Goal: Task Accomplishment & Management: Manage account settings

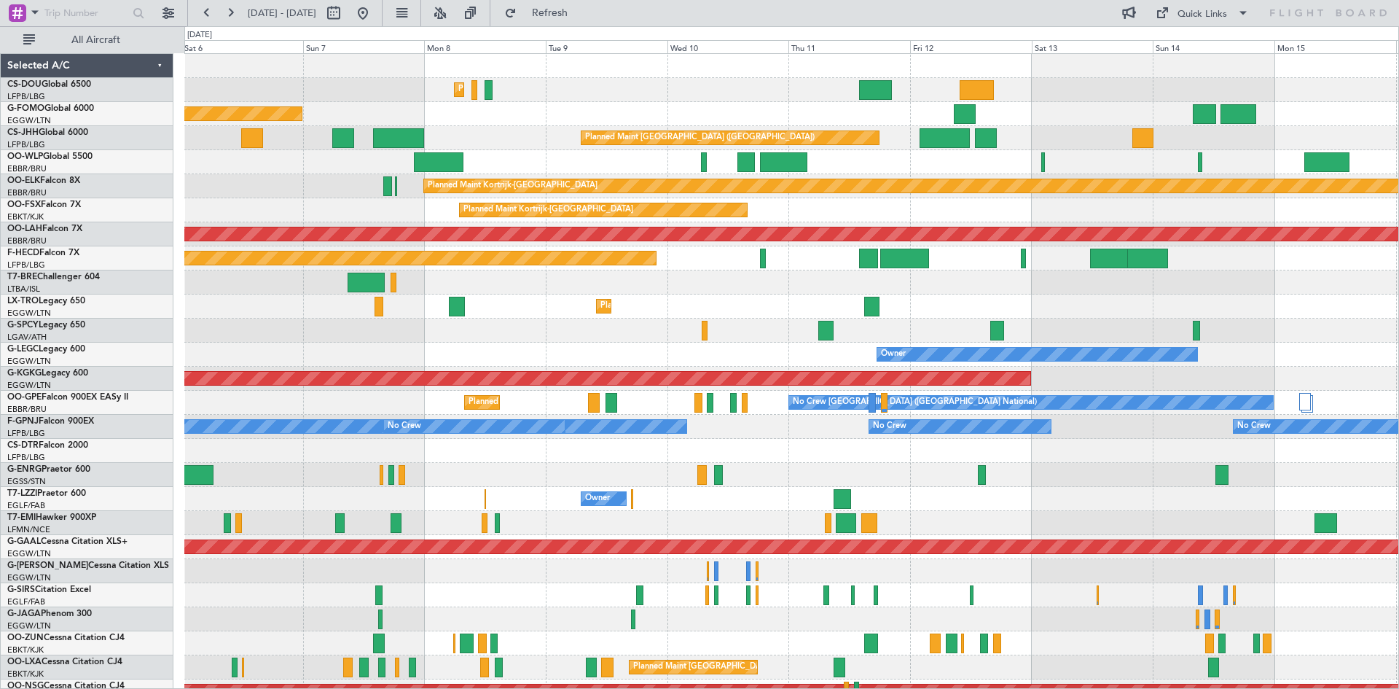
click at [104, 370] on div "Planned Maint [GEOGRAPHIC_DATA] ([GEOGRAPHIC_DATA]) No Crew Planned Maint [GEOG…" at bounding box center [699, 357] width 1399 height 662
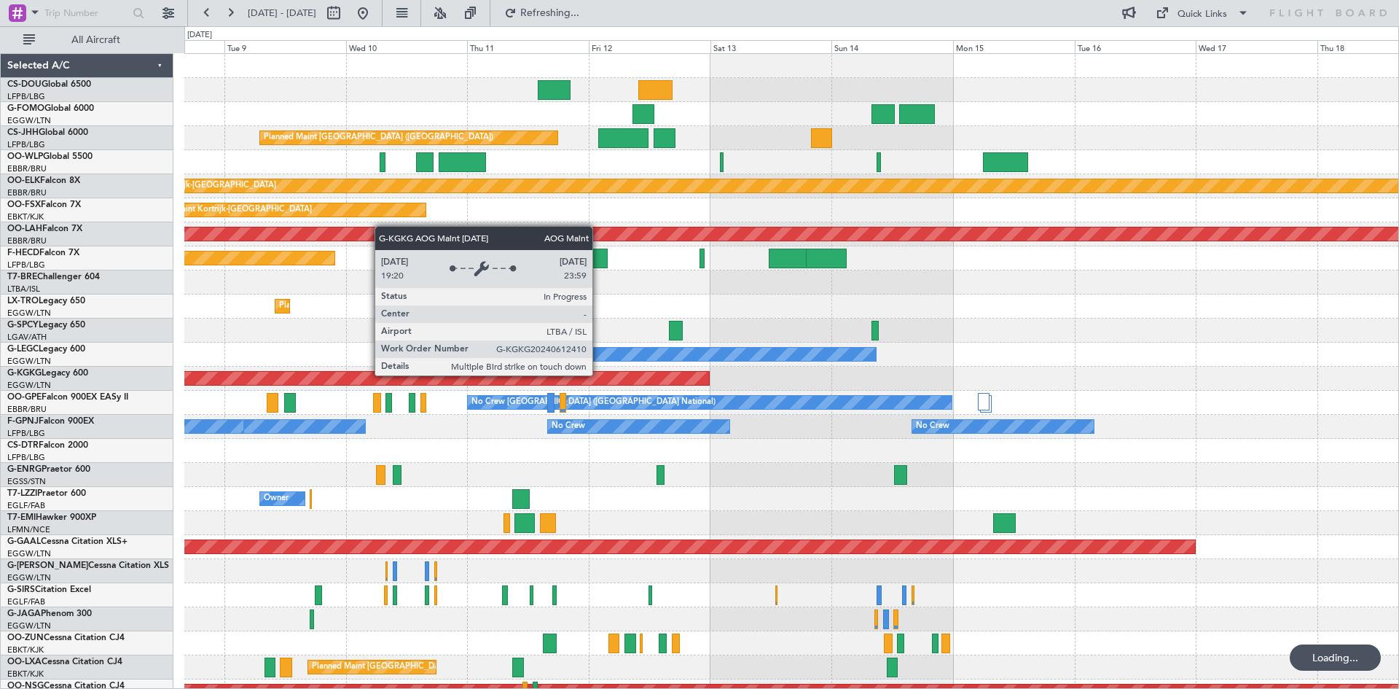
click at [561, 383] on div "Planned Maint [GEOGRAPHIC_DATA] ([GEOGRAPHIC_DATA]) Planned Maint [GEOGRAPHIC_D…" at bounding box center [791, 438] width 1214 height 769
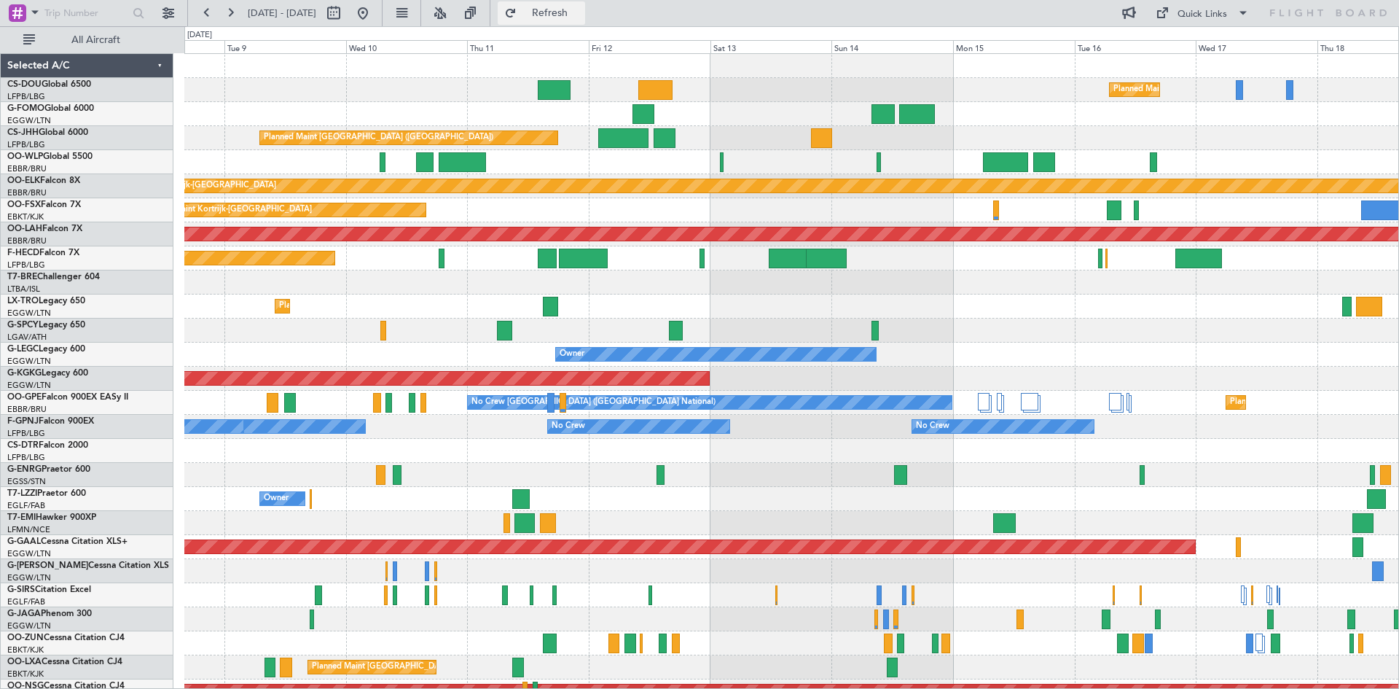
click at [573, 11] on span "Refresh" at bounding box center [550, 13] width 61 height 10
click at [452, 15] on button at bounding box center [439, 12] width 23 height 23
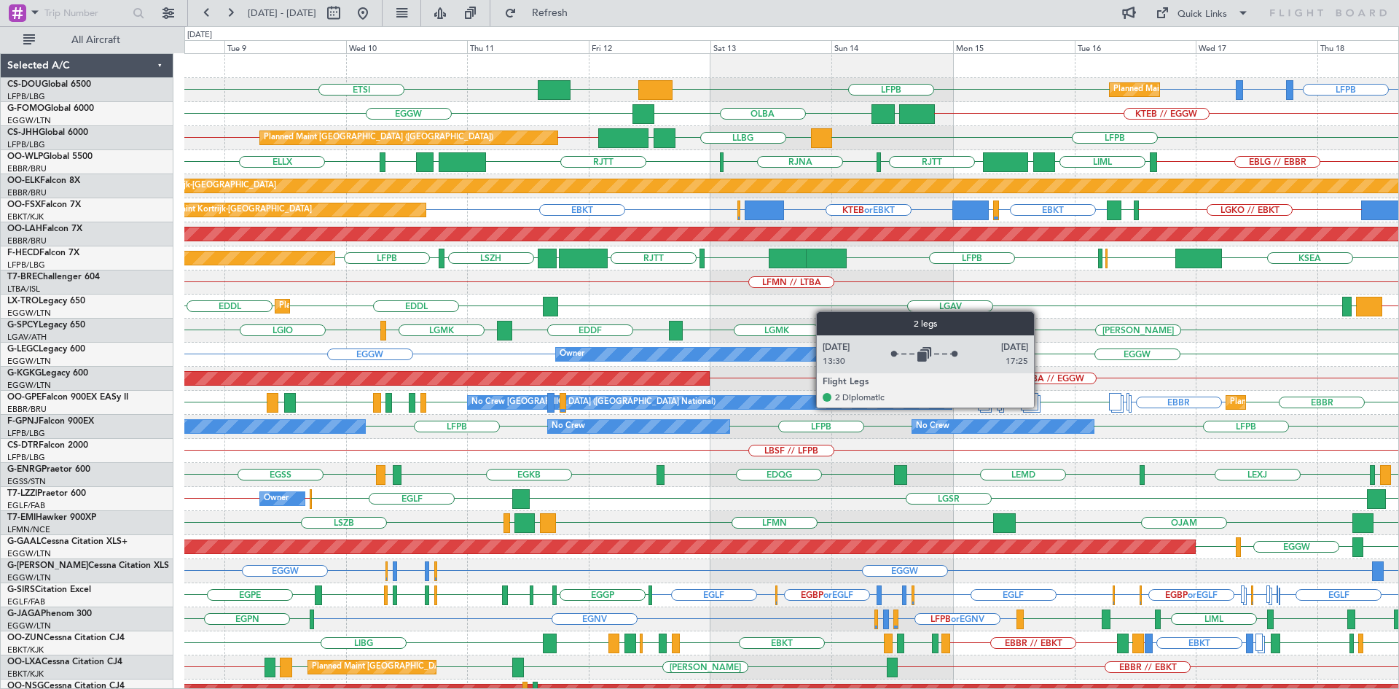
click at [1041, 407] on div "Planned Maint [GEOGRAPHIC_DATA] ([GEOGRAPHIC_DATA] National) No Crew [GEOGRAPHI…" at bounding box center [791, 403] width 1214 height 24
click at [1032, 407] on div at bounding box center [1030, 401] width 18 height 17
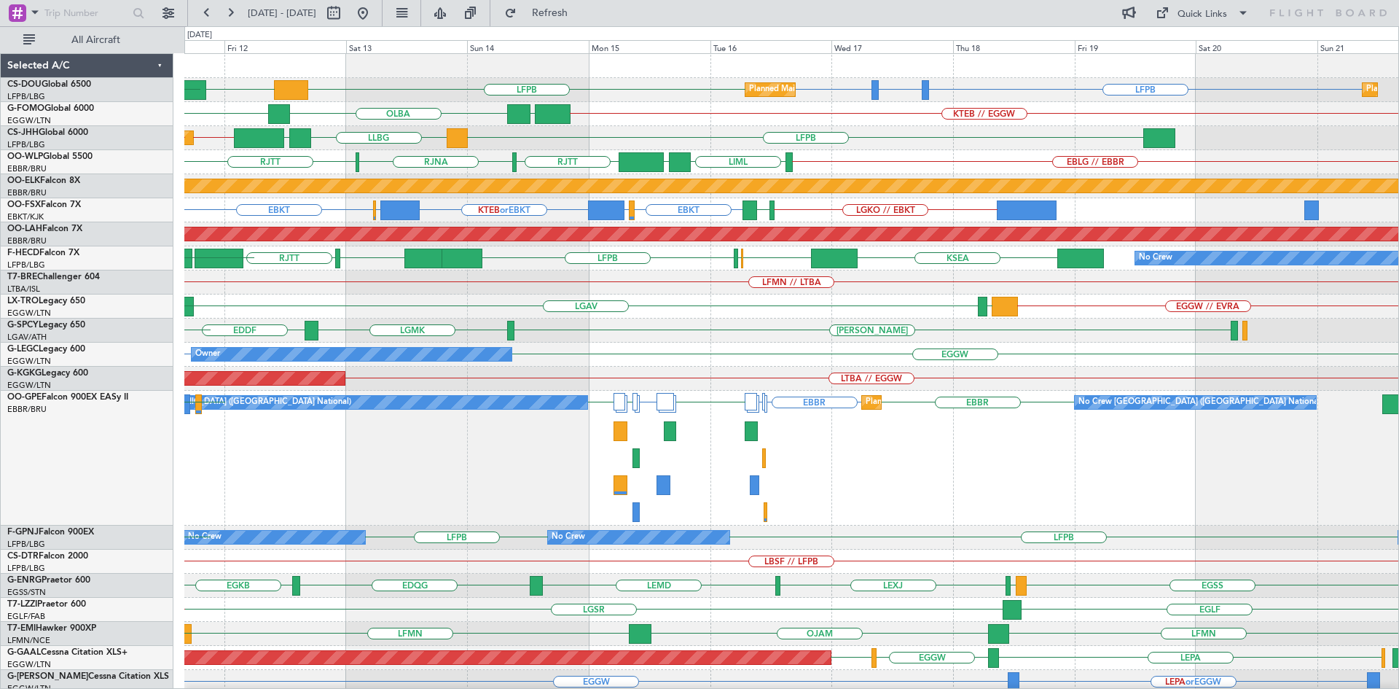
click at [743, 352] on div "EGGW EGGW Owner A/C Unavailable [GEOGRAPHIC_DATA] ([GEOGRAPHIC_DATA])" at bounding box center [791, 354] width 1214 height 24
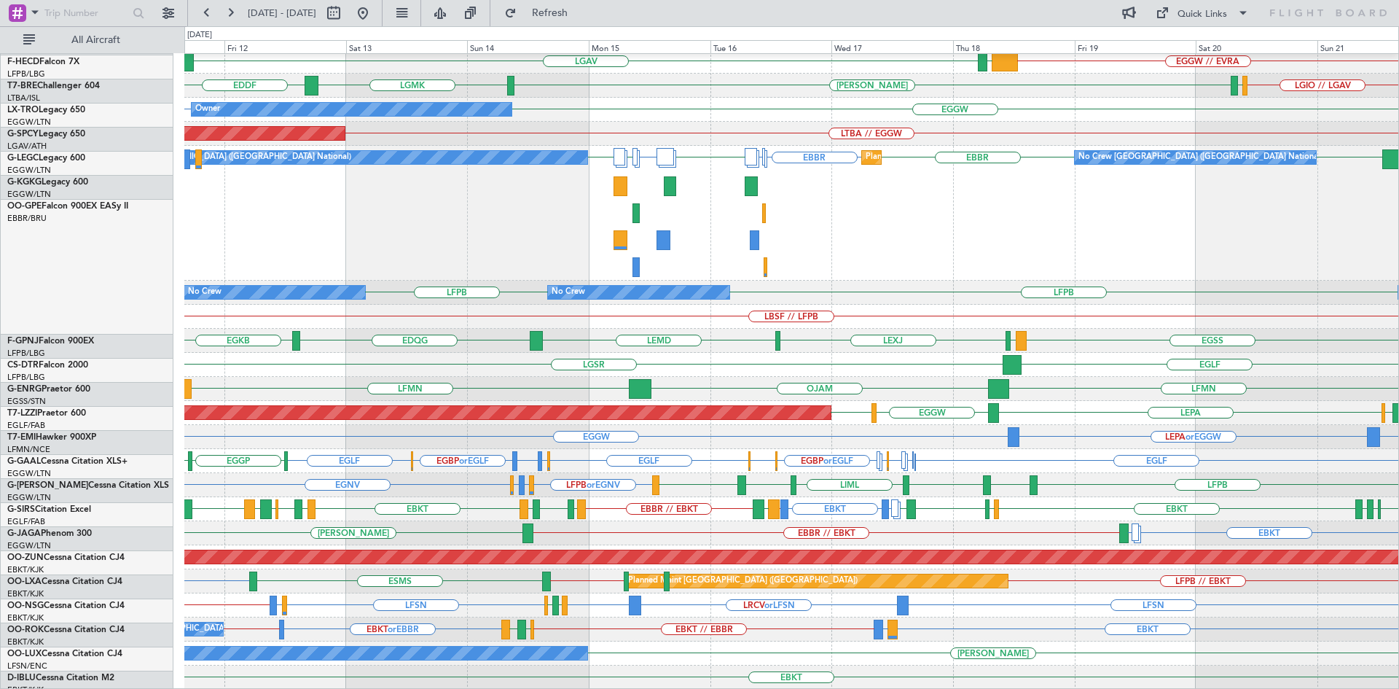
scroll to position [245, 0]
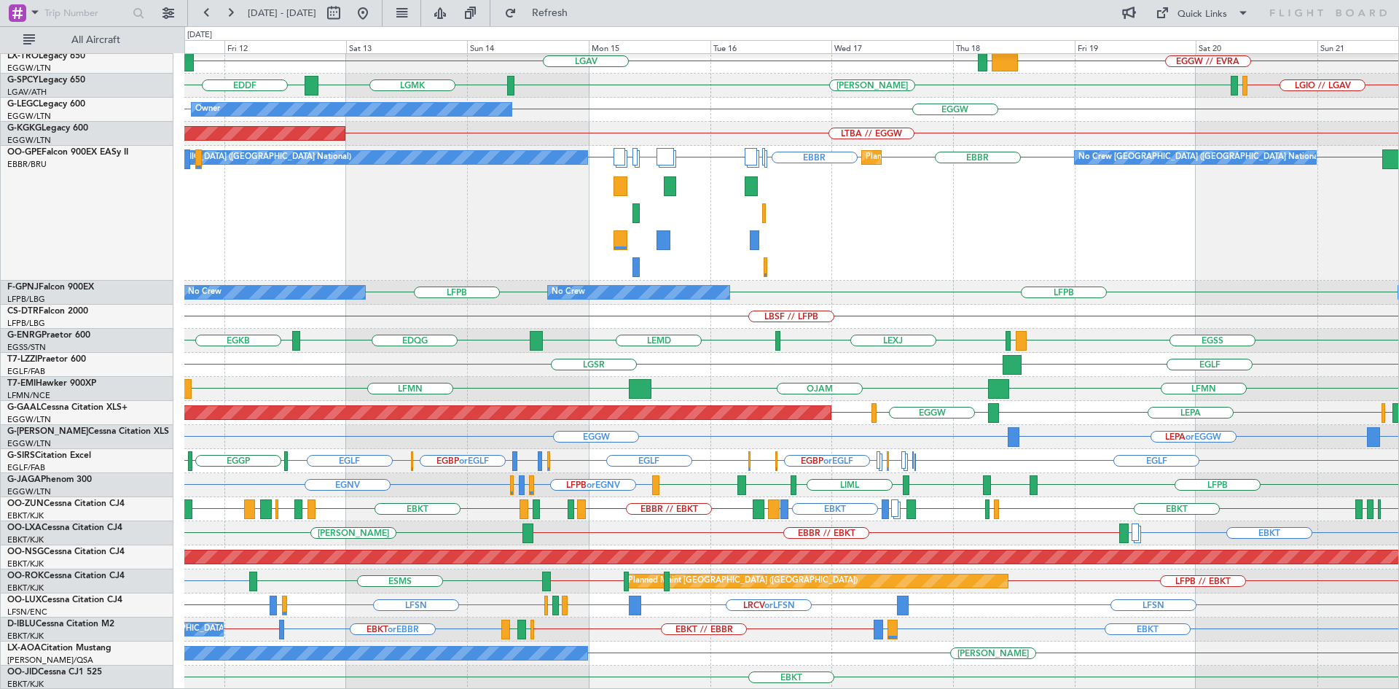
click at [1067, 642] on div "[PERSON_NAME] No Crew Sabadell" at bounding box center [791, 653] width 1214 height 24
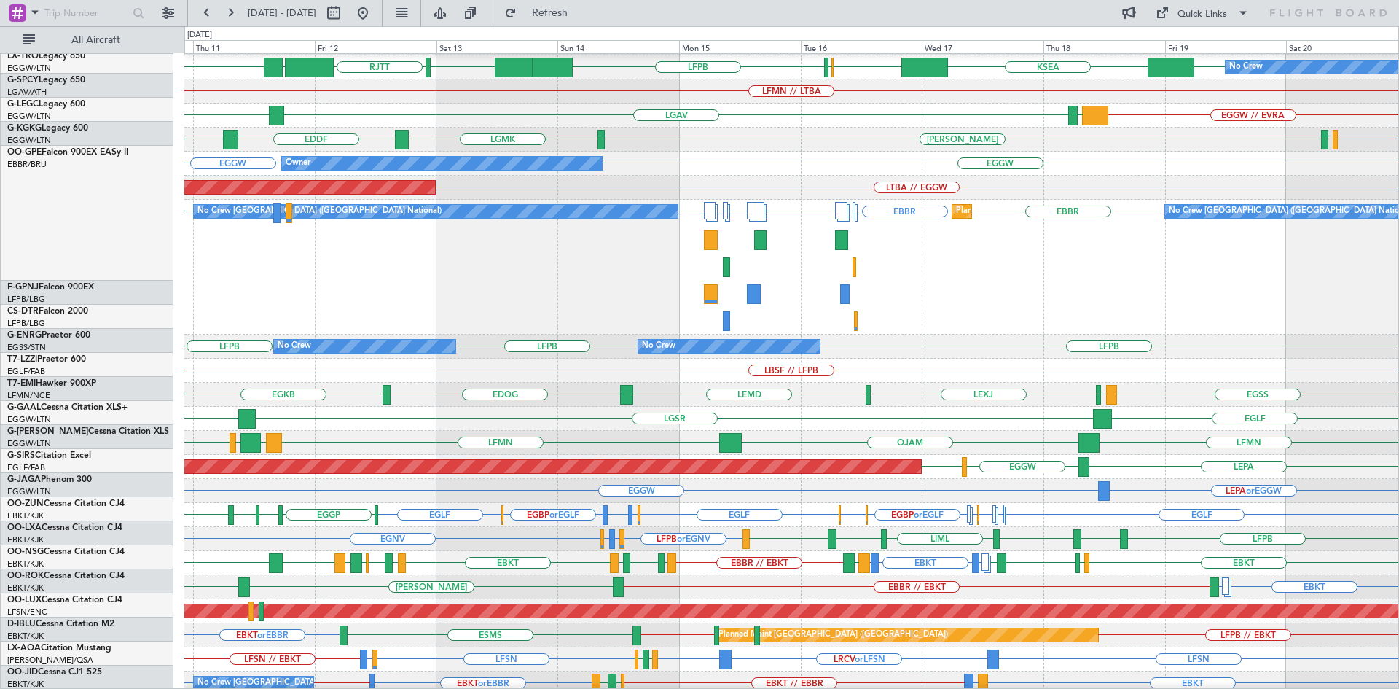
scroll to position [191, 0]
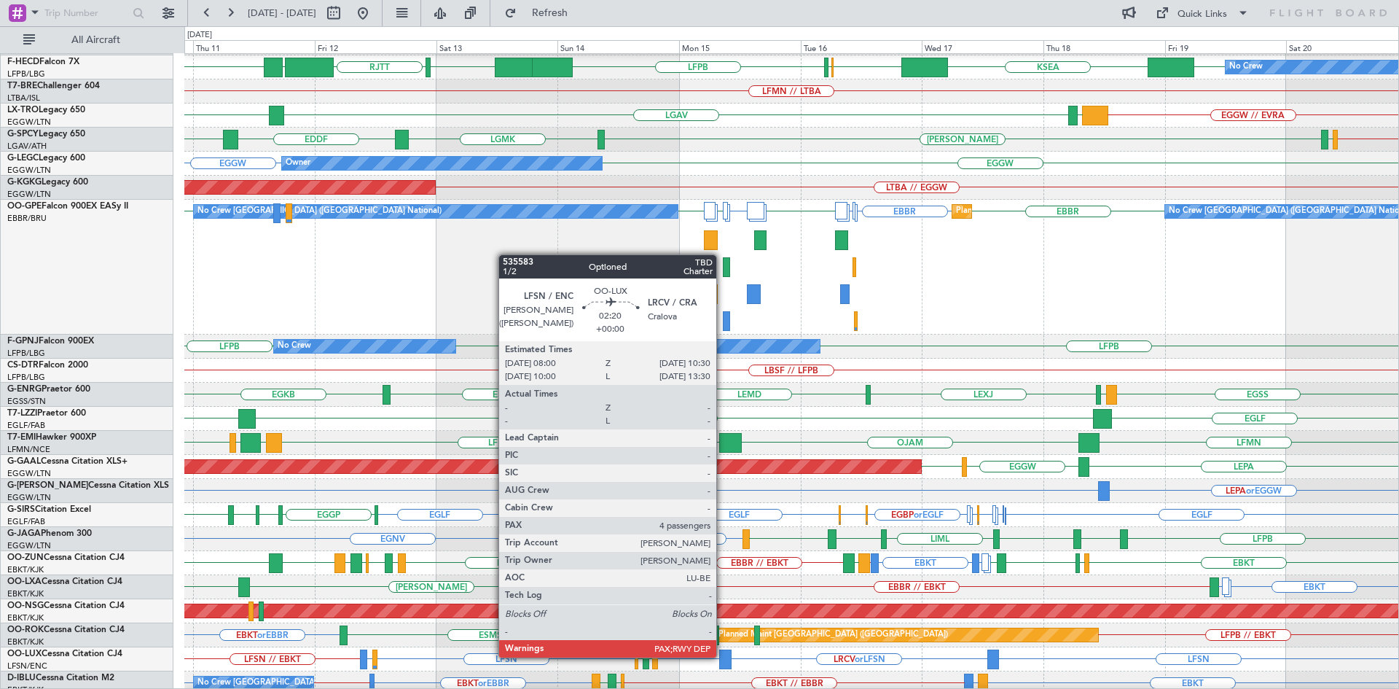
click at [723, 656] on div at bounding box center [725, 659] width 13 height 20
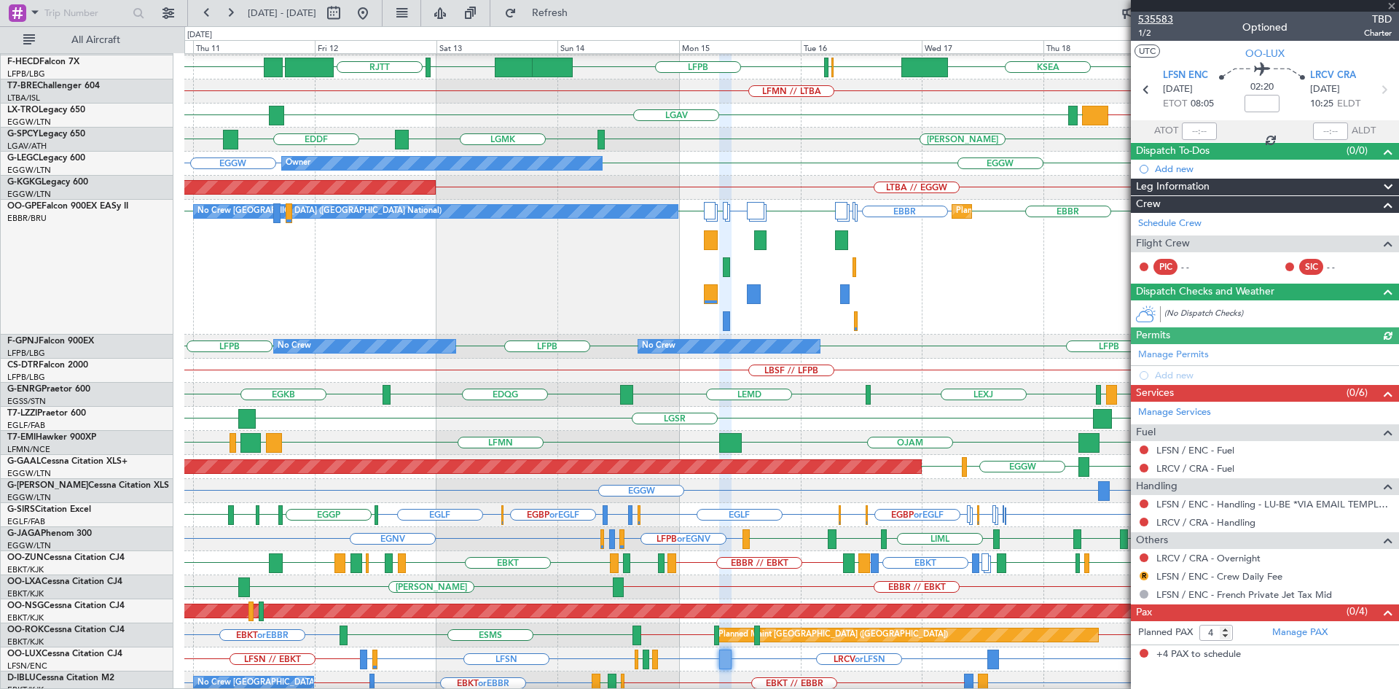
click at [1148, 17] on span "535583" at bounding box center [1155, 19] width 35 height 15
click at [808, 418] on div "EGLF LGSR EGLF Owner" at bounding box center [791, 419] width 1214 height 24
click at [1390, 3] on span at bounding box center [1391, 6] width 15 height 13
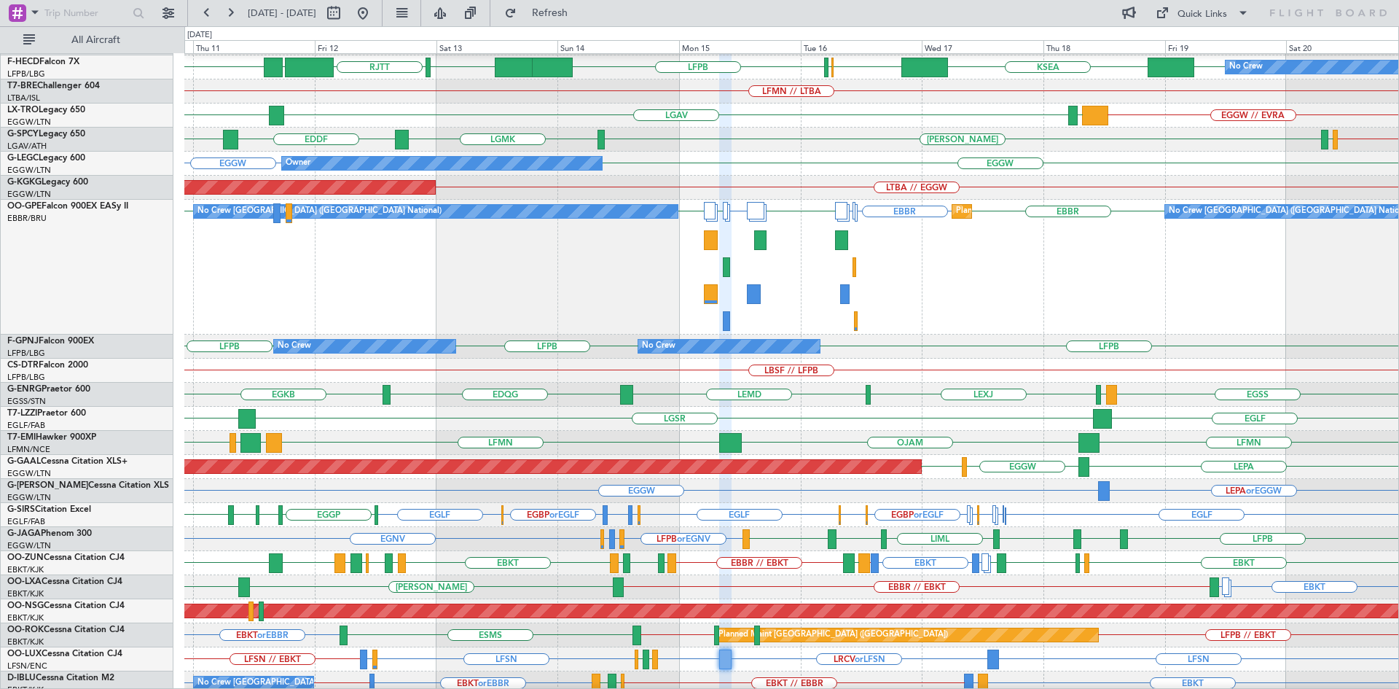
type input "0"
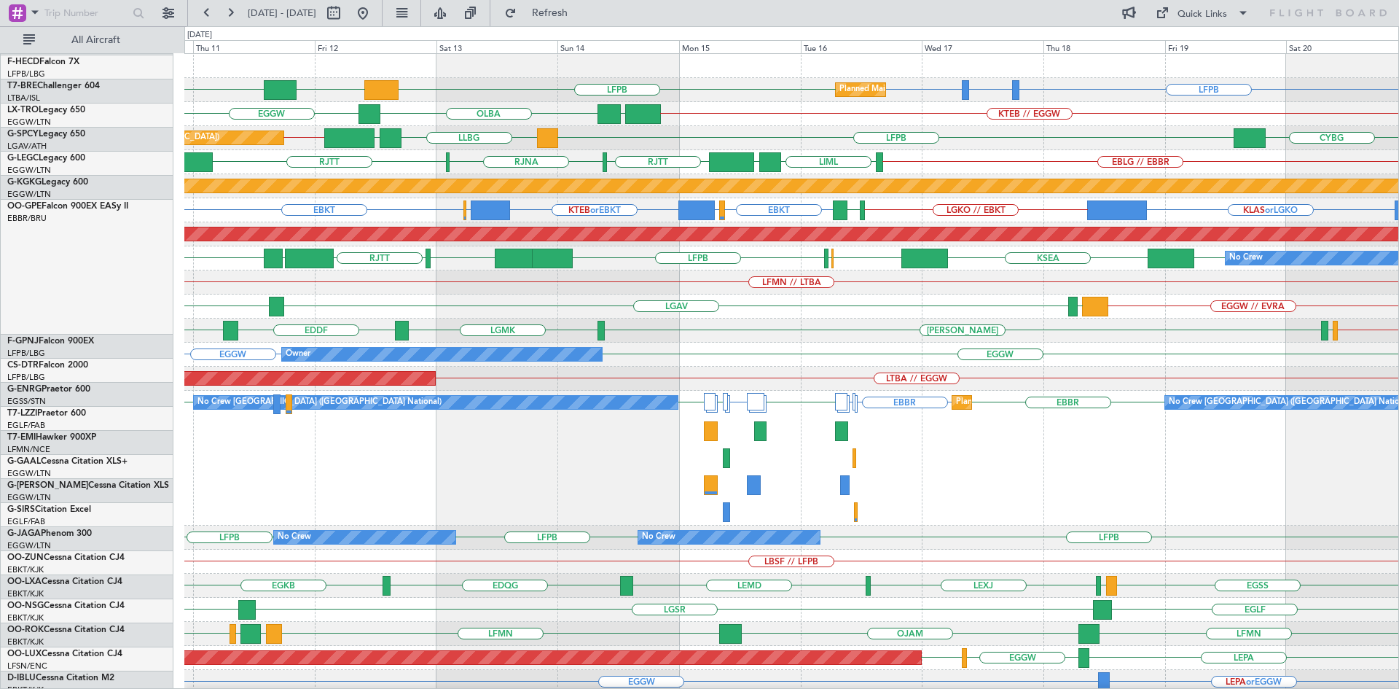
scroll to position [0, 0]
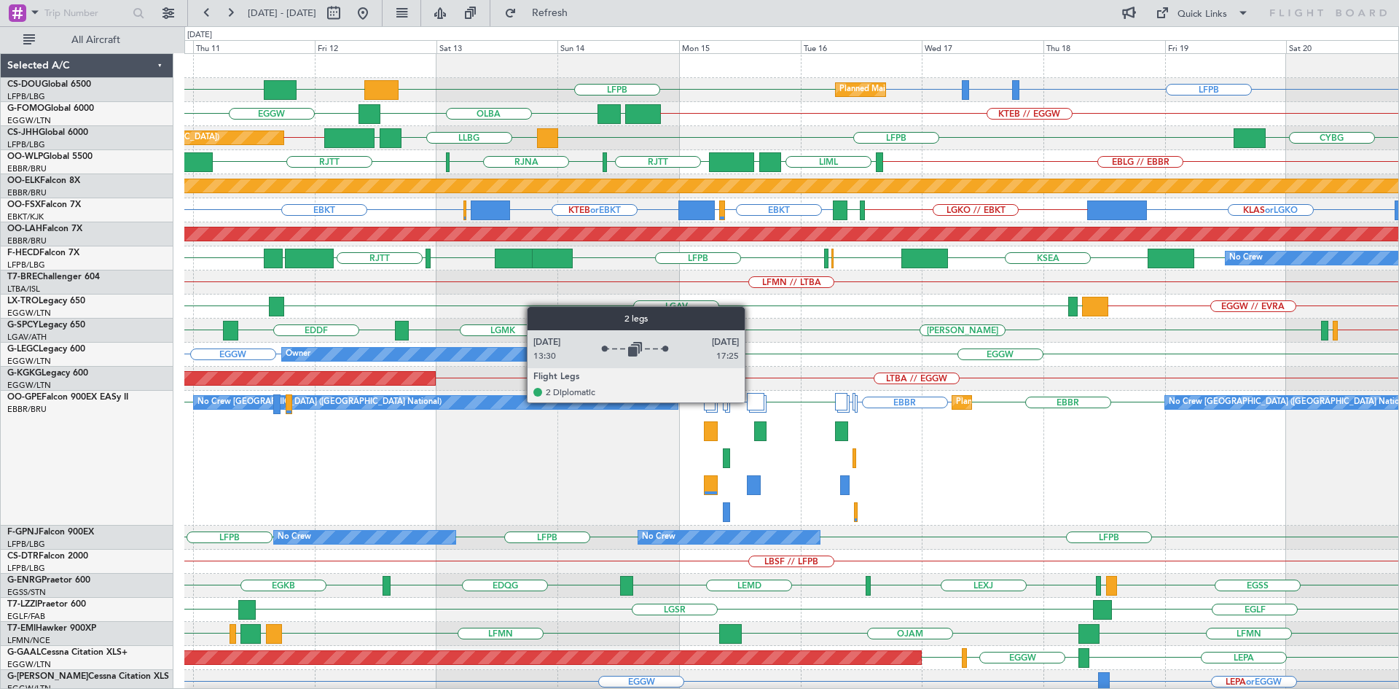
click at [751, 401] on div at bounding box center [756, 401] width 18 height 17
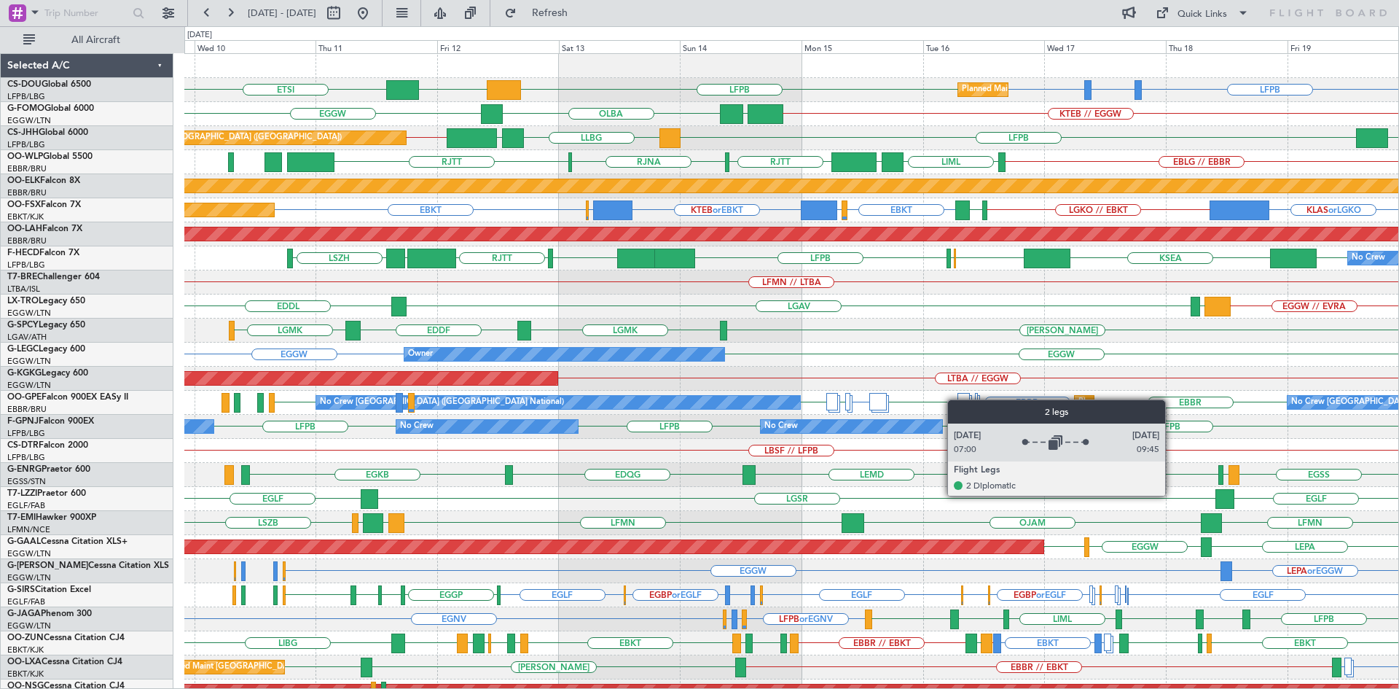
click at [962, 399] on div "LFPB LFTH or LFPB LFPB LFPB DGAA ETSI Planned Maint Paris (Le Bourget) Planned …" at bounding box center [791, 438] width 1214 height 769
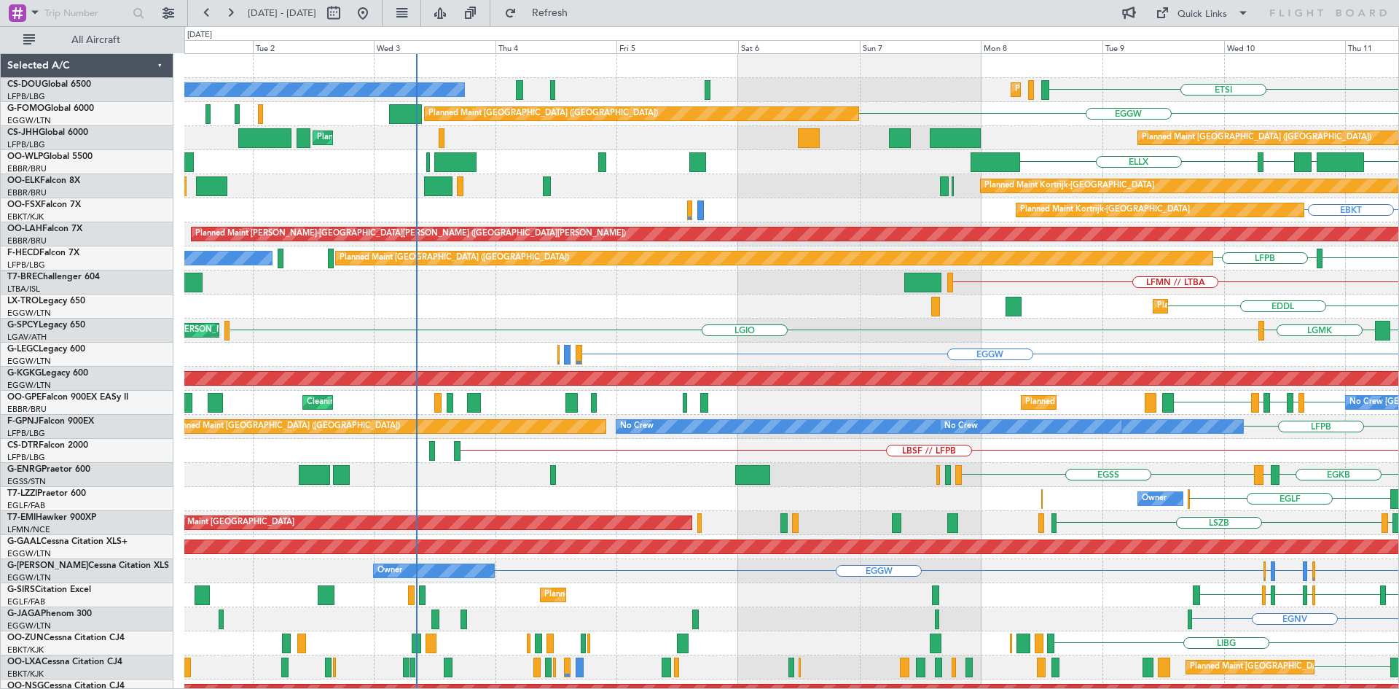
click at [1398, 417] on html "09 Sep 2025 - 19 Sep 2025 Refresh Quick Links All Aircraft ETSI Planned Maint P…" at bounding box center [699, 344] width 1399 height 689
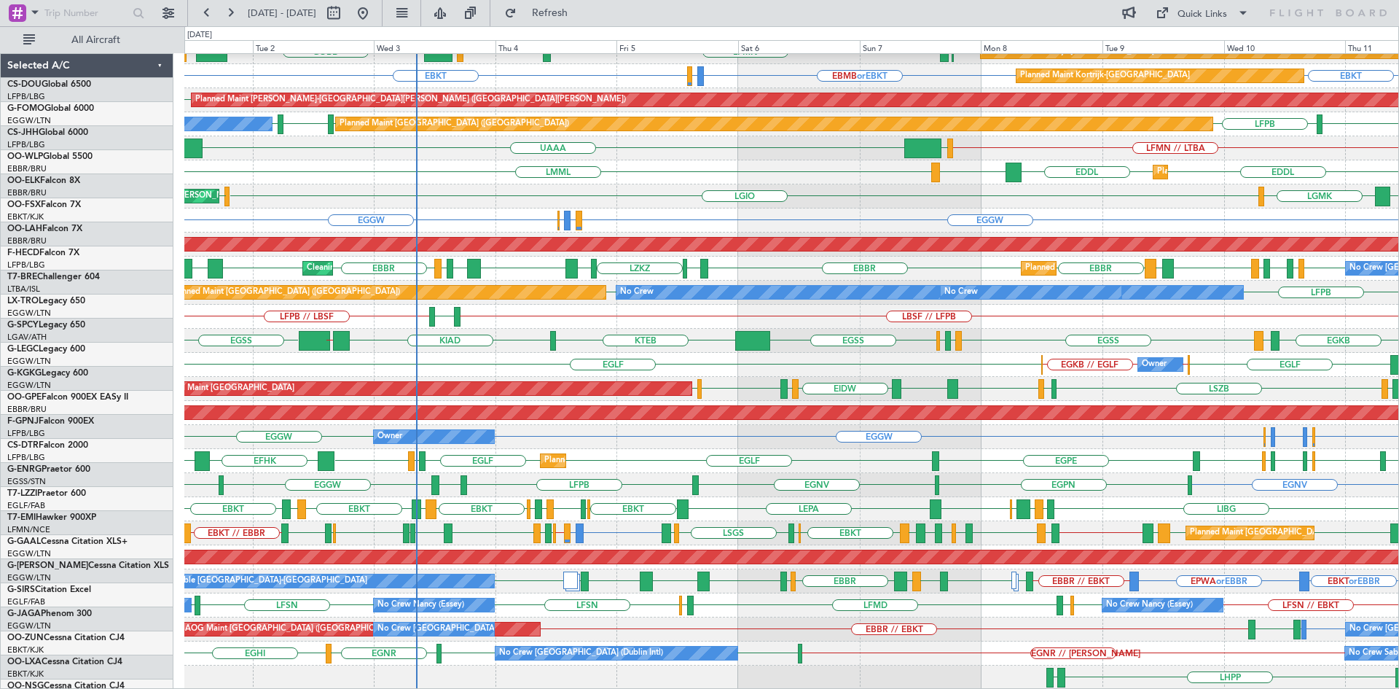
scroll to position [134, 0]
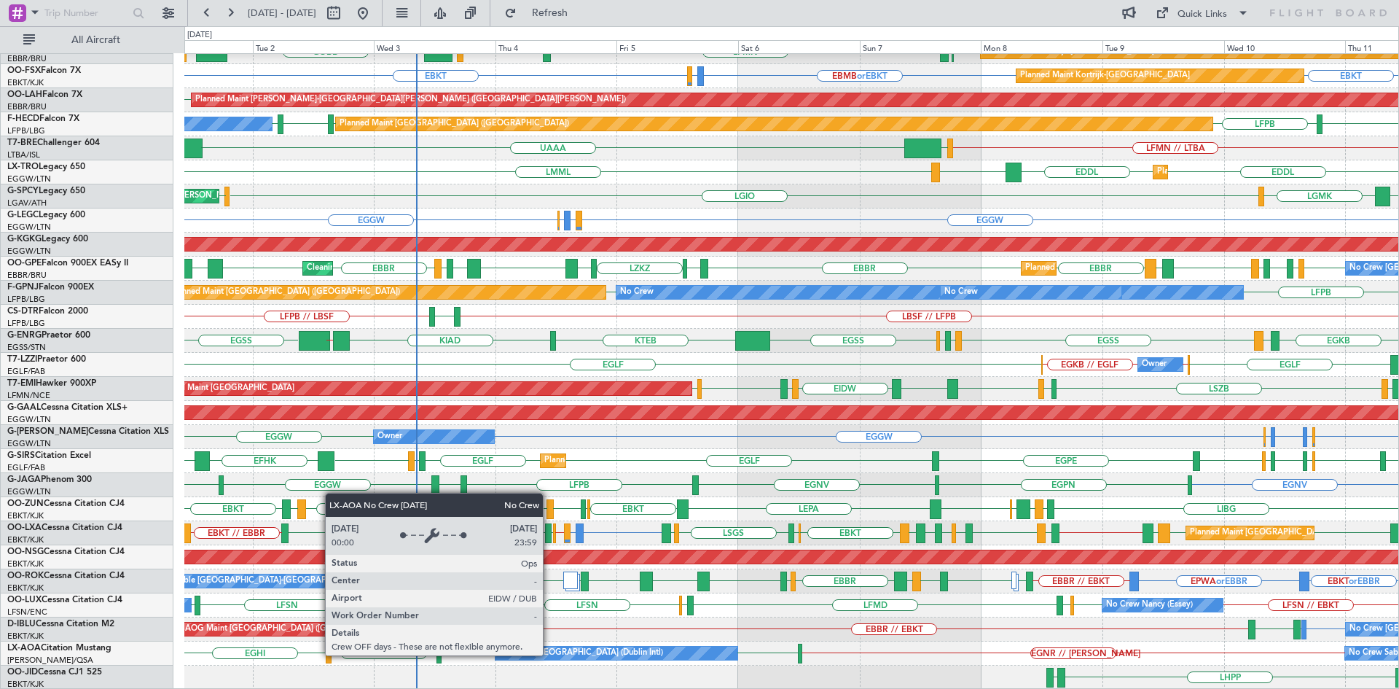
click at [549, 654] on div "No Crew [GEOGRAPHIC_DATA] (Dublin Intl)" at bounding box center [581, 653] width 164 height 22
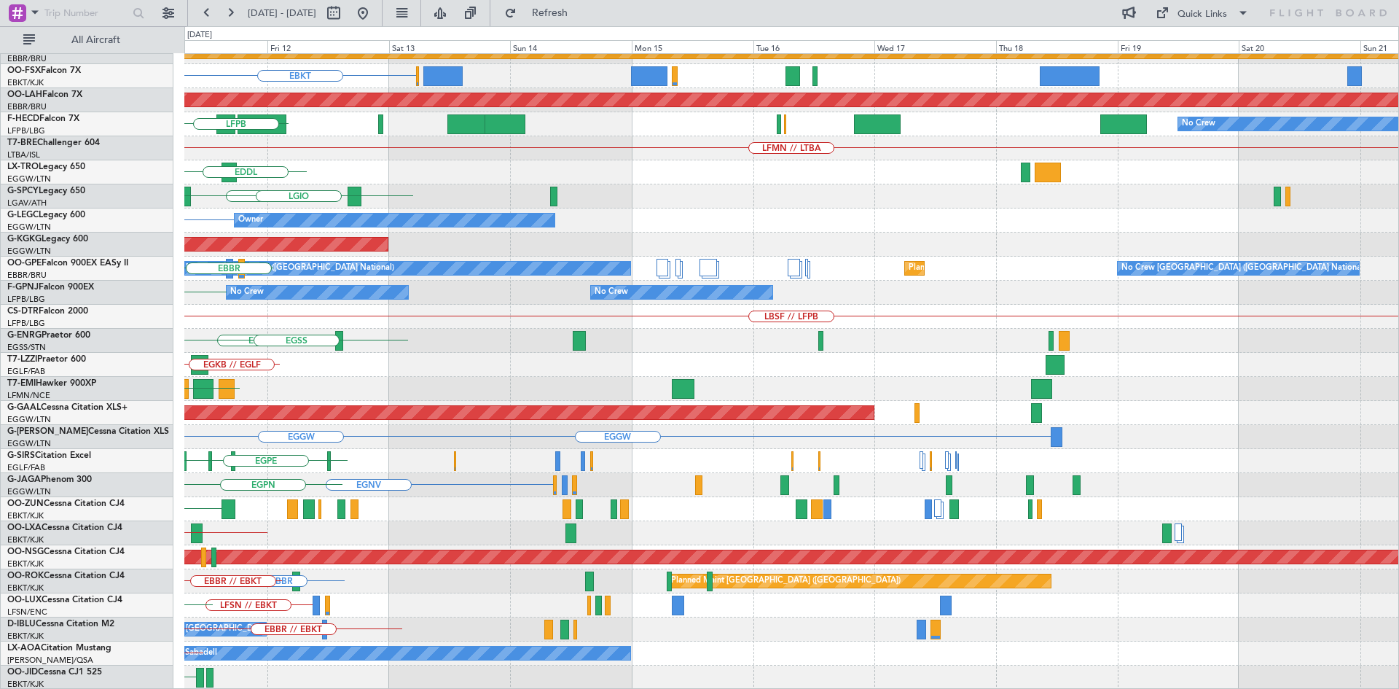
click at [0, 306] on div "RJTT LTCG LIML ELLX Planned Maint Kortrijk-Wevelgem EBKT Planned Maint Kortrijk…" at bounding box center [699, 357] width 1399 height 662
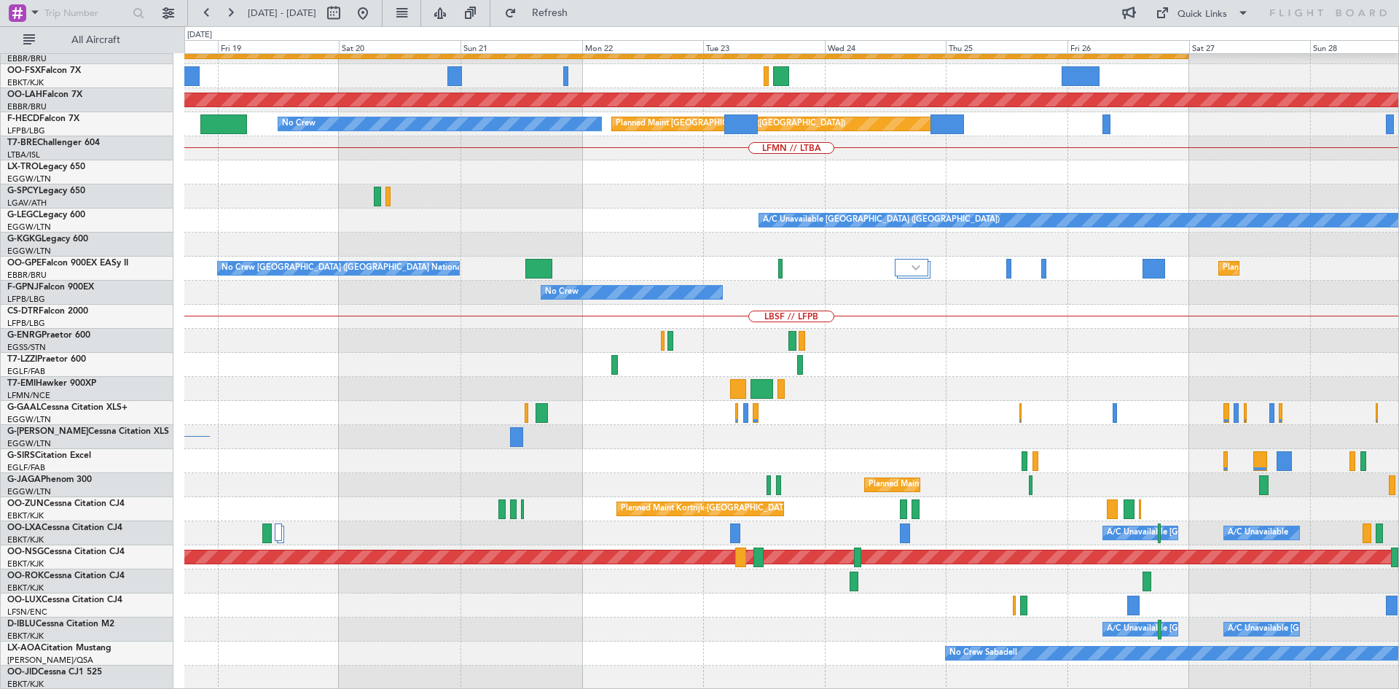
click at [219, 299] on div "Planned Maint Kortrijk-Wevelgem Planned Maint Alton-st Louis (St Louis Regl) No…" at bounding box center [791, 304] width 1214 height 769
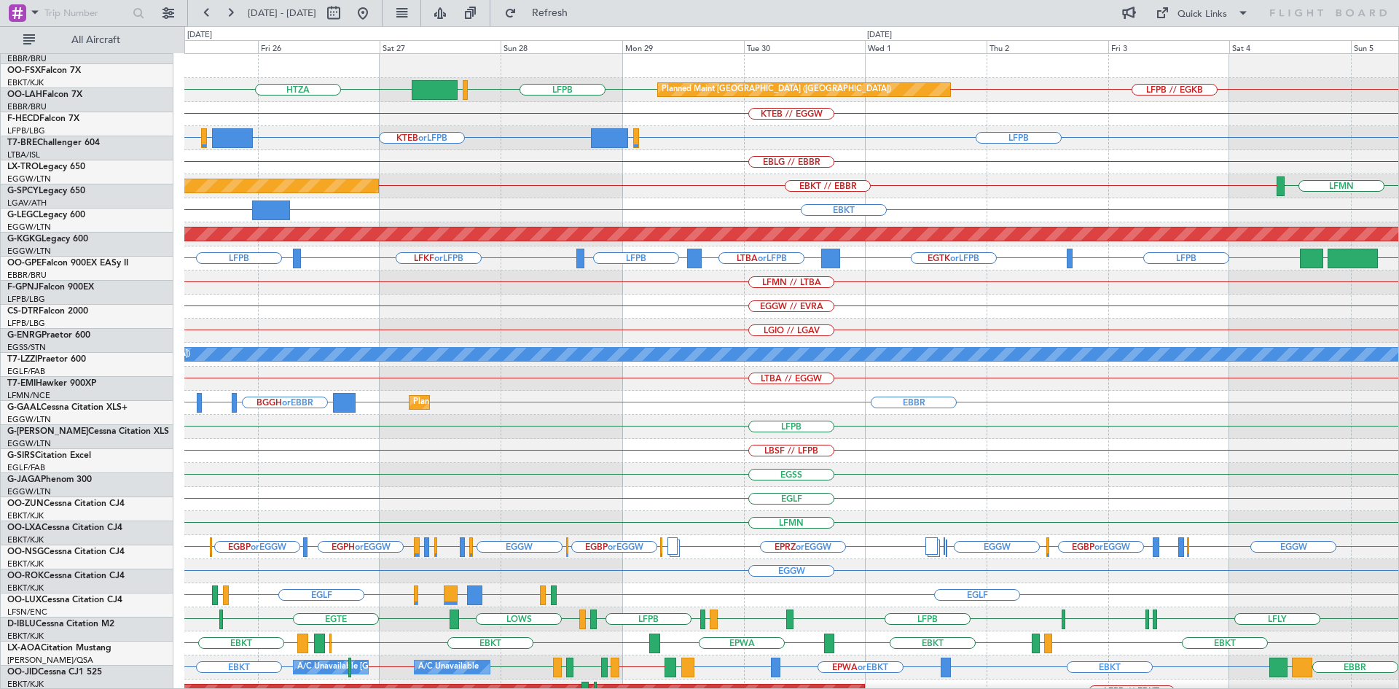
scroll to position [0, 0]
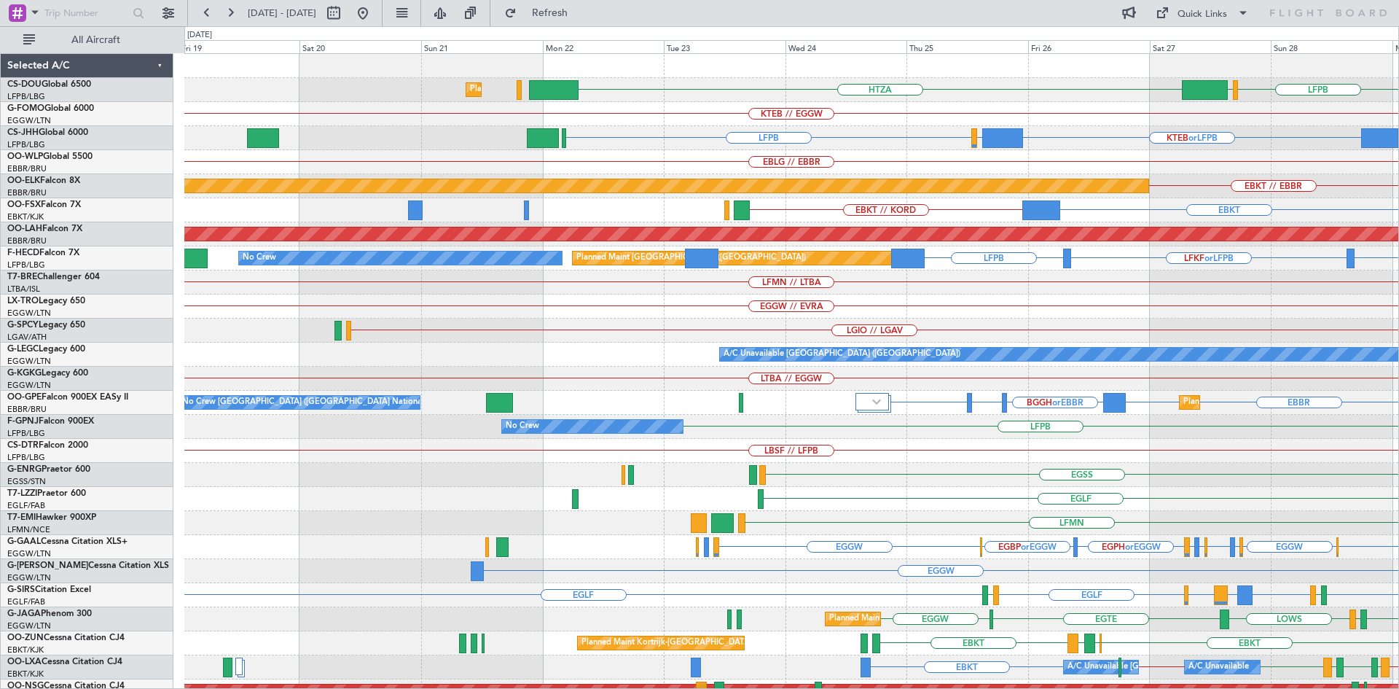
click at [1398, 545] on html "25 Sep 2025 - 05 Oct 2025 Refresh Quick Links All Aircraft LFPB EGLF HTZA Plann…" at bounding box center [699, 344] width 1399 height 689
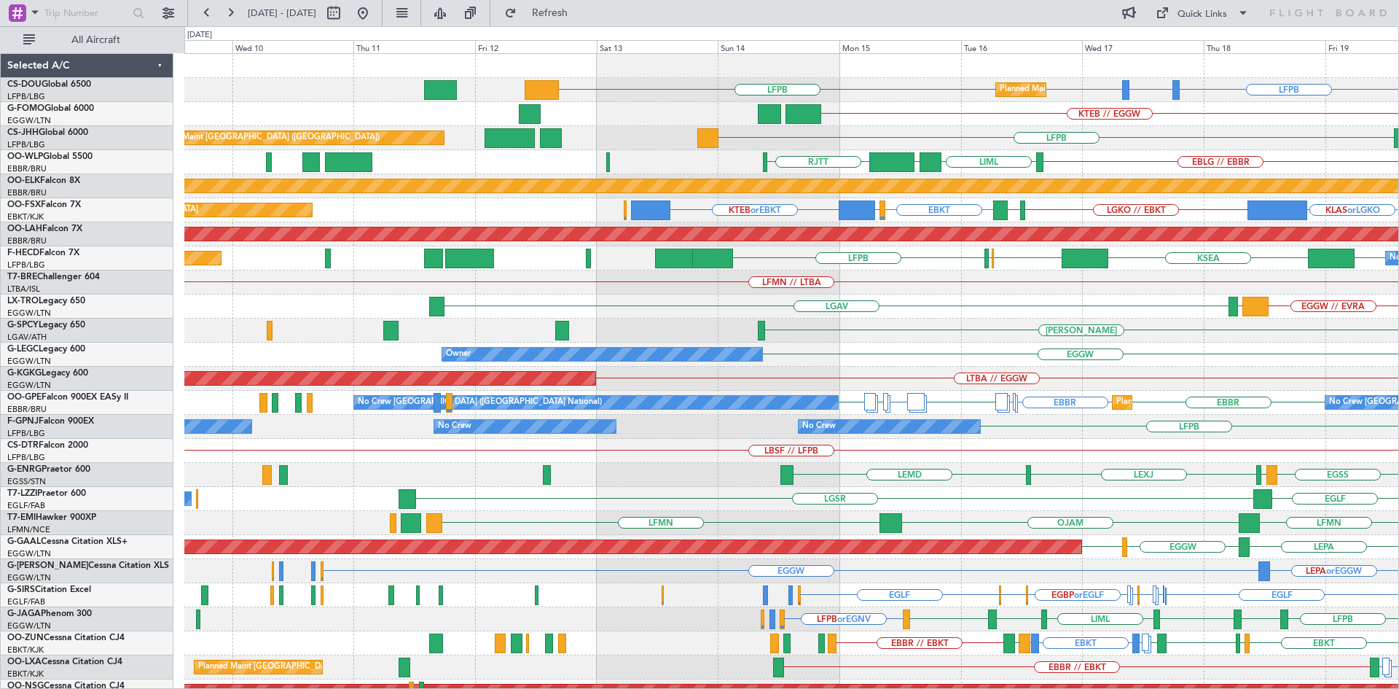
click at [1070, 455] on div "LFPB LFPB Planned Maint Paris (Le Bourget) LFTH or LFPB LFPB Planned Maint Pari…" at bounding box center [791, 438] width 1214 height 769
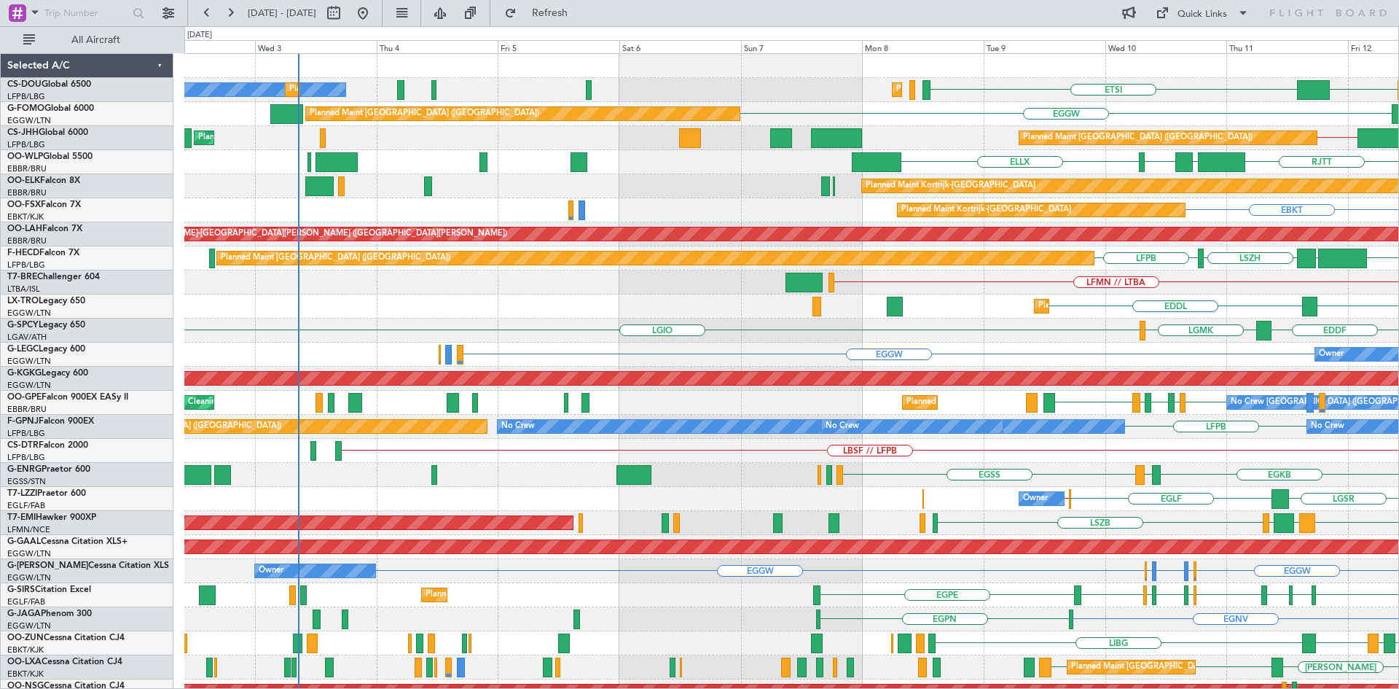
click at [1398, 333] on html "09 Sep 2025 - 19 Sep 2025 Refresh Quick Links All Aircraft DGAA ETSI Planned Ma…" at bounding box center [699, 344] width 1399 height 689
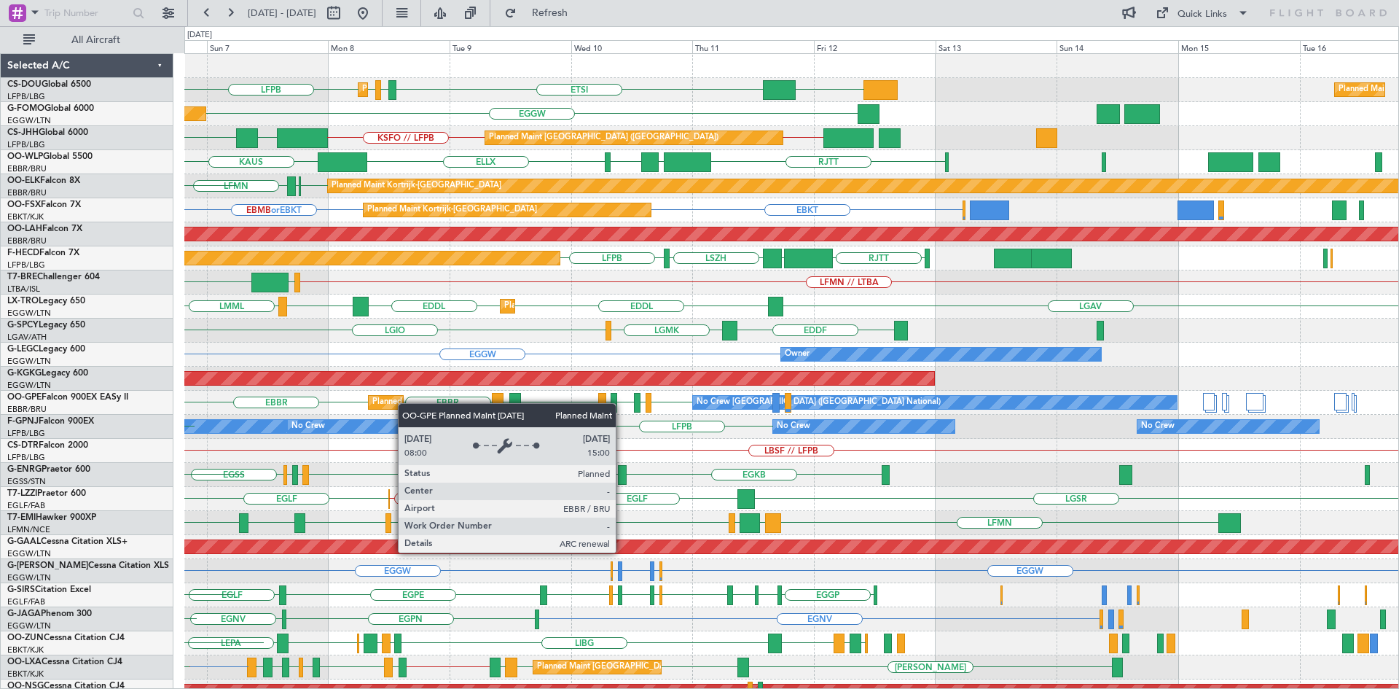
click at [404, 403] on div "DGAA ETSI EGGW LFPB LFPB Planned Maint Paris (Le Bourget) Planned Maint Paris (…" at bounding box center [791, 438] width 1214 height 769
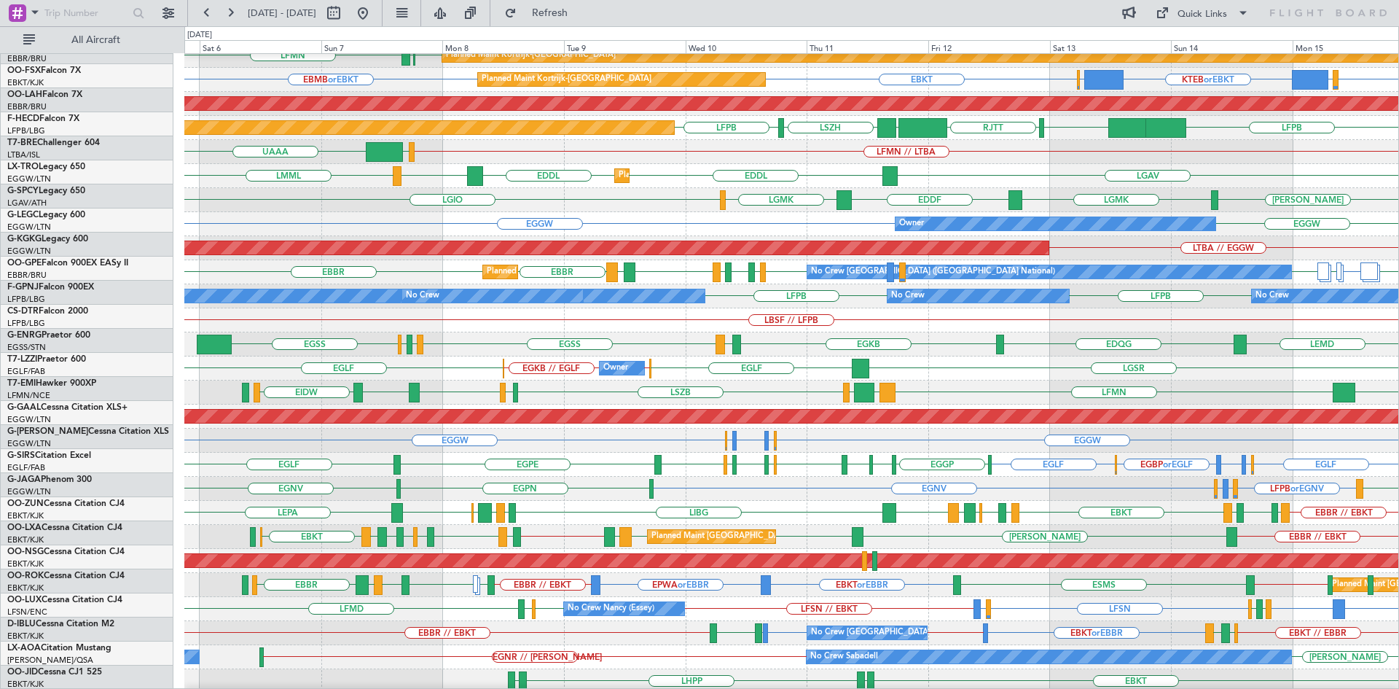
scroll to position [122, 0]
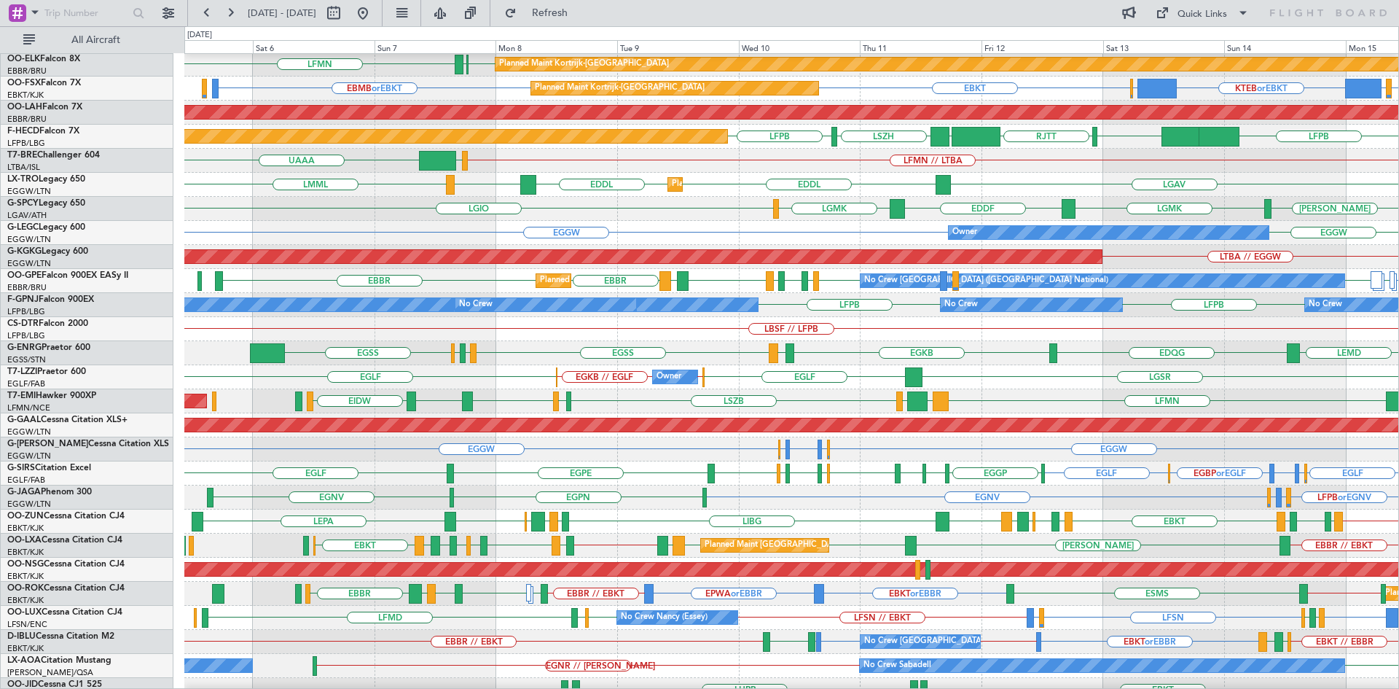
click at [683, 657] on div "No Crew Sabadell LELL EGNR // LELL No Crew Dublin (Dublin Intl)" at bounding box center [791, 666] width 1214 height 24
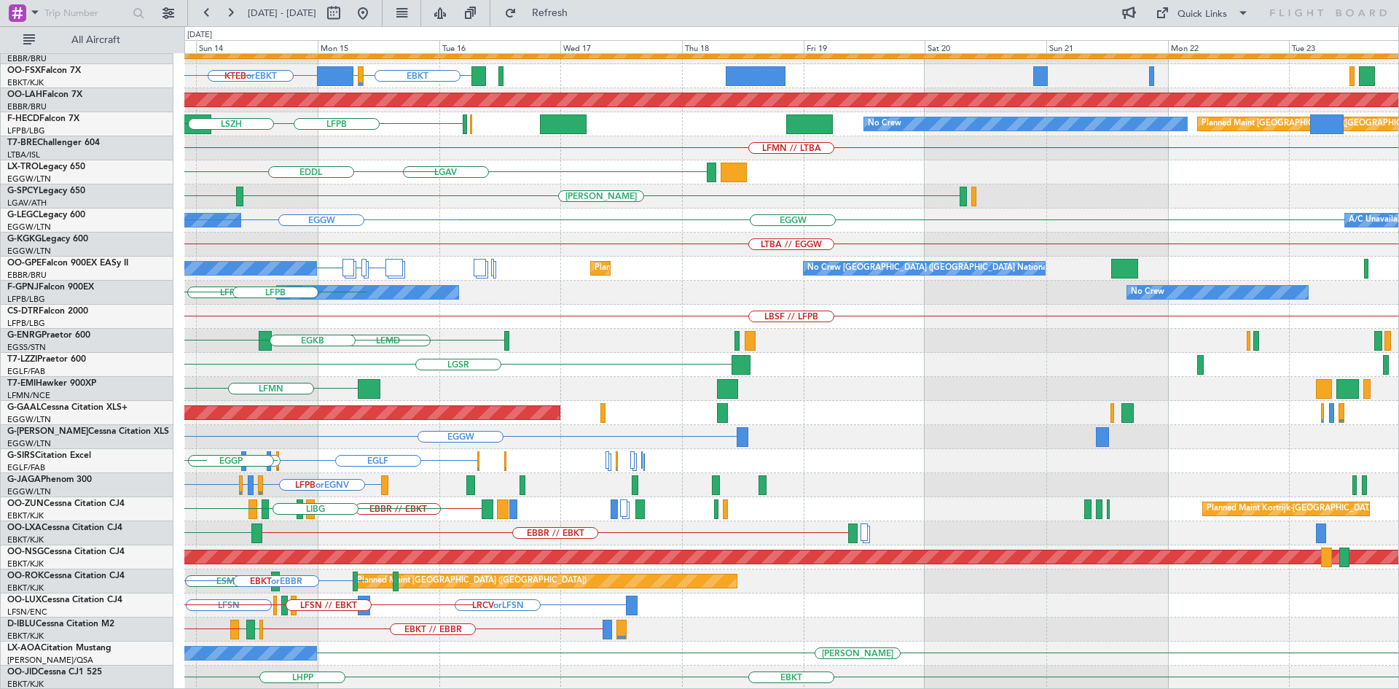
click at [0, 277] on div "RJTT RJNA RJTT Planned Maint Kortrijk-Wevelgem EBKT LSGG or EBKT KTEB or EBKT E…" at bounding box center [699, 357] width 1399 height 662
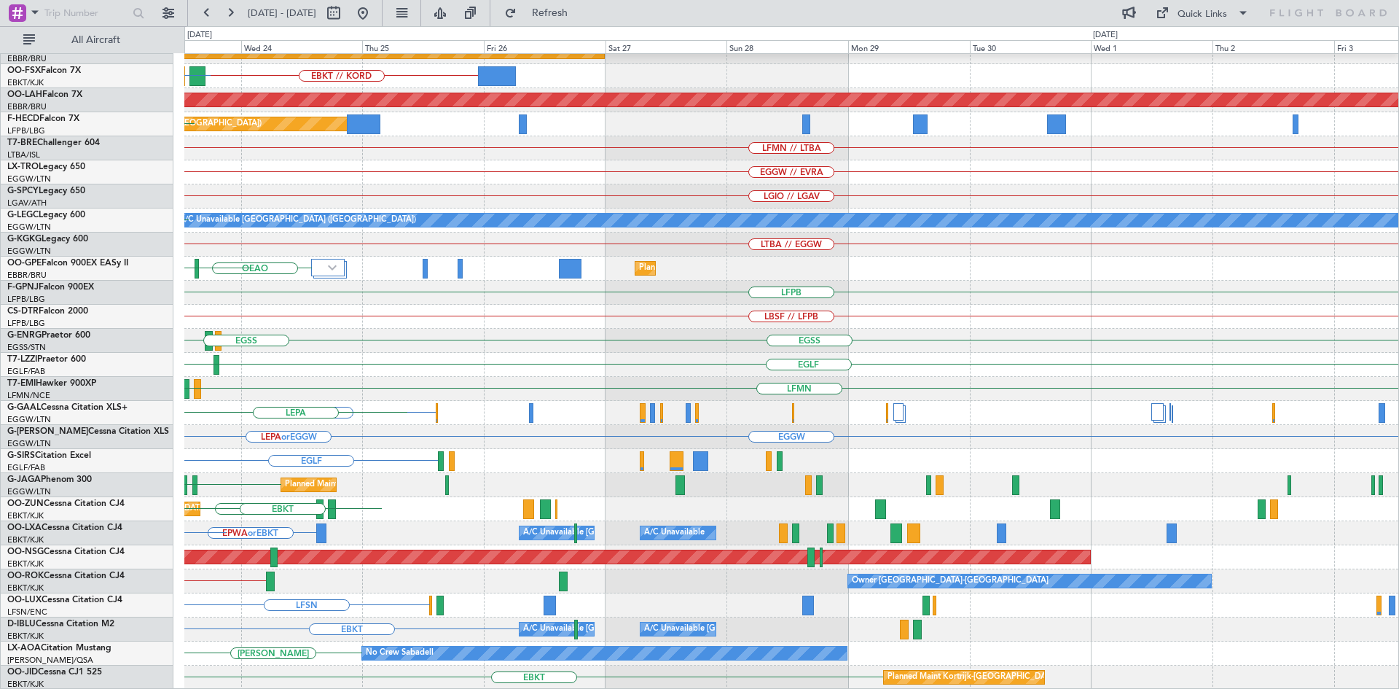
click at [28, 244] on div "EBLG // EBBR Planned Maint Kortrijk-Wevelgem EBKT // KORD LGAV KORD or LGKO KCM…" at bounding box center [699, 357] width 1399 height 662
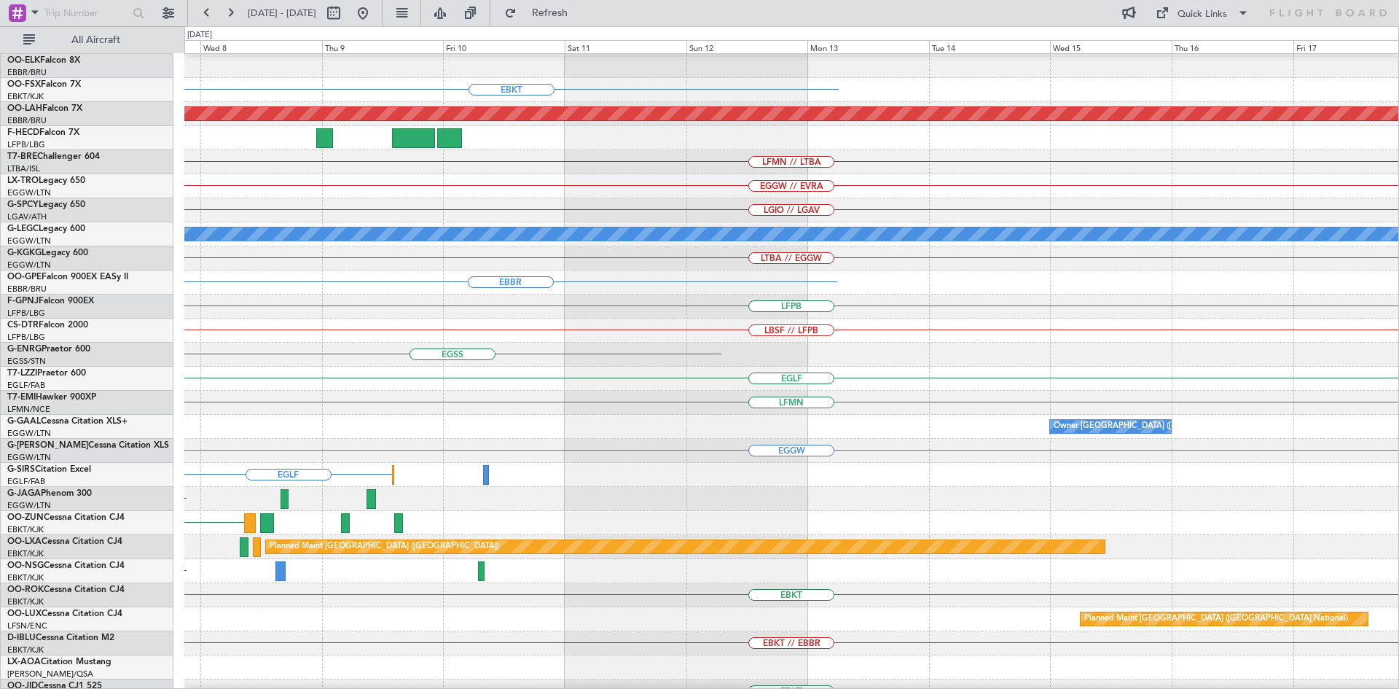
scroll to position [127, 0]
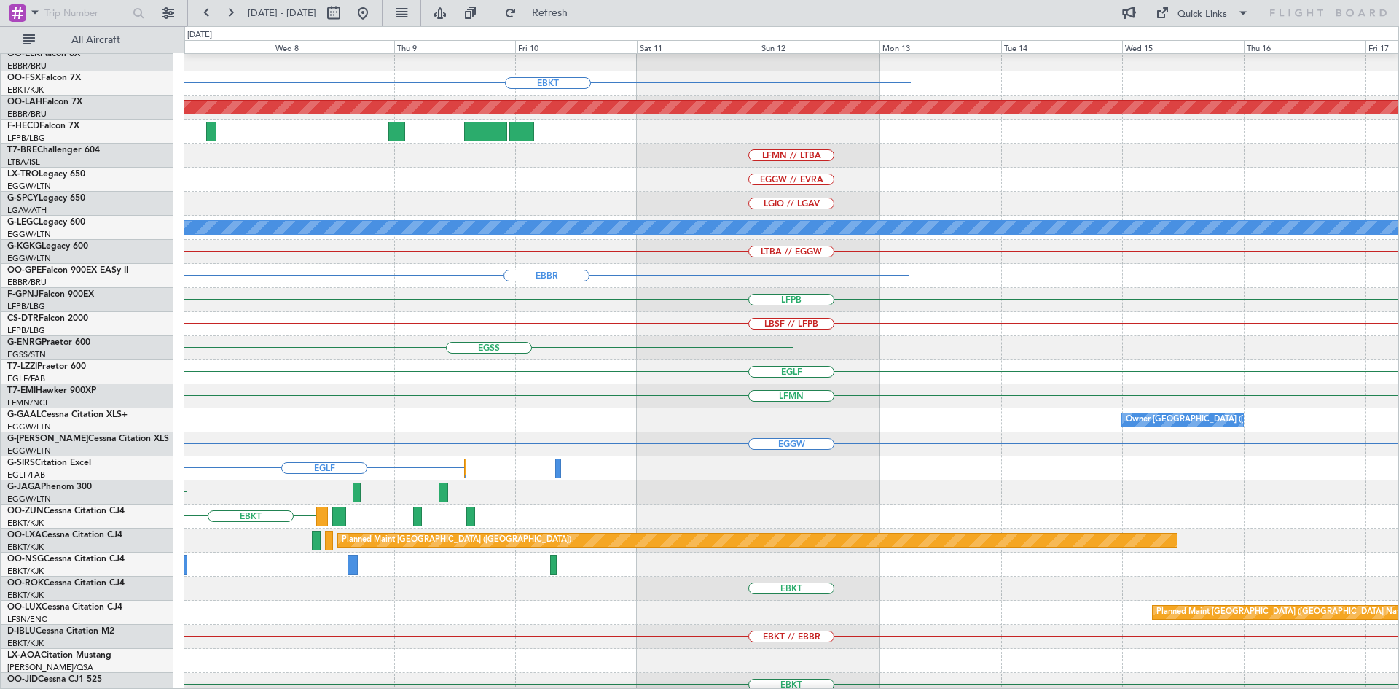
click at [326, 312] on div "LBSF // LFPB" at bounding box center [791, 324] width 1214 height 24
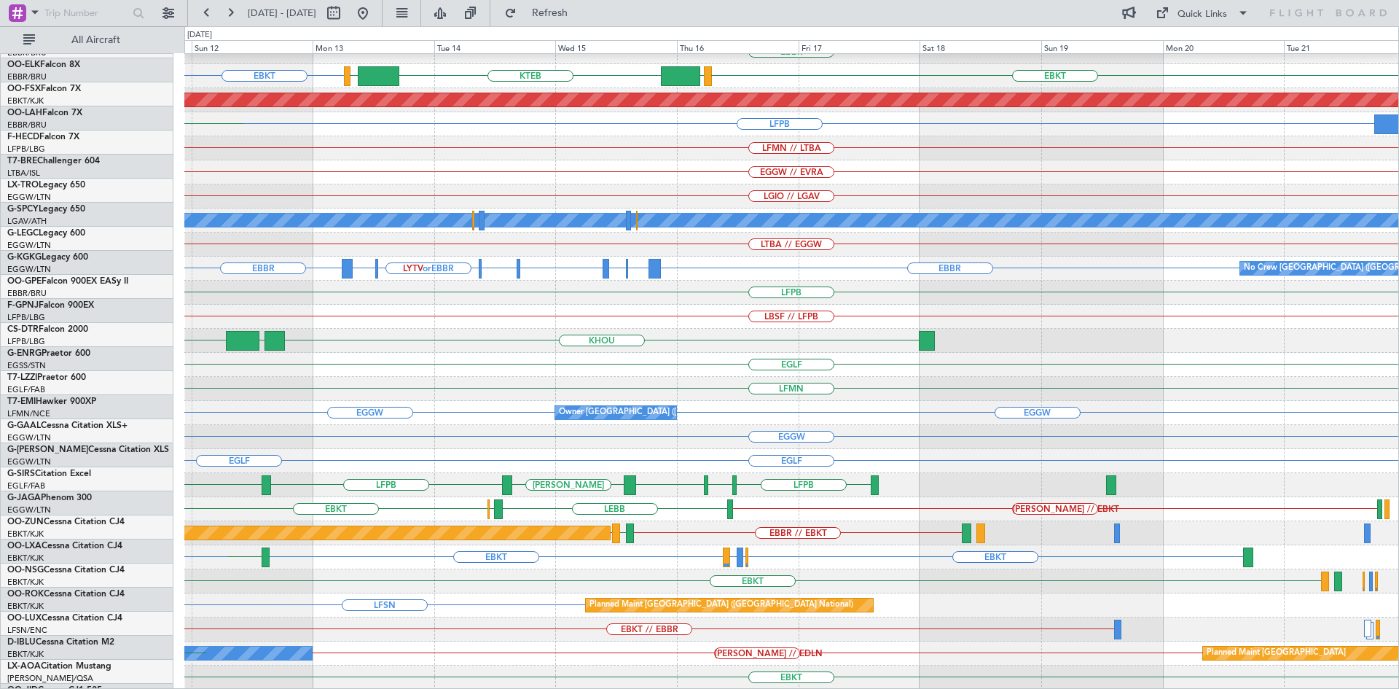
scroll to position [134, 0]
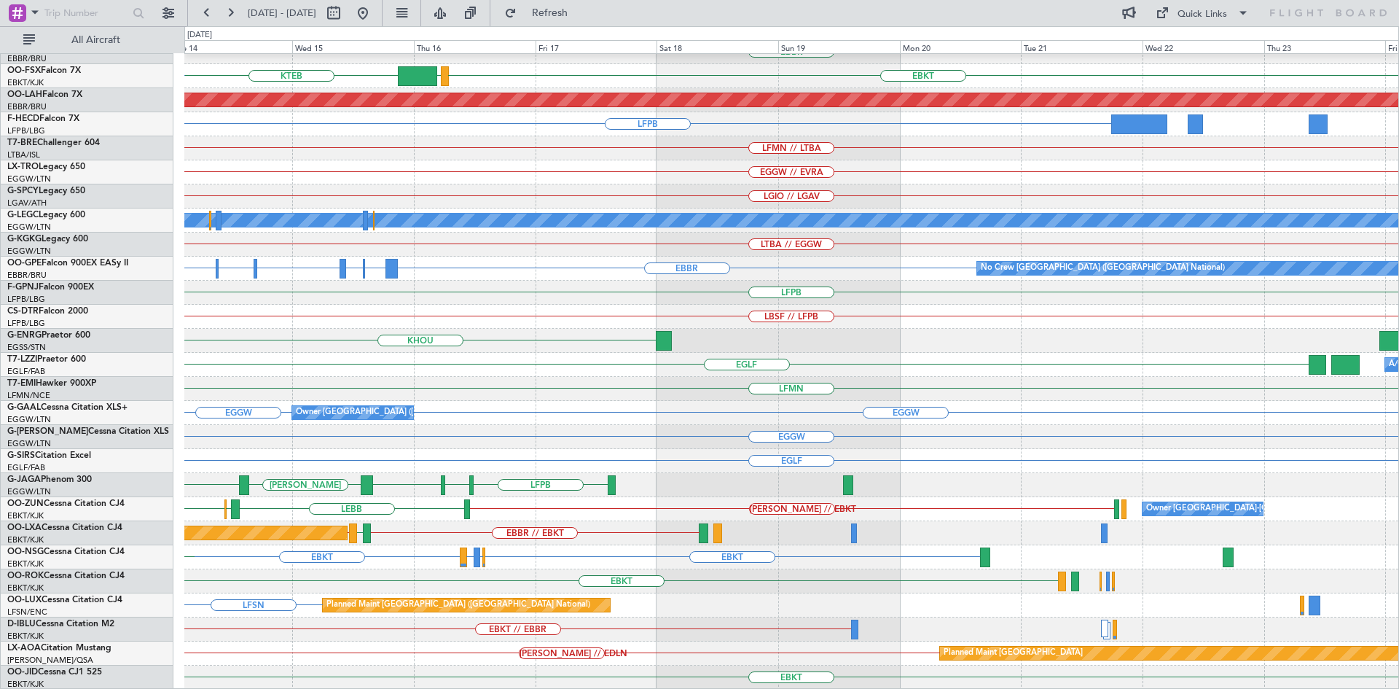
click at [91, 361] on div "EBLG // EBBR EBBR KTEB LOWS EBKT LIMC EBKT Planned Maint Alton-st Louis (St Lou…" at bounding box center [699, 357] width 1399 height 662
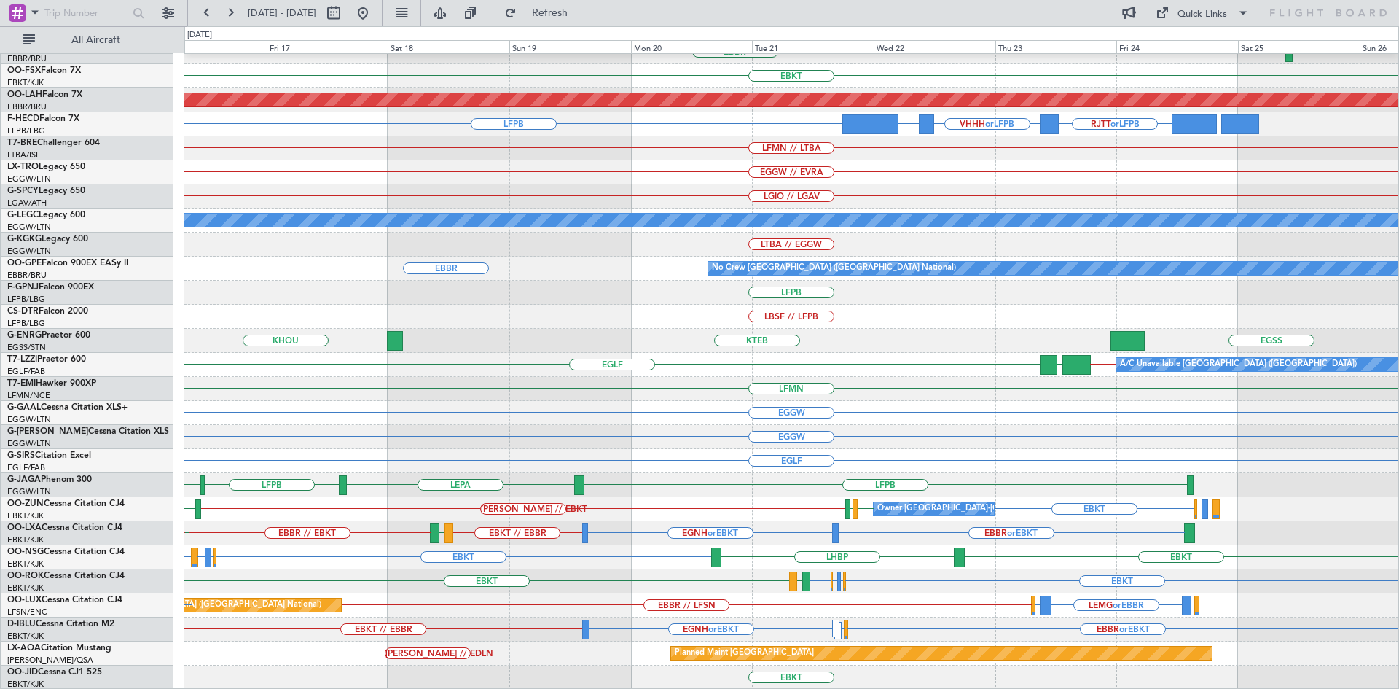
click at [447, 622] on div "EBLG // EBBR EBBR EBKT LOWS KTEB Planned Maint Alton-st Louis (St Louis Regl) L…" at bounding box center [791, 304] width 1214 height 769
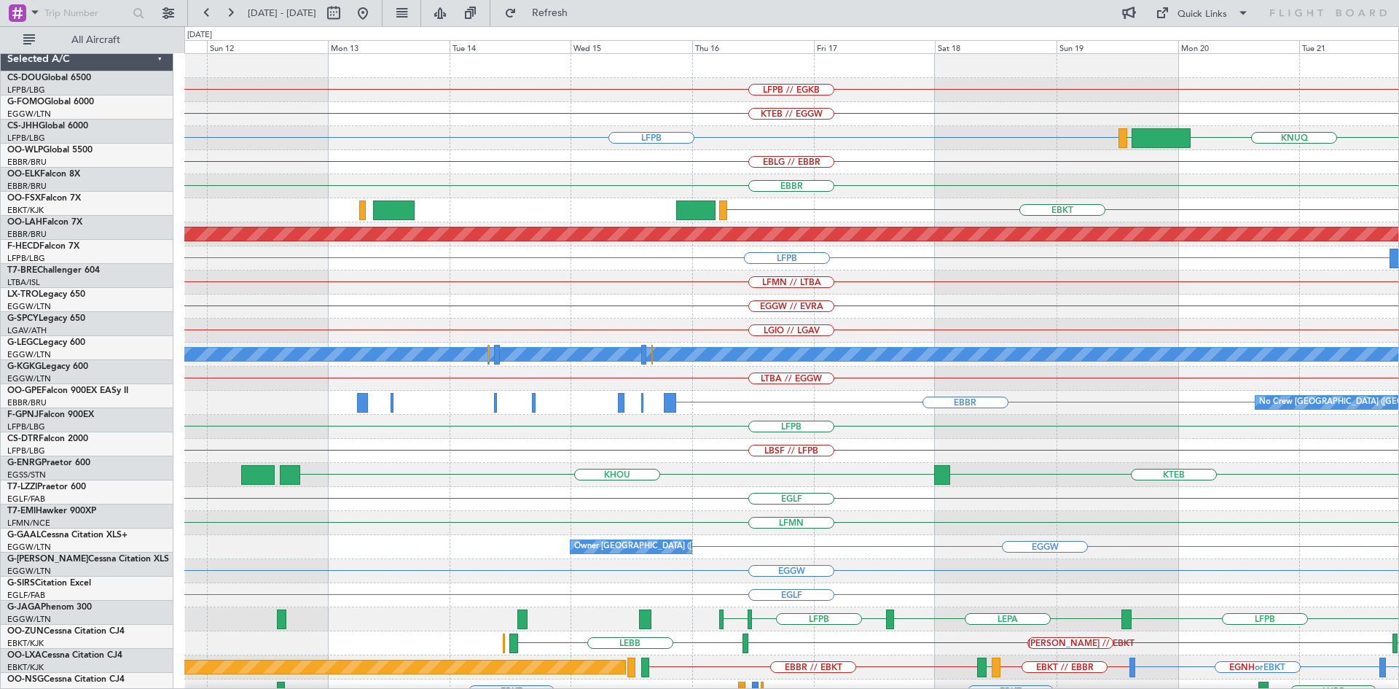
scroll to position [0, 0]
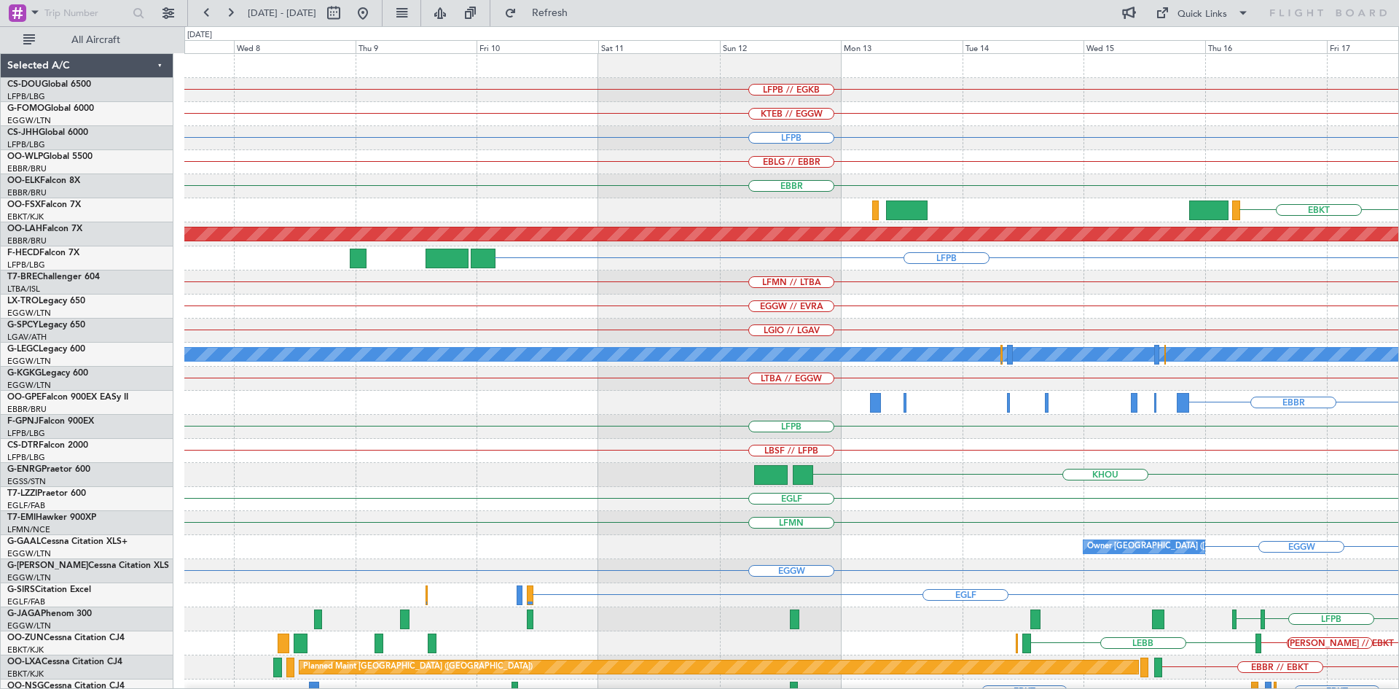
click at [1398, 621] on html "16 Oct 2025 - 26 Oct 2025 Refresh Quick Links All Aircraft LFPB // EGKB KTEB //…" at bounding box center [699, 344] width 1399 height 689
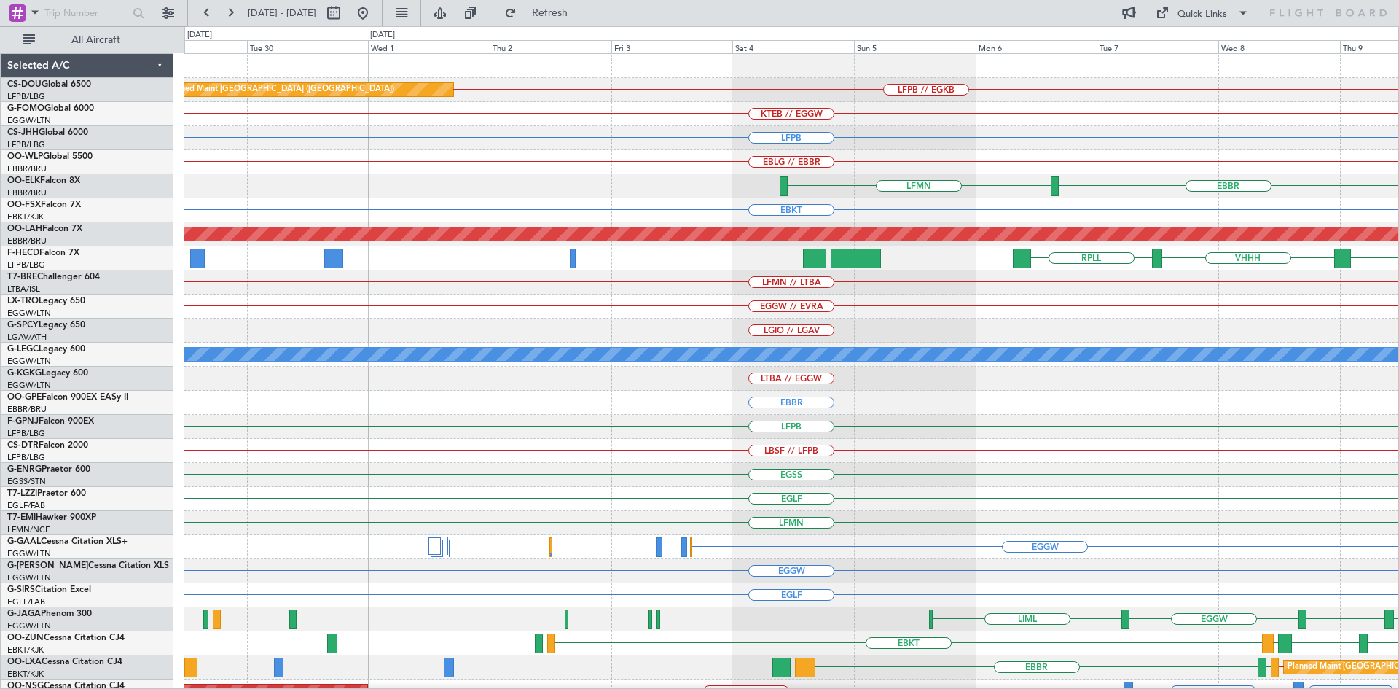
click at [1398, 206] on html "06 Oct 2025 - 16 Oct 2025 Refresh Quick Links All Aircraft LFPB // EGKB Planned…" at bounding box center [699, 344] width 1399 height 689
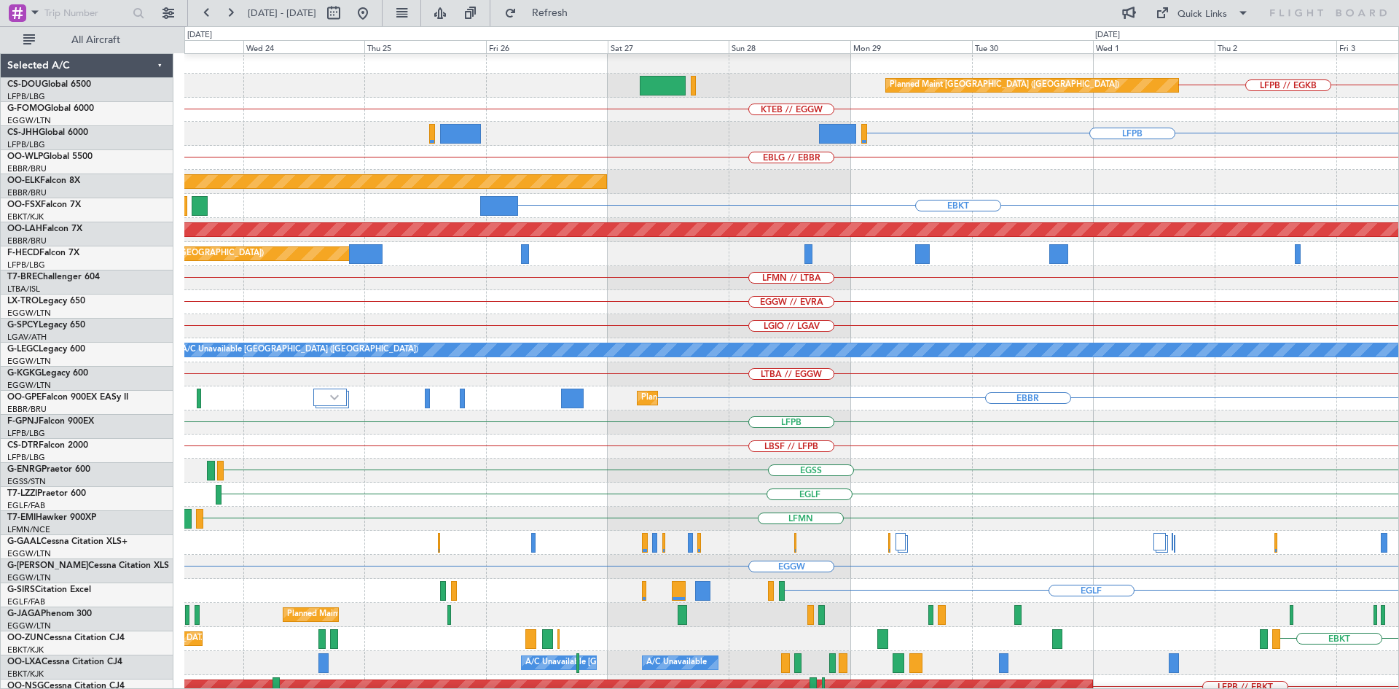
scroll to position [1, 0]
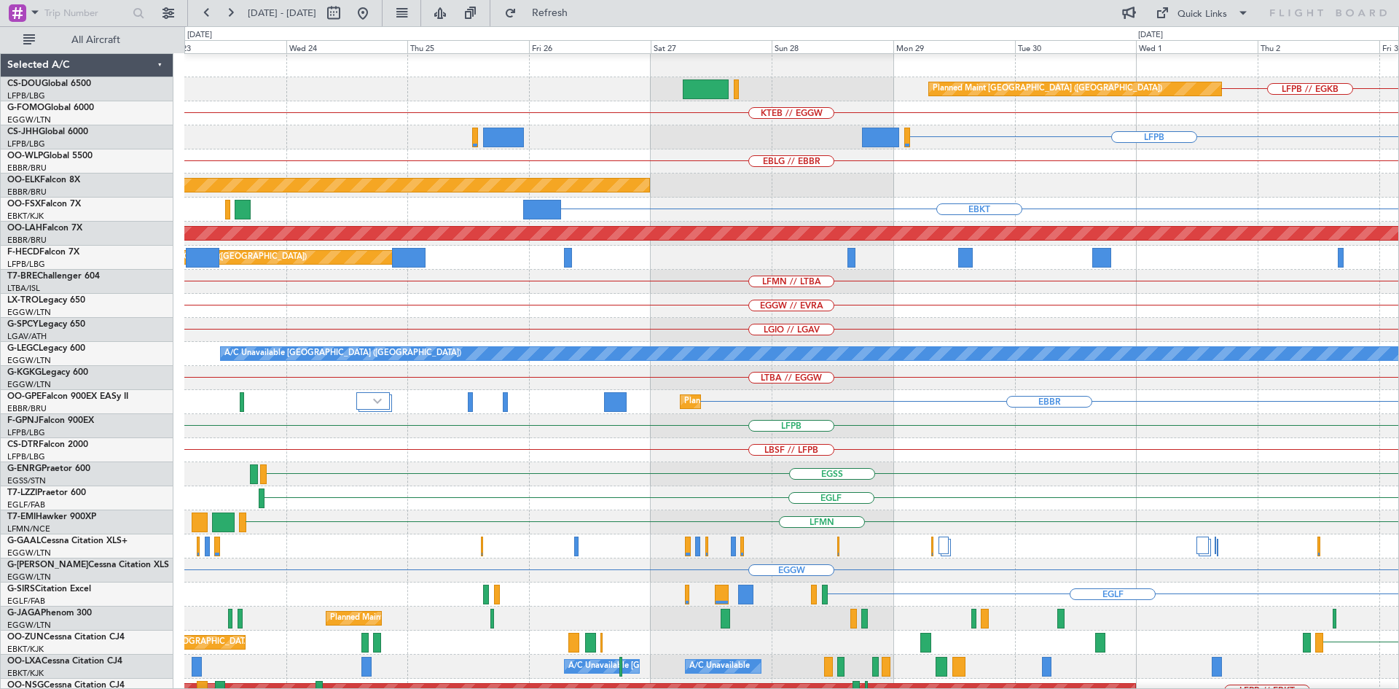
click at [1398, 146] on html "06 Oct 2025 - 16 Oct 2025 Refresh Quick Links All Aircraft LFPB // EGKB Planned…" at bounding box center [699, 344] width 1399 height 689
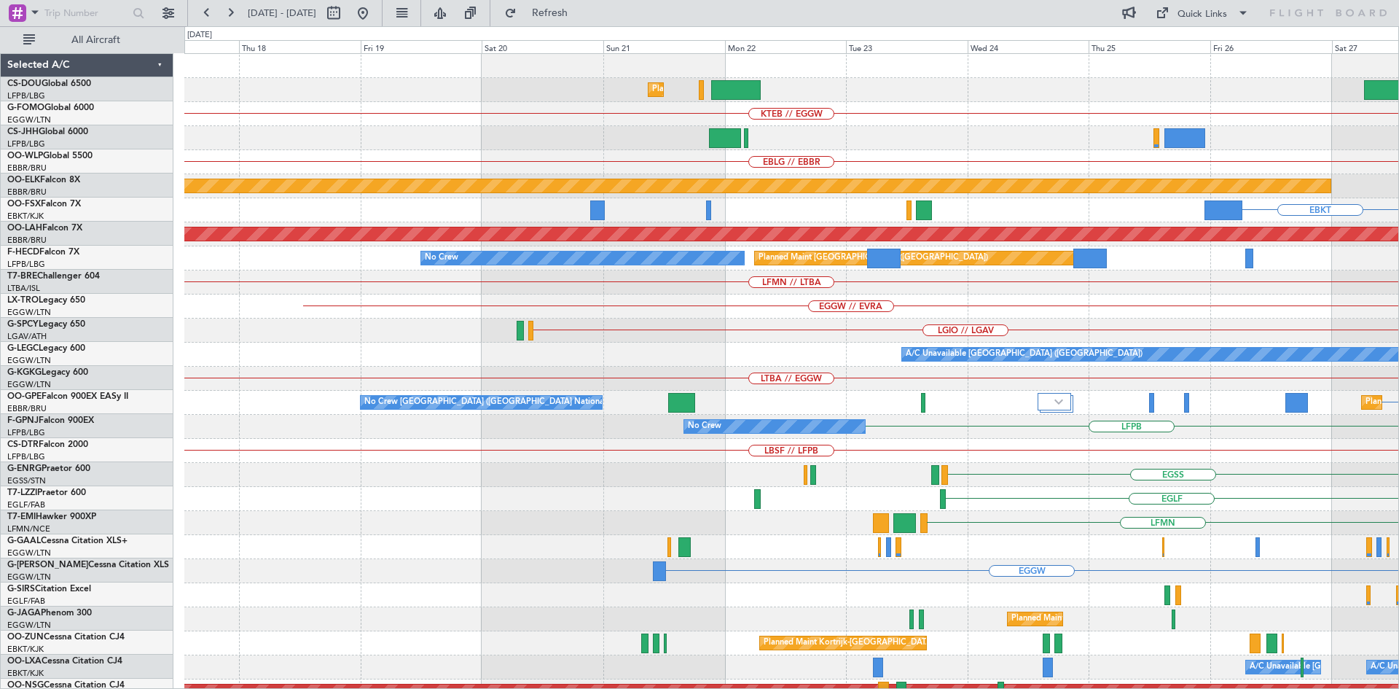
scroll to position [0, 0]
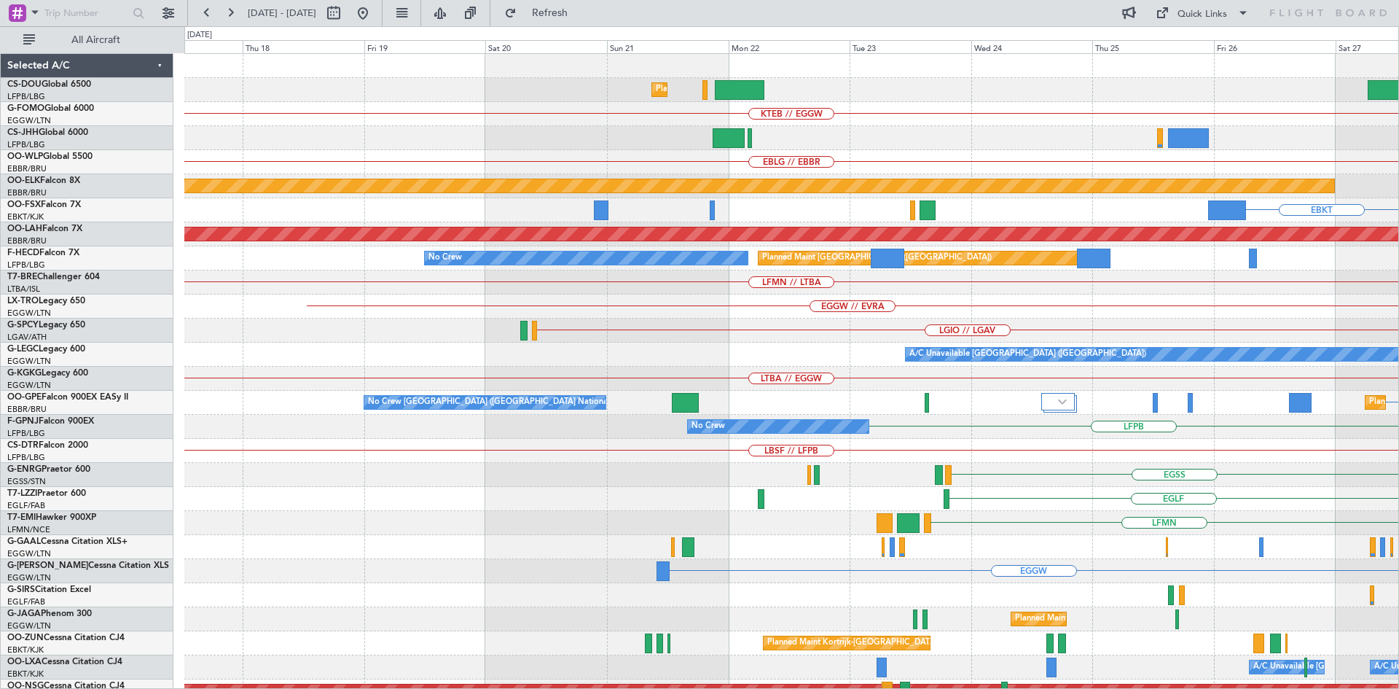
click at [1253, 172] on div "Planned Maint Paris (Le Bourget) Planned Maint Paris (Le Bourget) KTEB // EGGW …" at bounding box center [791, 438] width 1214 height 769
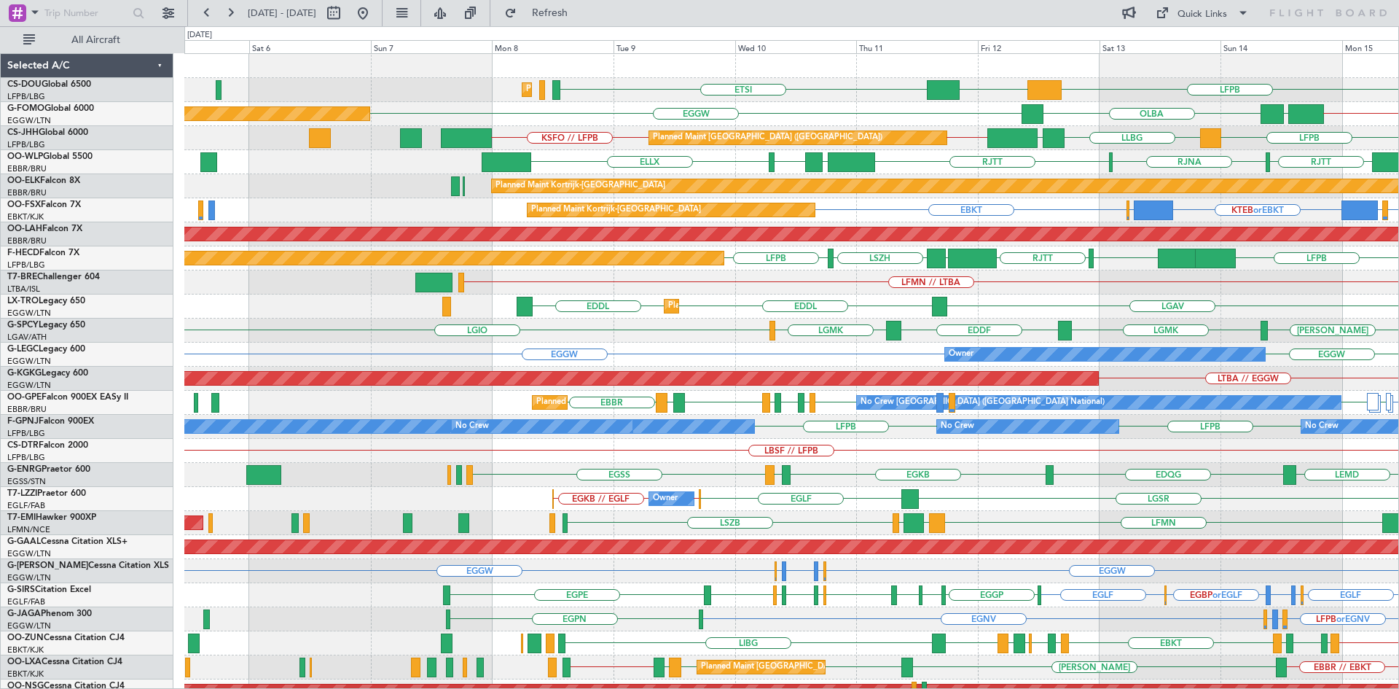
click at [987, 440] on div "LFPB DGAA ETSI Planned Maint Paris (Le Bourget) Planned Maint Paris (Le Bourget…" at bounding box center [791, 438] width 1214 height 769
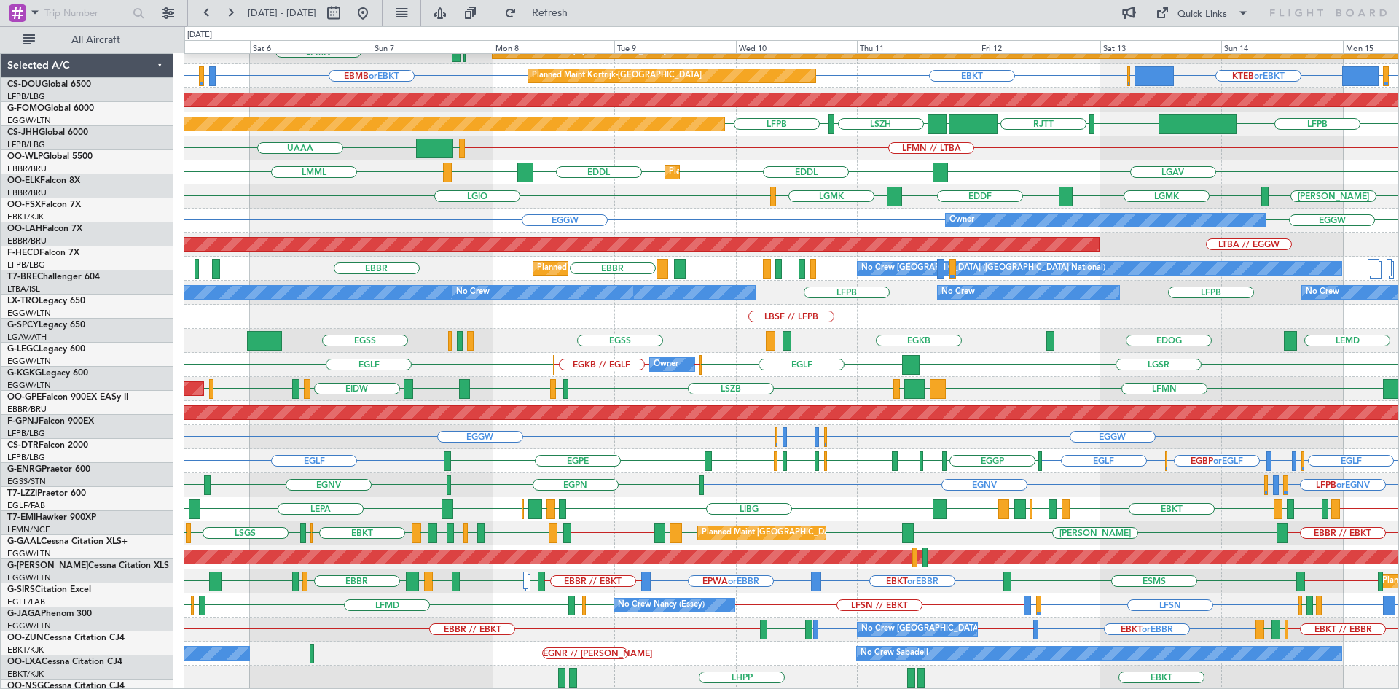
scroll to position [134, 0]
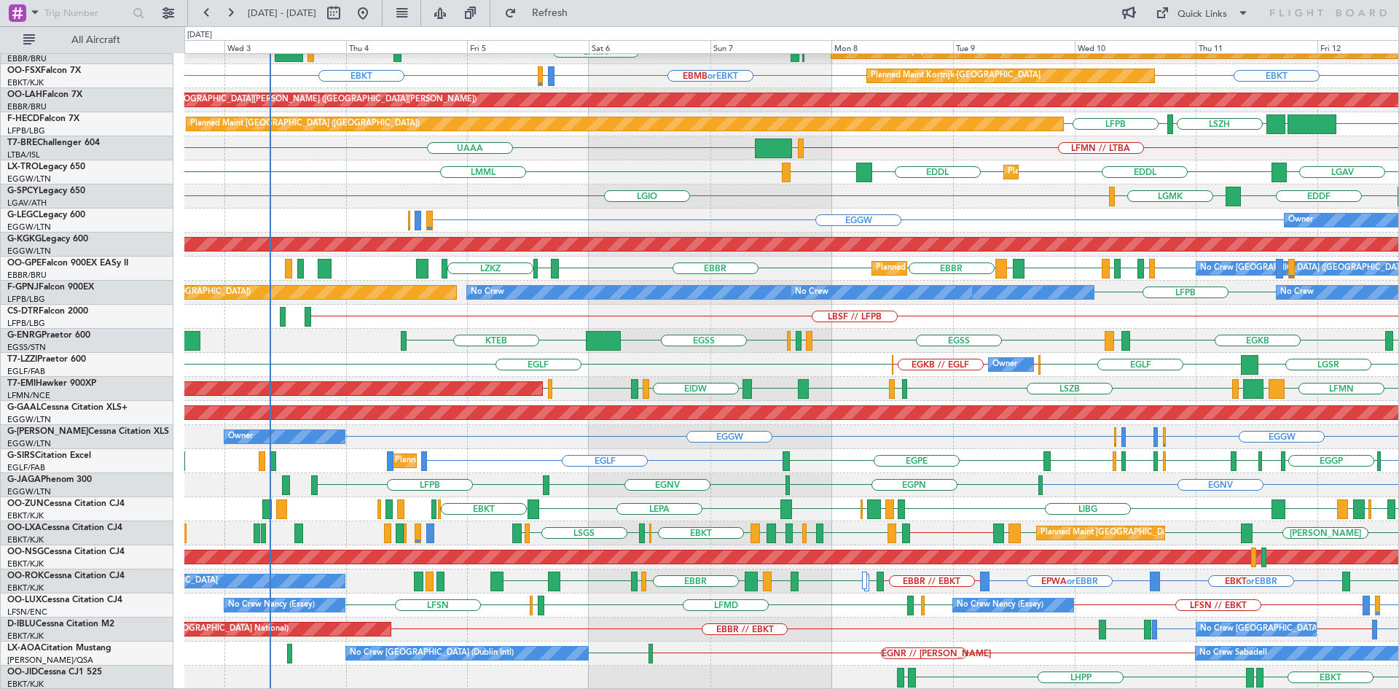
click at [922, 394] on div "RJTT LTCG LIML ELLX KAUS KTEB RJNA RJTT EBKT EBBR LFMN Planned Maint Kortrijk-W…" at bounding box center [791, 304] width 1214 height 769
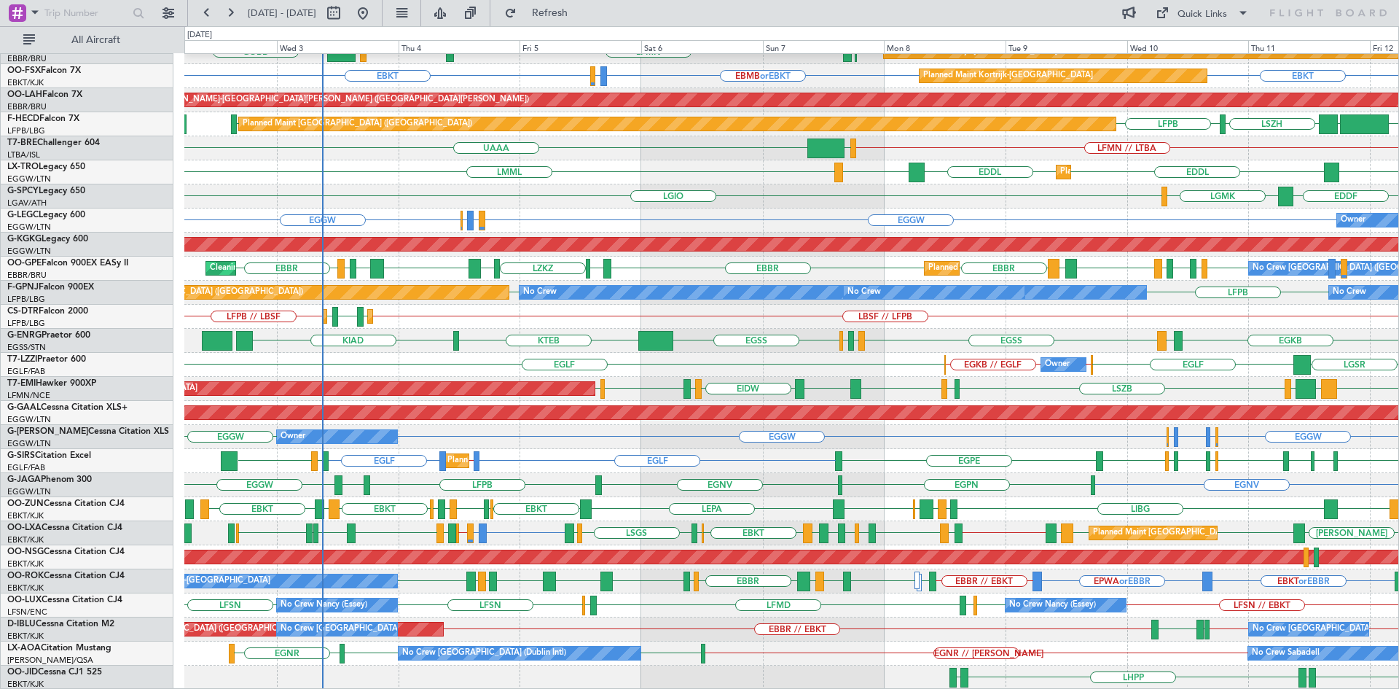
click at [555, 511] on div "ELLX KAUS KTEB KCMH EBLG EBBR LIML LTCG RJTT EBKT EBBR LFMN EBBR LIML GOBD Plan…" at bounding box center [791, 304] width 1214 height 769
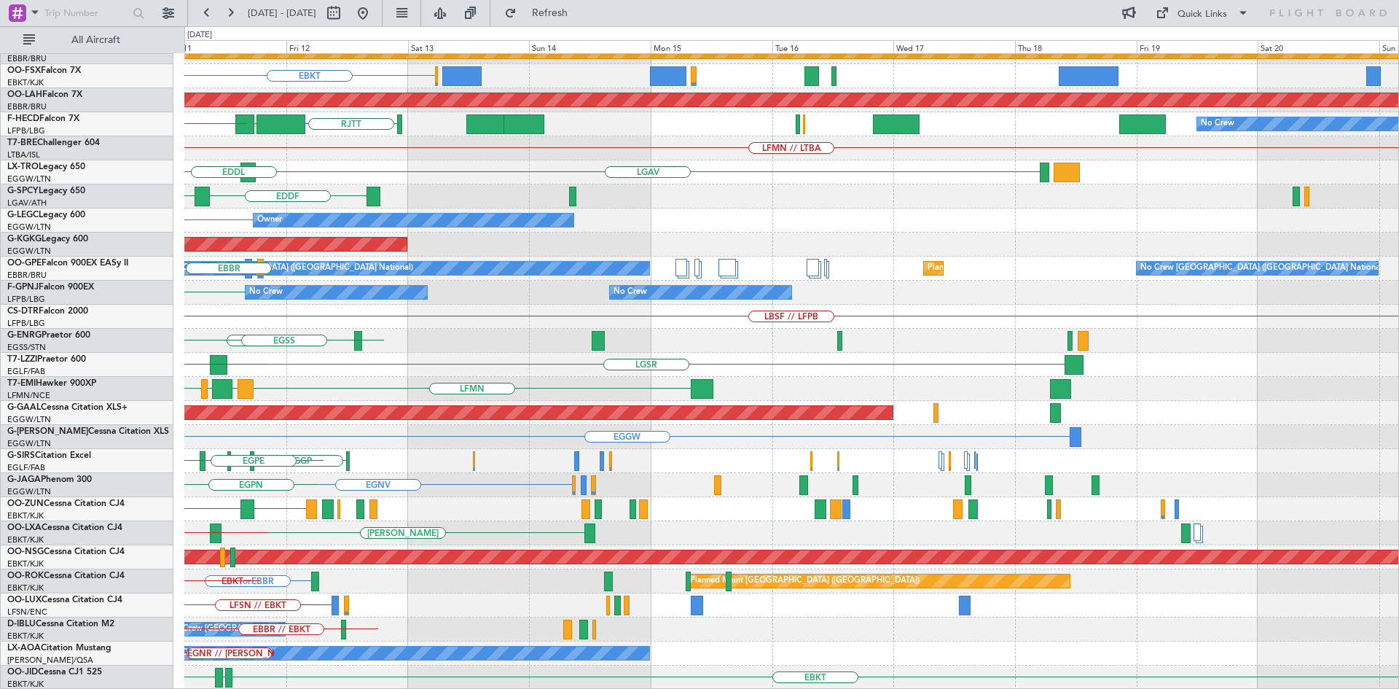
click at [94, 266] on div "RJTT LTCG LIML ELLX Planned Maint Kortrijk-Wevelgem EBKT Planned Maint Kortrijk…" at bounding box center [699, 357] width 1399 height 662
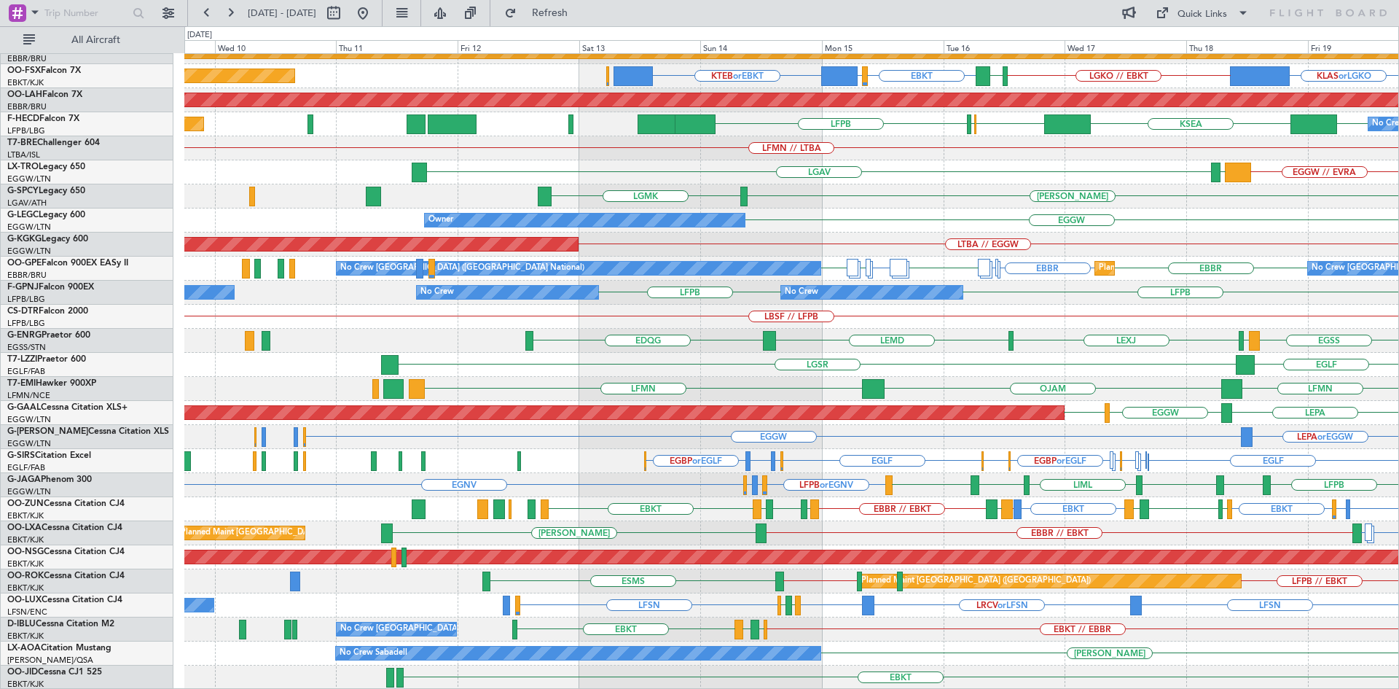
click at [920, 216] on div "Owner EGGW" at bounding box center [791, 220] width 1214 height 24
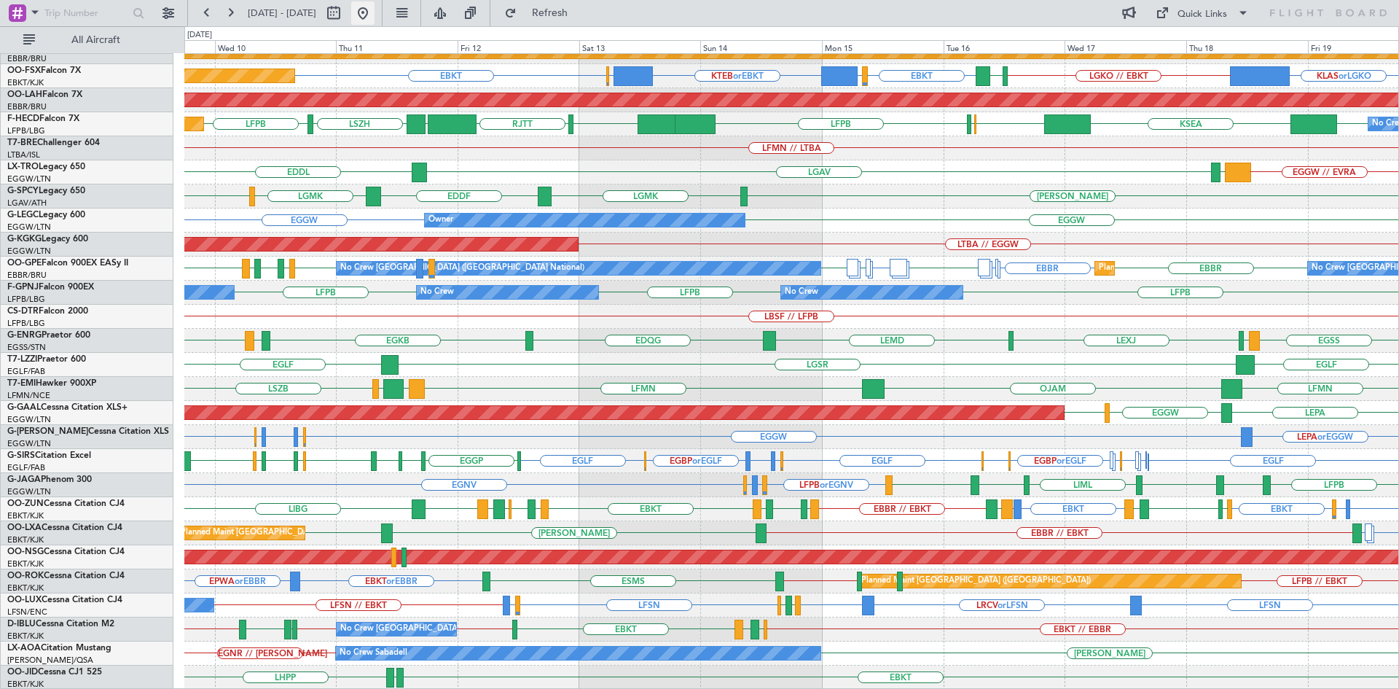
click at [375, 11] on button at bounding box center [362, 12] width 23 height 23
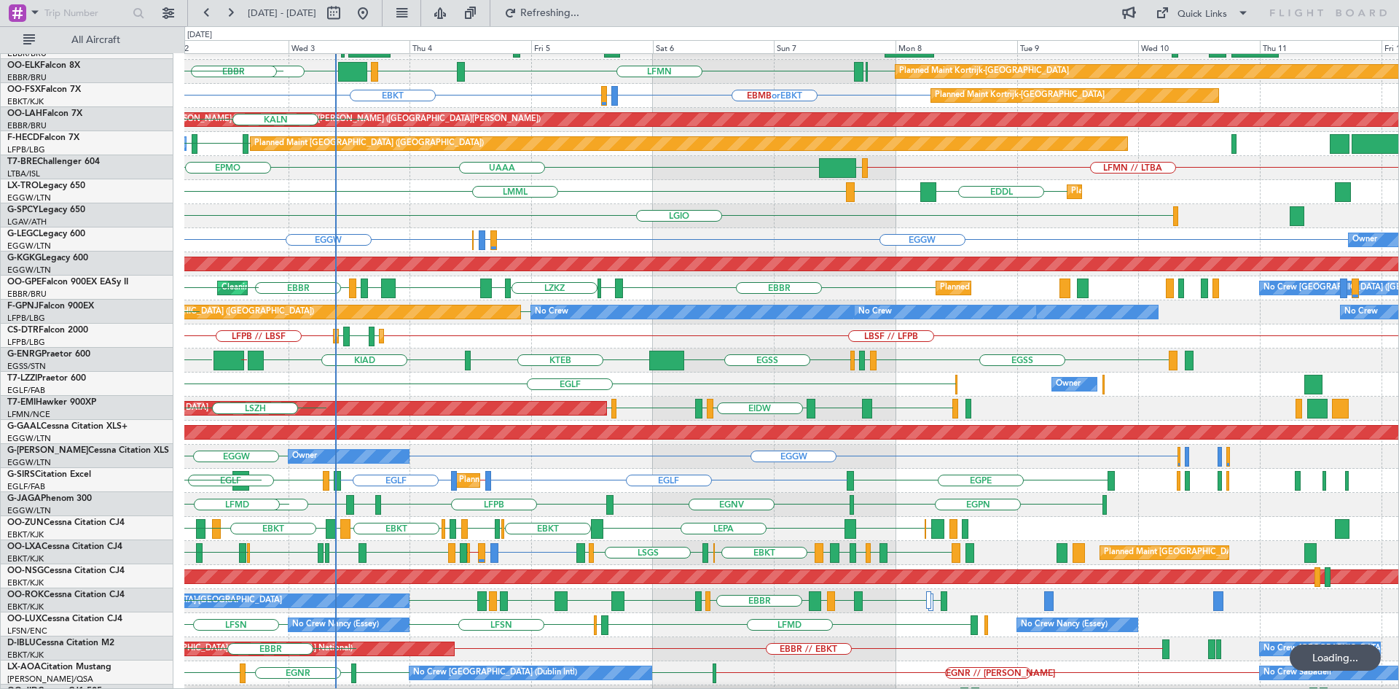
scroll to position [114, 0]
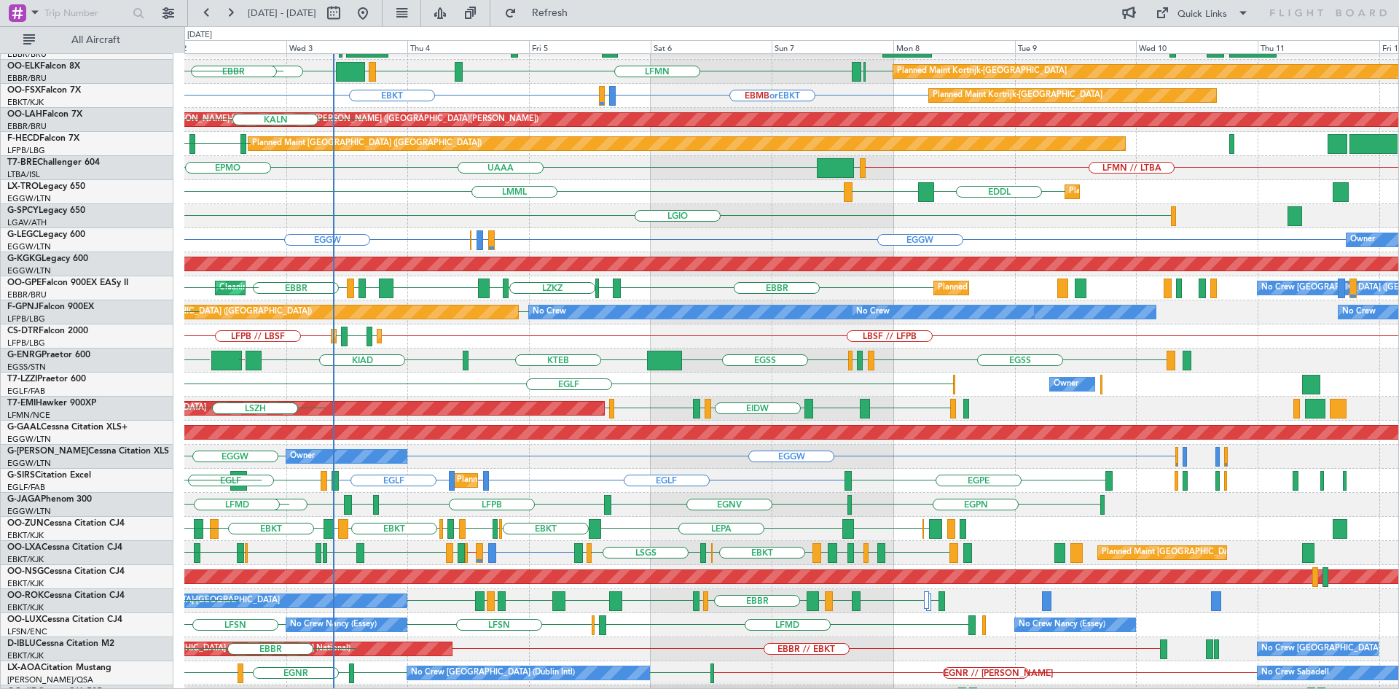
click at [496, 376] on div "EGLF Owner" at bounding box center [791, 384] width 1214 height 24
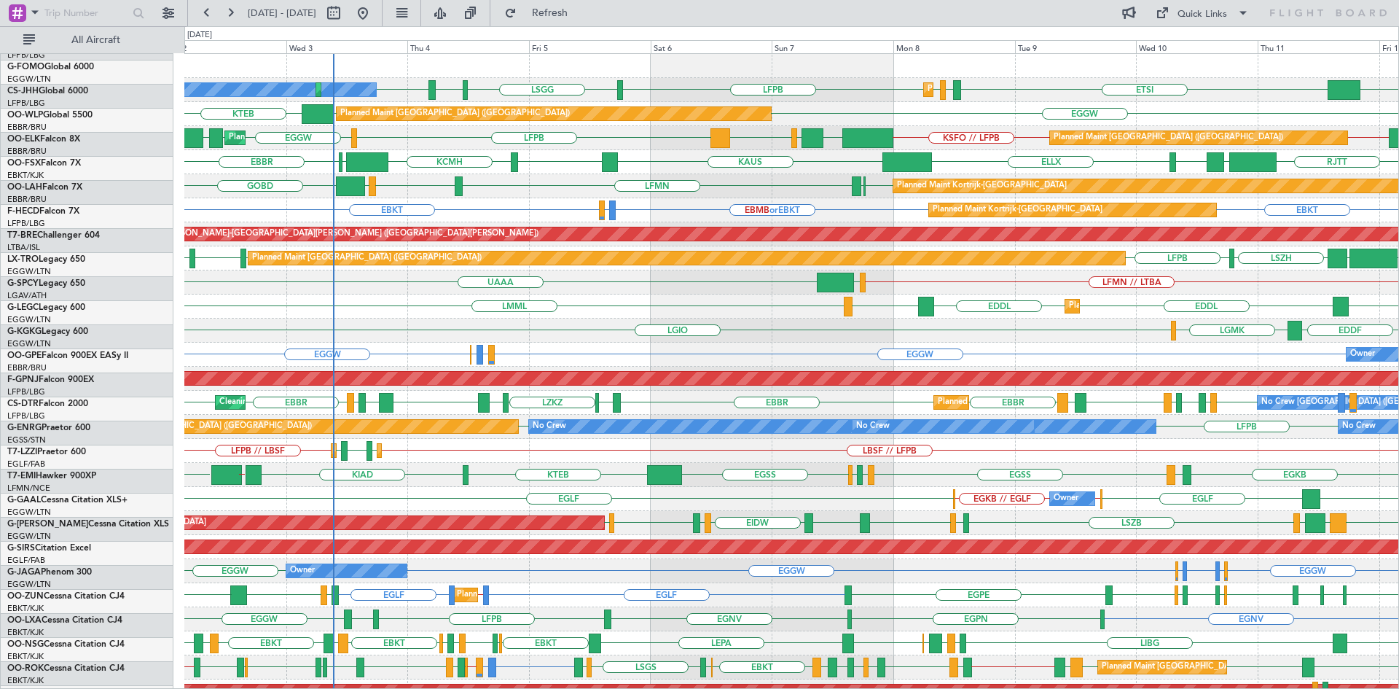
scroll to position [0, 0]
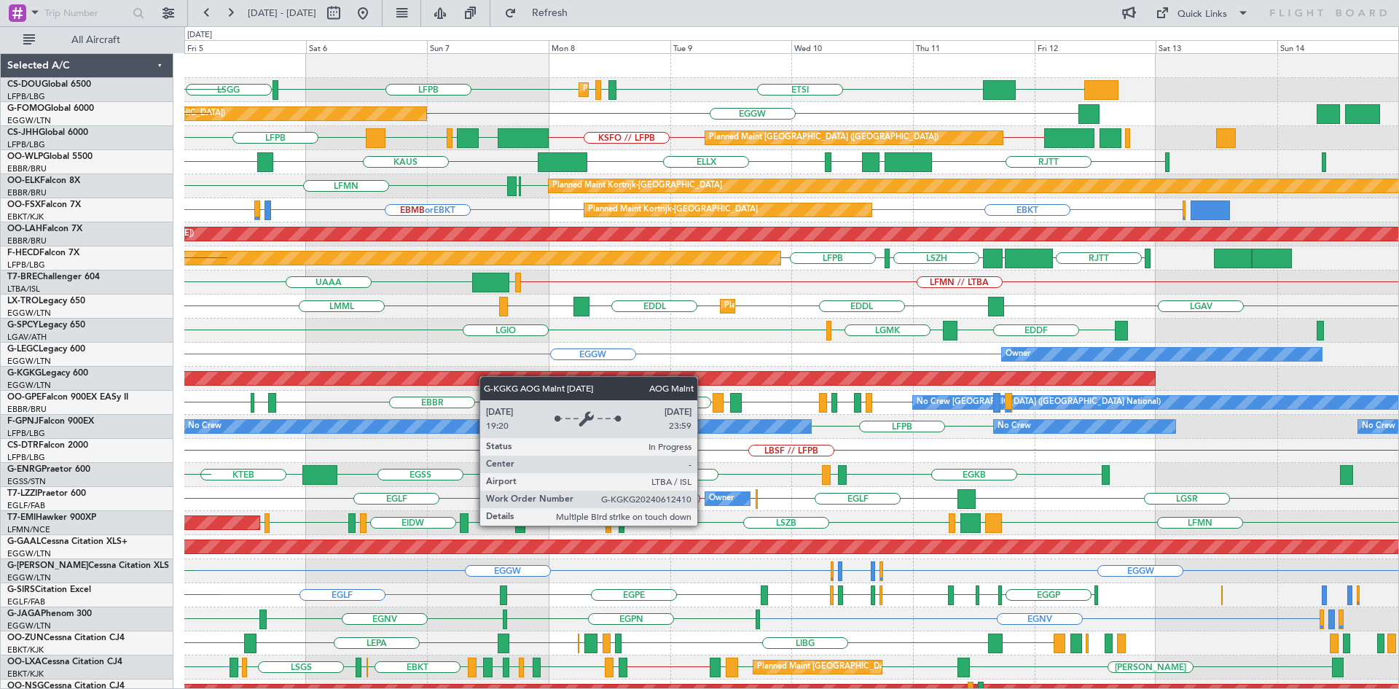
click at [470, 377] on div "DGAA ETSI EGGW LFPB LFPB LSGG Planned Maint Paris (Le Bourget) LIML LFPB Planne…" at bounding box center [791, 438] width 1214 height 769
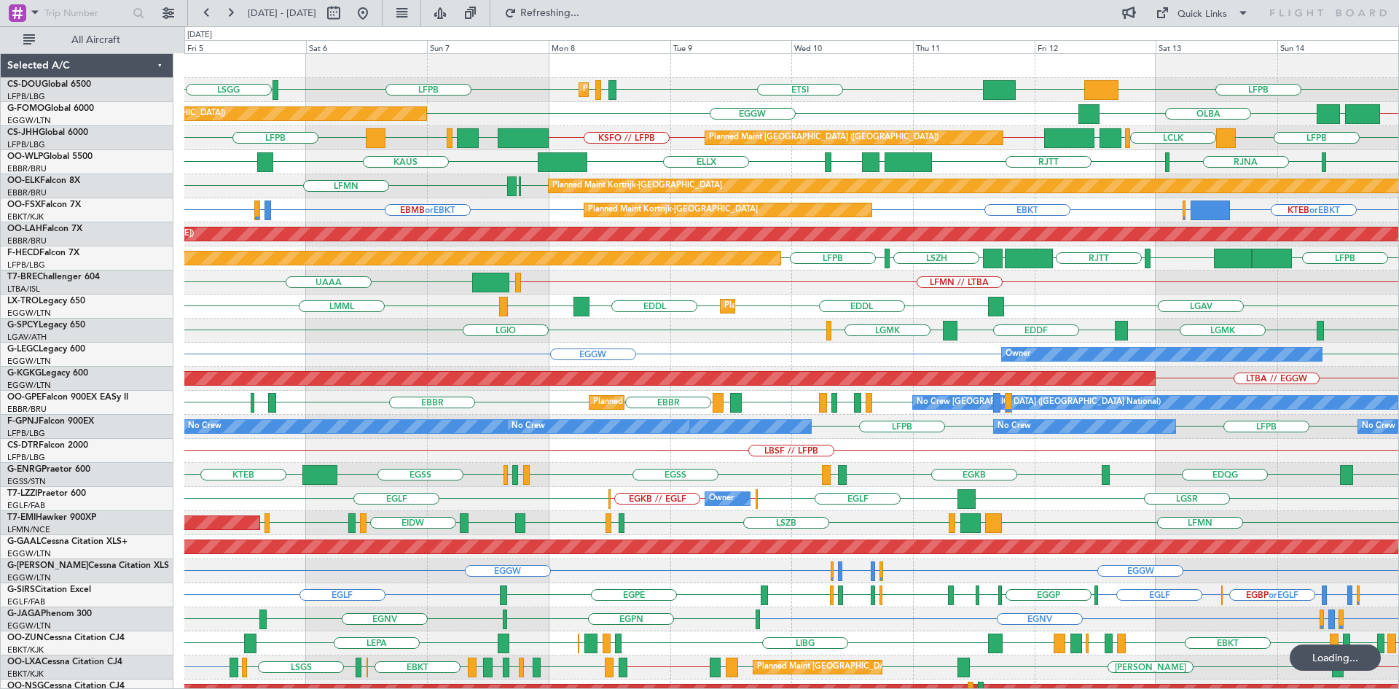
click at [845, 218] on div "KTEB or EBKT EBBR or EBKT EBKT EBKT EBMB or EBKT LSZH or EBKT Planned Maint Kor…" at bounding box center [791, 210] width 1214 height 24
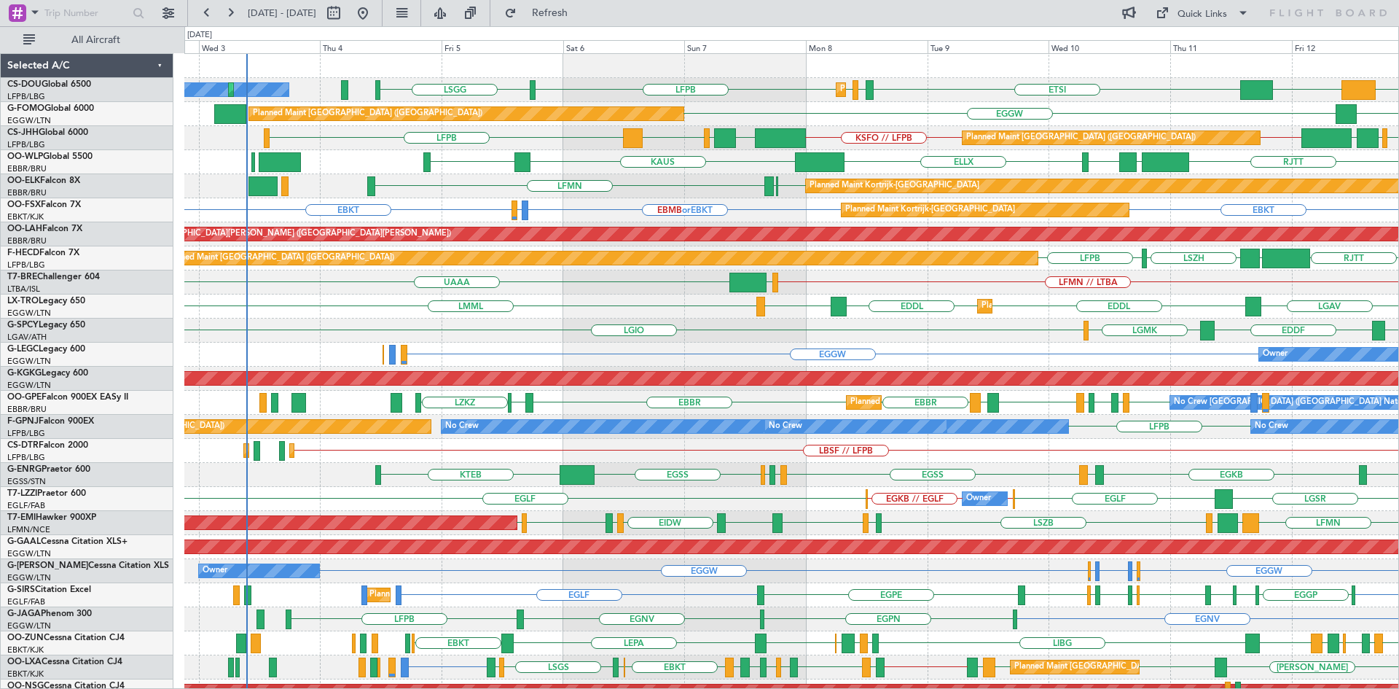
click at [616, 245] on div "ETSI EGGW LFPB LFPB LSGG Planned Maint Paris (Le Bourget) No Crew Planned Maint…" at bounding box center [791, 438] width 1214 height 769
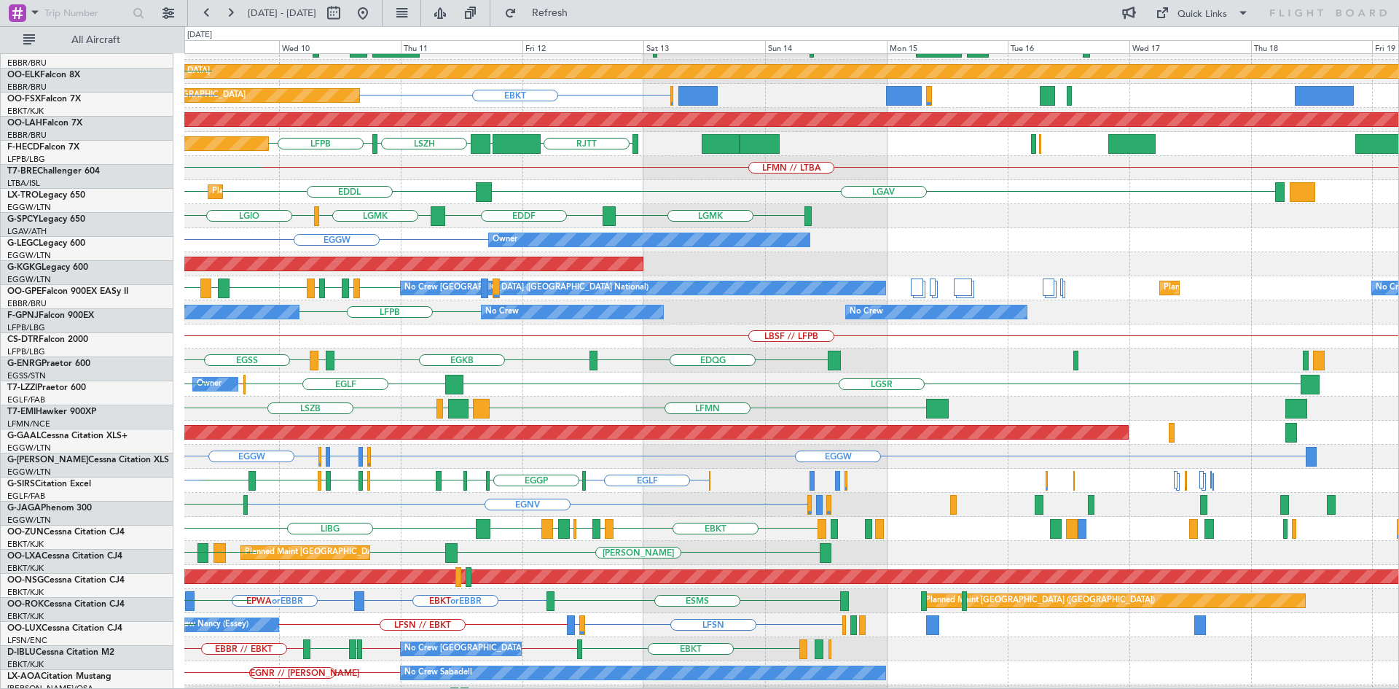
click at [313, 456] on div "Planned Maint Paris (Le Bourget) LCLK LLBG EHAM LFPB // KSFO KSFO // LFPB EHAM …" at bounding box center [791, 324] width 1214 height 769
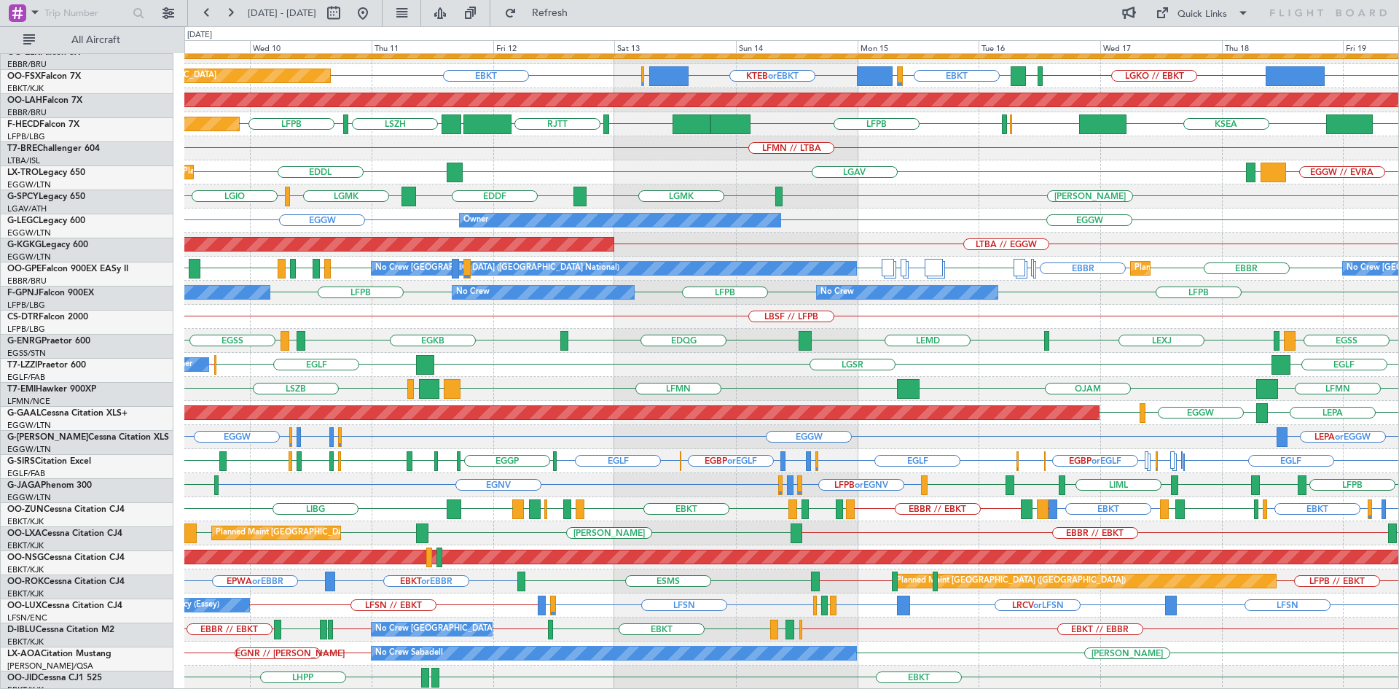
scroll to position [134, 0]
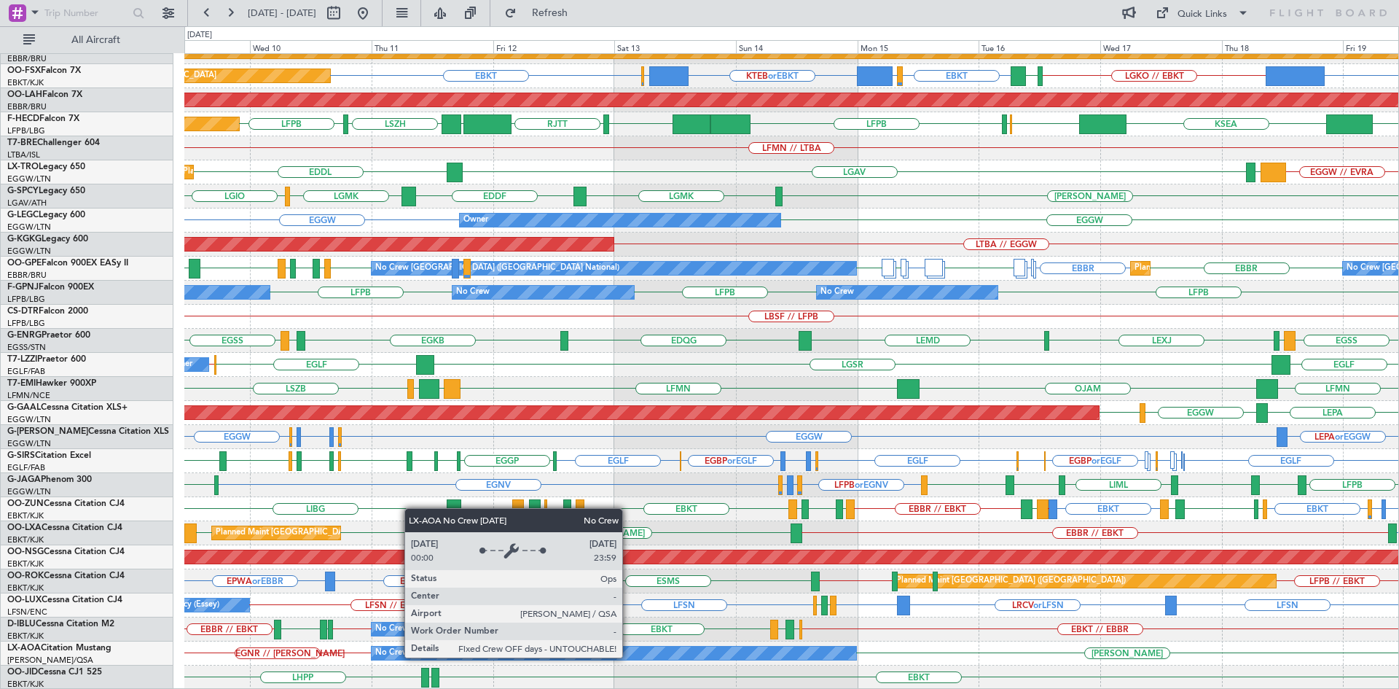
click at [629, 657] on div "No Crew Sabadell" at bounding box center [614, 652] width 485 height 13
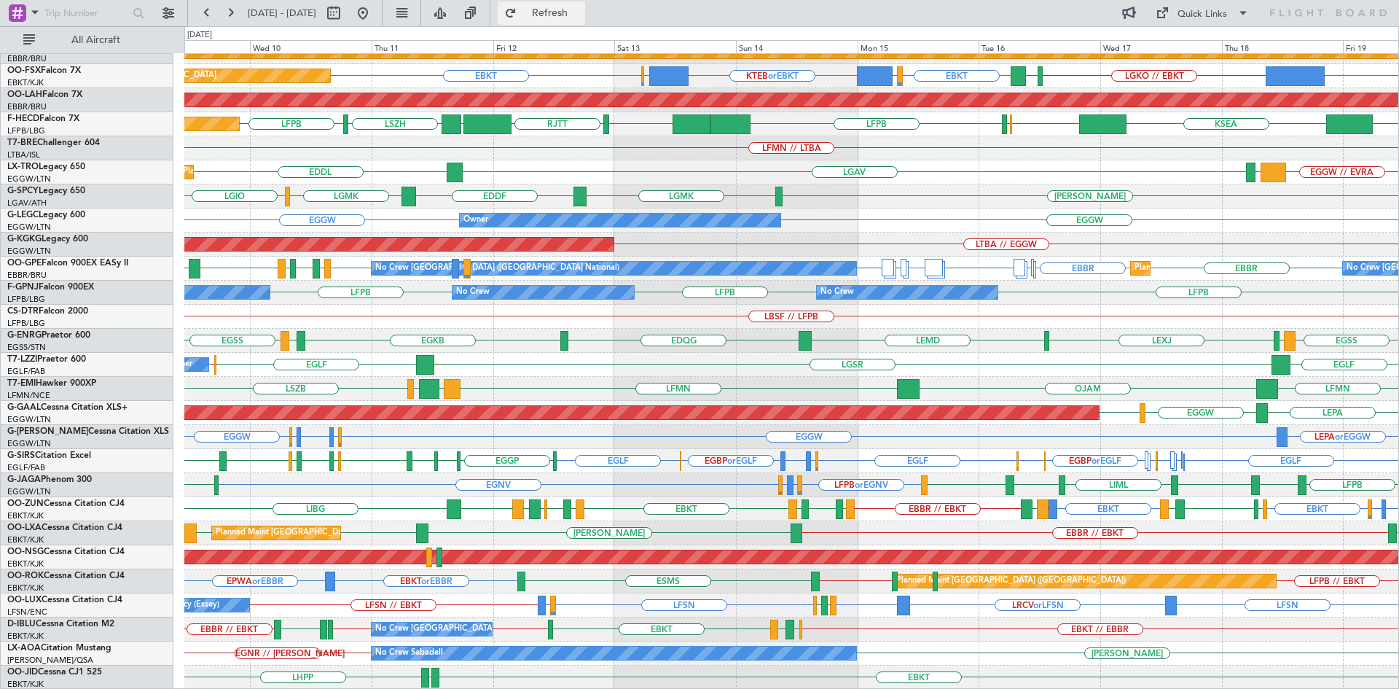
click at [555, 14] on button "Refresh" at bounding box center [541, 12] width 87 height 23
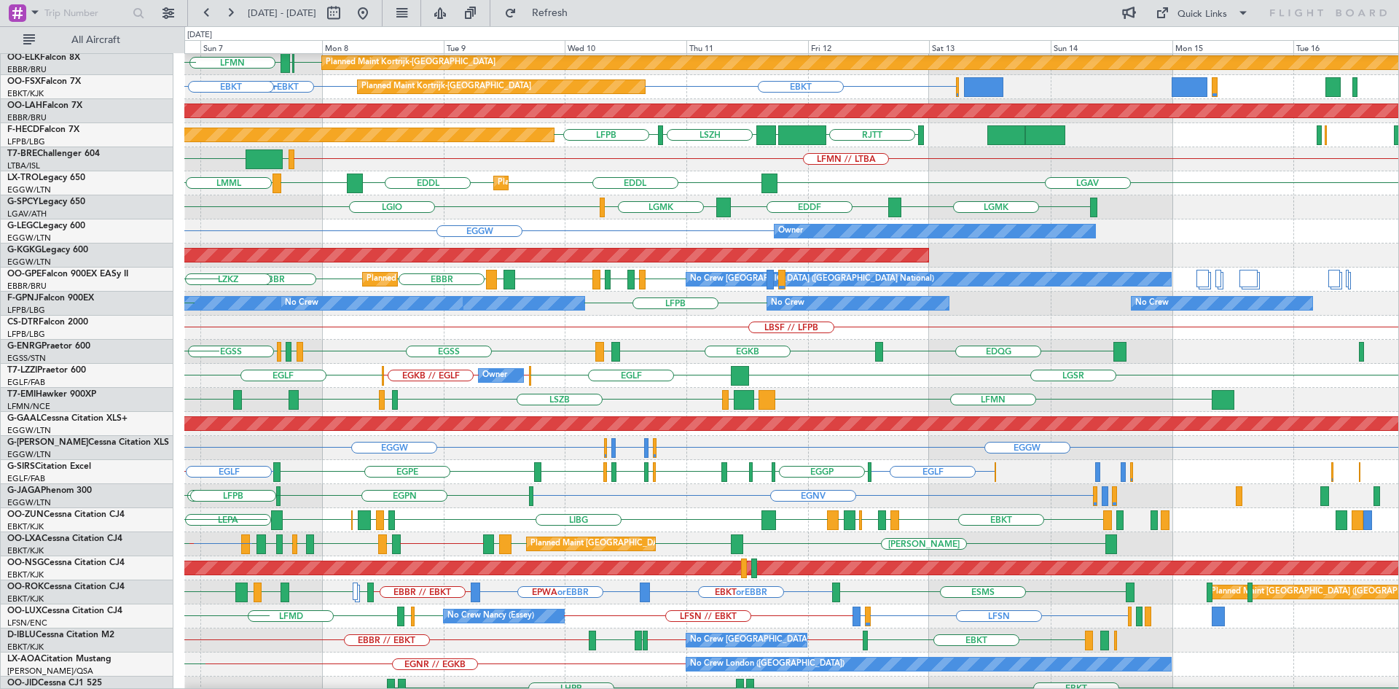
click at [357, 213] on div "LGMK EDDF LGMK LGIO" at bounding box center [791, 207] width 1214 height 24
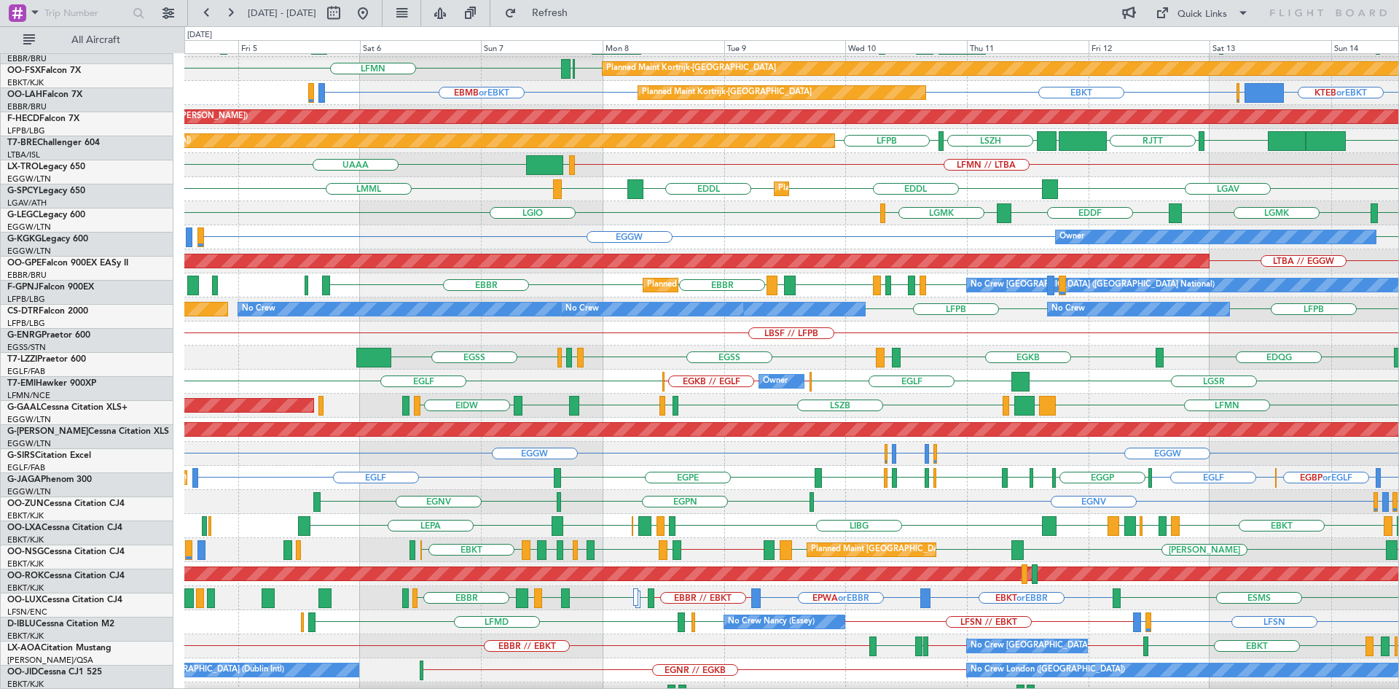
scroll to position [117, 0]
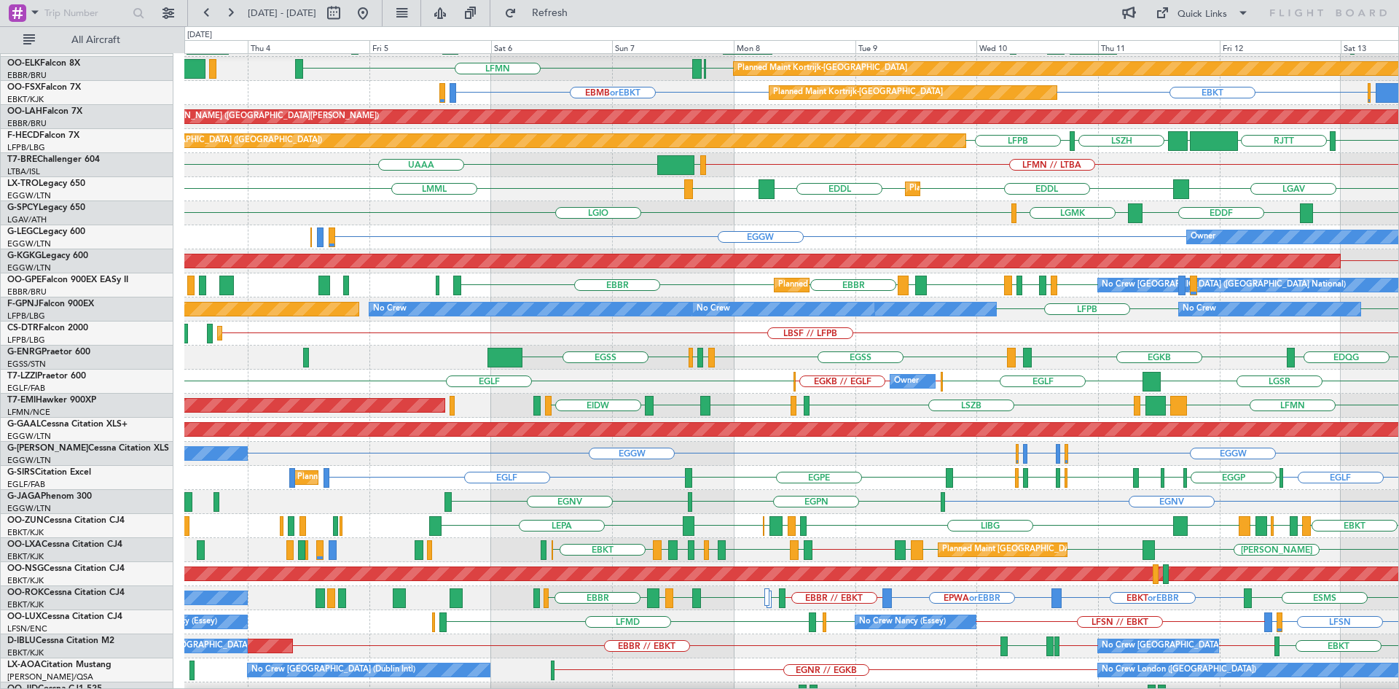
click at [962, 675] on div "No Crew London (Biggin Hill) EGNR // EGKB No Crew Dublin (Dublin Intl) EGKB // …" at bounding box center [791, 670] width 1214 height 24
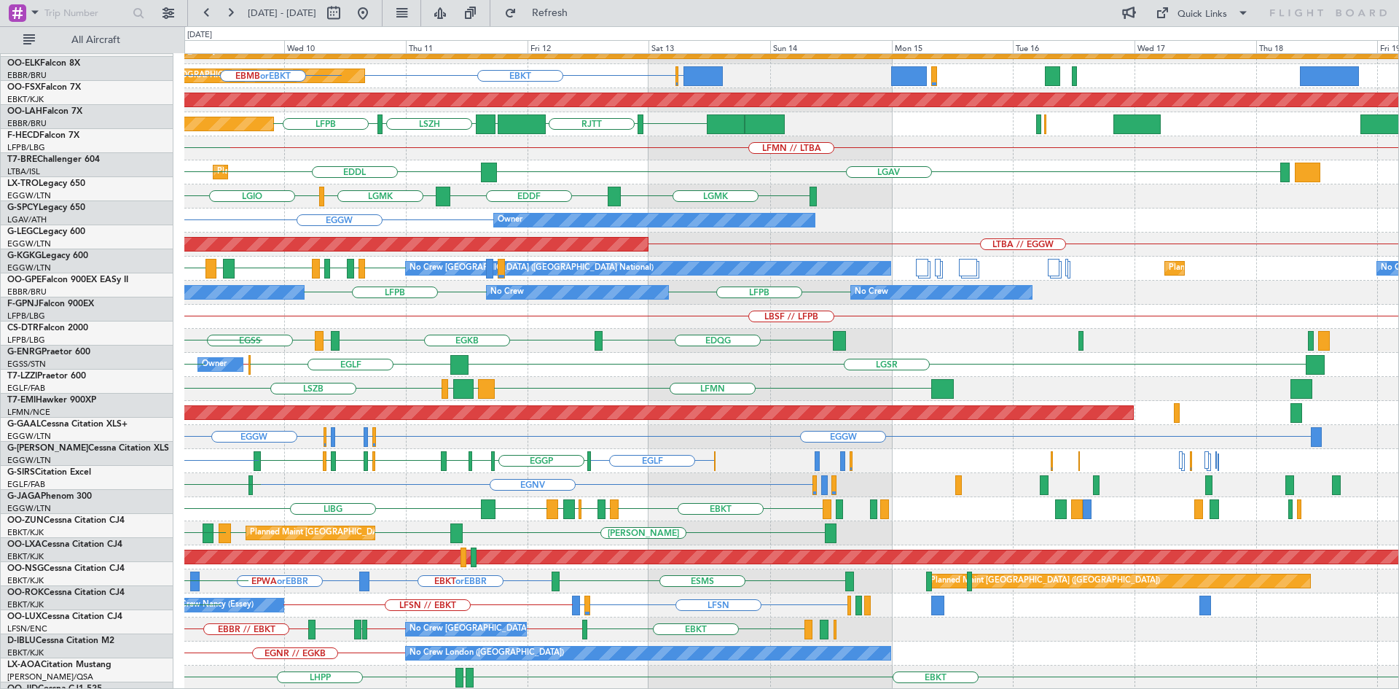
click at [90, 571] on div "RJNA RJTT LTCG LIML ELLX KAUS Planned Maint Kortrijk-Wevelgem EBBR EBKT LFMN Pl…" at bounding box center [699, 357] width 1399 height 662
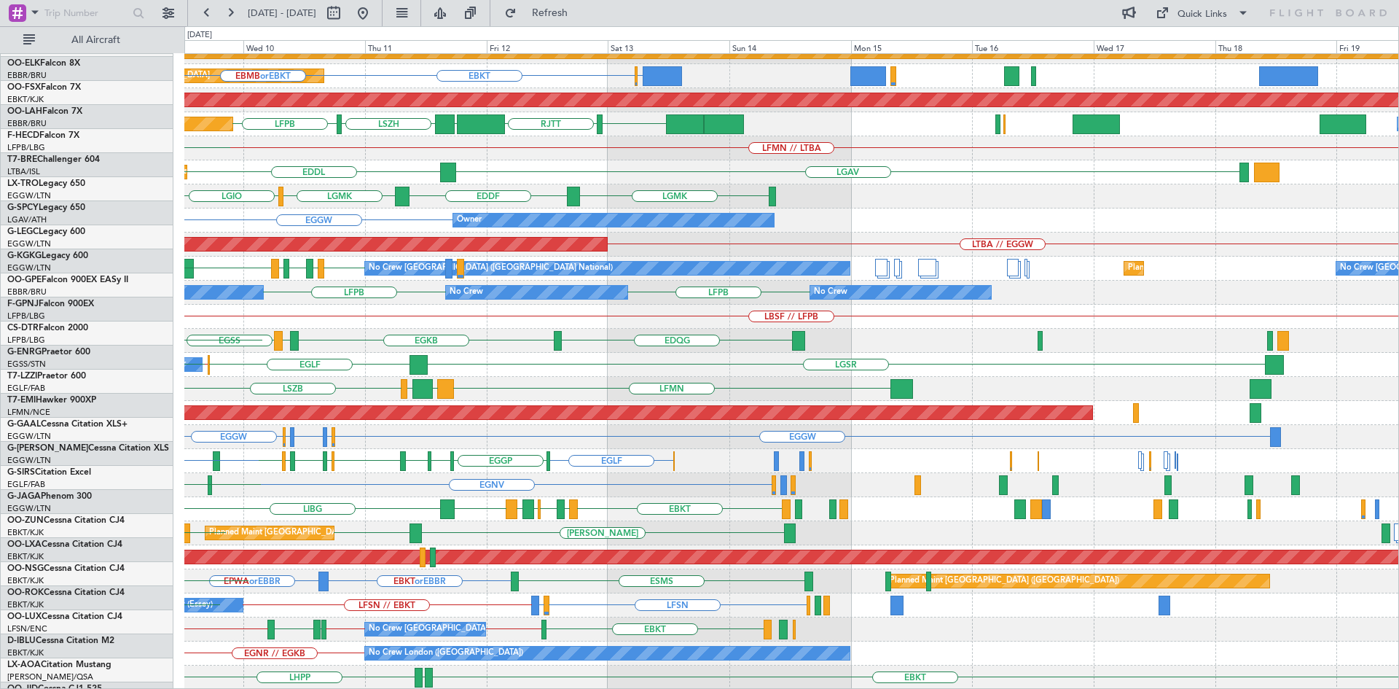
scroll to position [134, 0]
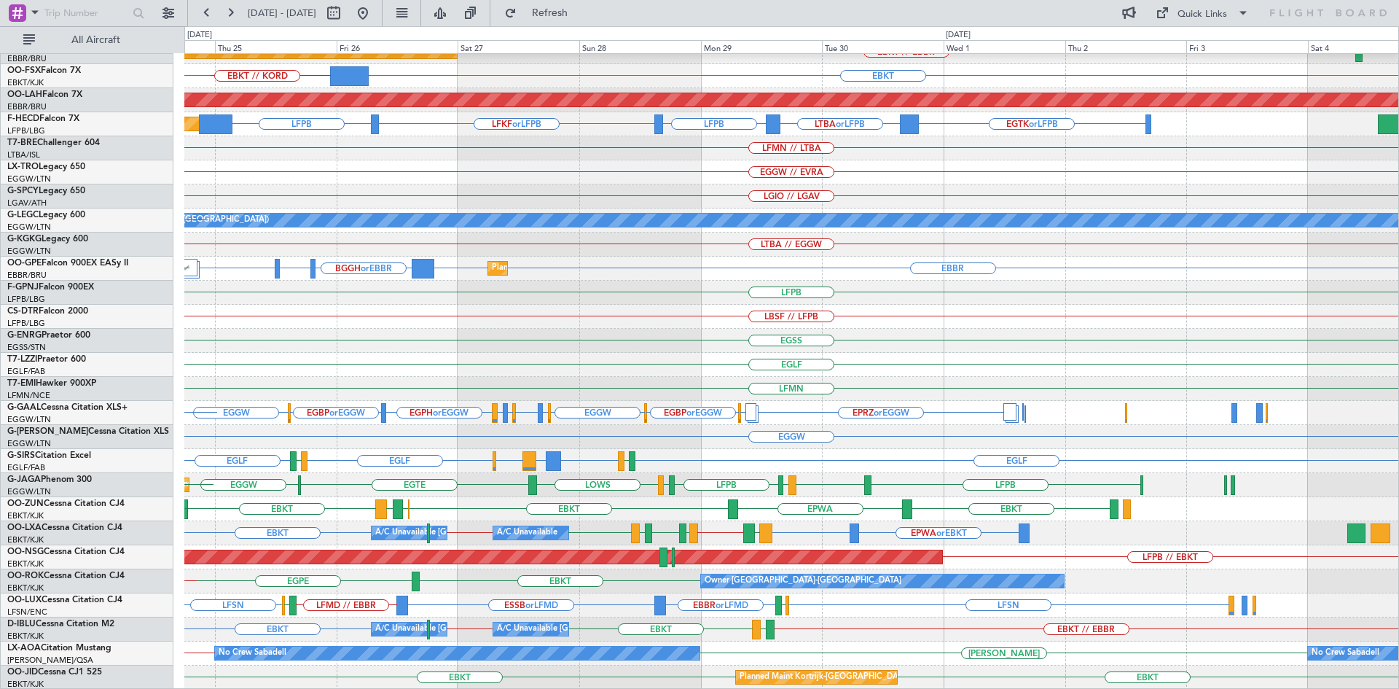
click at [350, 501] on div "EBLG // EBBR EBKT // EBBR Planned Maint Kortrijk-Wevelgem EBKT // KORD EBKT LGA…" at bounding box center [791, 304] width 1214 height 769
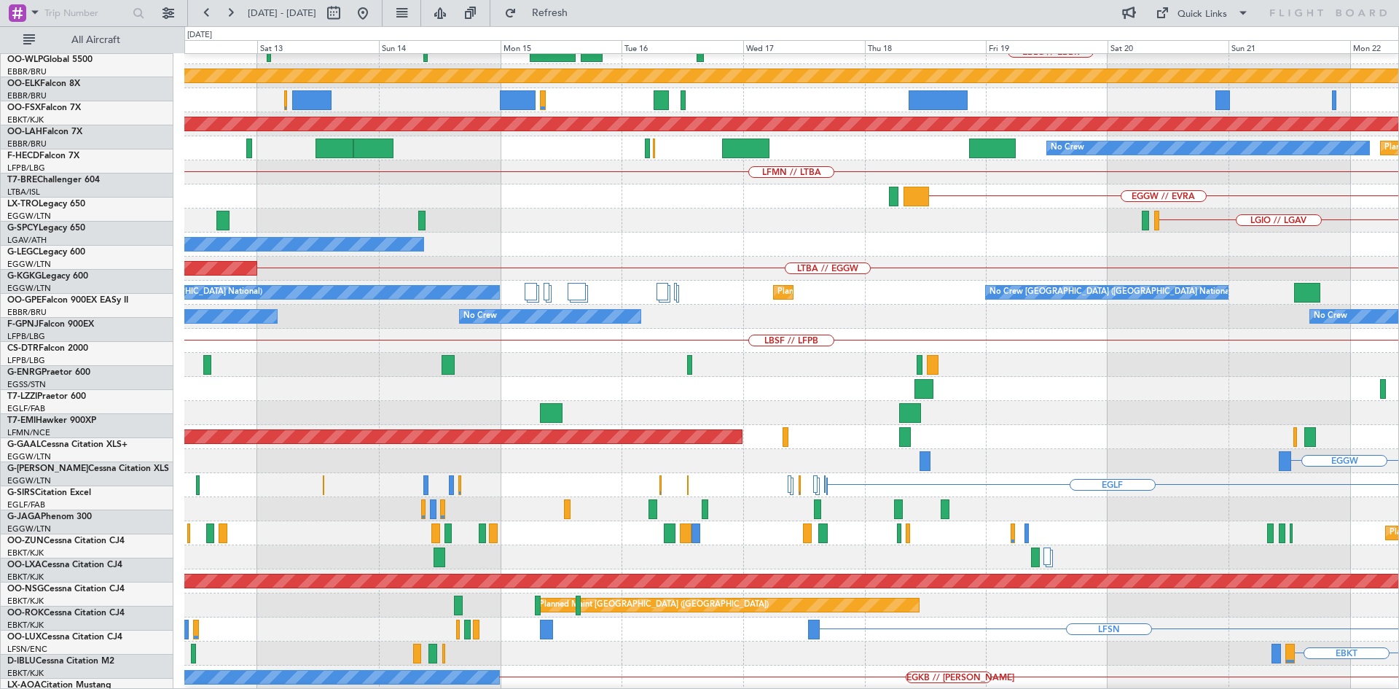
scroll to position [111, 0]
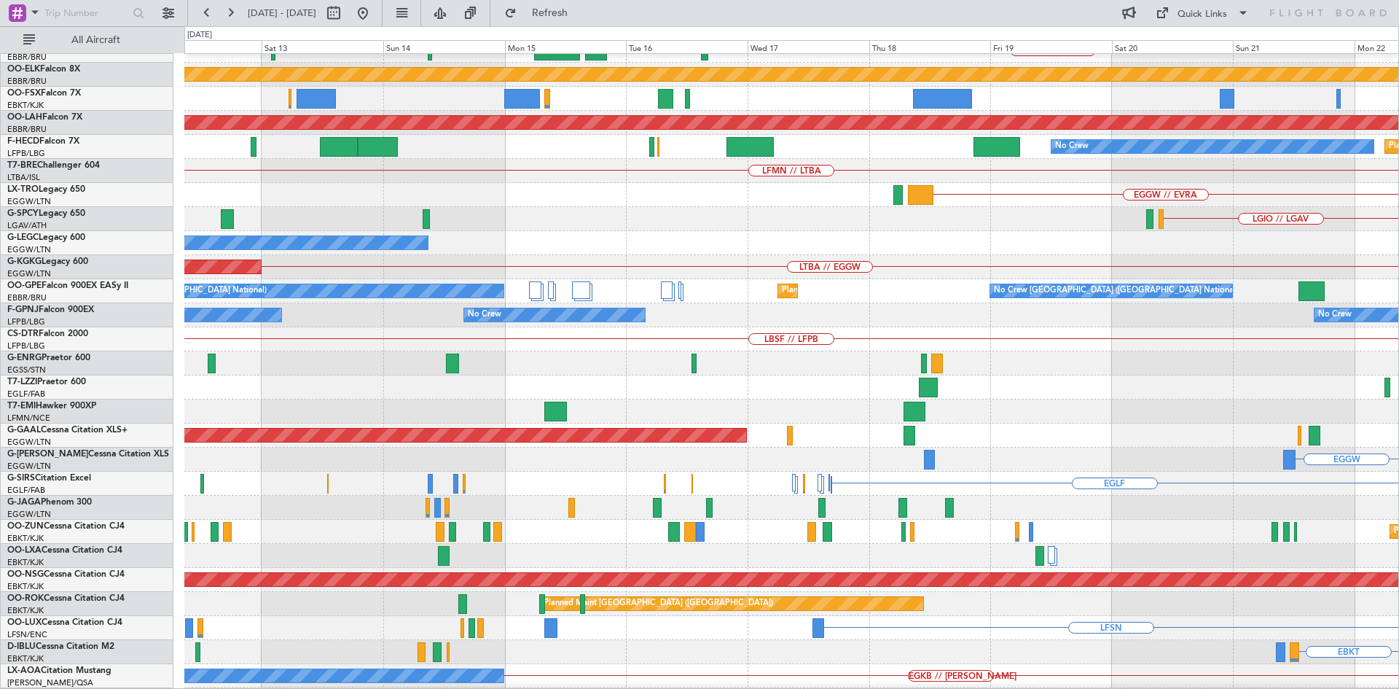
click at [1398, 369] on html "24 Sep 2025 - 04 Oct 2025 Refresh Quick Links All Aircraft LFPB Planned Maint P…" at bounding box center [699, 344] width 1399 height 689
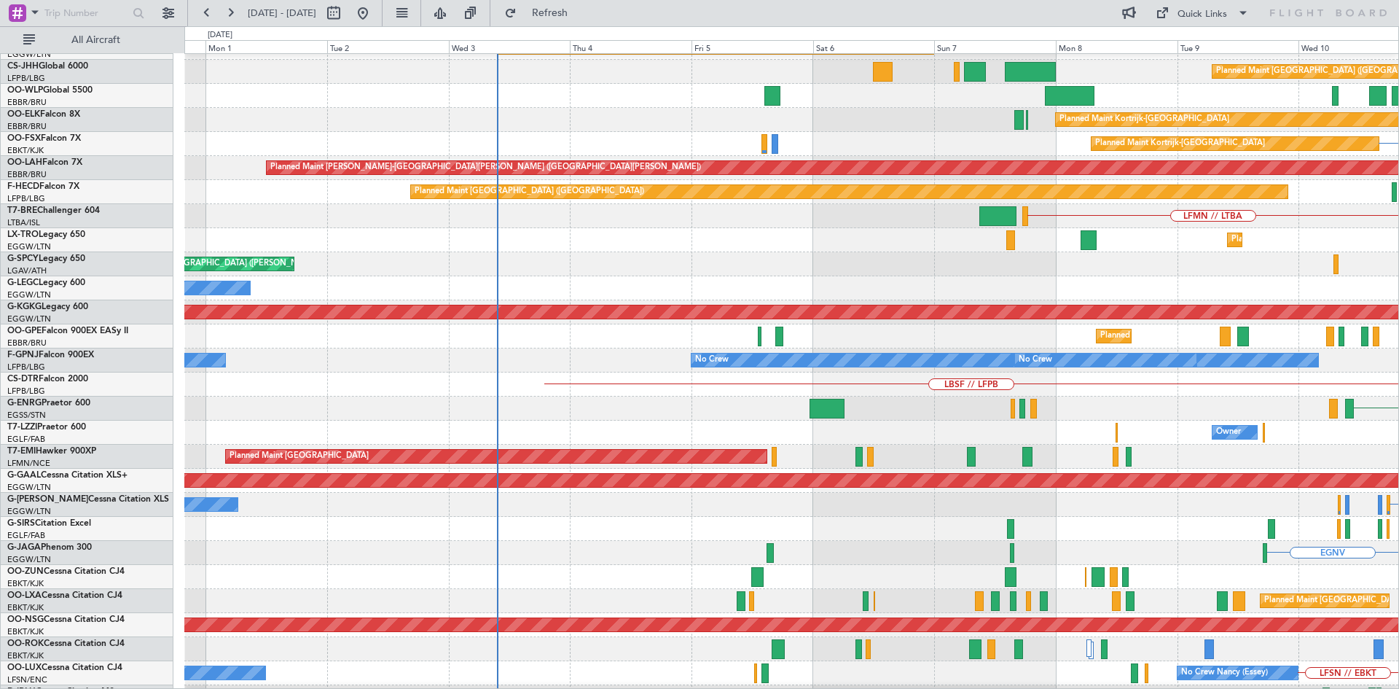
scroll to position [76, 0]
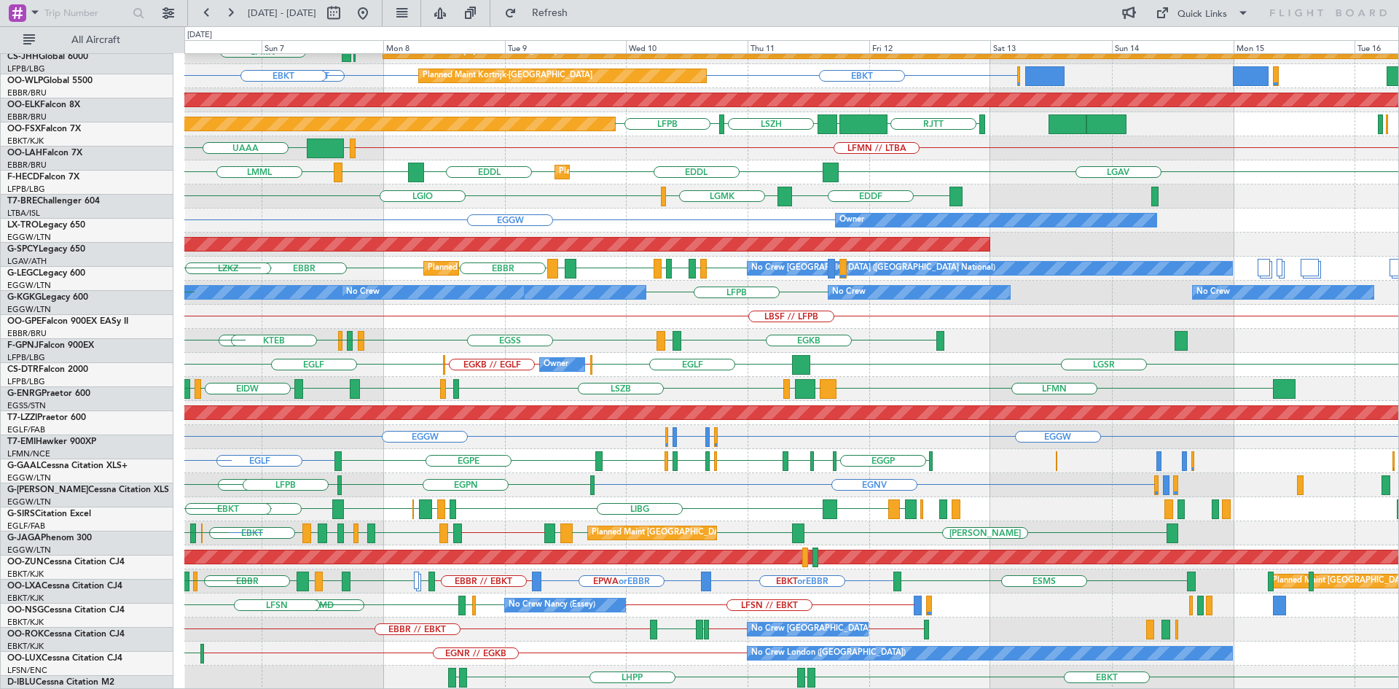
click at [520, 302] on div "RJTT LTCG LIML ELLX KAUS KTEB KCMH LFMN EBKT EBBR Planned Maint Kortrijk-Wevelg…" at bounding box center [791, 304] width 1214 height 769
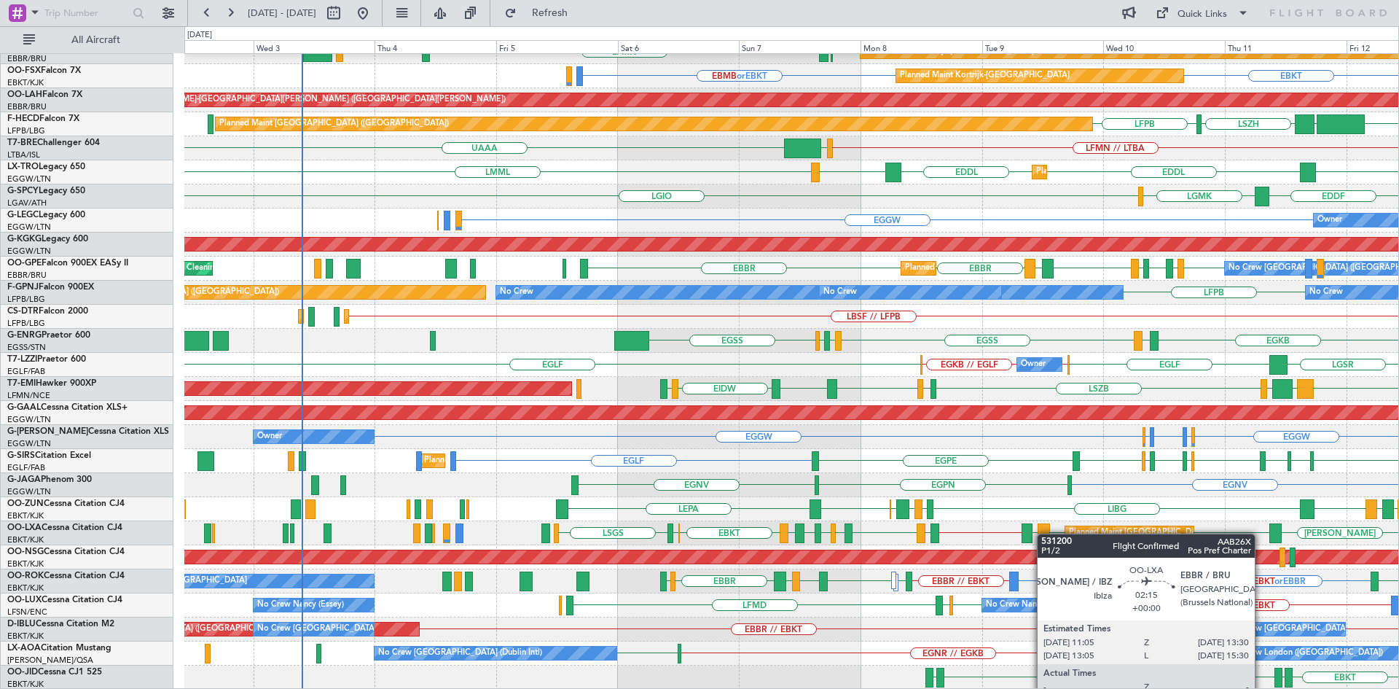
click at [1044, 533] on div "RJTT LTCG LIML ELLX KAUS RJNA RJTT Planned Maint Kortrijk-Wevelgem LFMN EBKT EB…" at bounding box center [791, 304] width 1214 height 769
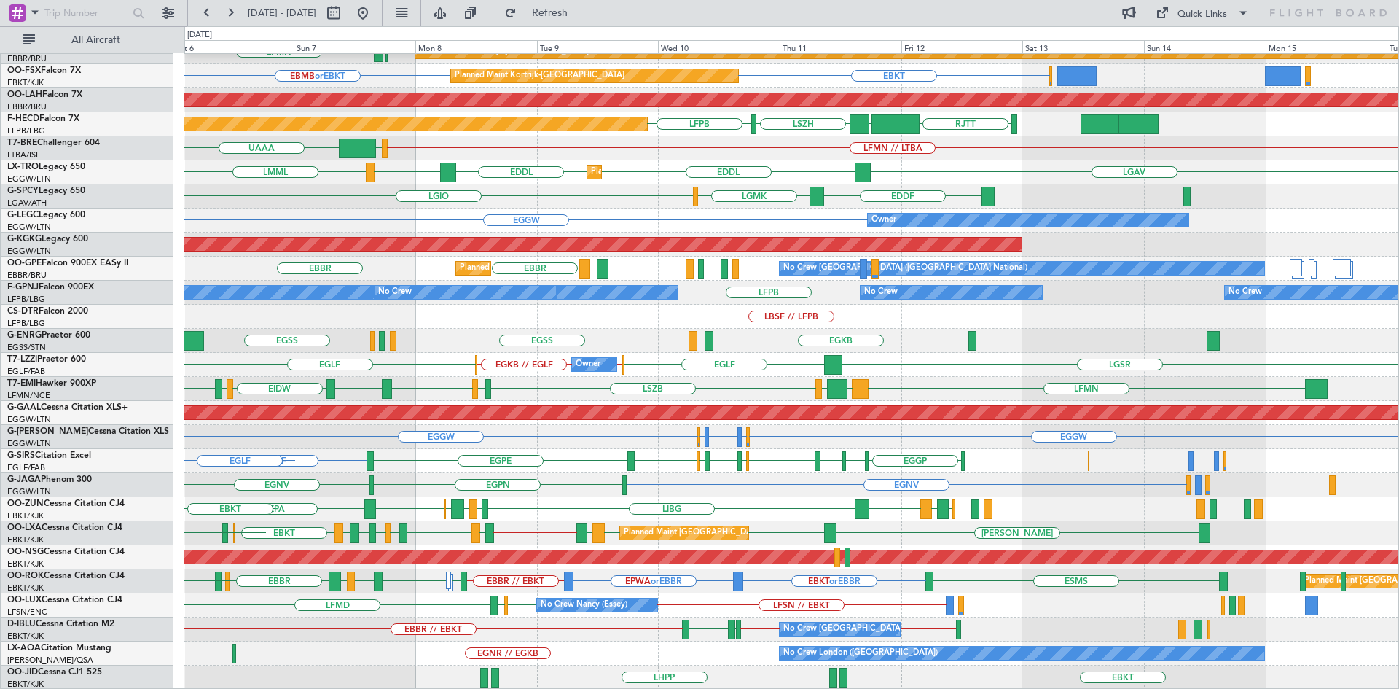
click at [468, 565] on div "RJTT LTCG LIML ELLX KAUS KTEB KCMH Planned Maint Kortrijk-Wevelgem LFMN EBKT EB…" at bounding box center [791, 304] width 1214 height 769
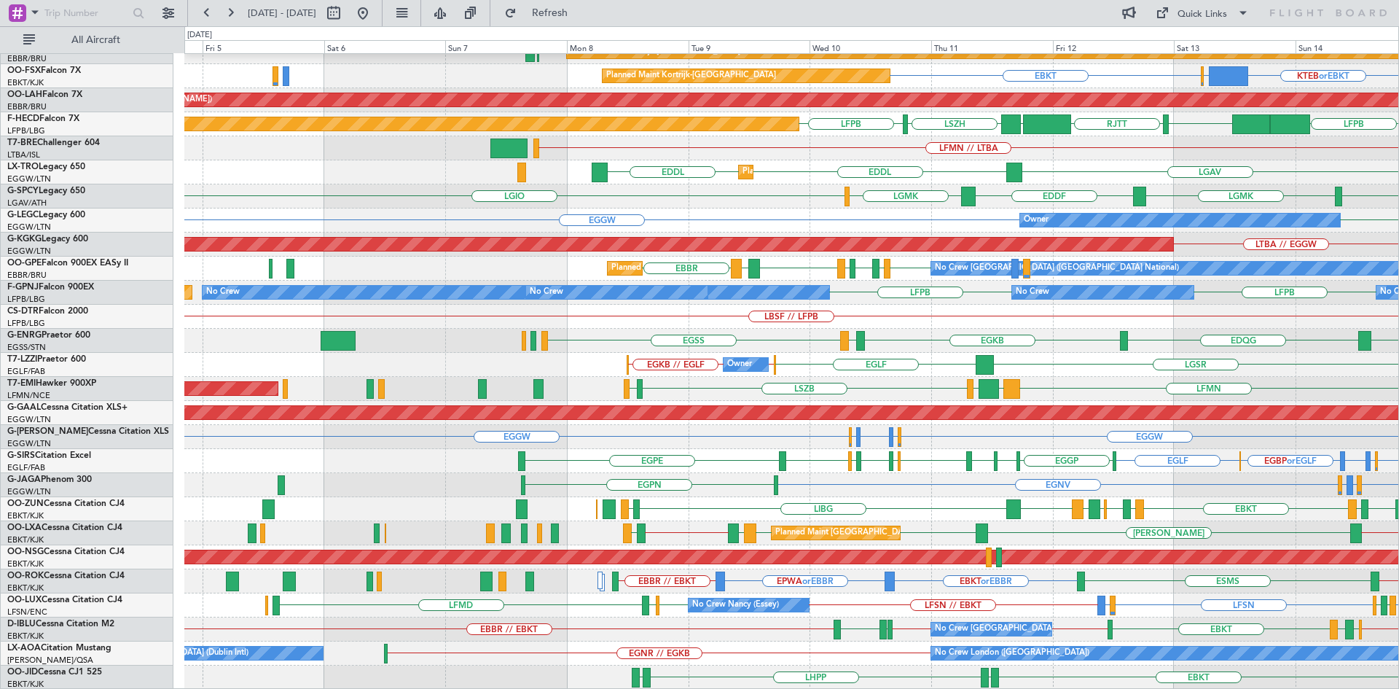
click at [849, 581] on div "RJNA RJTT LTCG LIML ELLX RJTT UBBB LIML EBLG // EBBR Planned Maint Kortrijk-Wev…" at bounding box center [791, 304] width 1214 height 769
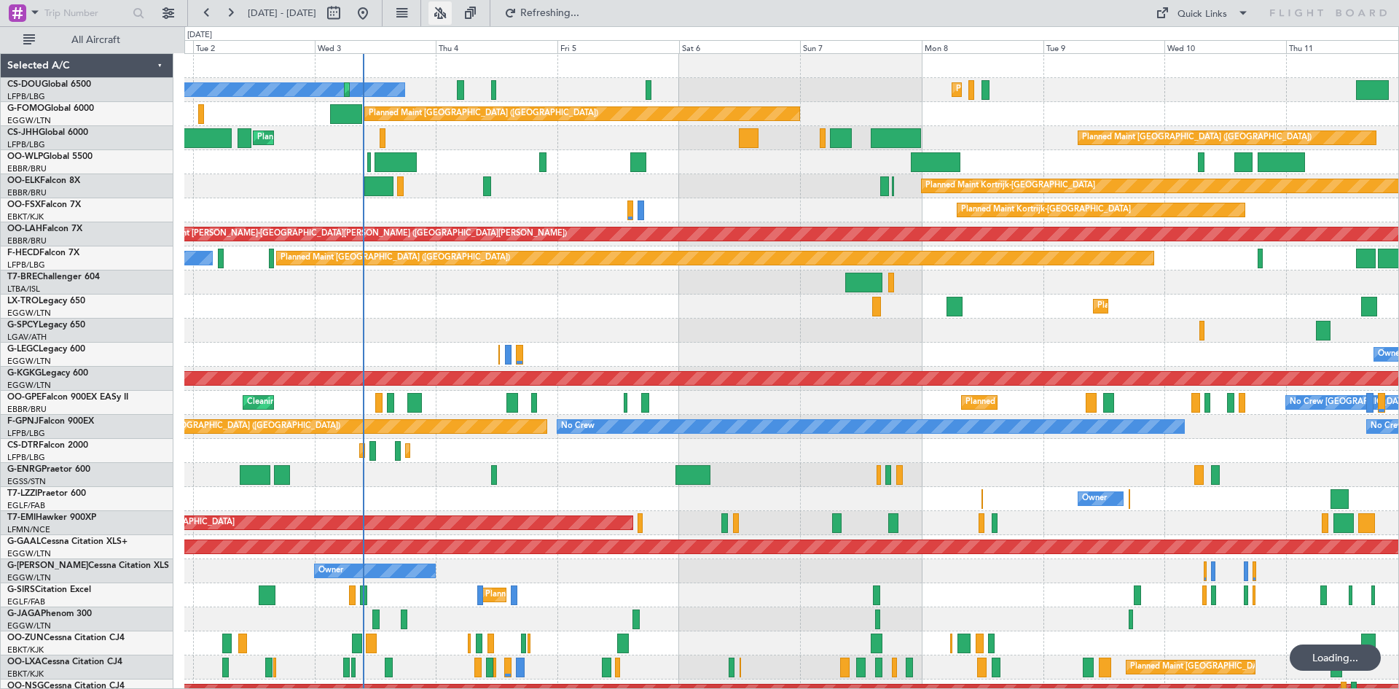
click at [452, 11] on button at bounding box center [439, 12] width 23 height 23
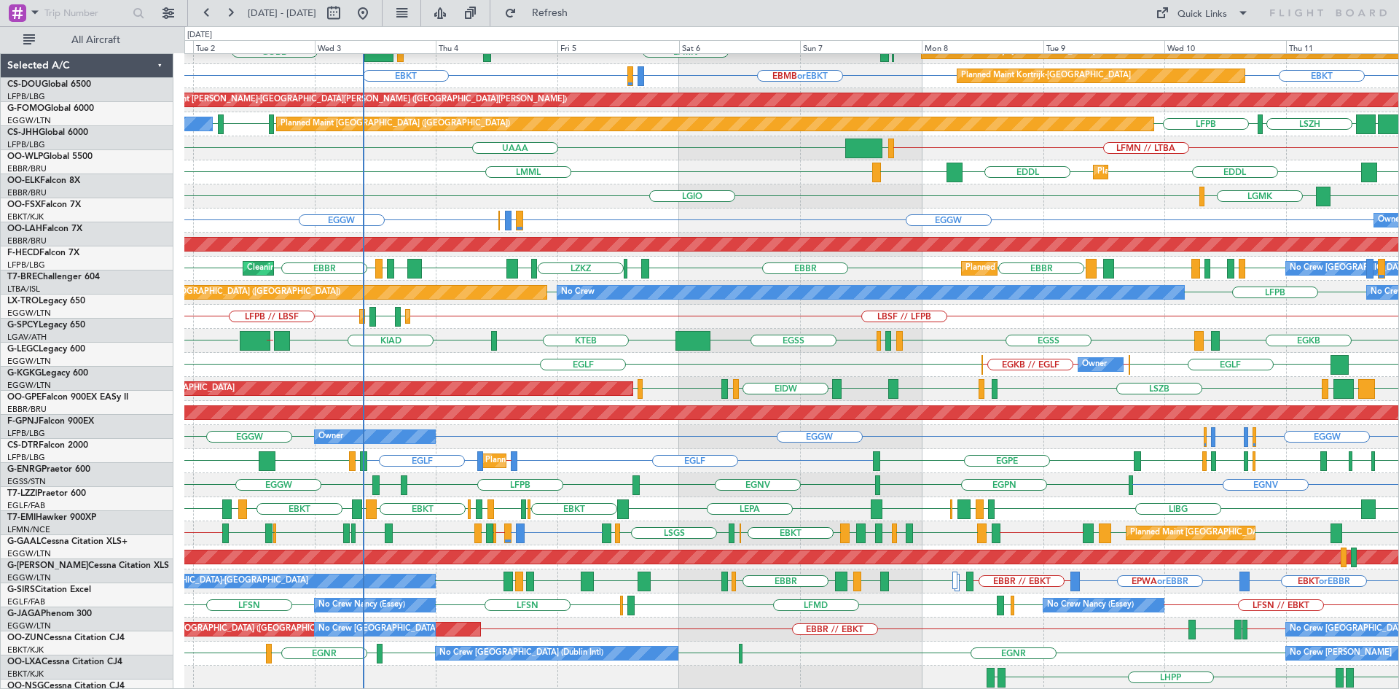
scroll to position [134, 0]
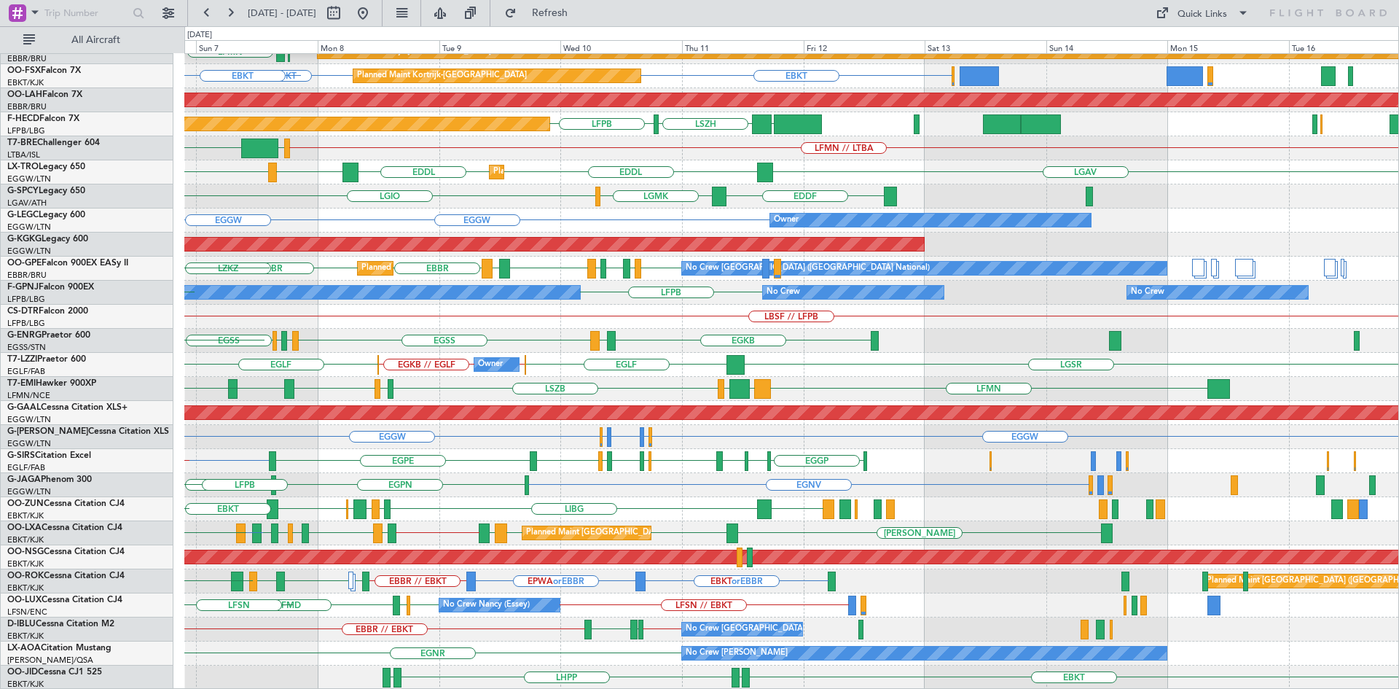
click at [378, 622] on div "LIML ELLX KAUS RJTT LTCG KTEB KCMH EBKT EBBR LFMN Planned Maint Kortrijk-Wevelg…" at bounding box center [791, 304] width 1214 height 769
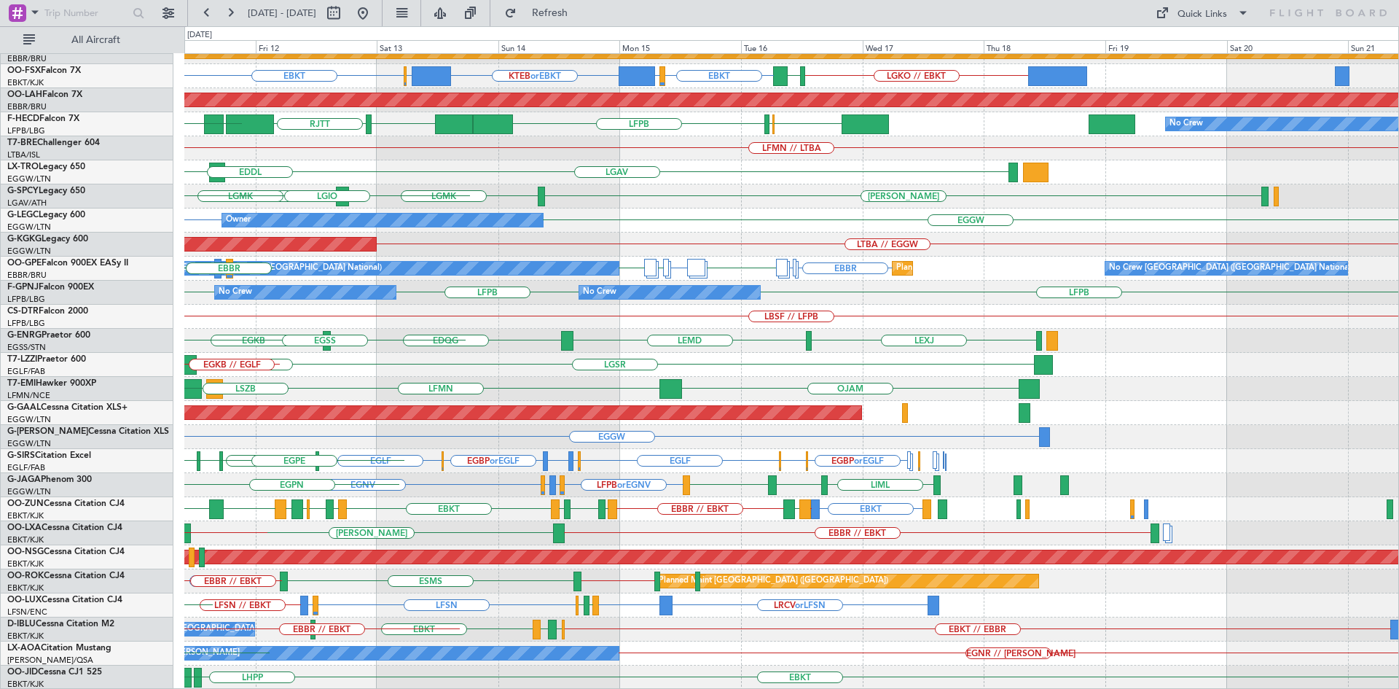
click at [0, 215] on div "RJTT RJNA RJTT UBBB LIML EBLG // EBBR LIML LTCG ELLX Planned Maint Kortrijk-Wev…" at bounding box center [699, 357] width 1399 height 662
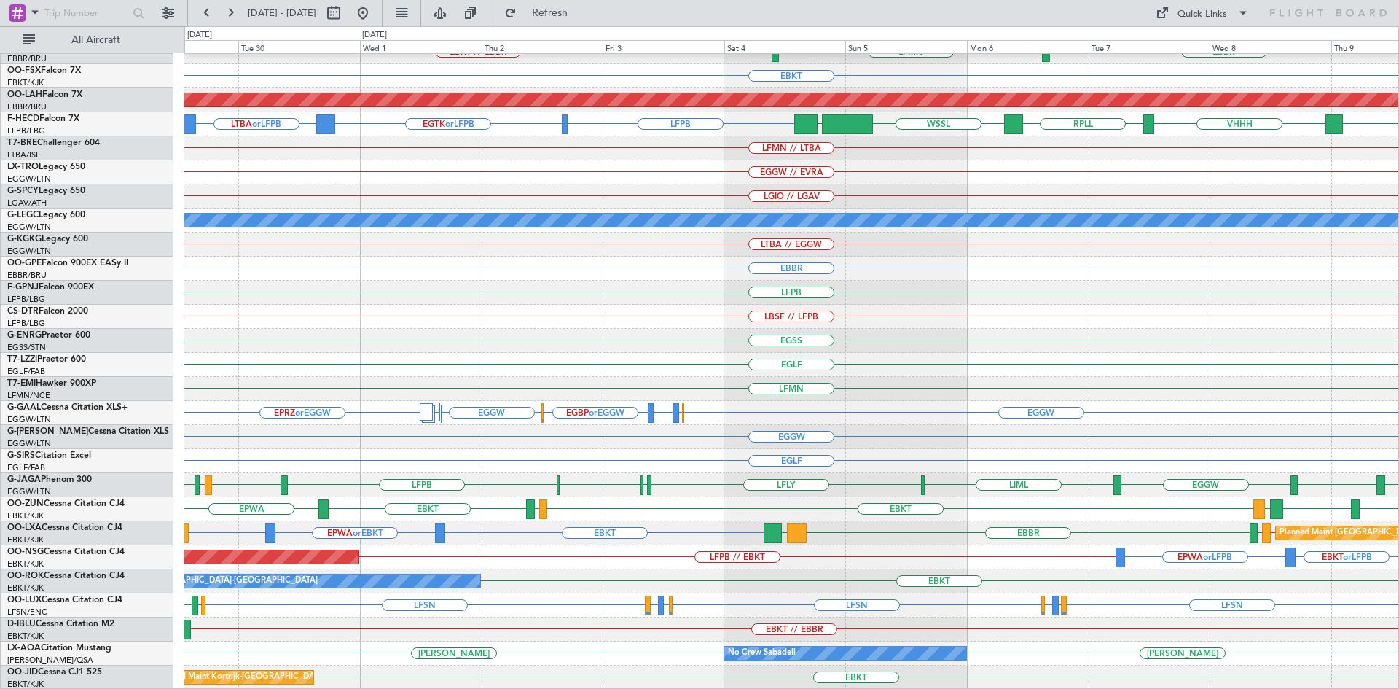
drag, startPoint x: 410, startPoint y: 15, endPoint x: 404, endPoint y: 0, distance: 16.6
click at [375, 15] on button at bounding box center [362, 12] width 23 height 23
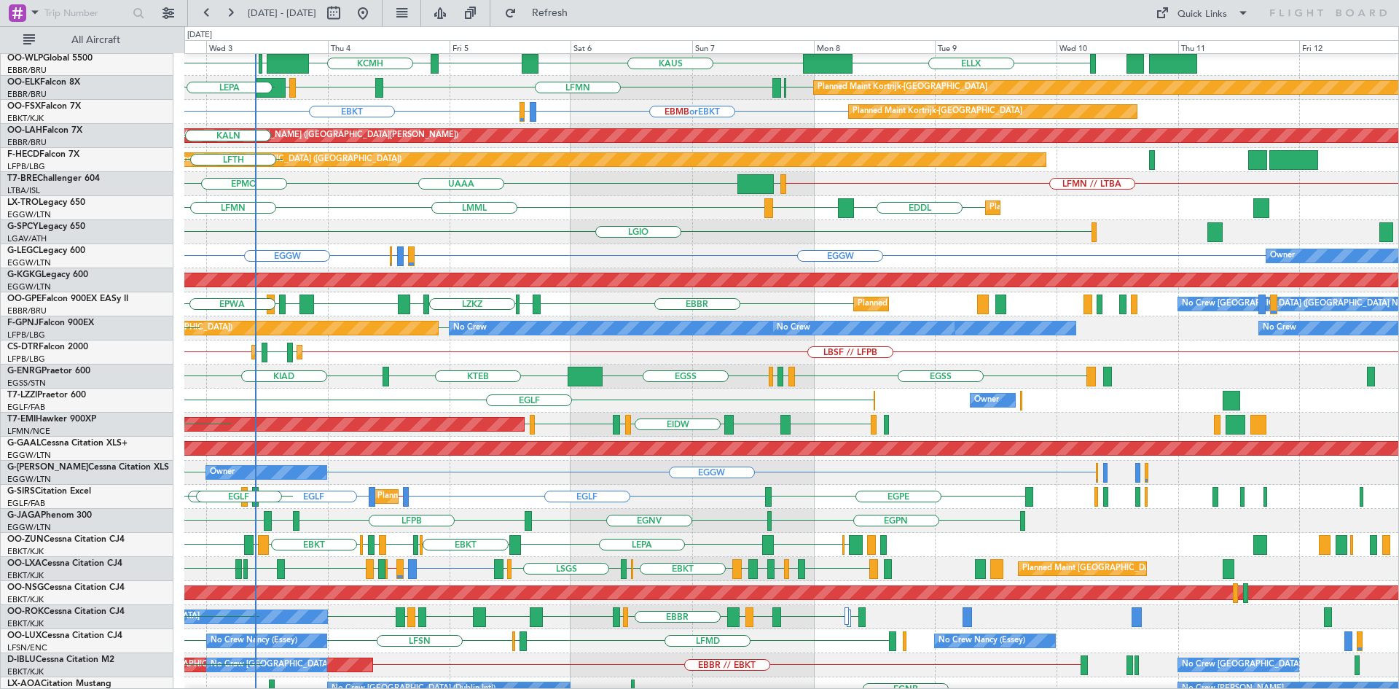
scroll to position [102, 0]
click at [511, 222] on div "LGIO LGAV Cleaning Athens (Eleftherios Venizelos Intl) LGAV" at bounding box center [791, 232] width 1214 height 24
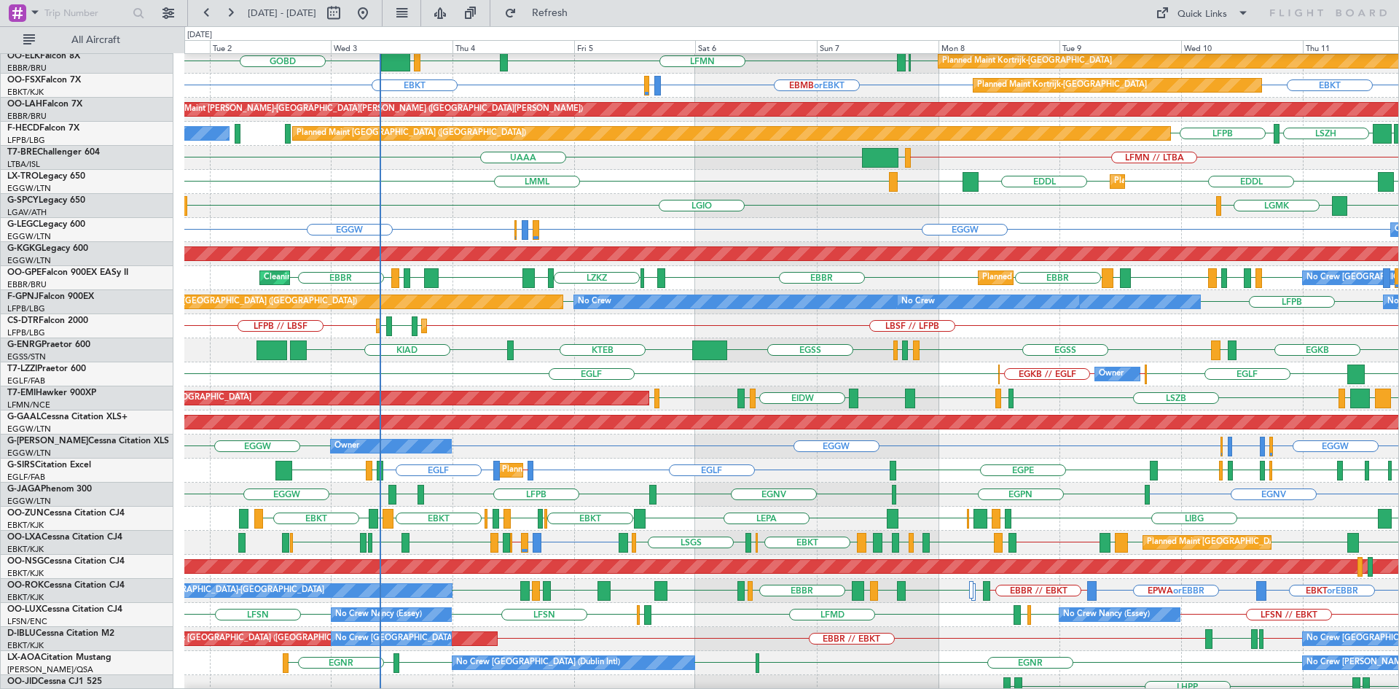
click at [729, 464] on div "Planned Maint London (Farnborough) EGLF EGLF // EGPF EGLF EGGP EGNM EGNT EGLF E…" at bounding box center [791, 470] width 1214 height 24
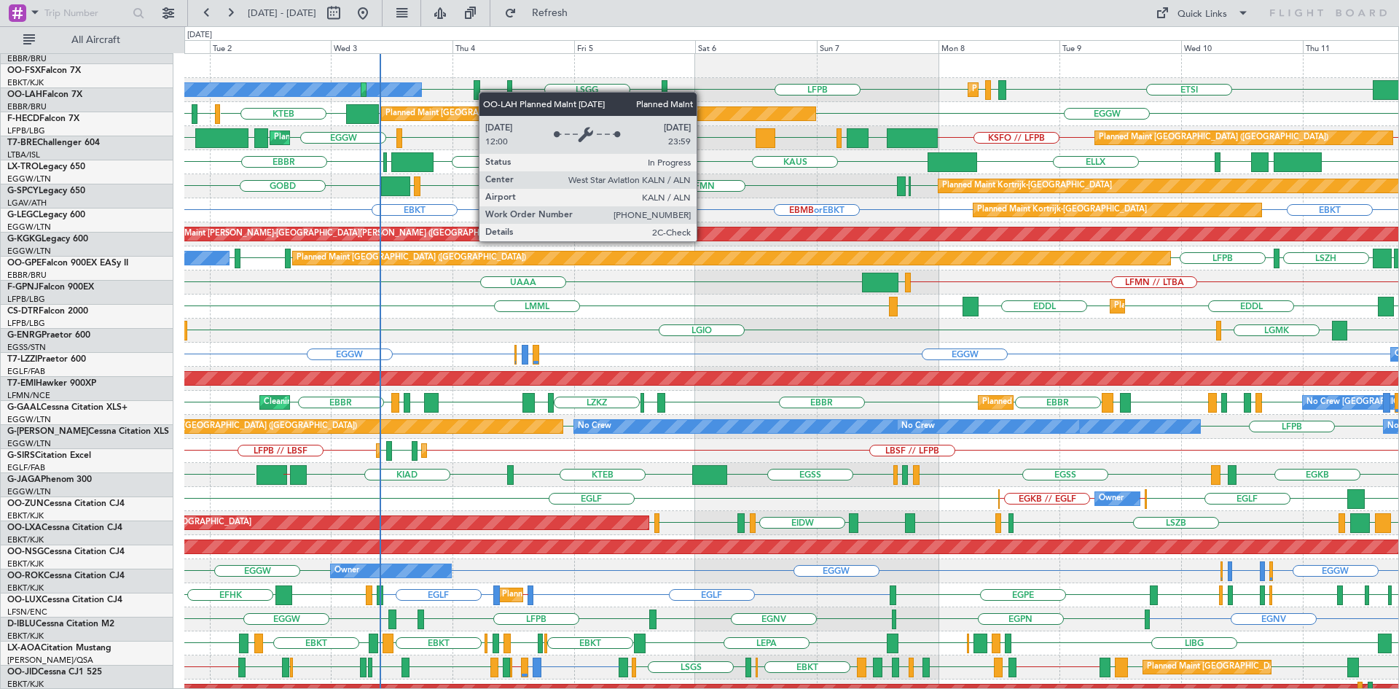
scroll to position [0, 0]
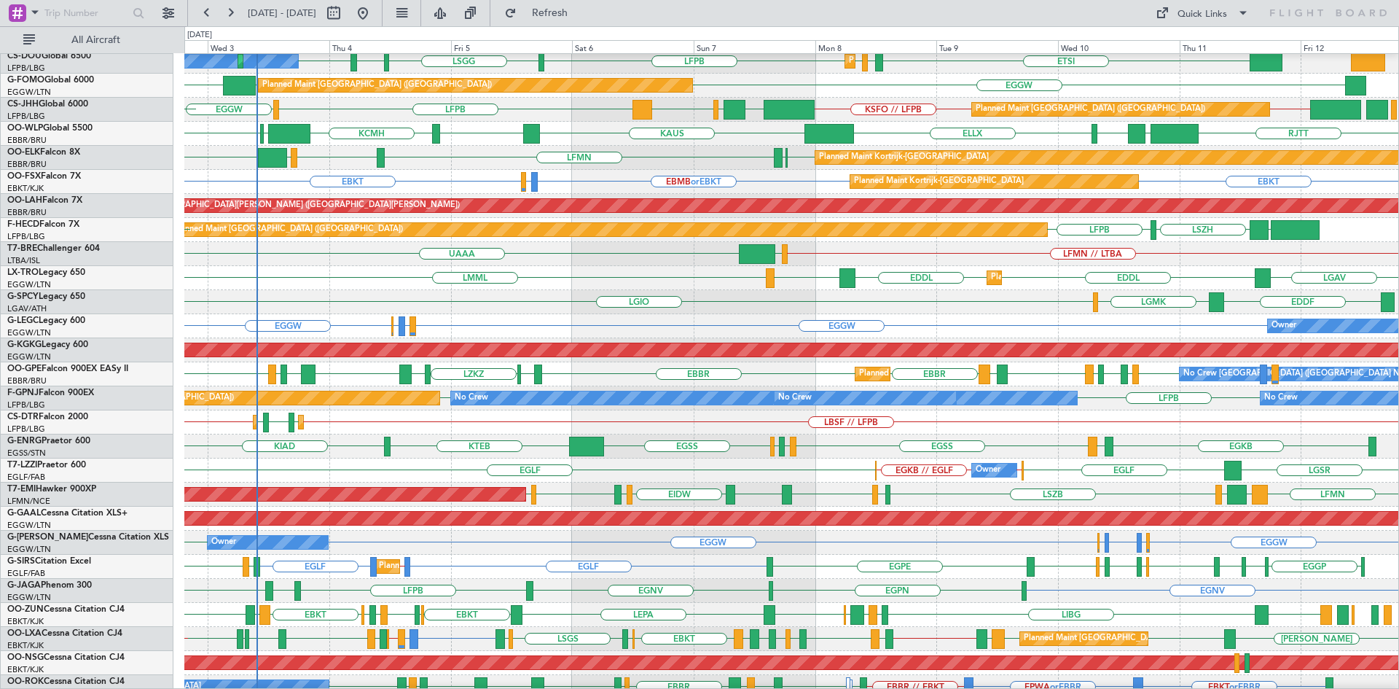
click at [348, 274] on div "Planned Maint Dusseldorf EDDL LMML LGAV EDDL LGAV" at bounding box center [791, 278] width 1214 height 24
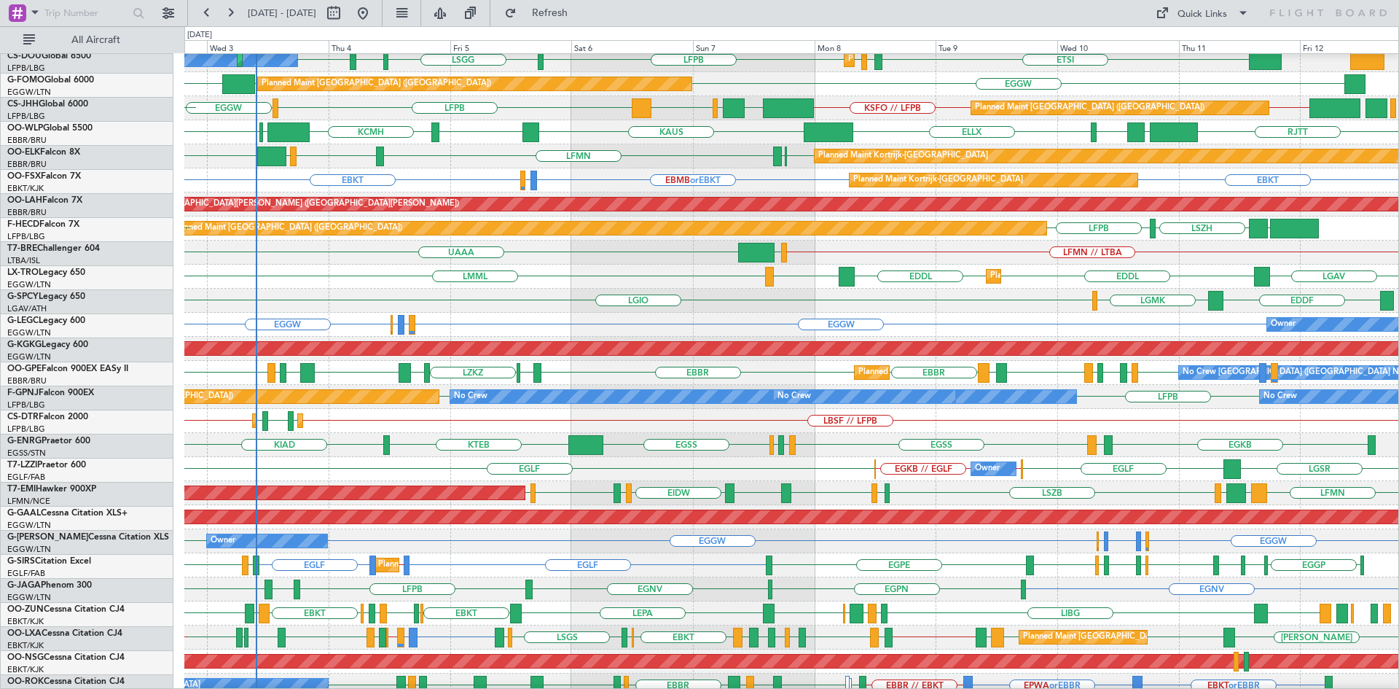
scroll to position [30, 0]
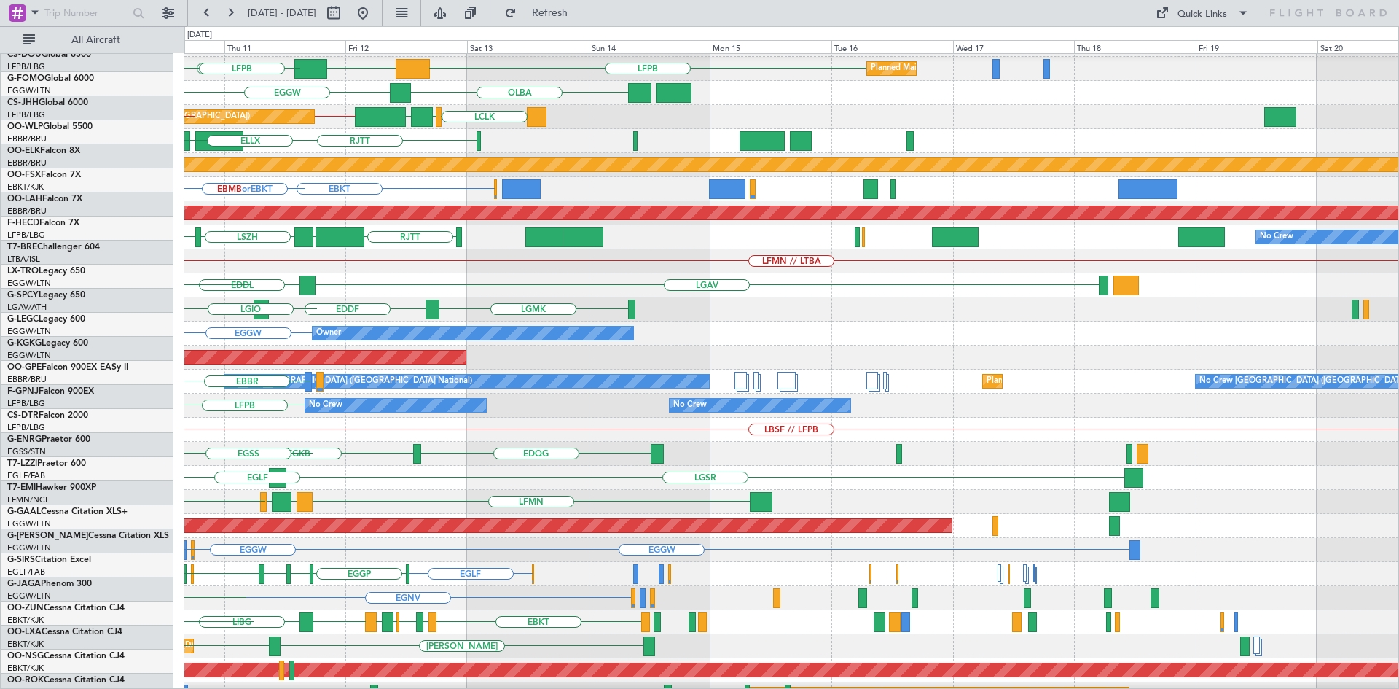
click at [0, 293] on div "ETSI LFPB DGAA Planned Maint Paris (Le Bourget) LFPB Planned Maint Paris (Le Bo…" at bounding box center [699, 357] width 1399 height 662
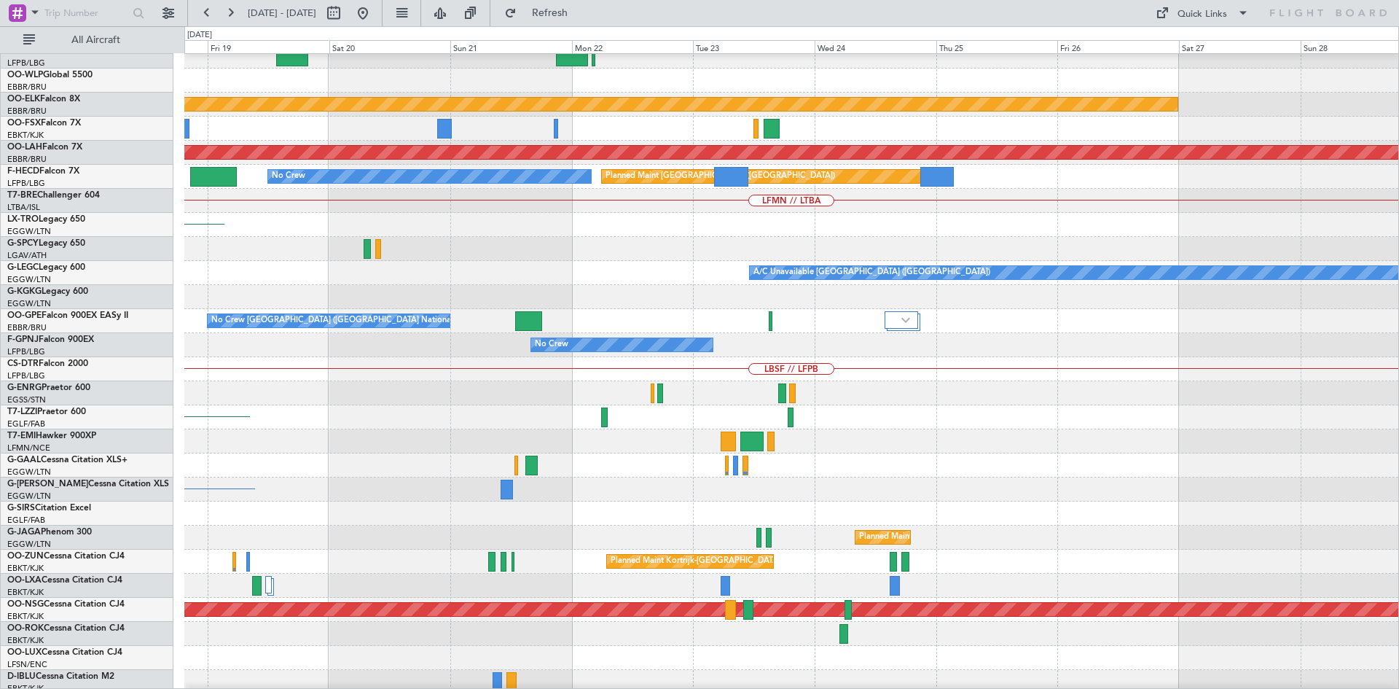
click at [6, 298] on div "Planned Maint Kortrijk-Wevelgem Planned Maint Alton-st Louis (St Louis Regl) No…" at bounding box center [699, 357] width 1399 height 662
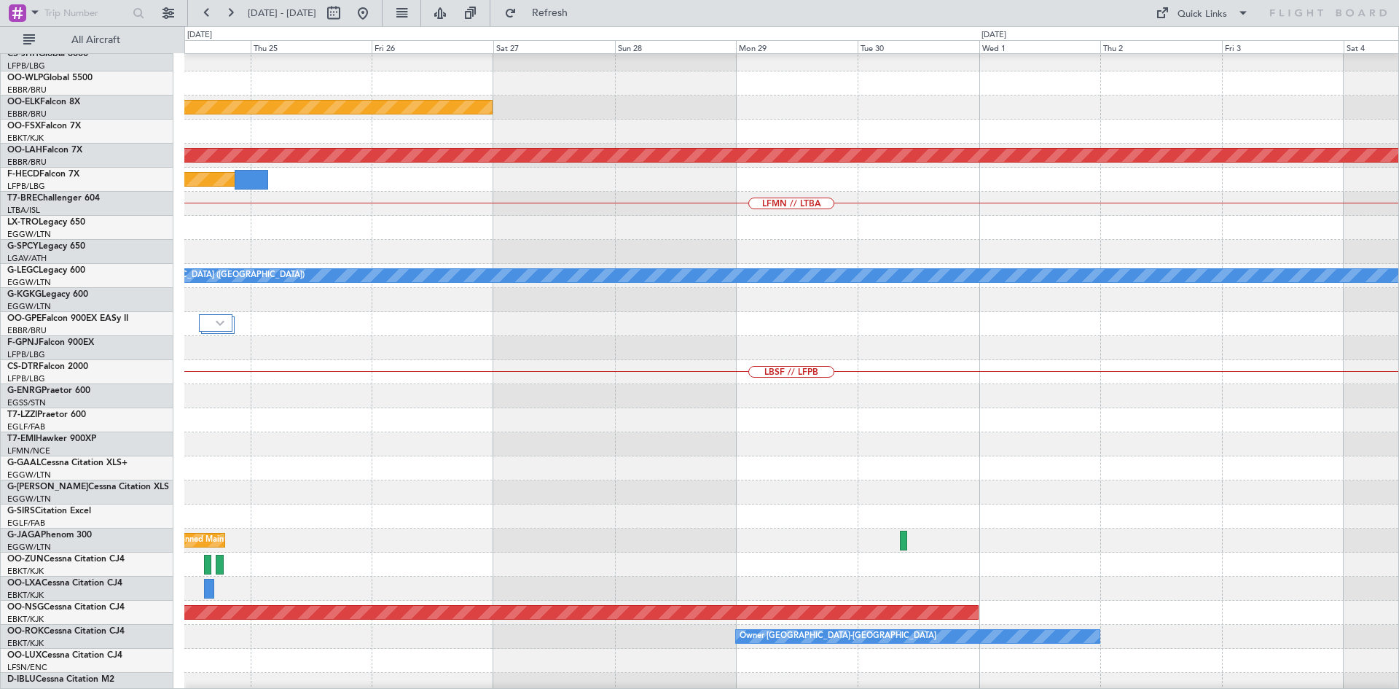
scroll to position [82, 0]
click at [192, 420] on div at bounding box center [791, 420] width 1214 height 24
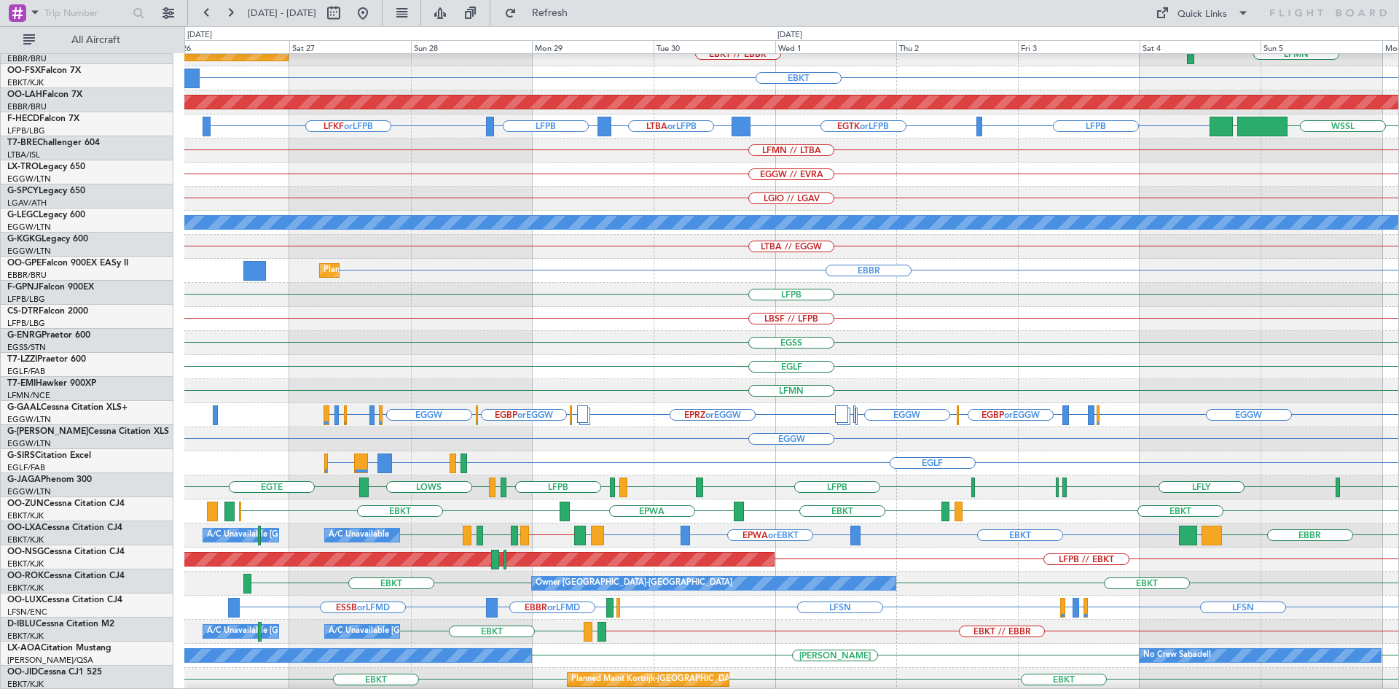
scroll to position [134, 0]
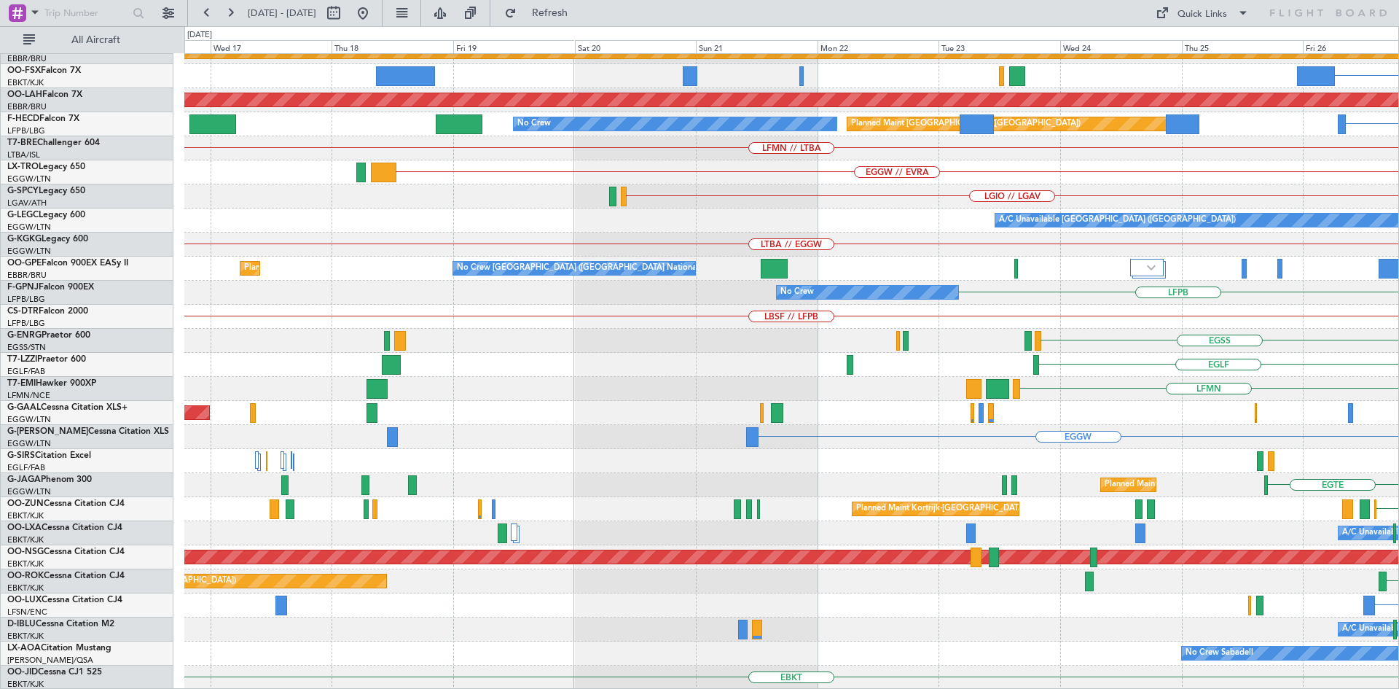
click at [1398, 323] on html "27 Sep 2025 - 07 Oct 2025 Refresh Quick Links All Aircraft EBLG // EBBR Planned…" at bounding box center [699, 344] width 1399 height 689
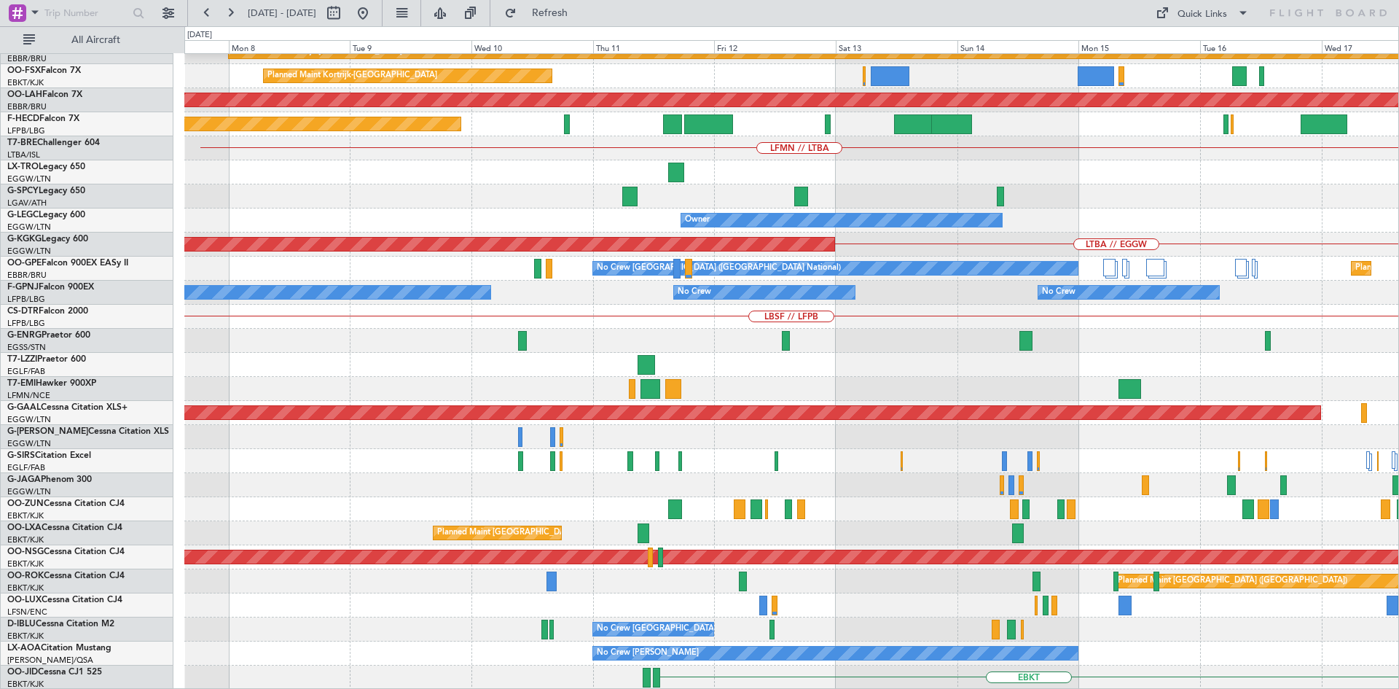
click at [1398, 273] on html "27 Sep 2025 - 07 Oct 2025 Refresh Quick Links All Aircraft EBLG // EBBR Planned…" at bounding box center [699, 344] width 1399 height 689
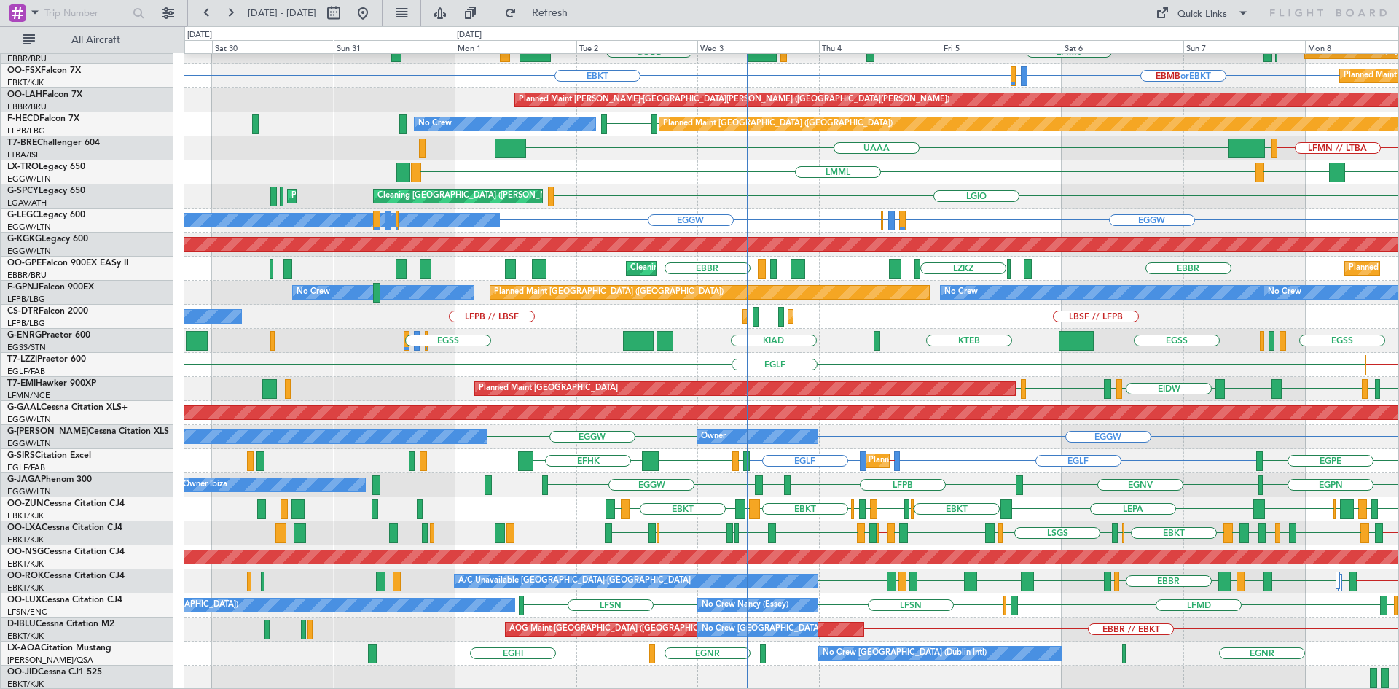
click at [1057, 595] on div "KTEB ELLX KAUS KCMH EBLG EBBR Planned Maint Berlin (Brandenburg) LIML LTCG RJTT…" at bounding box center [791, 304] width 1214 height 769
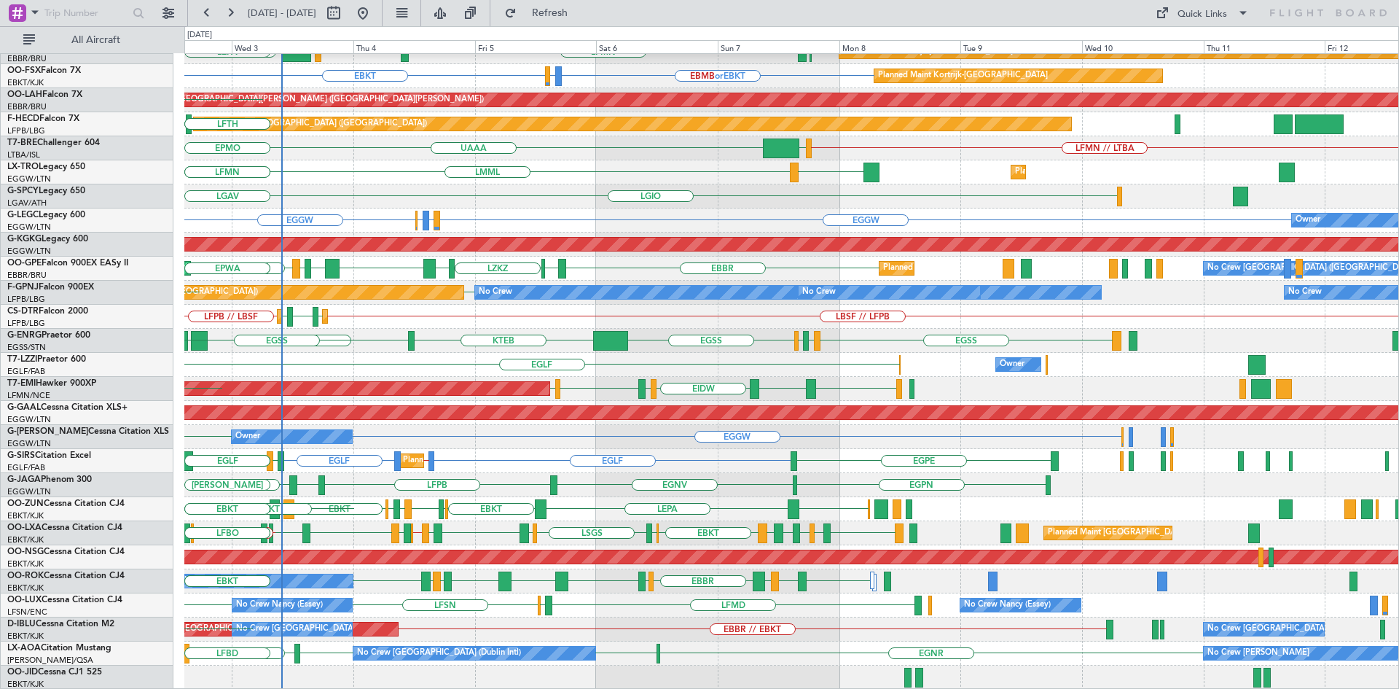
click at [355, 616] on div "KTEB KAUS KCMH EBLG EBBR LIRZ EDDB LFMN EBKT EBBR EBBR LIML GOBD Planned Maint …" at bounding box center [791, 304] width 1214 height 769
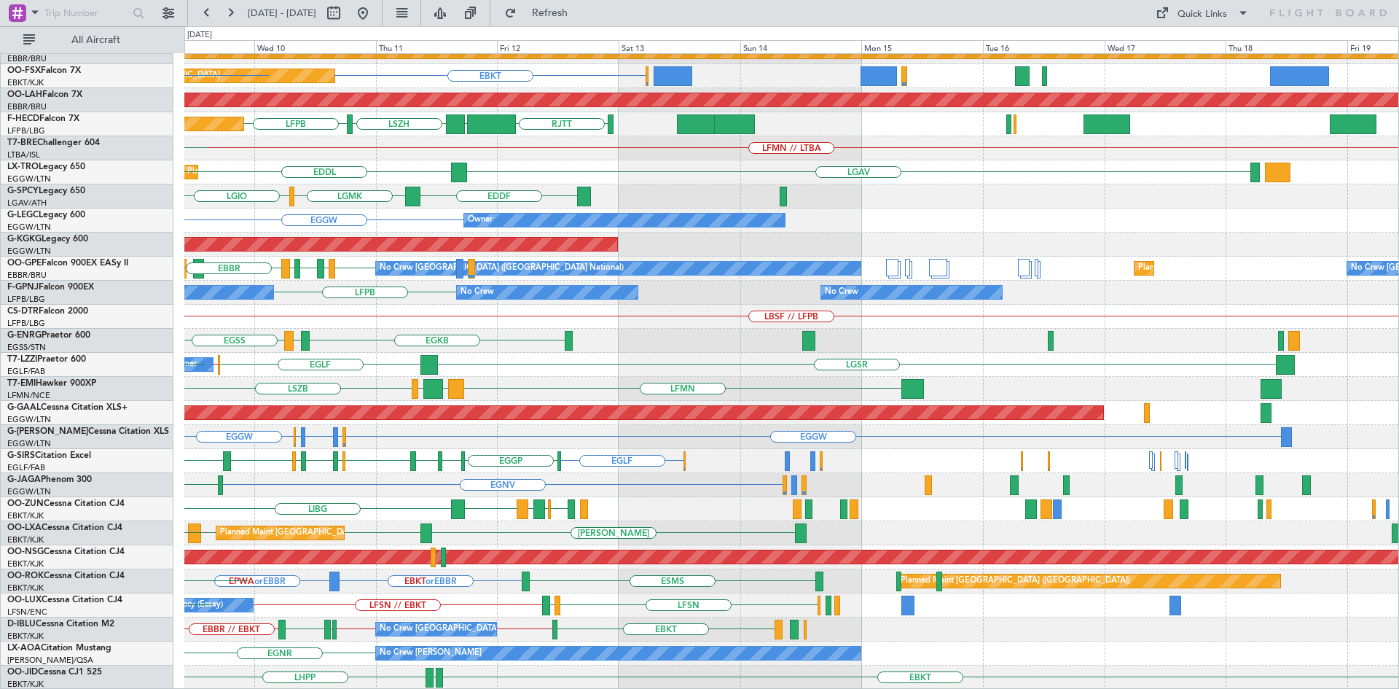
click at [0, 434] on div "RJTT LTCG LIML ELLX KAUS Planned Maint Kortrijk-Wevelgem EBBR EBKT LFMN EBKT Pl…" at bounding box center [699, 357] width 1399 height 662
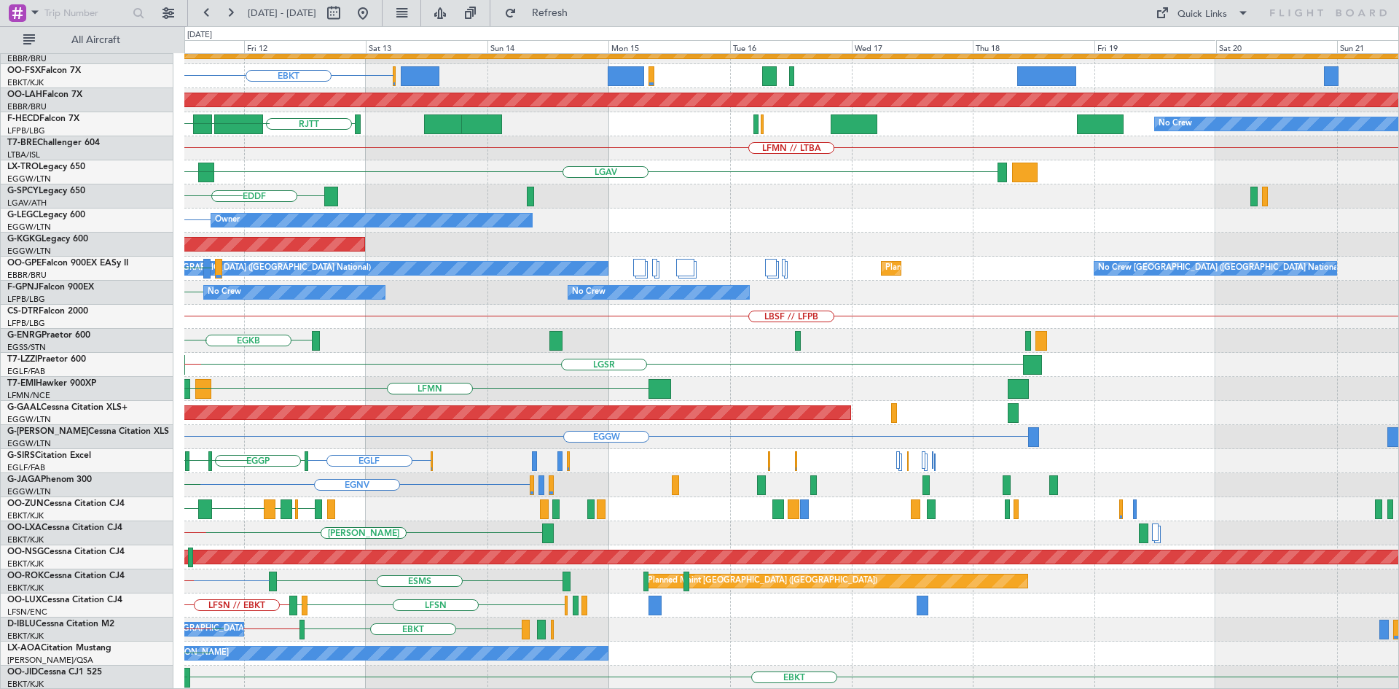
click at [681, 502] on div "RJTT LTCG LIML ELLX Planned Maint Kortrijk-Wevelgem EBKT Planned Maint Kortrijk…" at bounding box center [791, 304] width 1214 height 769
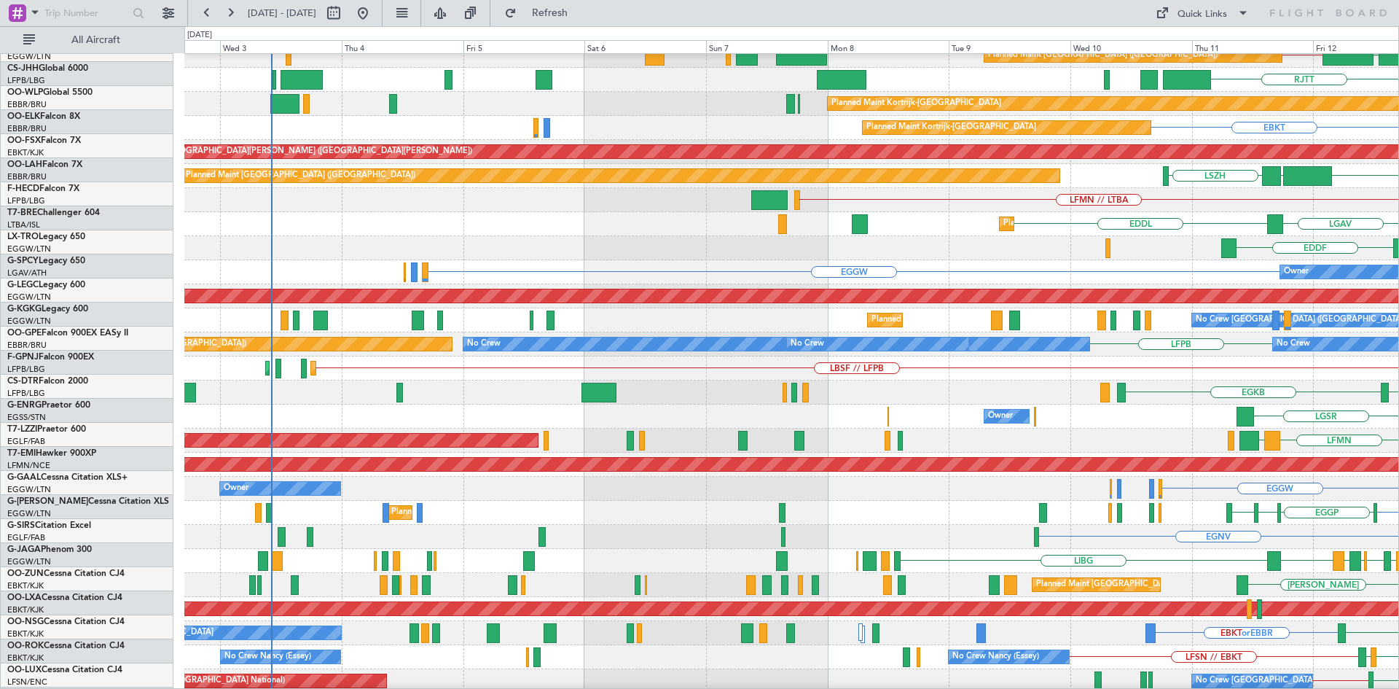
scroll to position [82, 0]
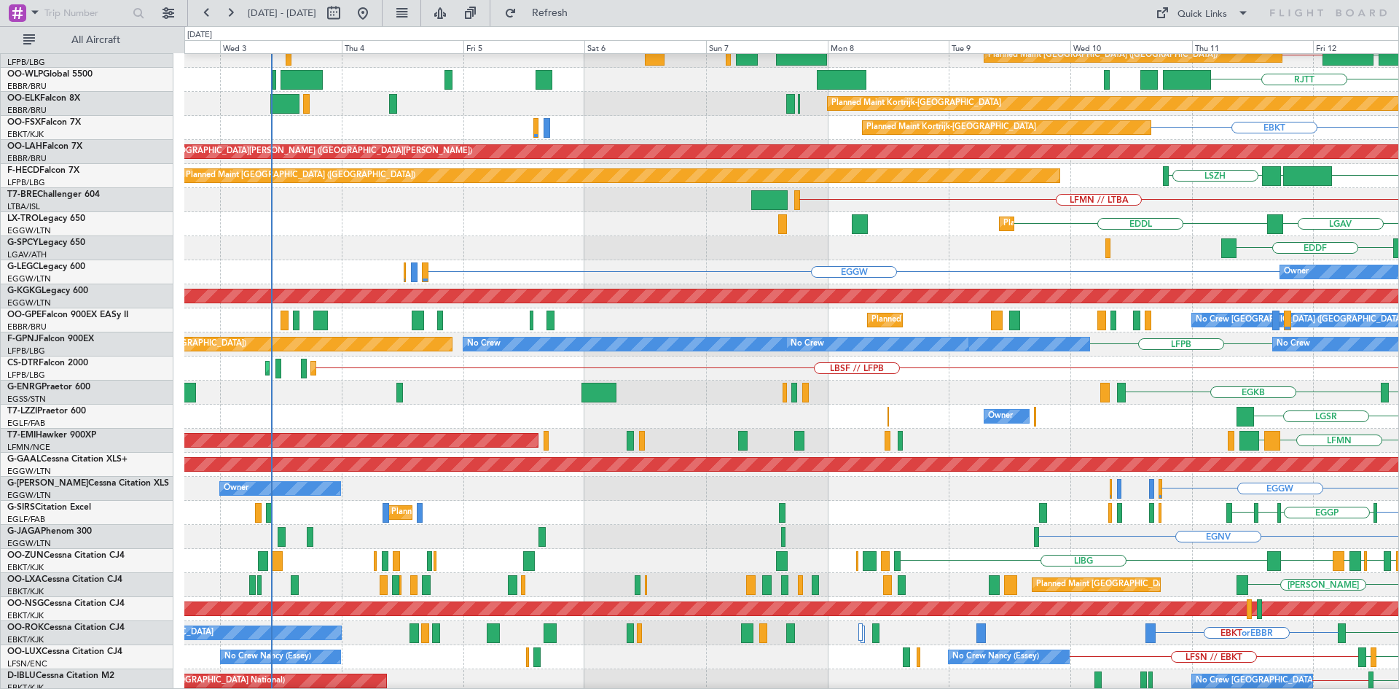
click at [1398, 289] on html "11 Sep 2025 - 21 Sep 2025 Refresh Quick Links All Aircraft OLBA EGGW Planned Ma…" at bounding box center [699, 344] width 1399 height 689
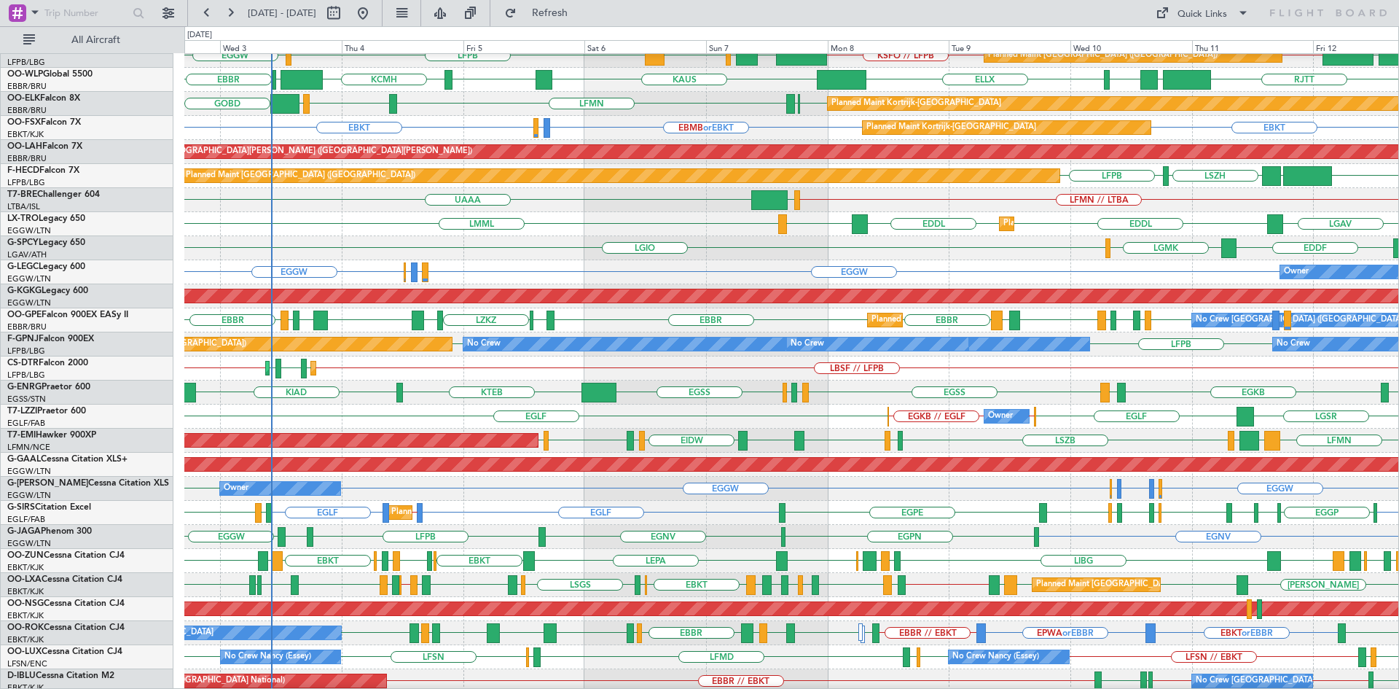
scroll to position [134, 0]
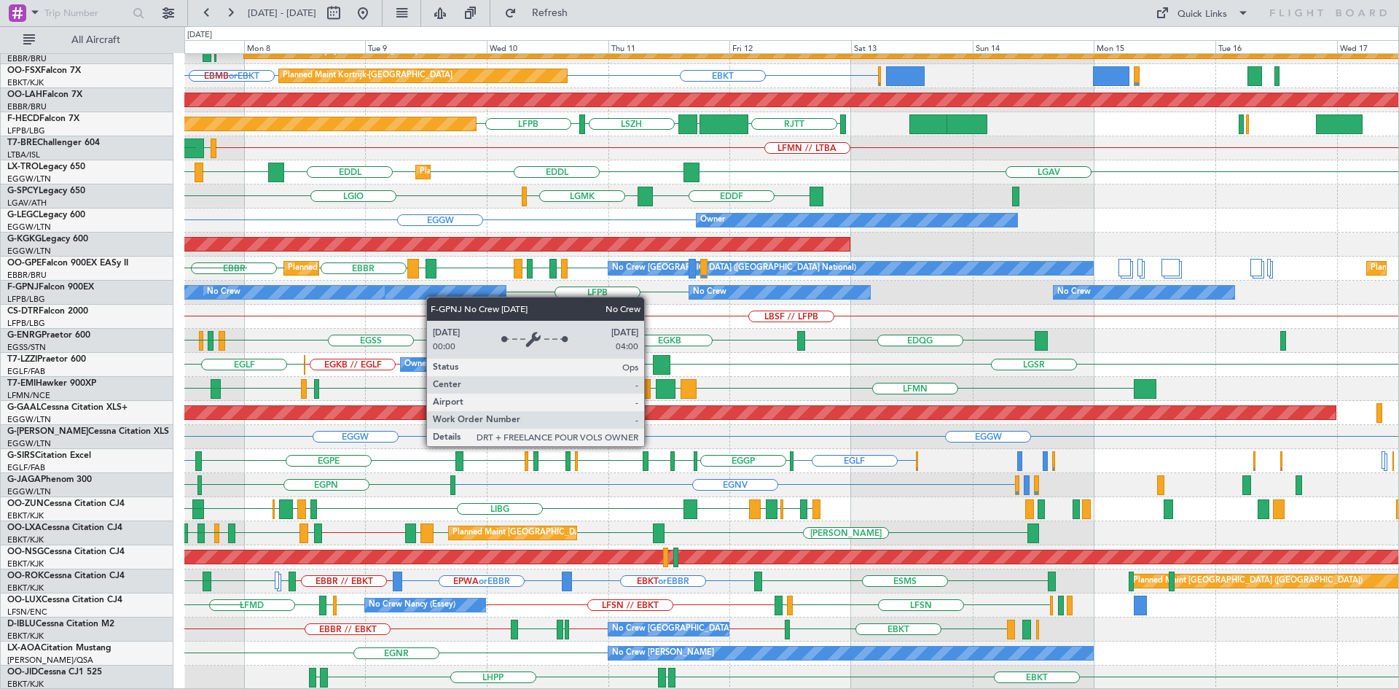
click at [429, 298] on div "No Crew" at bounding box center [193, 292] width 628 height 15
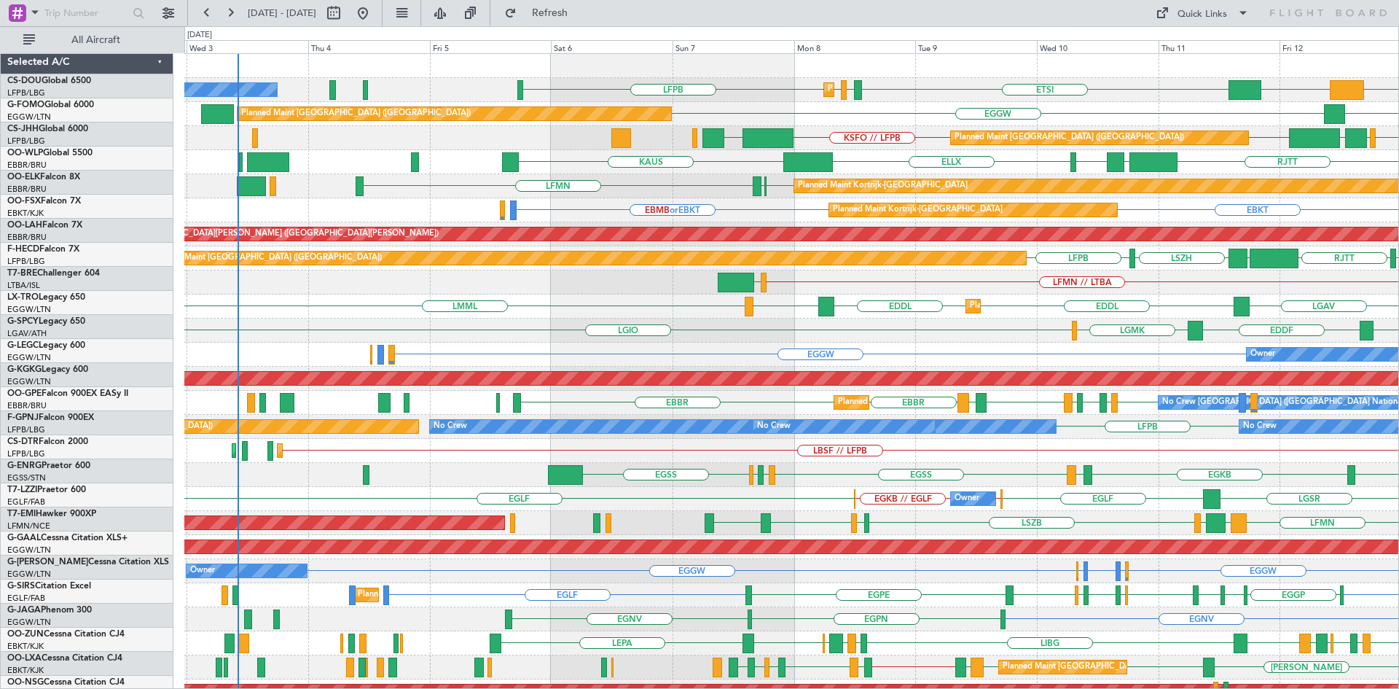
scroll to position [0, 0]
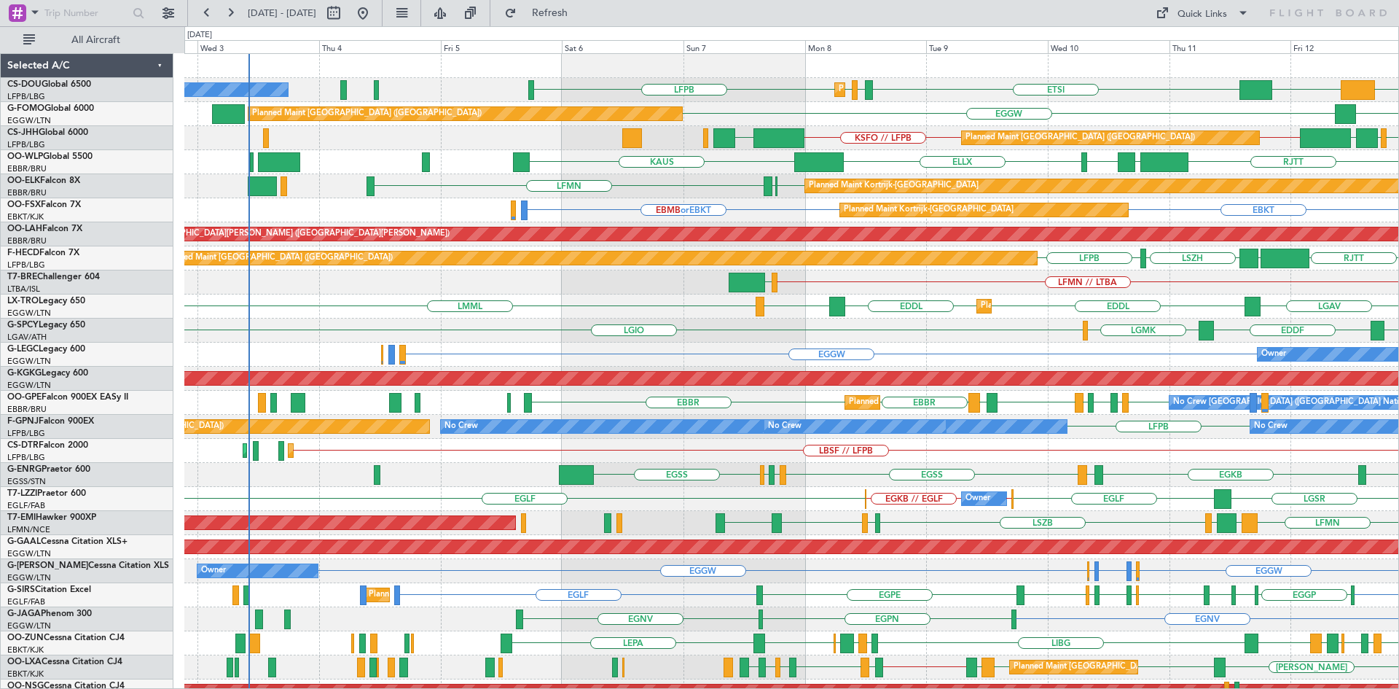
click at [1260, 318] on div "Planned Maint Paris (Le Bourget) DGAA ETSI EGGW LFPB LFPB Planned Maint Paris (…" at bounding box center [791, 438] width 1214 height 769
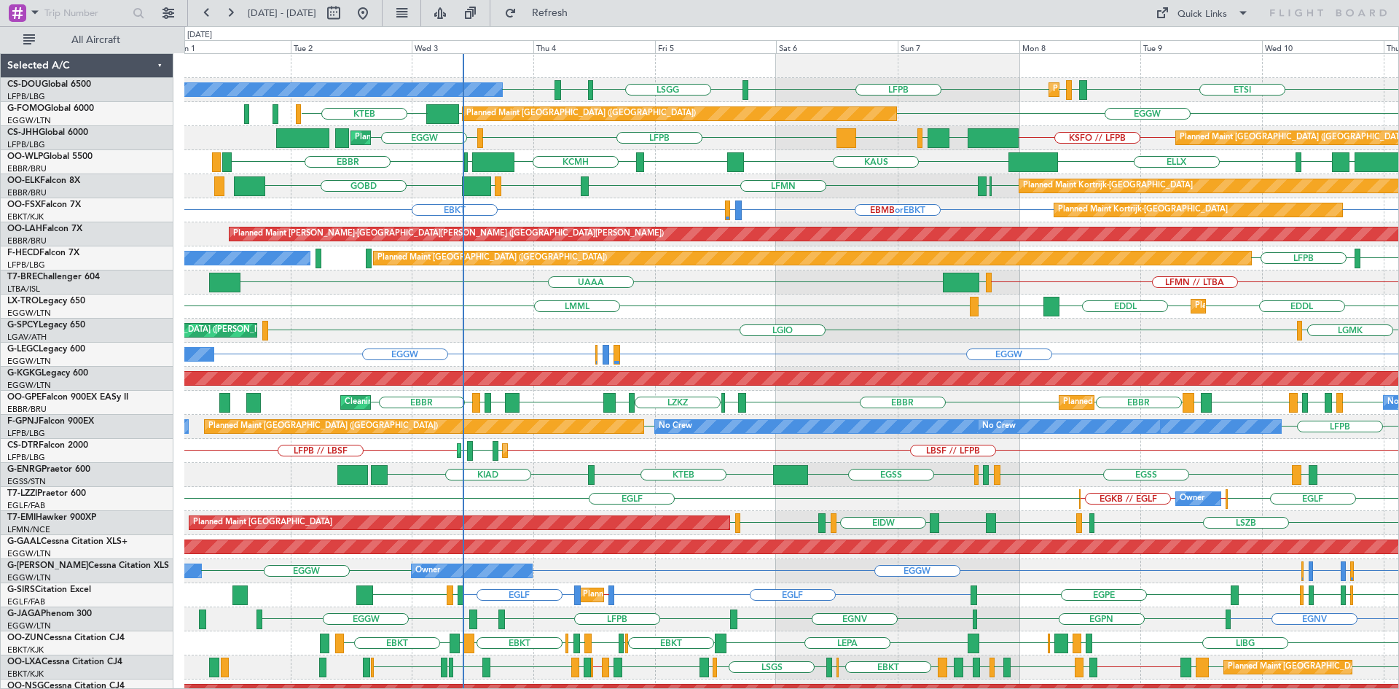
click at [766, 350] on div "EGGW EGPD or EGGW EGWU or EGGW EGGW Owner Owner" at bounding box center [791, 354] width 1214 height 24
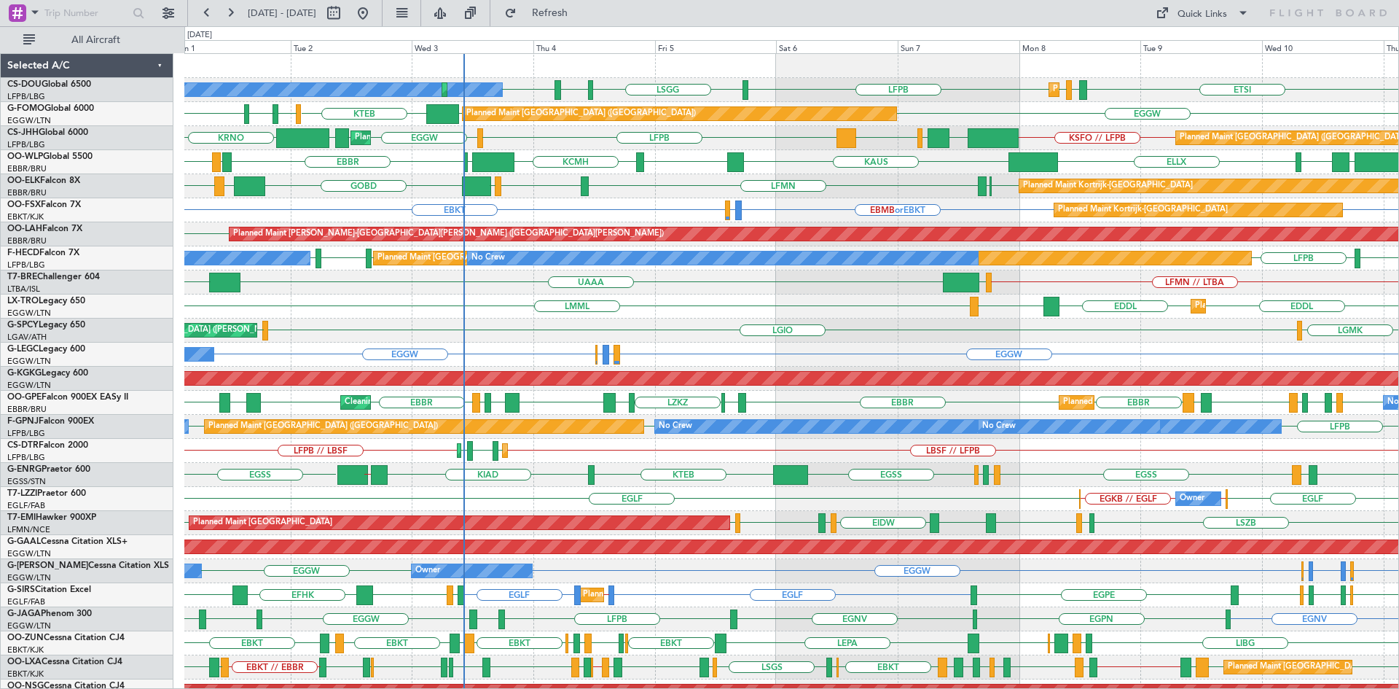
click at [345, 331] on div "Cleaning [GEOGRAPHIC_DATA] ([PERSON_NAME] Intl) LGMK LGIO LGAV Planned Maint [G…" at bounding box center [791, 330] width 1214 height 24
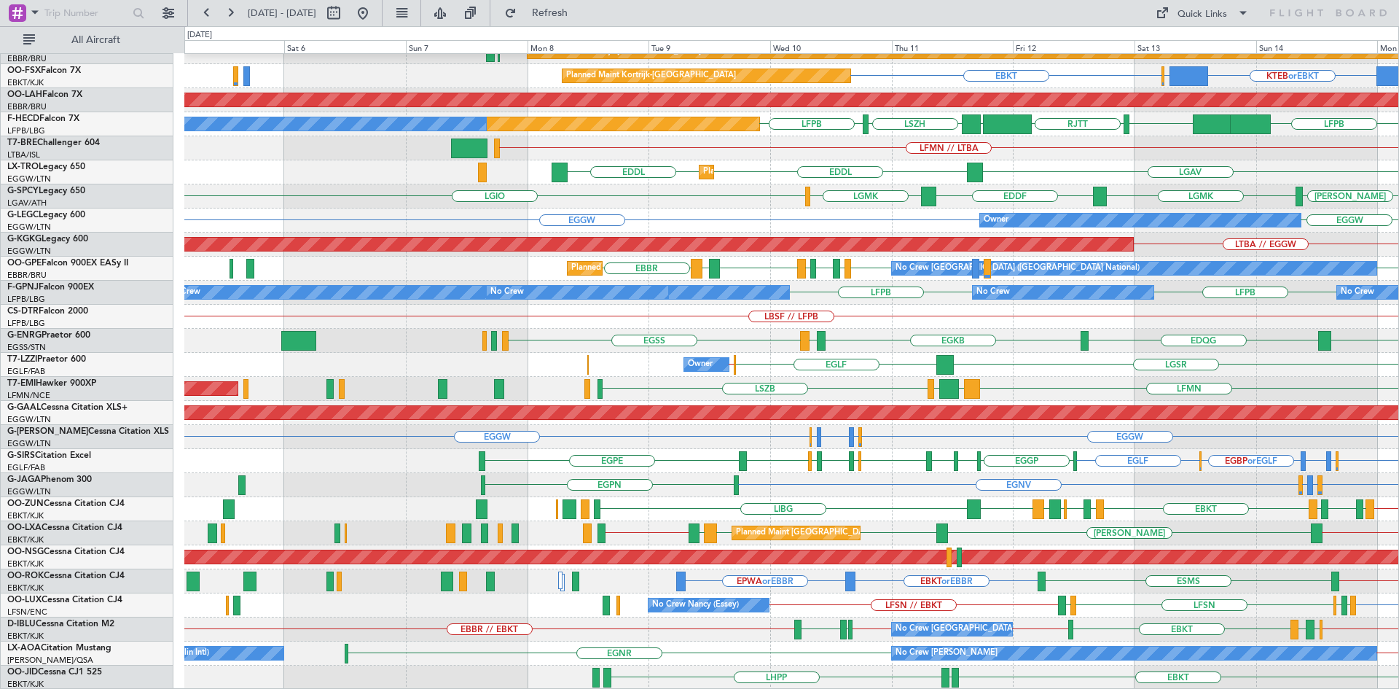
scroll to position [134, 0]
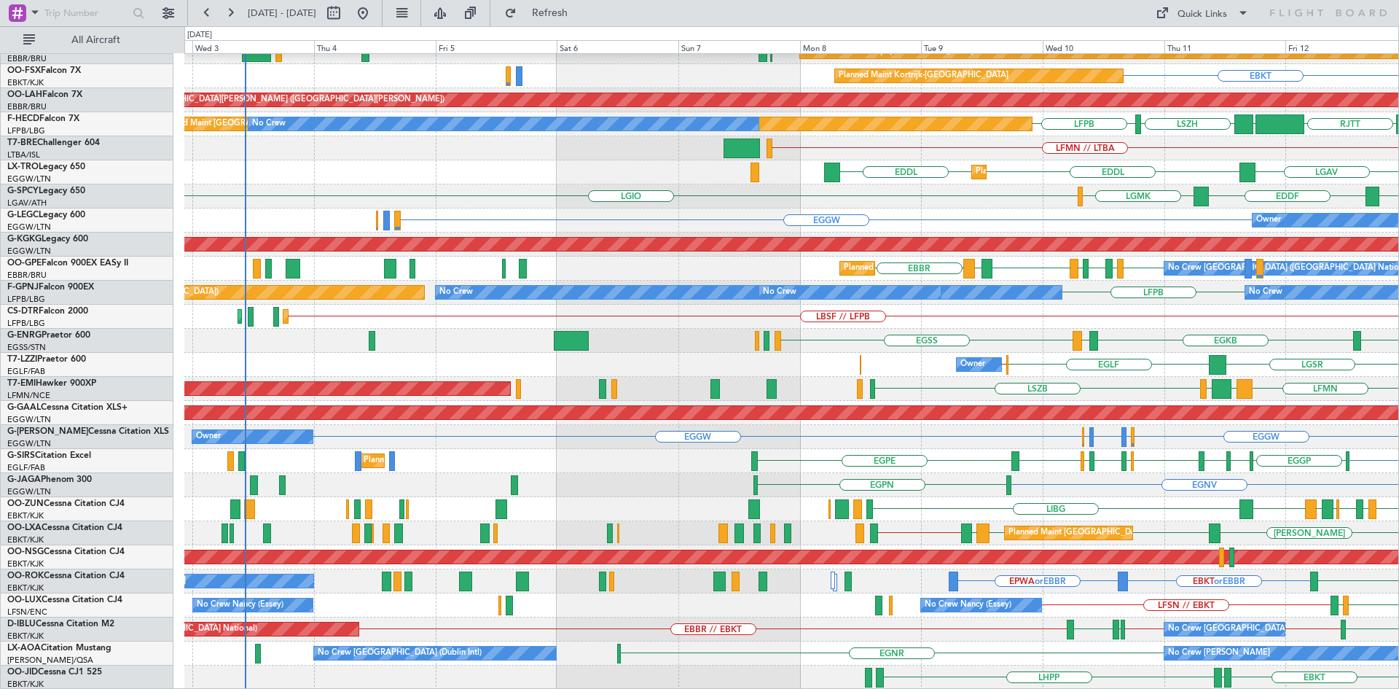
click at [1067, 204] on div "RJTT LTCG LIML ELLX RJGG RJTT Planned Maint Kortrijk-Wevelgem Planned Maint Kor…" at bounding box center [791, 304] width 1214 height 769
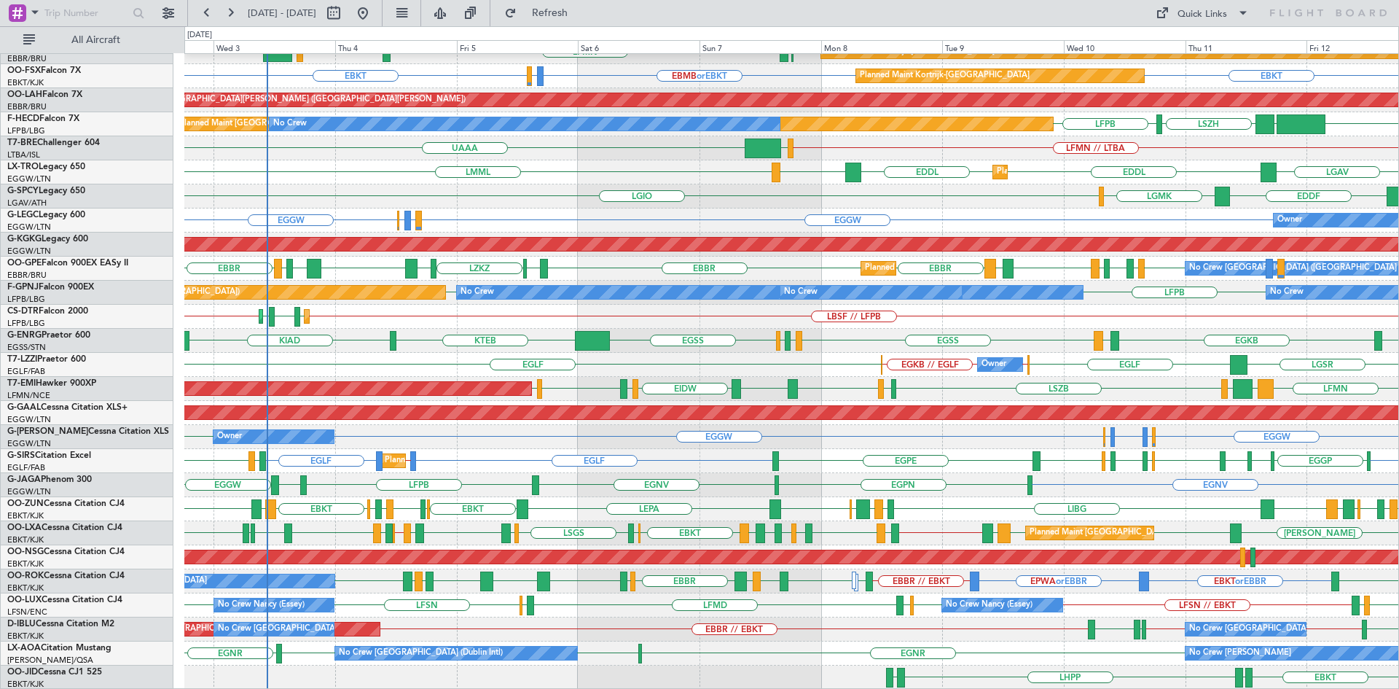
click at [565, 185] on div "EDDF LGMK LGIO Cleaning Athens (Eleftherios Venizelos Intl) LGMK" at bounding box center [791, 196] width 1214 height 24
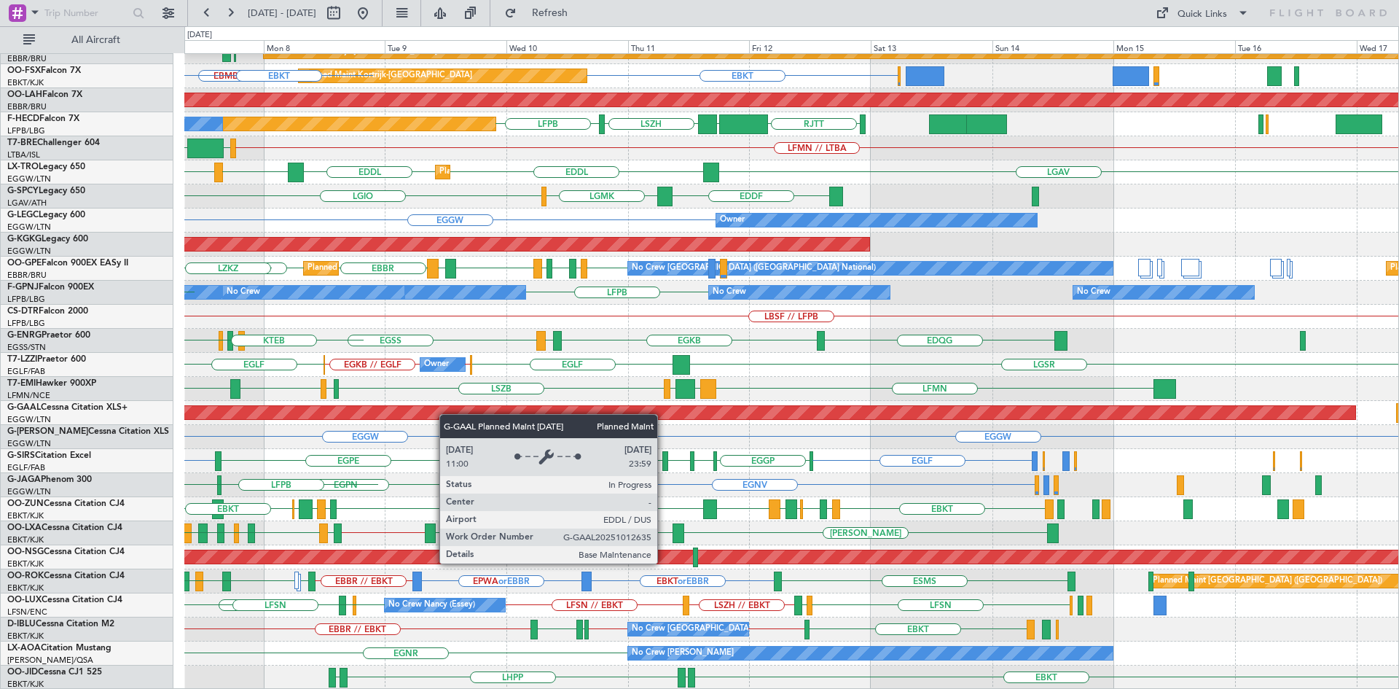
click at [455, 414] on div "RJTT LTCG LIML ELLX KAUS KTEB KCMH EBKT EBBR LFMN Planned Maint Kortrijk-Wevelg…" at bounding box center [791, 304] width 1214 height 769
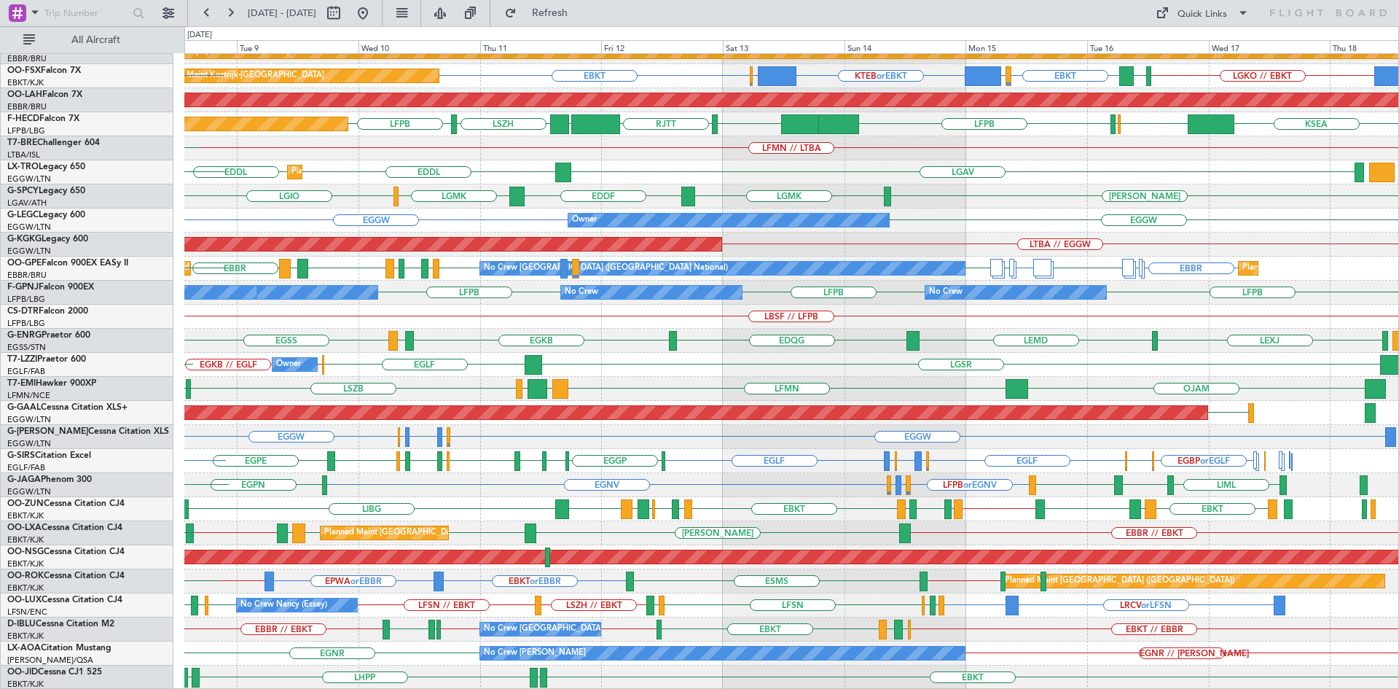
click at [945, 589] on div "RJTT RJGG RJTT LTCG LIML ELLX UBBB LIML EBLG // EBBR KAUS Planned Maint Kortrij…" at bounding box center [791, 304] width 1214 height 769
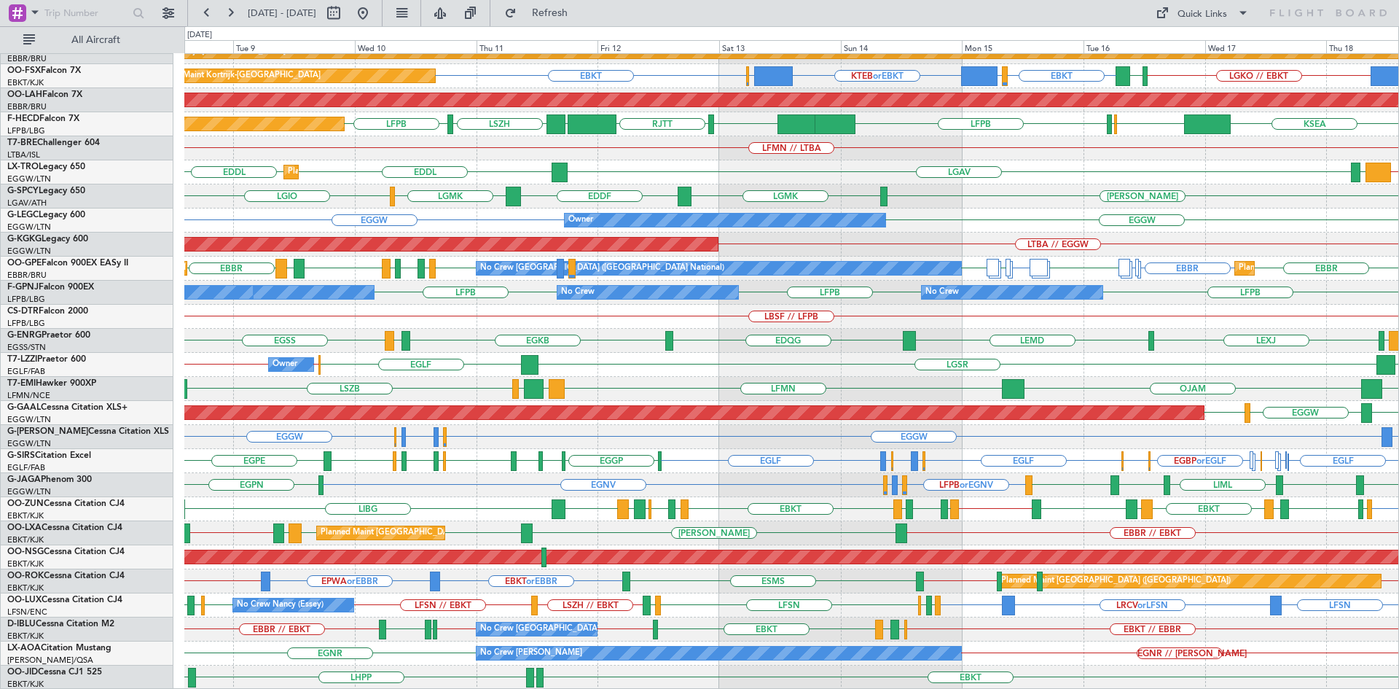
click at [375, 16] on button at bounding box center [362, 12] width 23 height 23
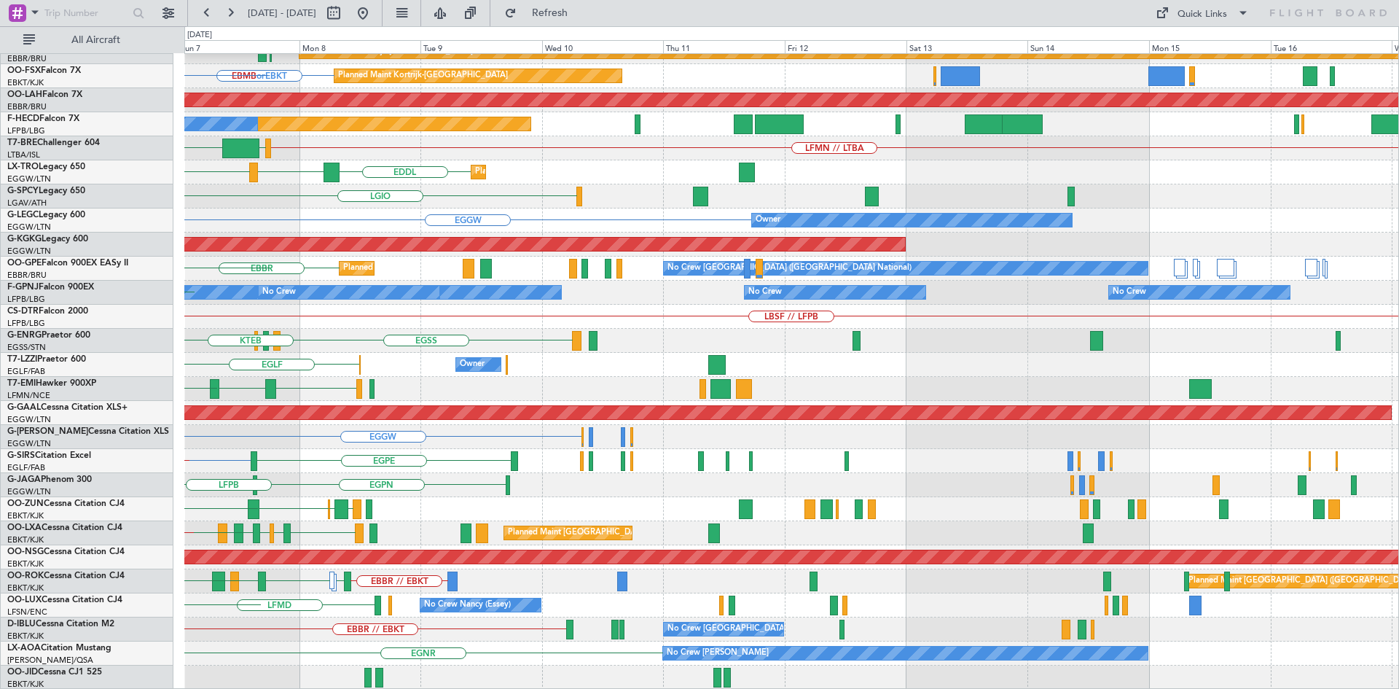
click at [0, 355] on div "ELLX KAUS KTEB KCMH EBBR EBKT LFMN Planned Maint Kortrijk-Wevelgem EBMB or EBKT…" at bounding box center [699, 357] width 1399 height 662
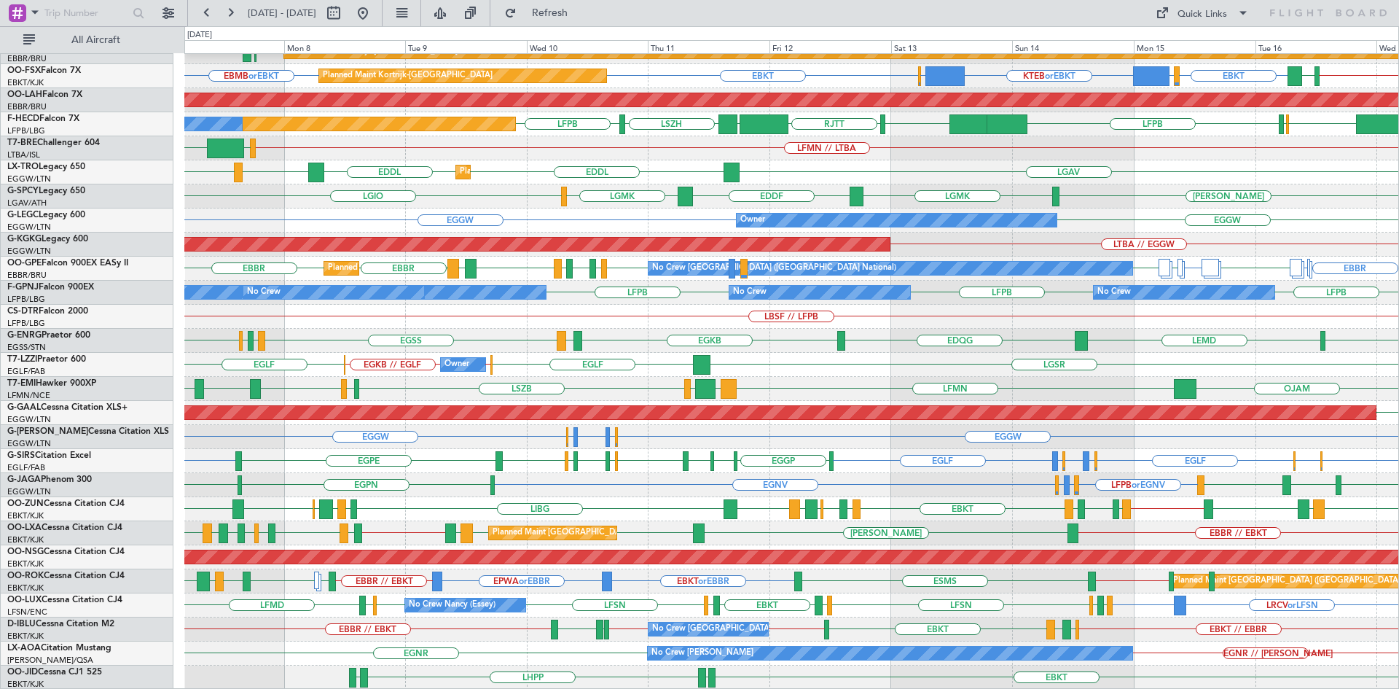
scroll to position [0, 0]
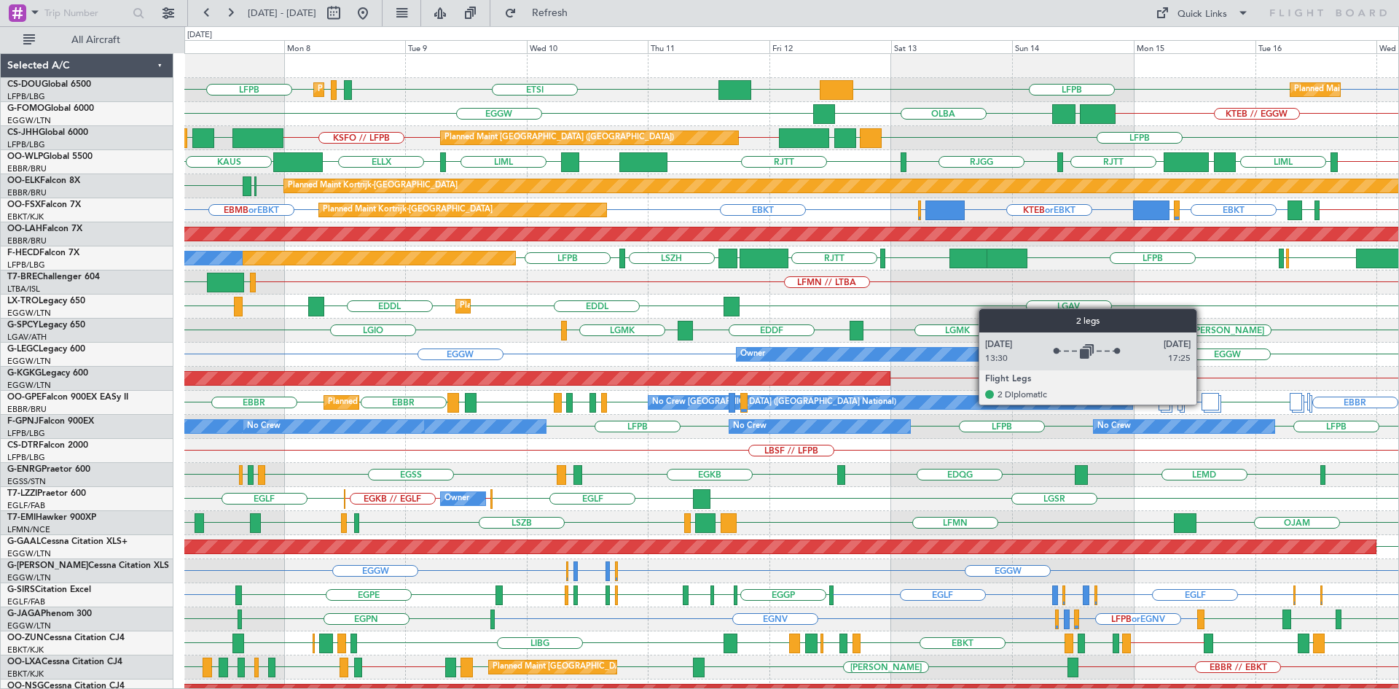
click at [1203, 404] on div at bounding box center [1211, 401] width 18 height 17
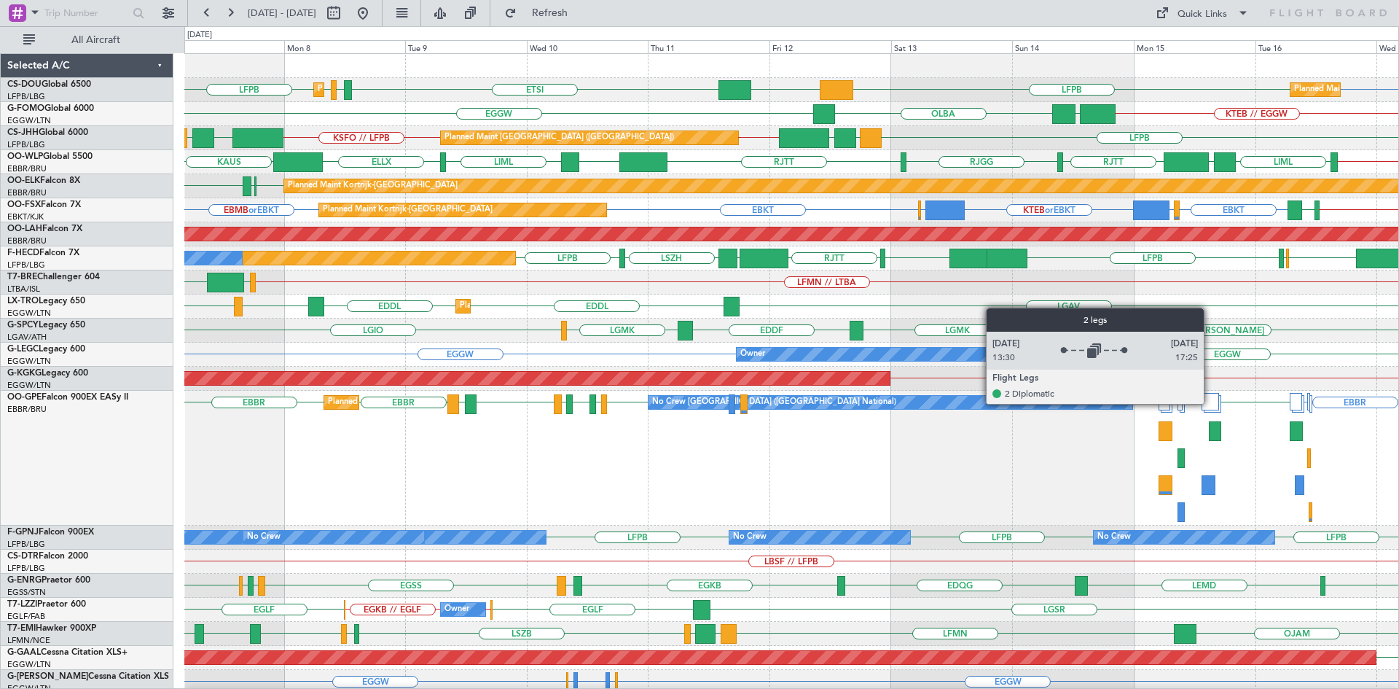
click at [1211, 403] on div at bounding box center [1211, 401] width 18 height 17
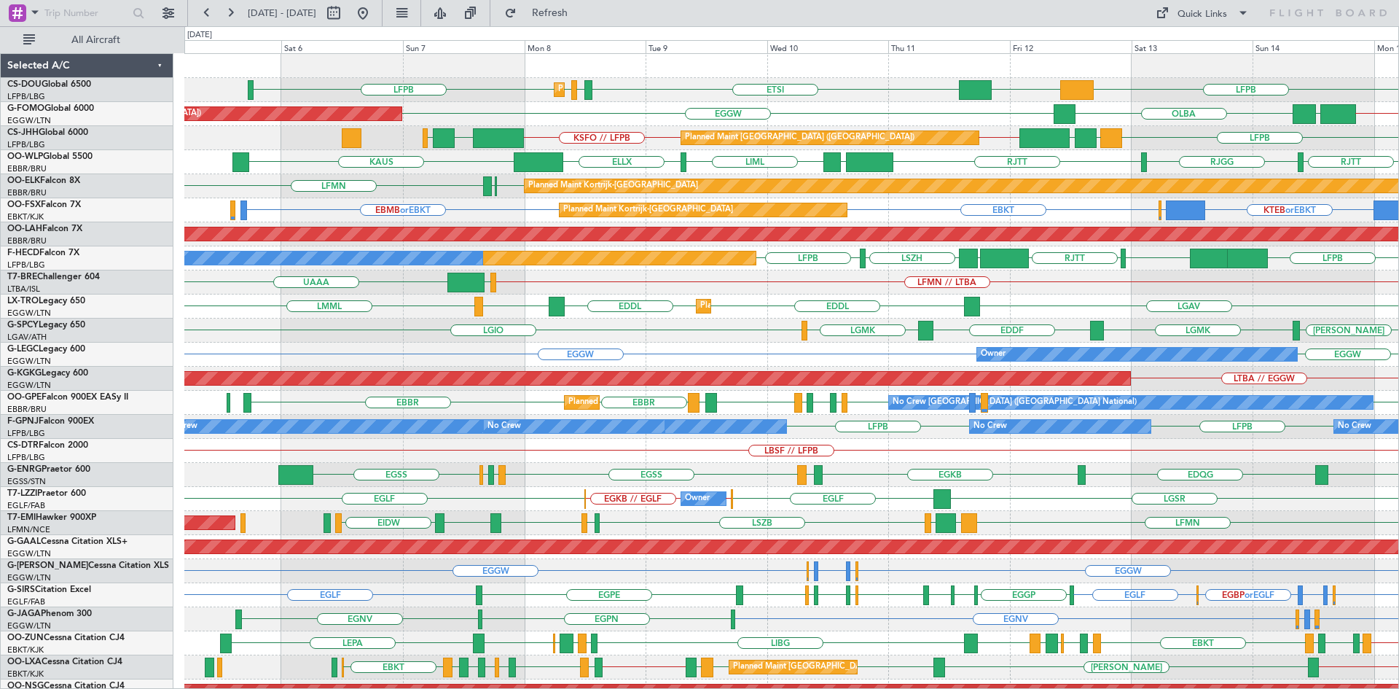
click at [554, 449] on div "LBSF // LFPB Planned Maint Sofia Planned Maint Sofia" at bounding box center [791, 451] width 1214 height 24
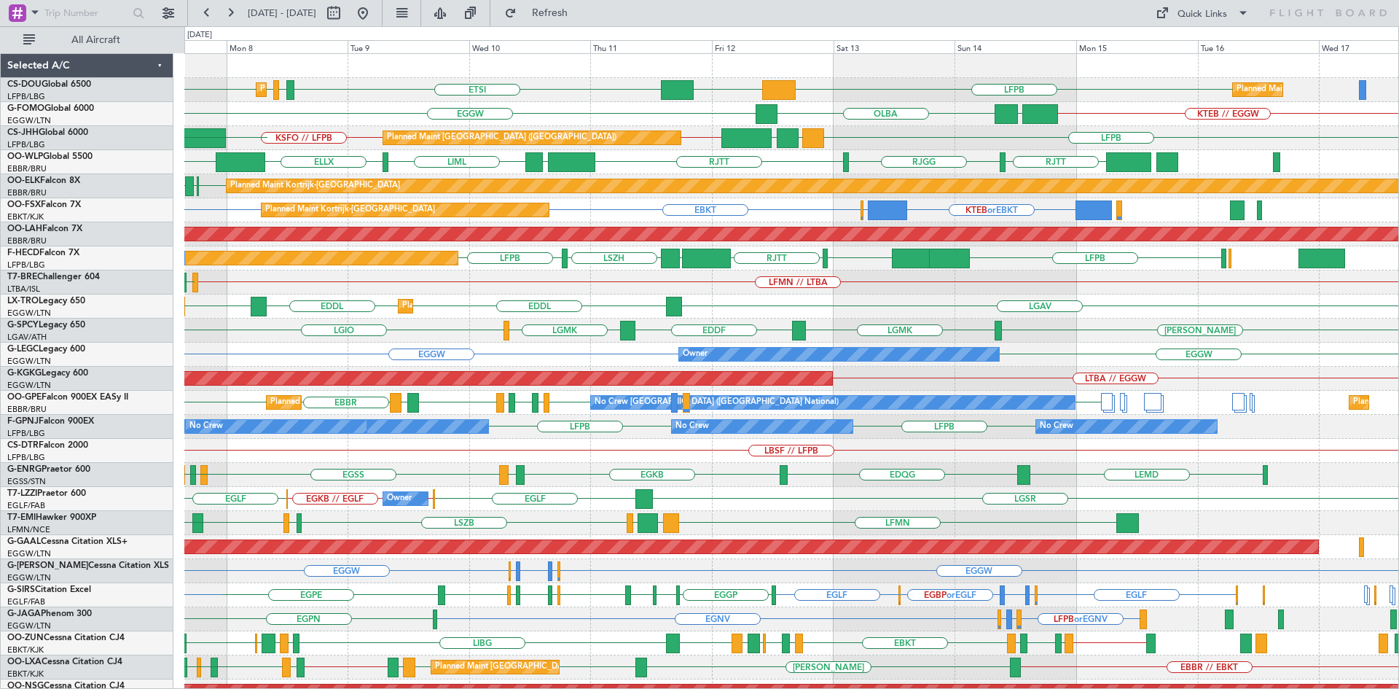
click at [623, 319] on div "LFPB DGAA ETSI EGGW LFPB LFPB Planned Maint Paris (Le Bourget) Planned Maint Pa…" at bounding box center [791, 438] width 1214 height 769
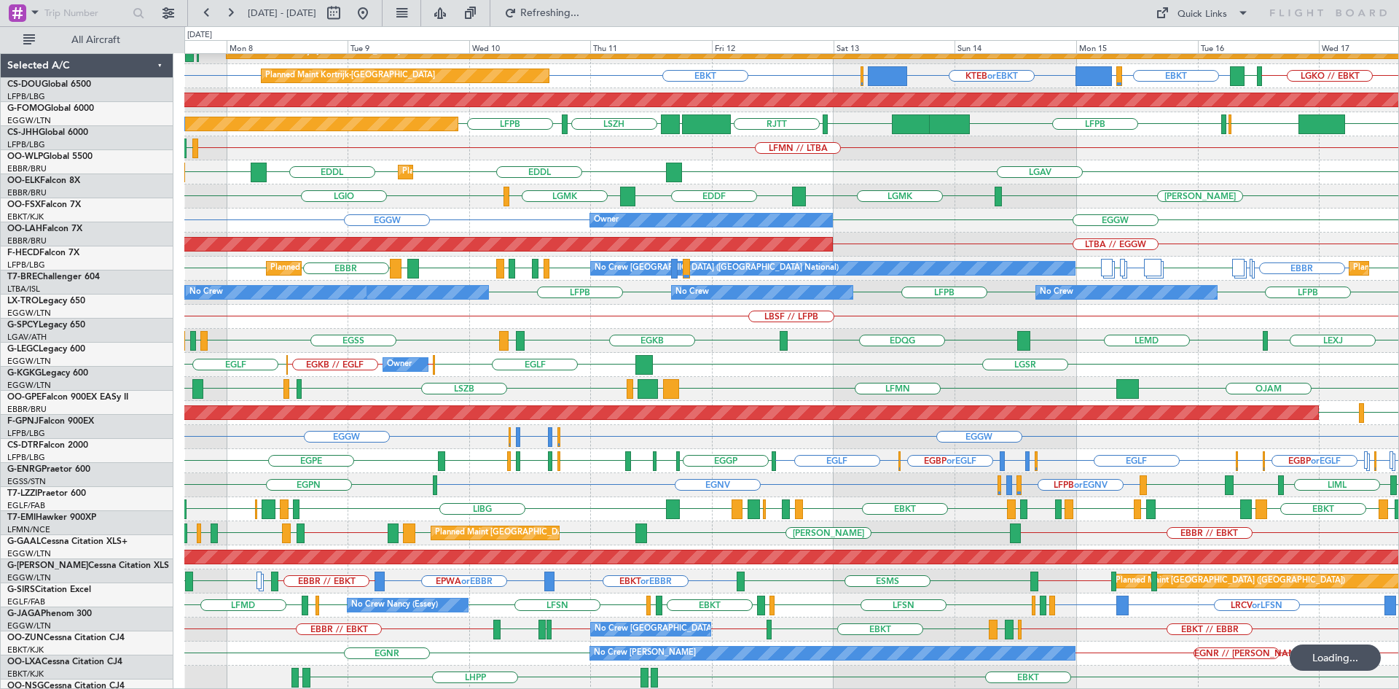
scroll to position [134, 0]
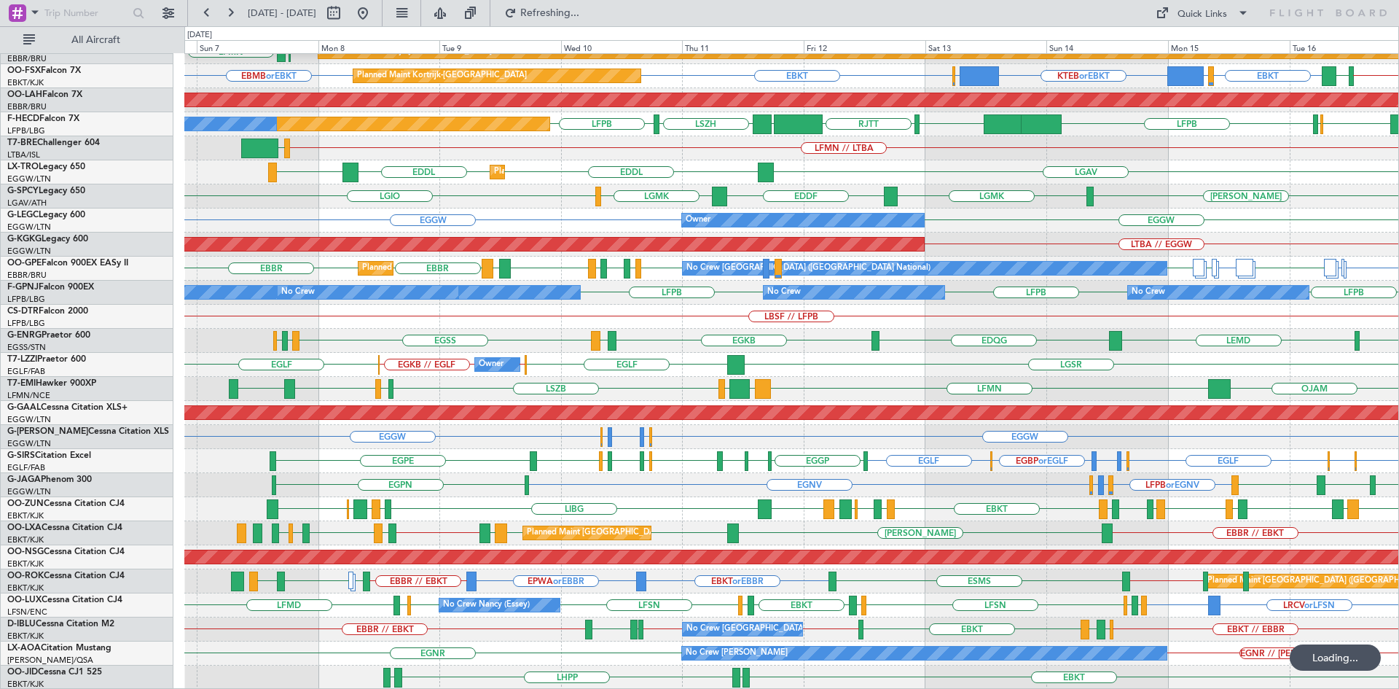
click at [879, 631] on div "No Crew Brussels (Brussels National) EBKT // EBBR EBBR // EBKT EBBR LFMN EBKT E…" at bounding box center [791, 629] width 1214 height 24
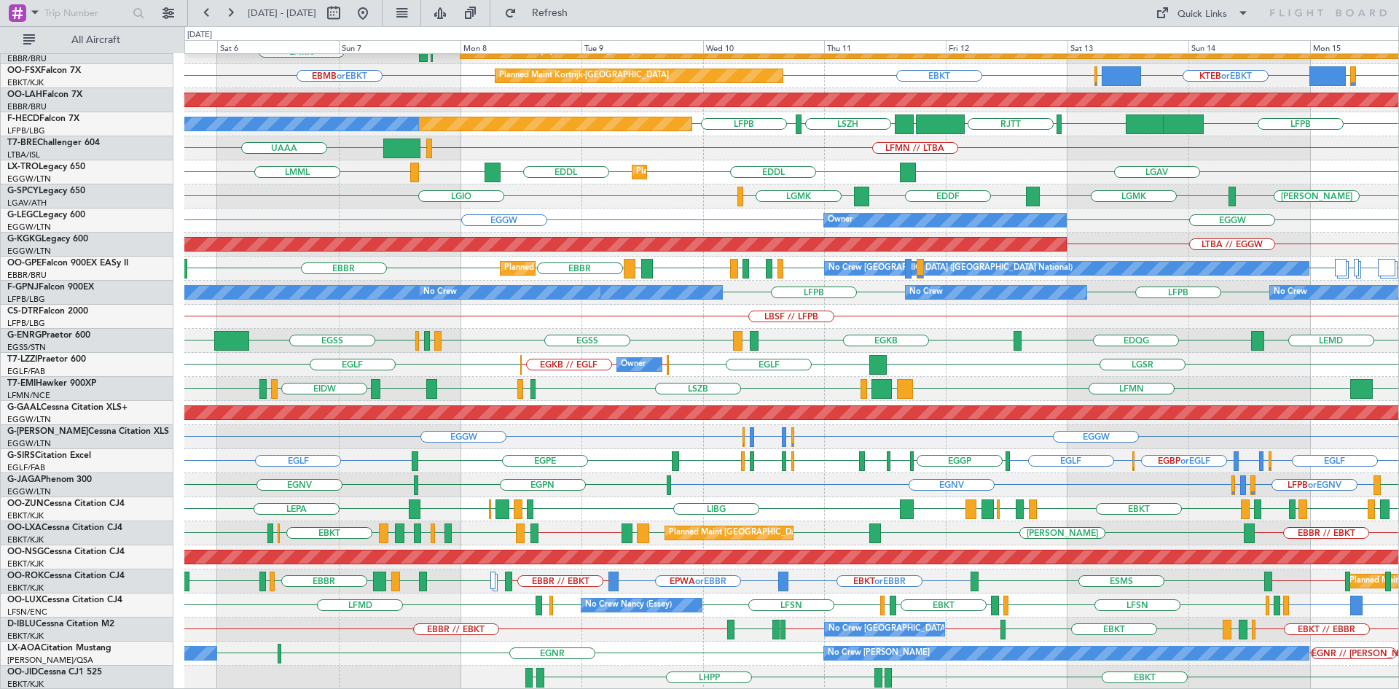
scroll to position [0, 0]
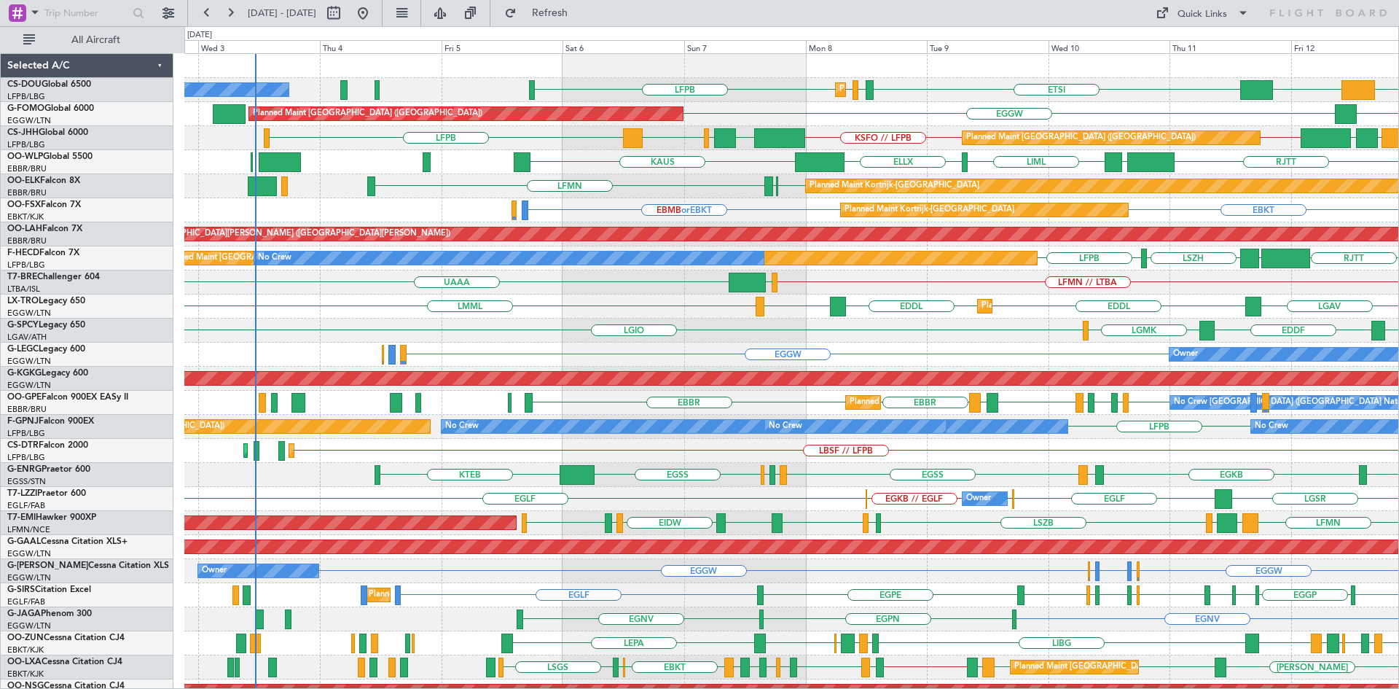
click at [893, 348] on div "Planned Maint Paris (Le Bourget) ETSI EGGW LFPB LFPB Planned Maint Paris (Le Bo…" at bounding box center [791, 438] width 1214 height 769
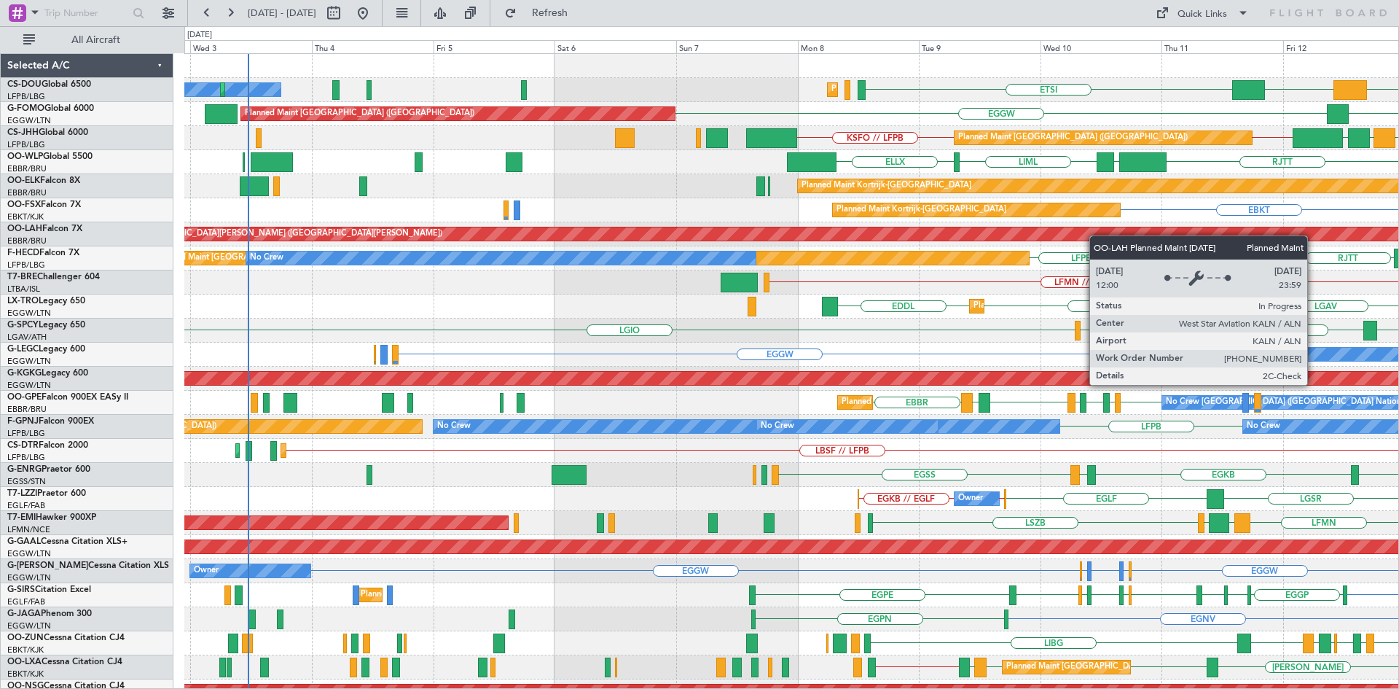
click at [1156, 230] on div "Planned Maint [PERSON_NAME]-[GEOGRAPHIC_DATA][PERSON_NAME] ([GEOGRAPHIC_DATA][P…" at bounding box center [1309, 233] width 2603 height 13
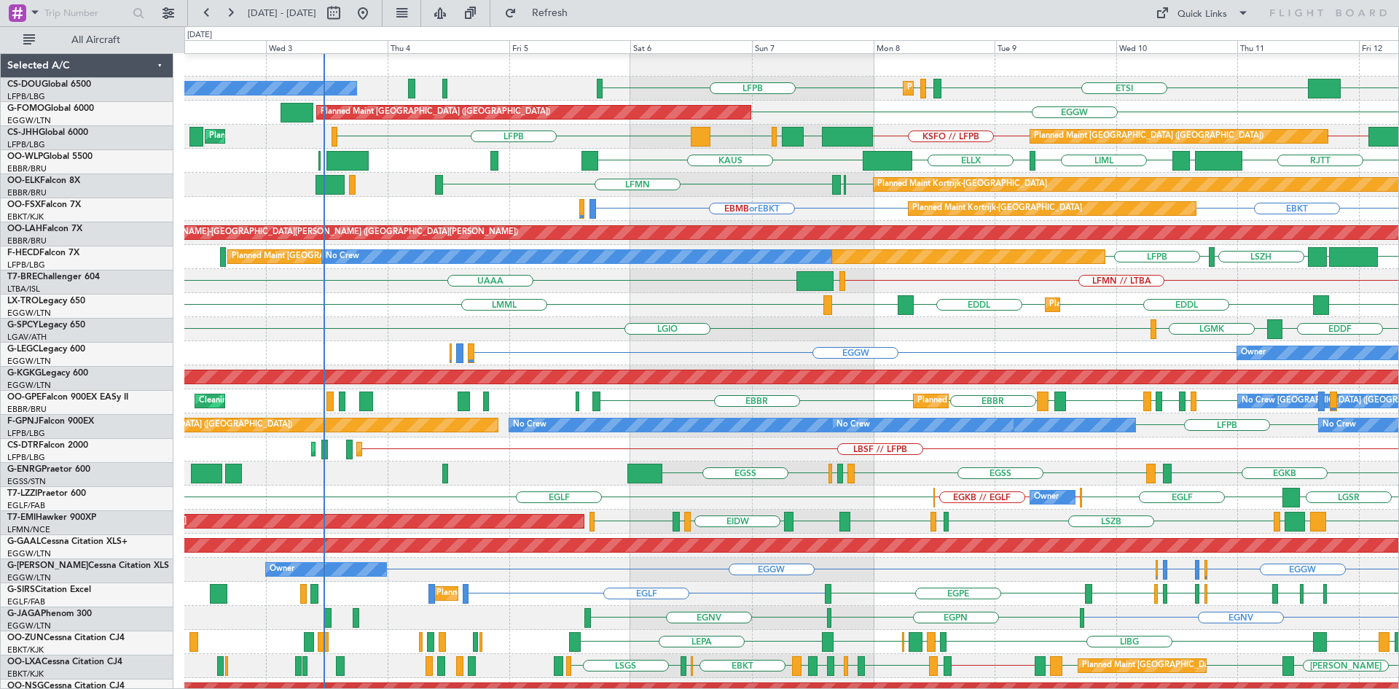
scroll to position [1, 0]
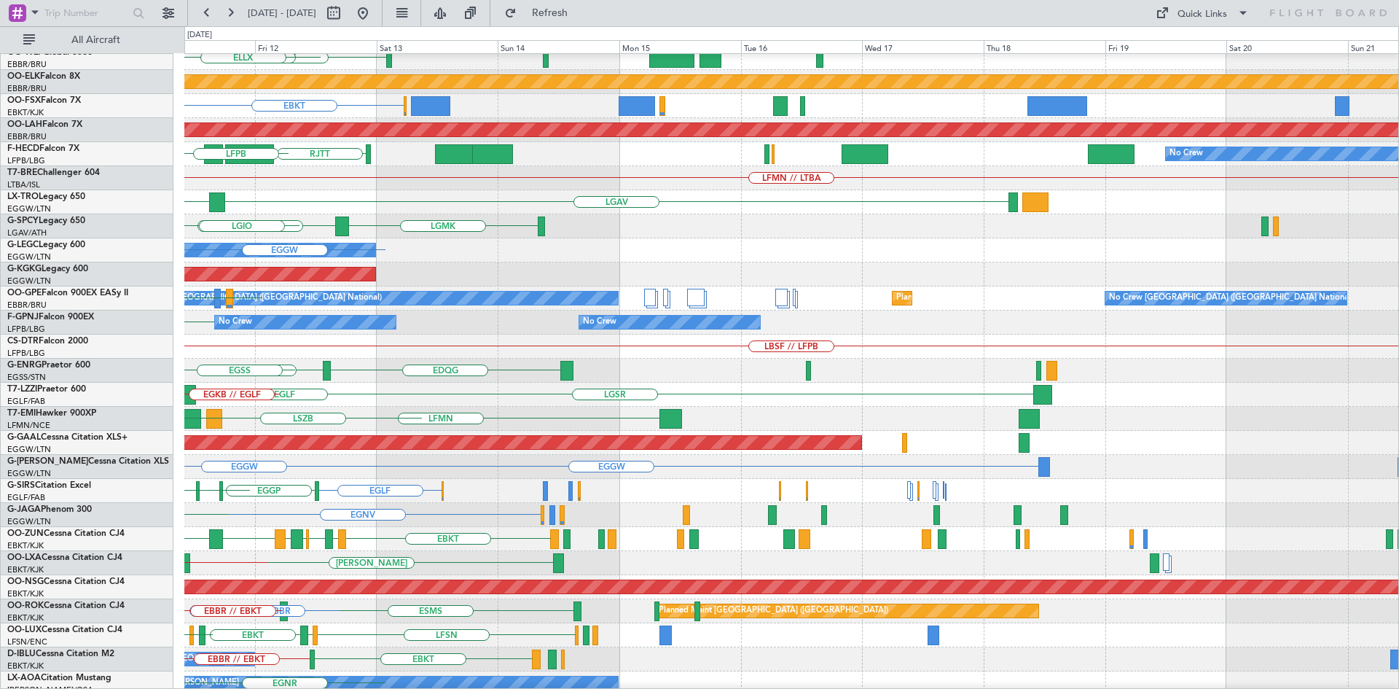
click at [82, 318] on div "Planned Maint [GEOGRAPHIC_DATA] ([GEOGRAPHIC_DATA]) LLBG [GEOGRAPHIC_DATA] LFPB…" at bounding box center [699, 357] width 1399 height 662
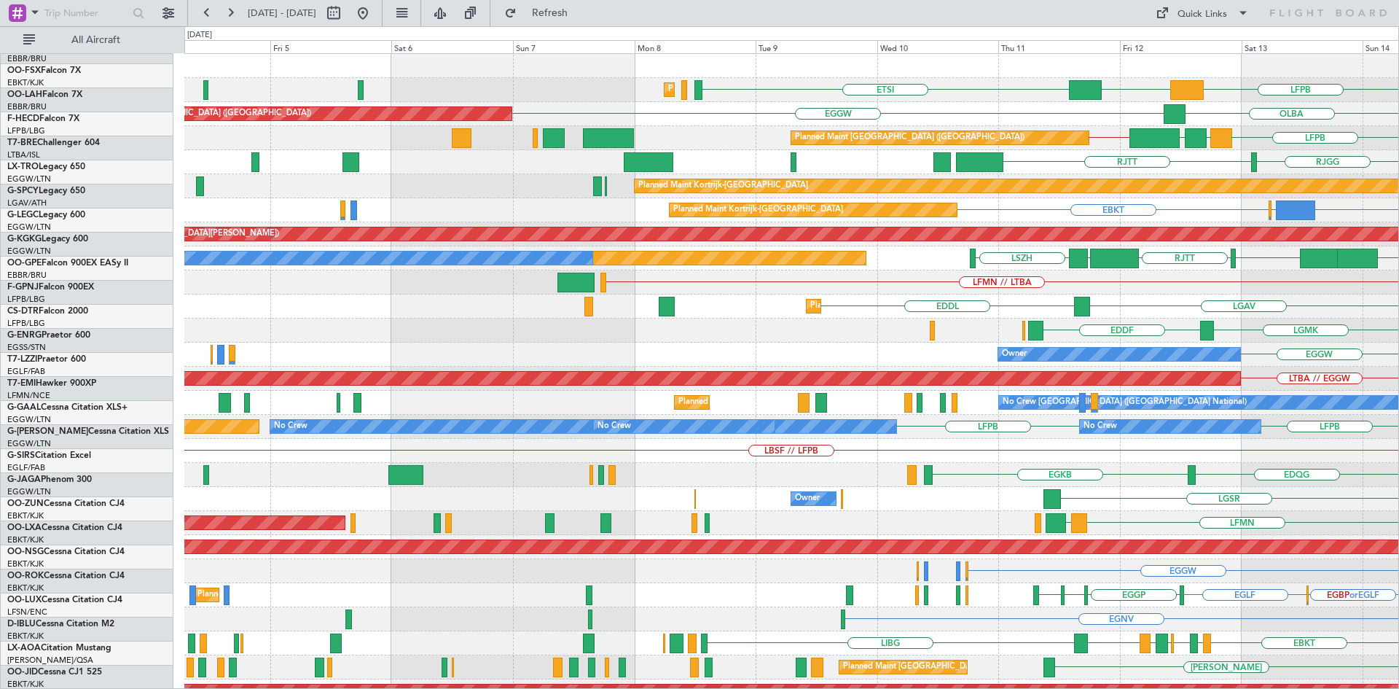
scroll to position [0, 0]
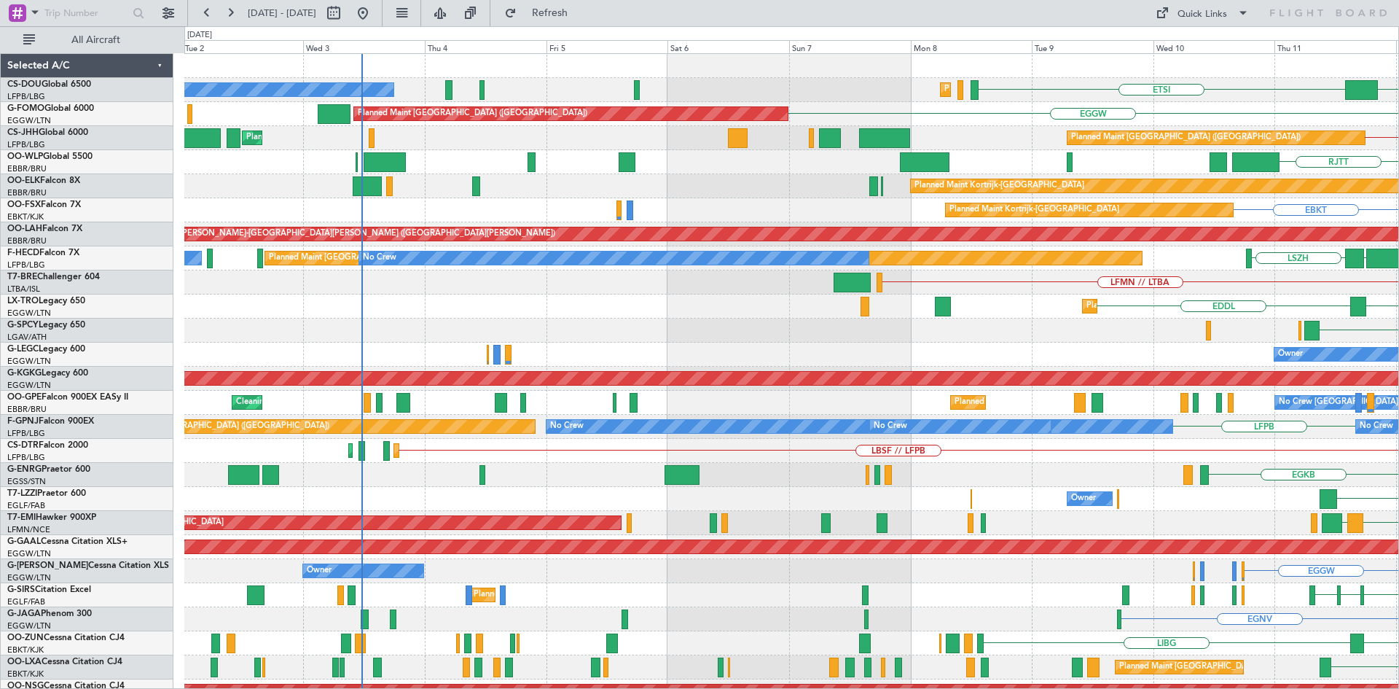
click at [1398, 592] on html "[DATE] - [DATE] Refresh Quick Links All Aircraft DGAA ETSI Planned Maint [GEOGR…" at bounding box center [699, 344] width 1399 height 689
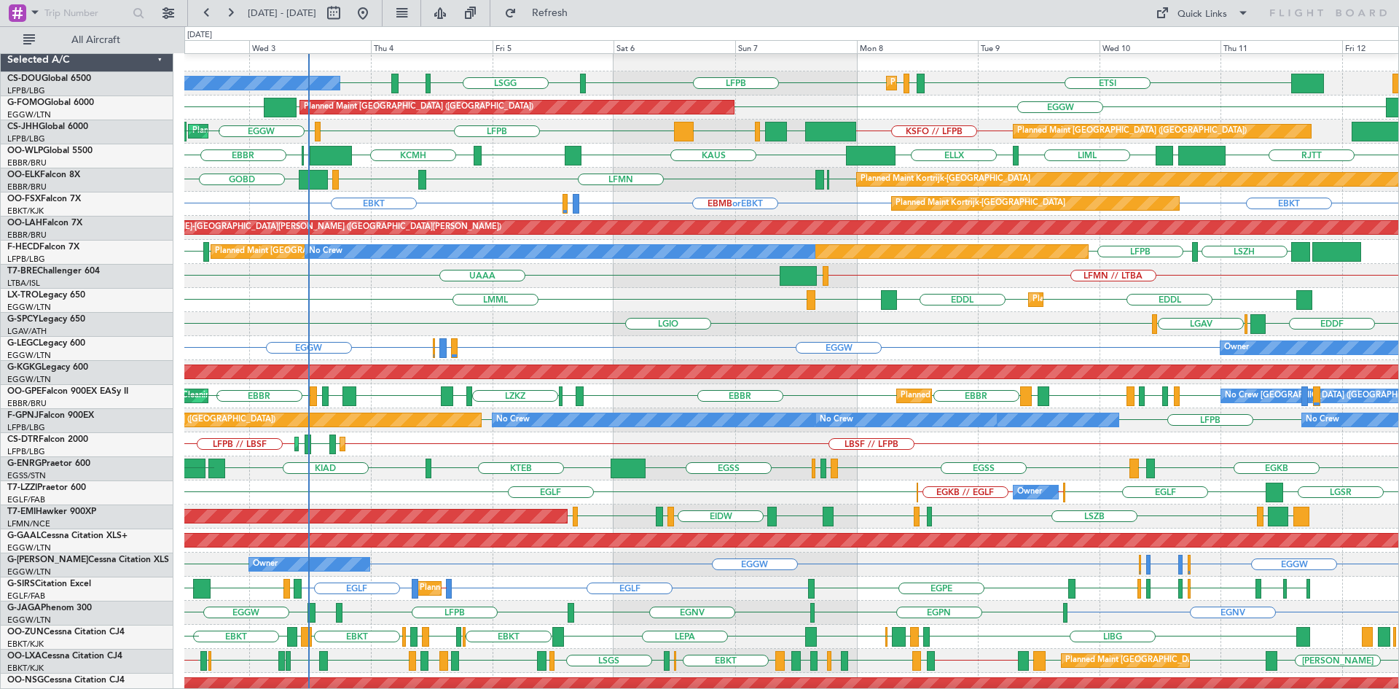
scroll to position [7, 0]
click at [635, 264] on div "LFMN // LTBA UAAA LJLJ" at bounding box center [791, 276] width 1214 height 24
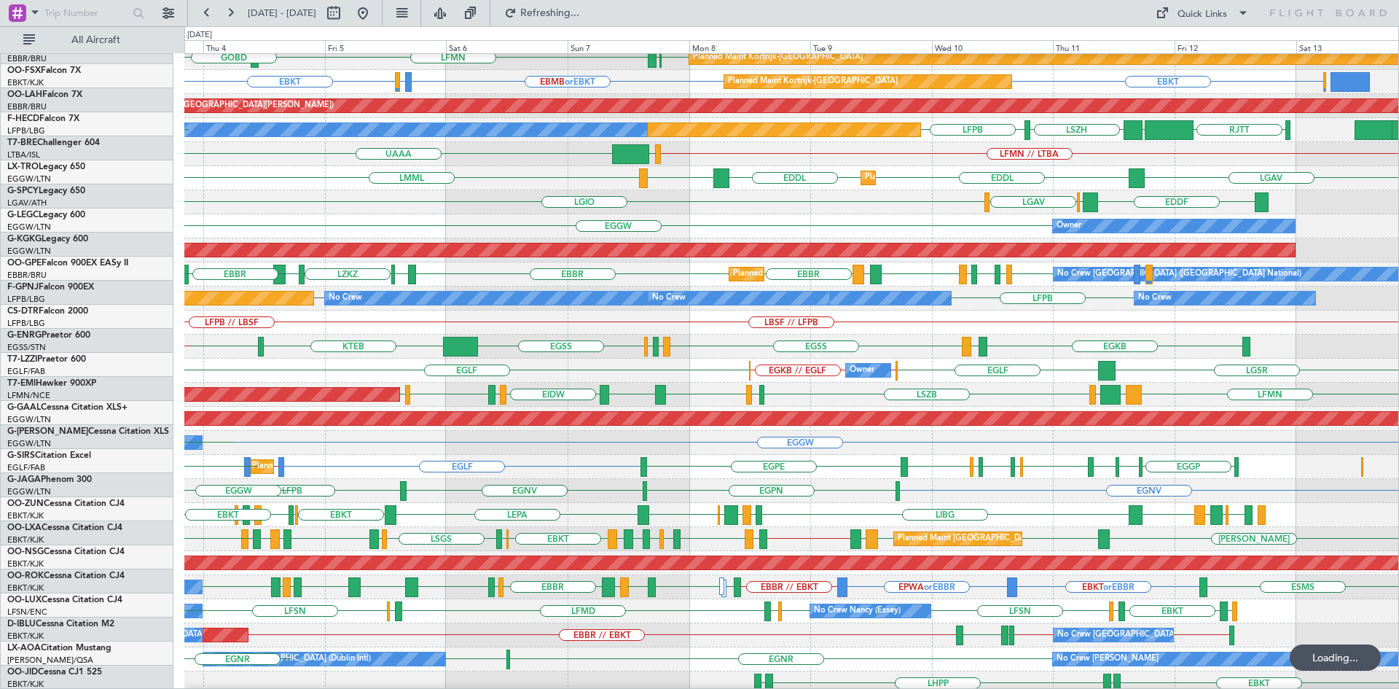
scroll to position [128, 0]
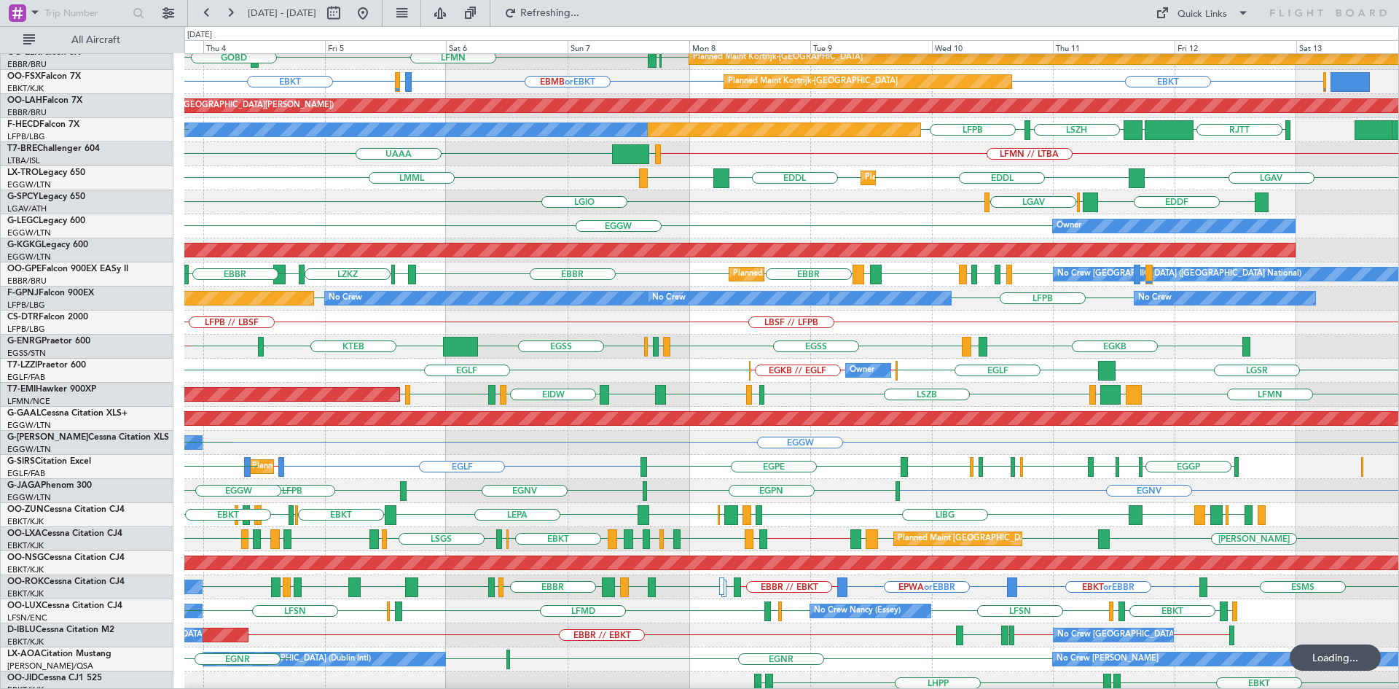
click at [0, 331] on div "KTEB KCMH RJTT LTCG LIML ELLX KAUS EBLG EBBR LFMN EBBR EBKT EBBR Planned Maint …" at bounding box center [699, 357] width 1399 height 662
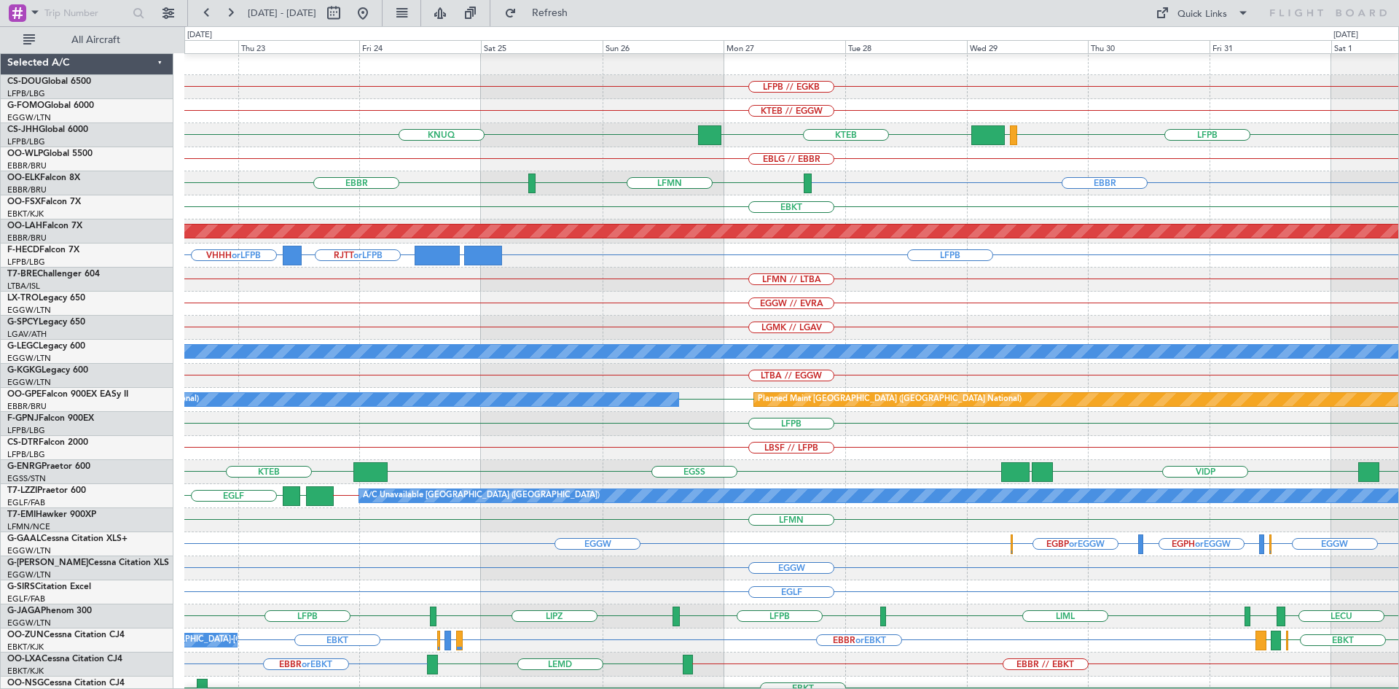
scroll to position [134, 0]
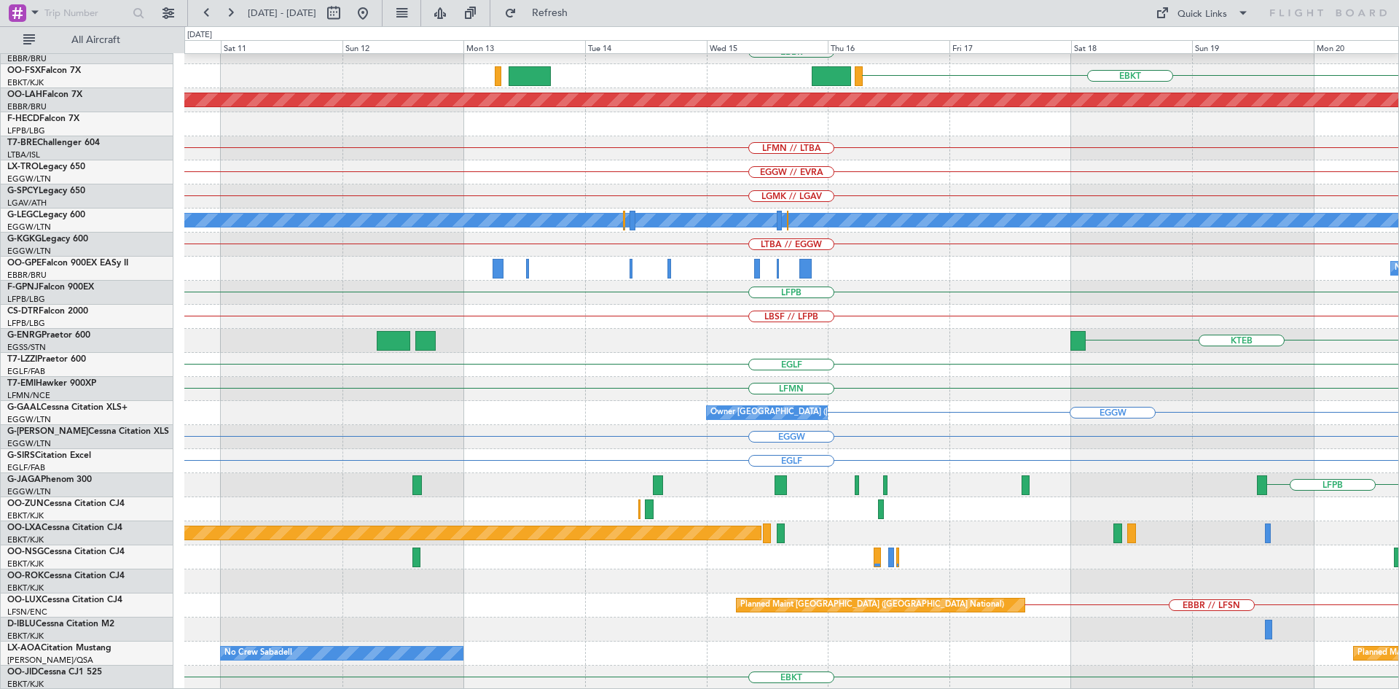
click at [1398, 274] on html "22 Oct 2025 - 01 Nov 2025 Refresh Quick Links All Aircraft EBLG // EBBR EBBR EB…" at bounding box center [699, 344] width 1399 height 689
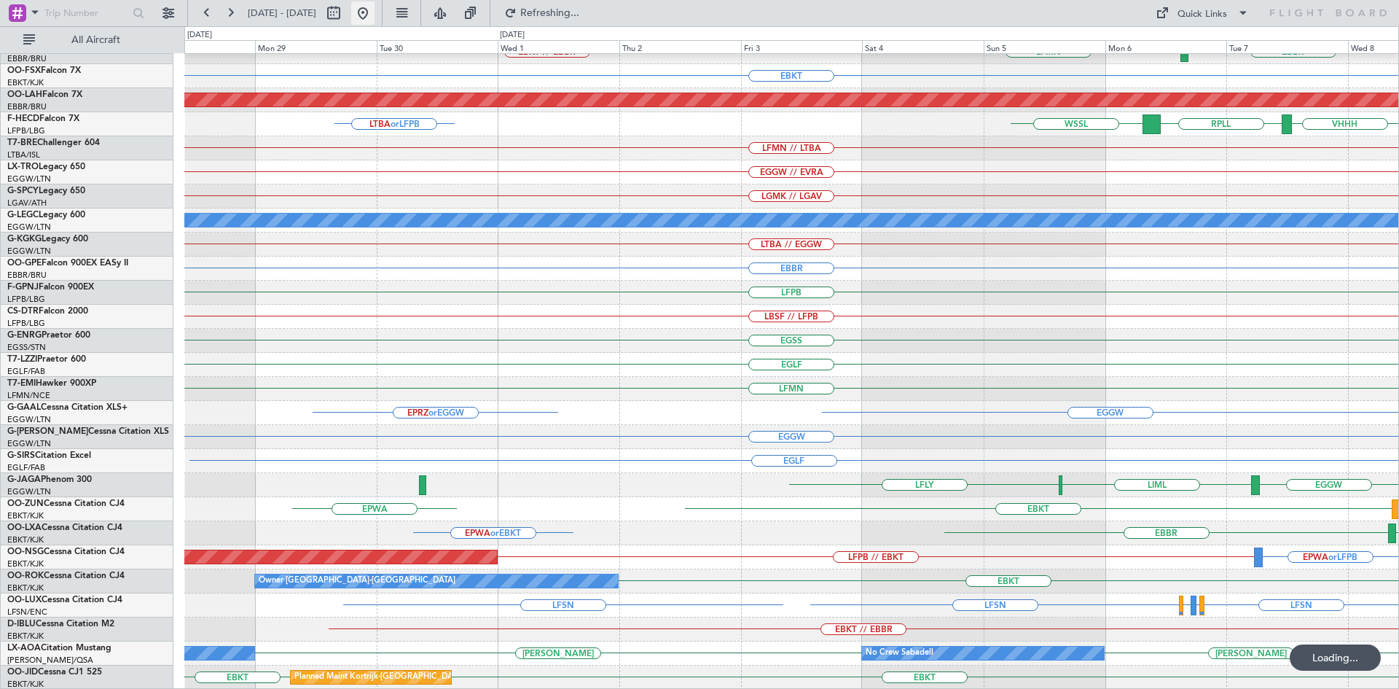
click at [375, 11] on button at bounding box center [362, 12] width 23 height 23
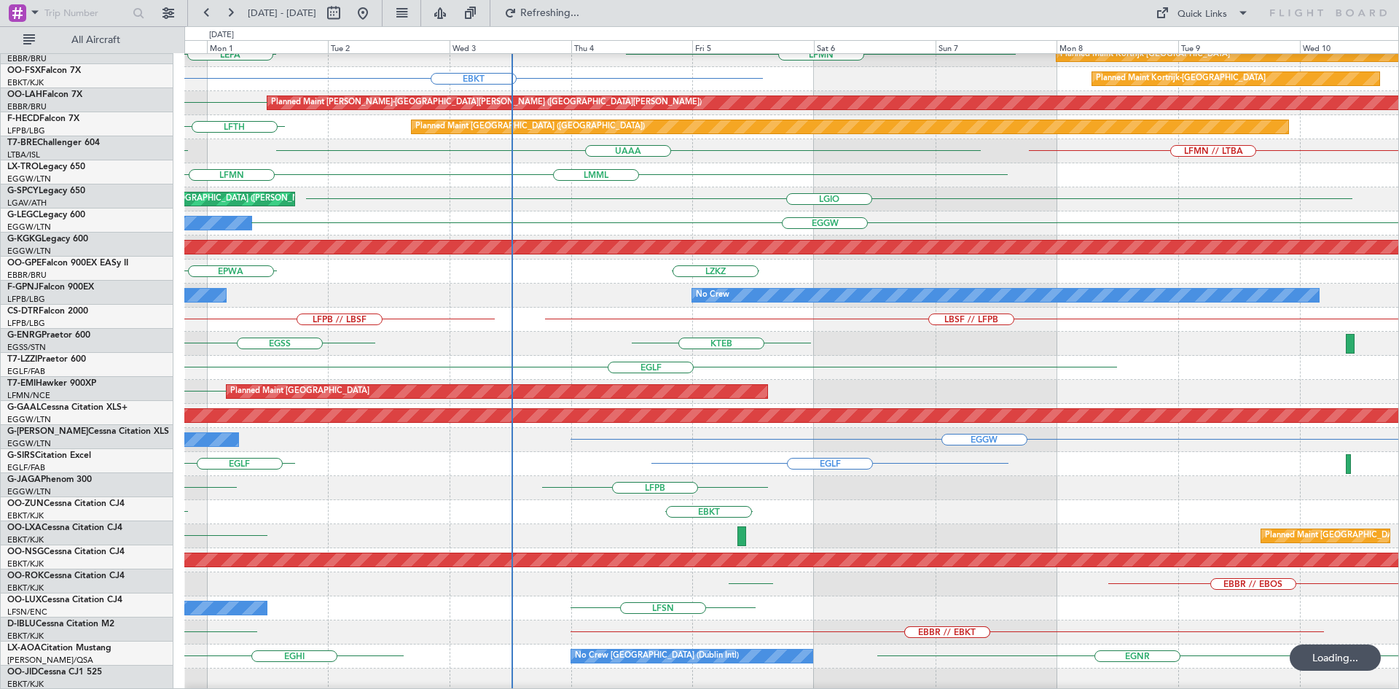
click at [577, 433] on div "Owner EGGW" at bounding box center [791, 440] width 1214 height 24
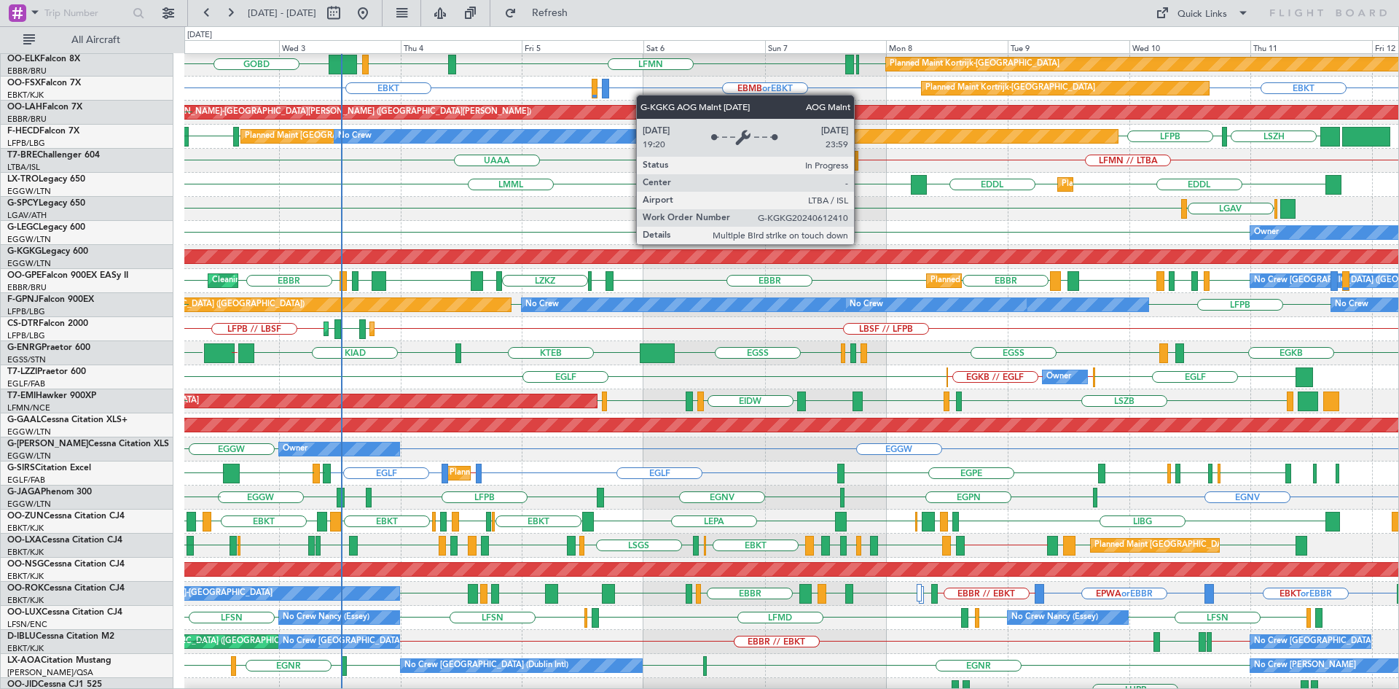
click at [729, 255] on div "AOG Maint [GEOGRAPHIC_DATA] (Ataturk)" at bounding box center [231, 256] width 2521 height 13
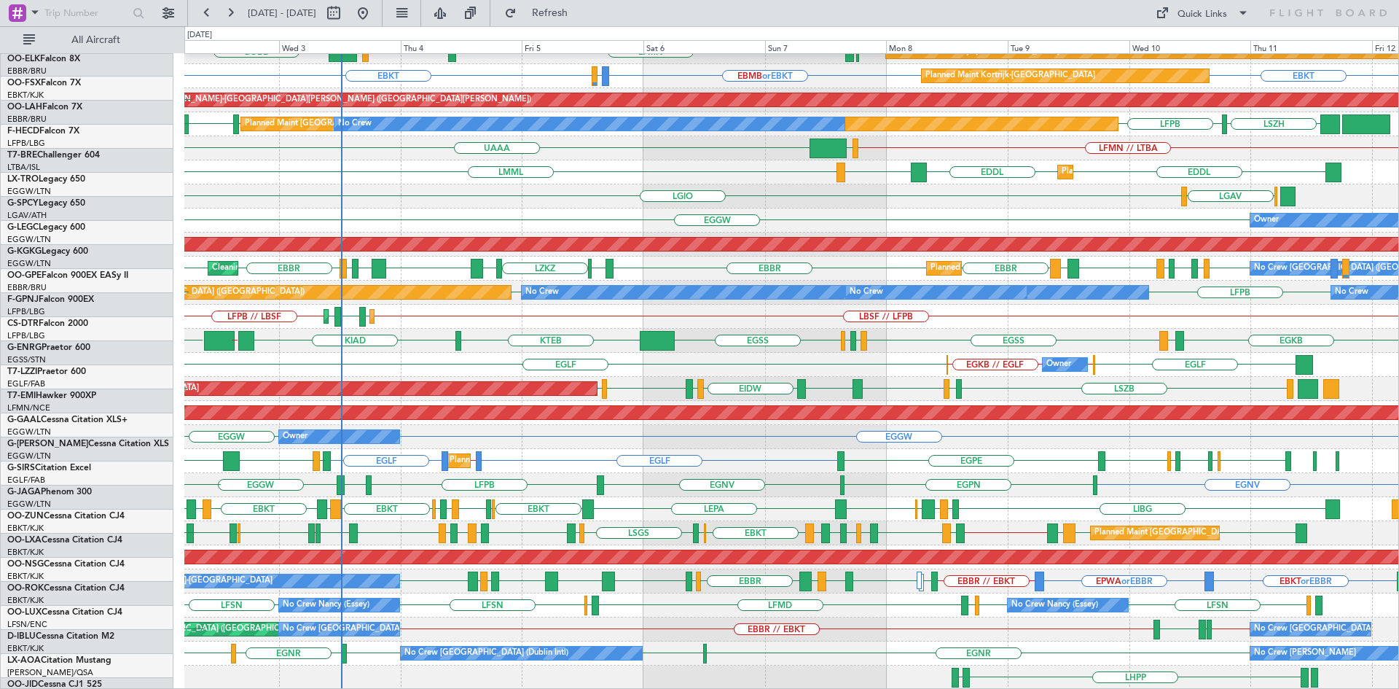
scroll to position [134, 0]
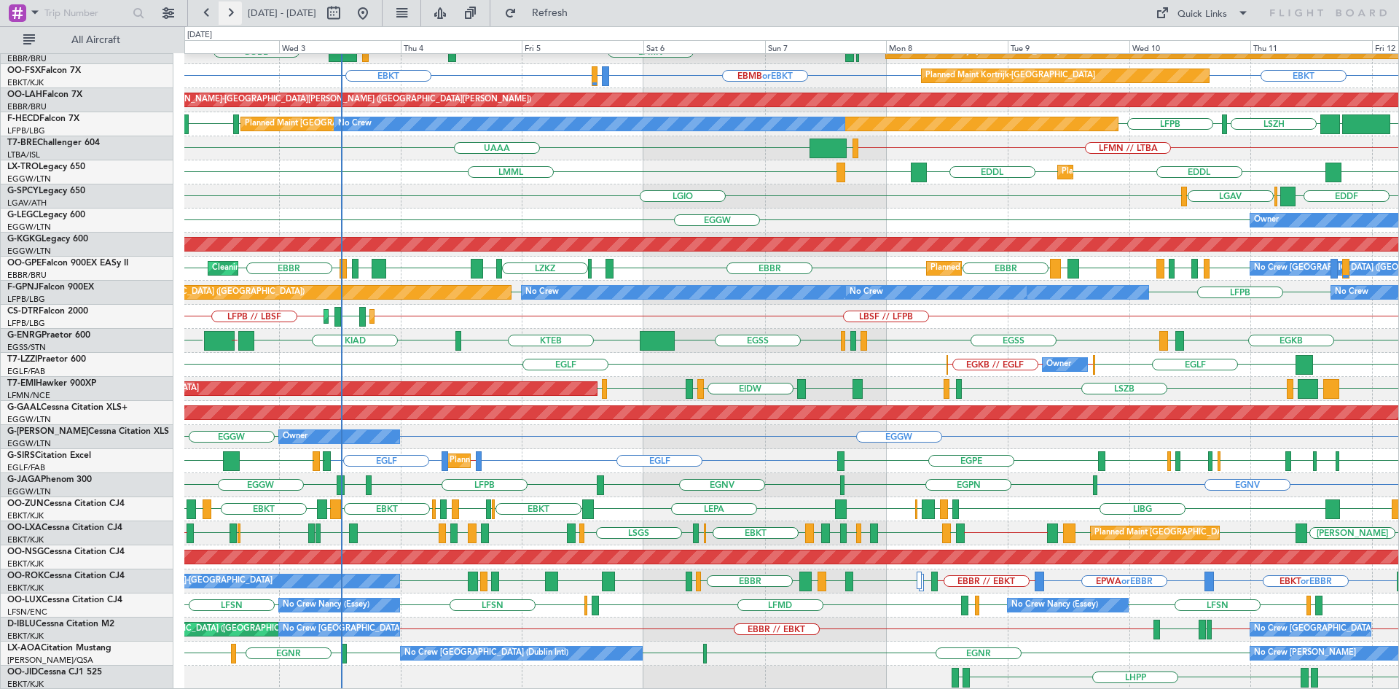
click at [232, 10] on button at bounding box center [230, 12] width 23 height 23
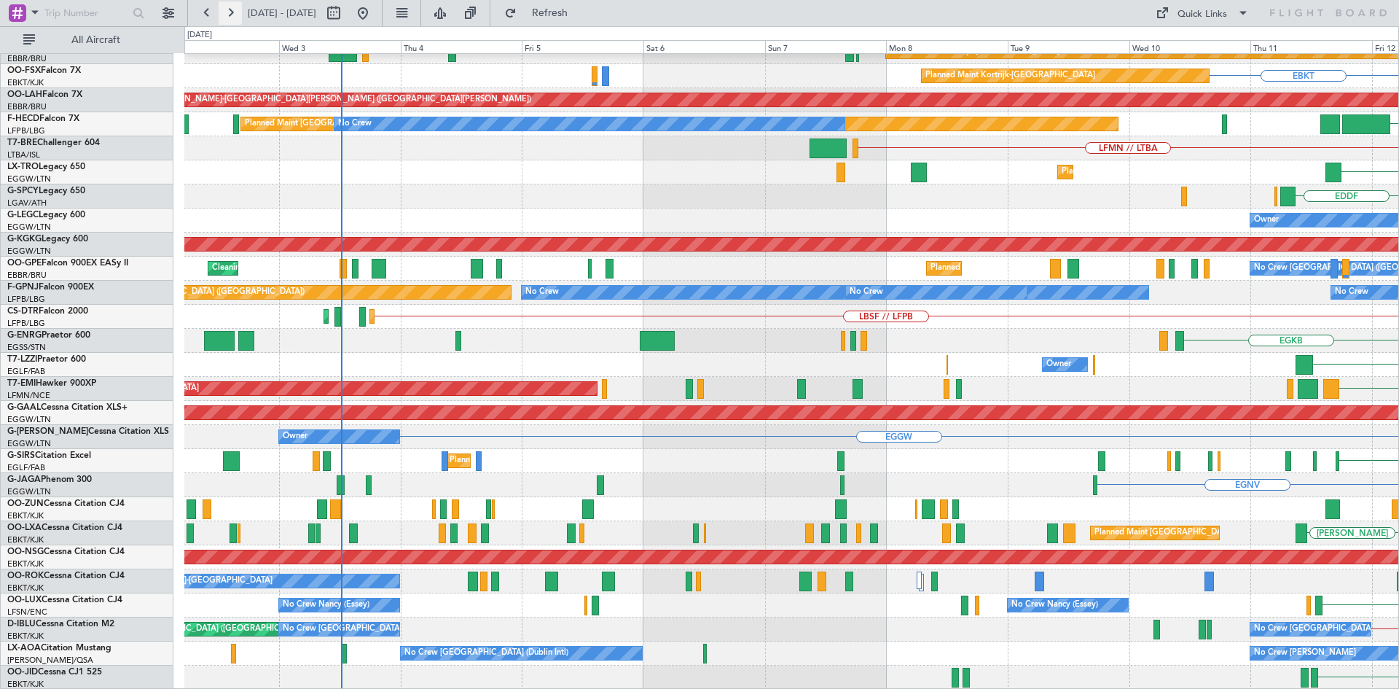
click at [232, 10] on button at bounding box center [230, 12] width 23 height 23
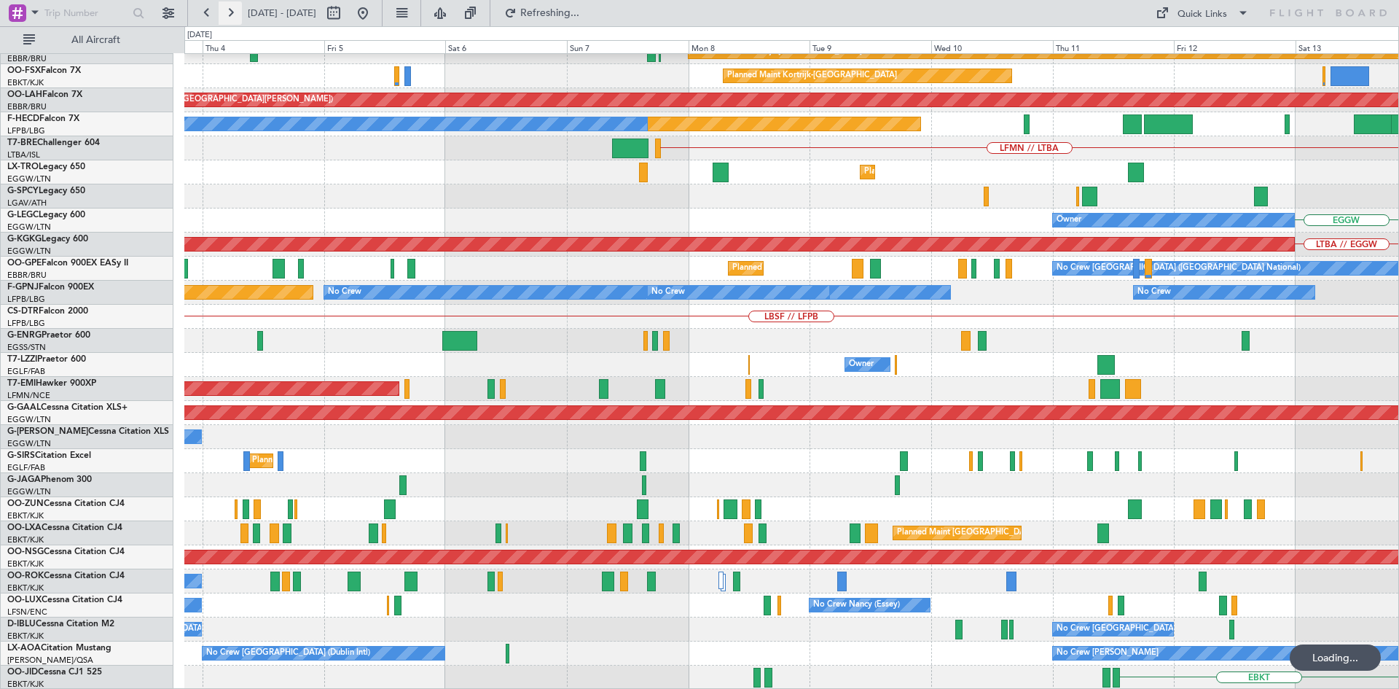
click at [232, 10] on button at bounding box center [230, 12] width 23 height 23
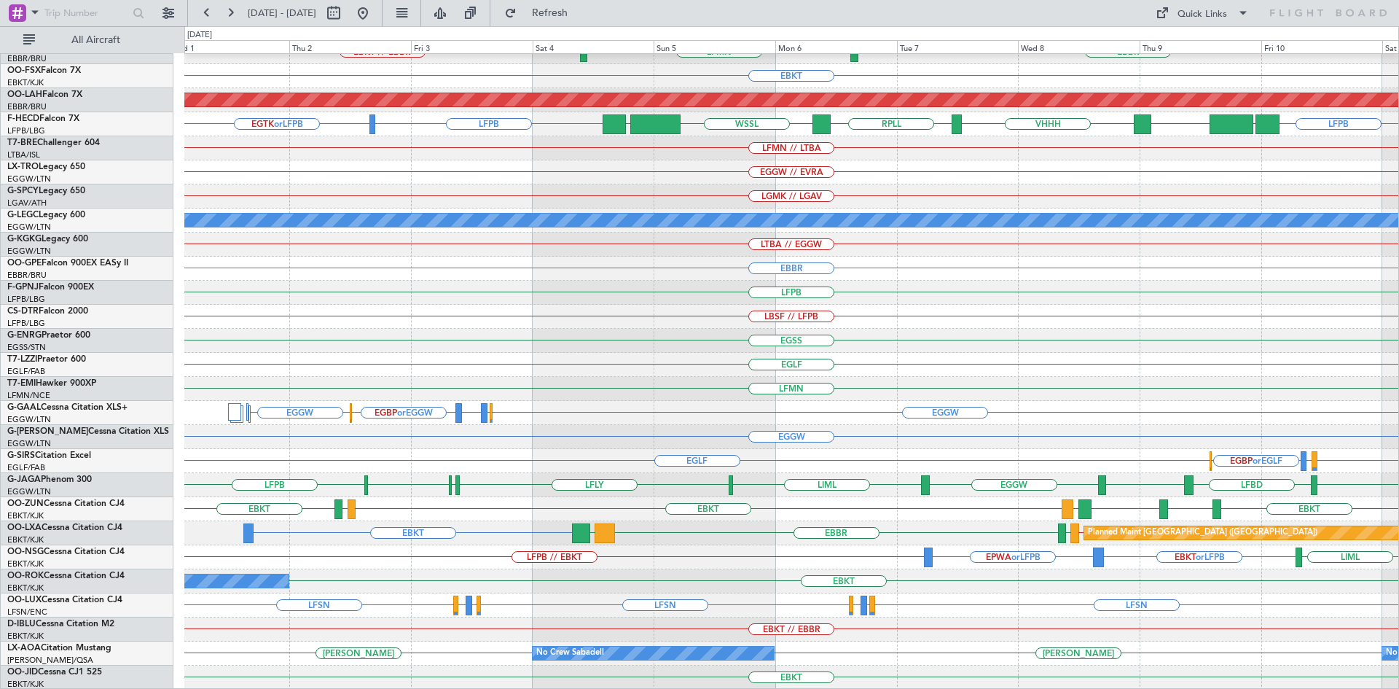
click at [438, 149] on div "LFMN // LTBA" at bounding box center [791, 148] width 1214 height 24
click at [375, 20] on button at bounding box center [362, 12] width 23 height 23
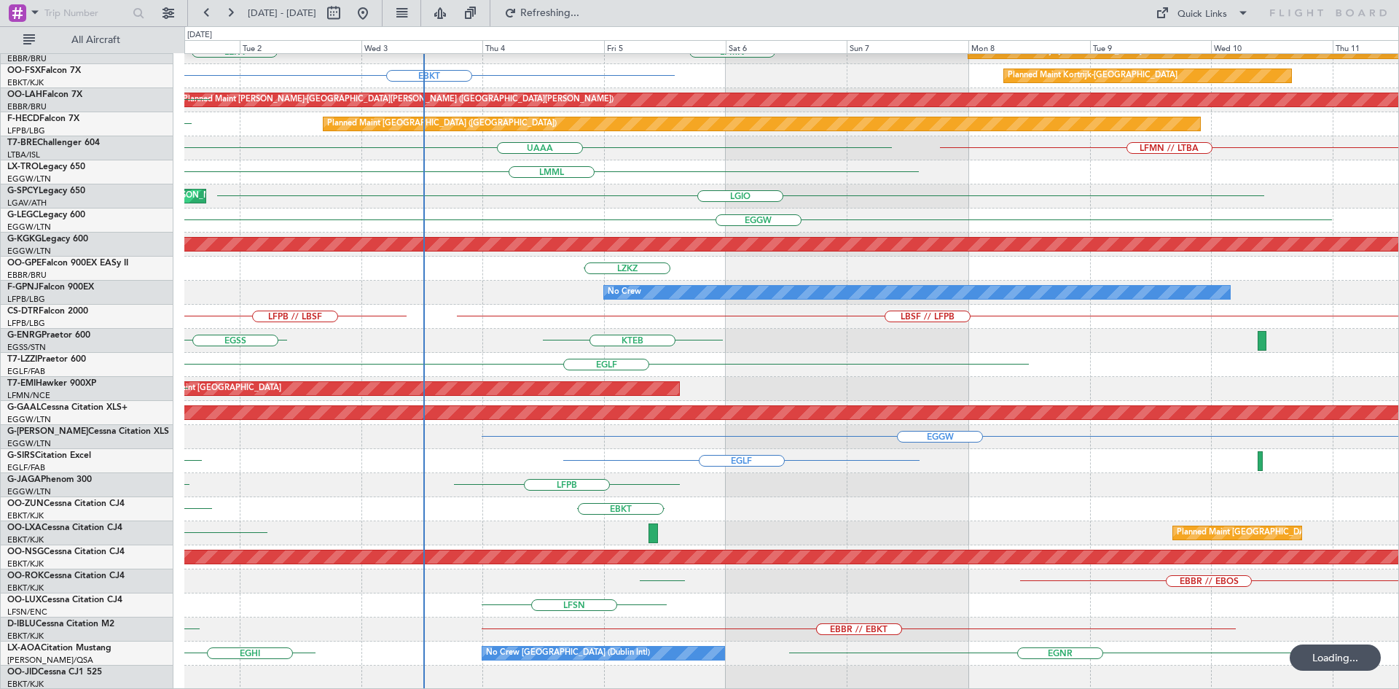
click at [244, 267] on div "LZKZ EPWA" at bounding box center [791, 268] width 1214 height 24
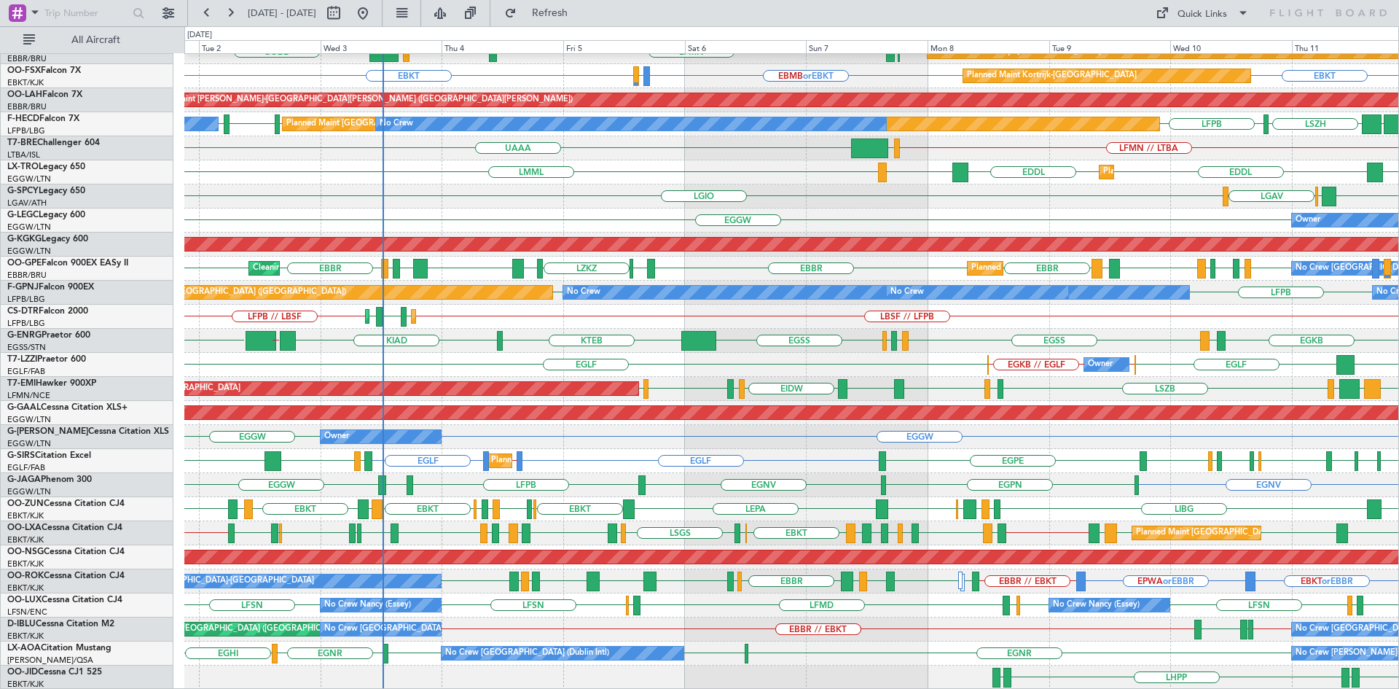
click at [203, 218] on div "EGGW Owner Owner" at bounding box center [791, 220] width 1214 height 24
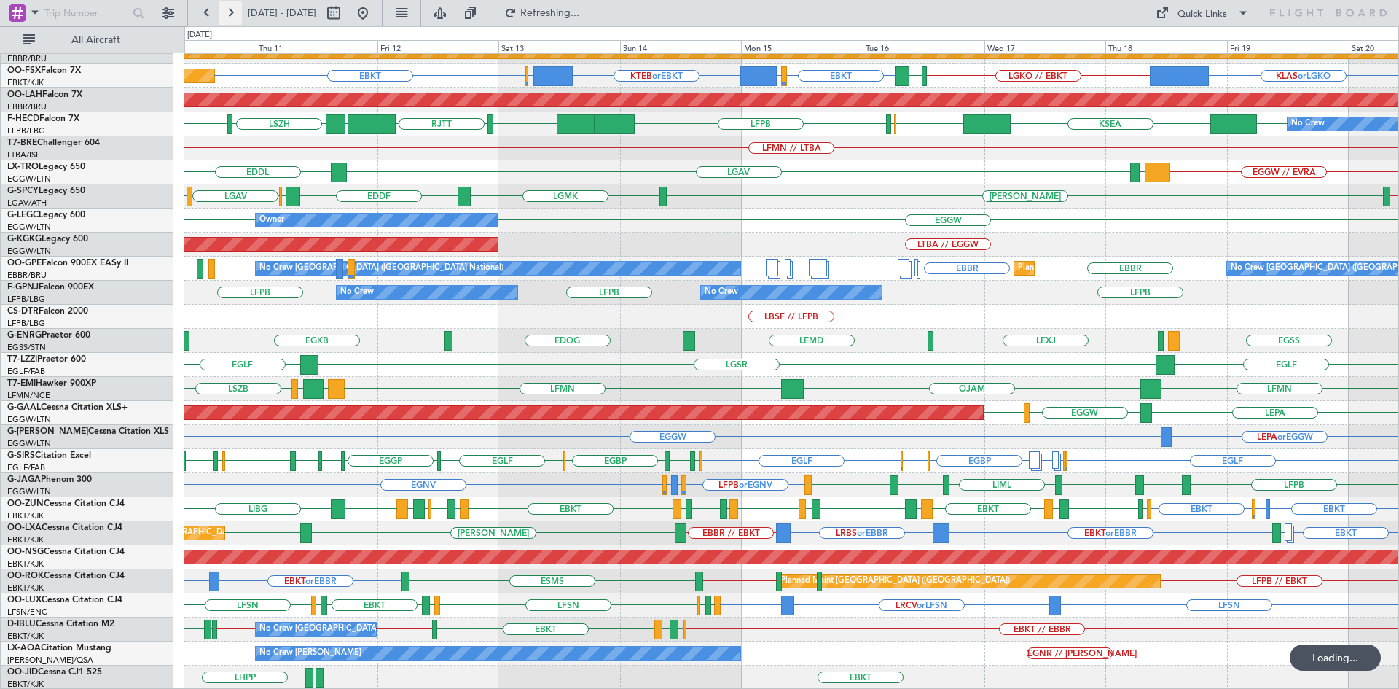
click at [232, 12] on button at bounding box center [230, 12] width 23 height 23
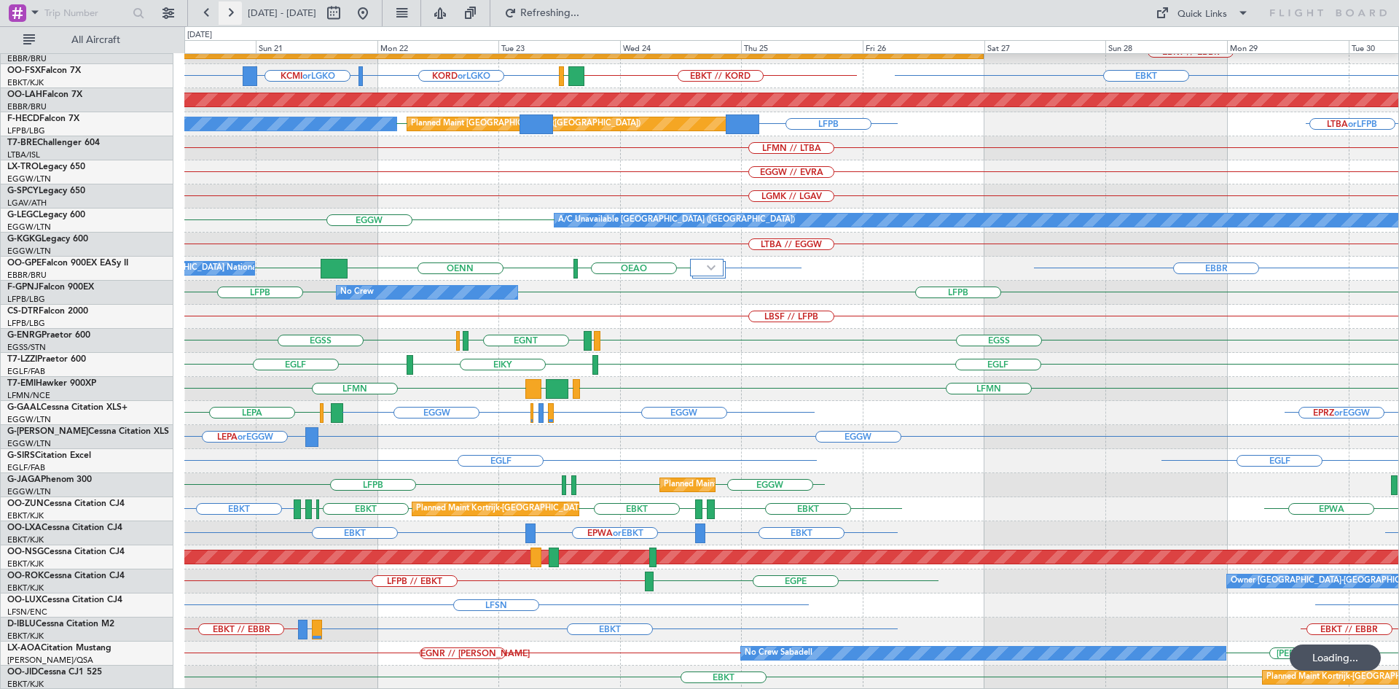
click at [232, 12] on button at bounding box center [230, 12] width 23 height 23
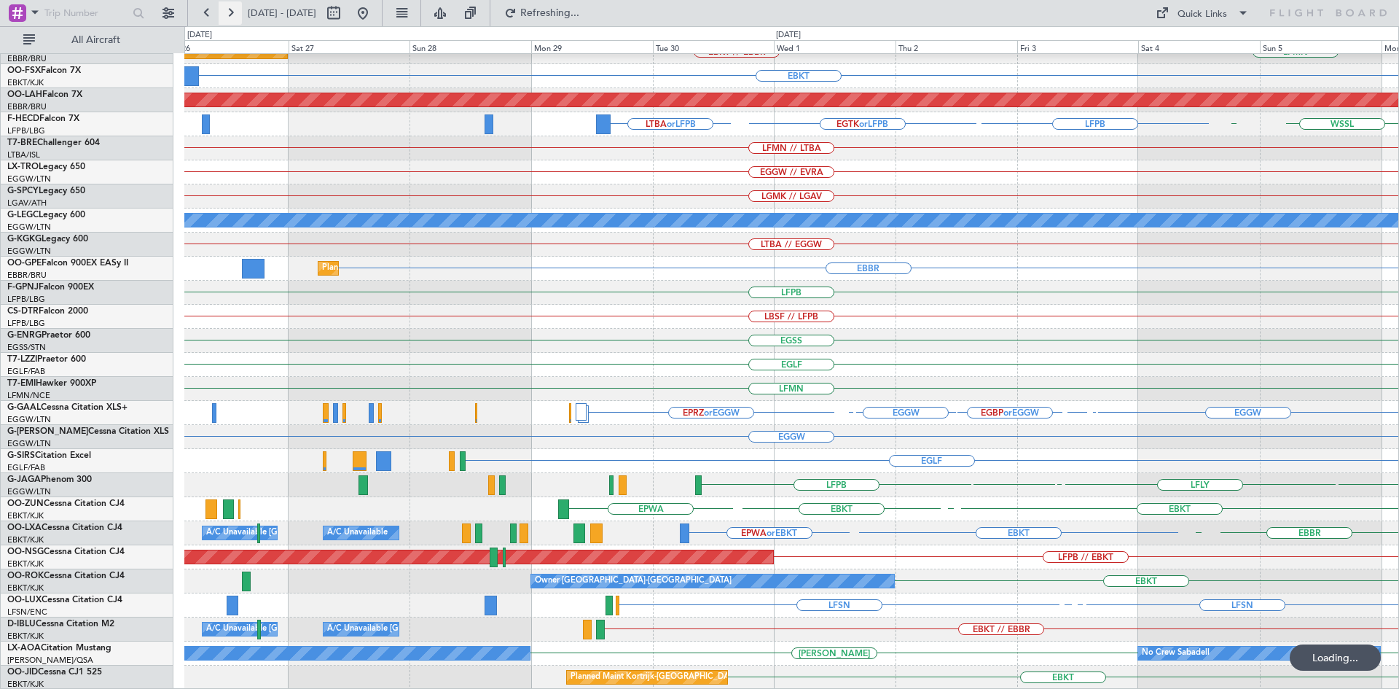
click at [232, 12] on button at bounding box center [230, 12] width 23 height 23
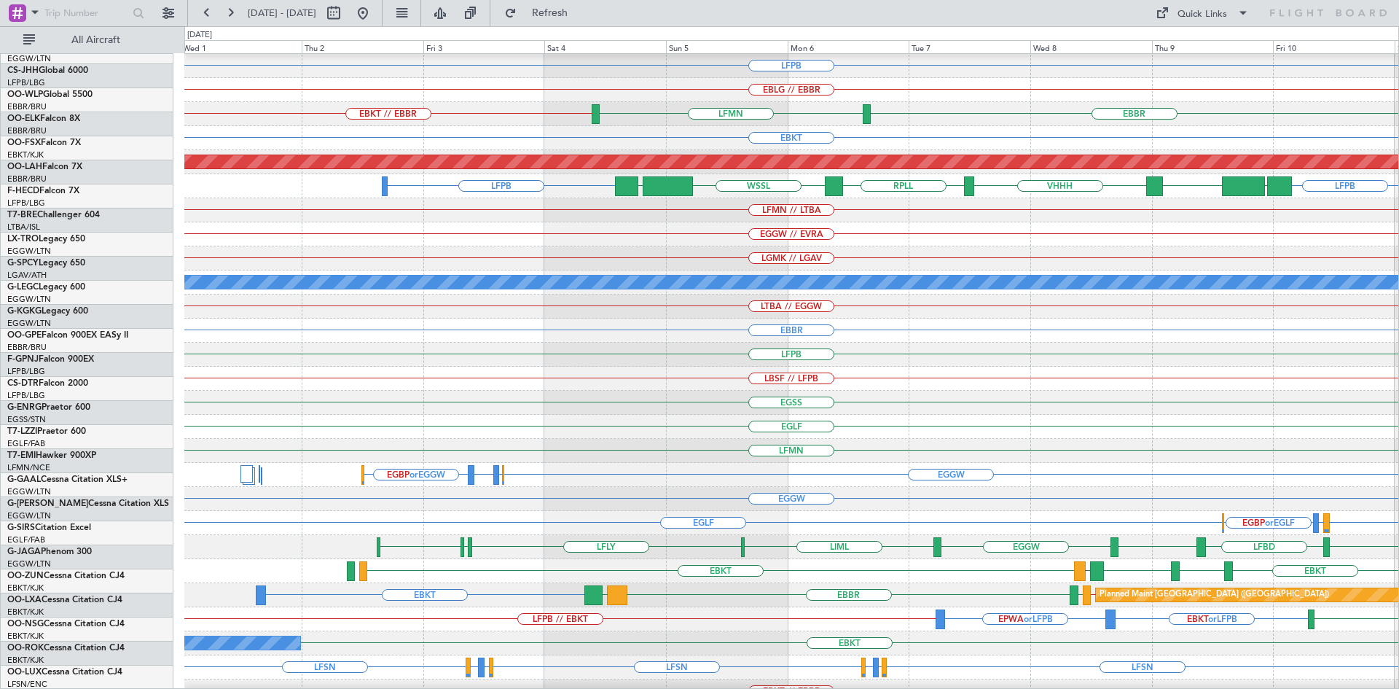
scroll to position [72, 0]
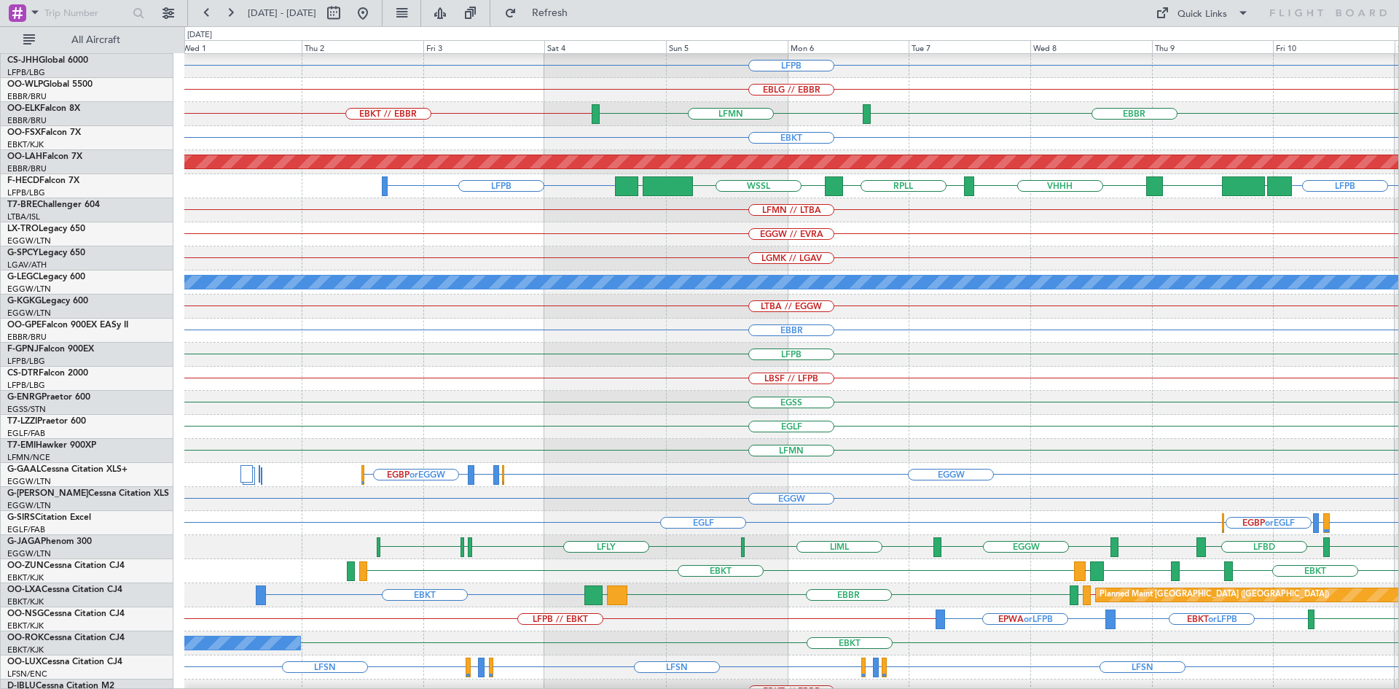
click at [619, 418] on div "EGLF" at bounding box center [791, 427] width 1214 height 24
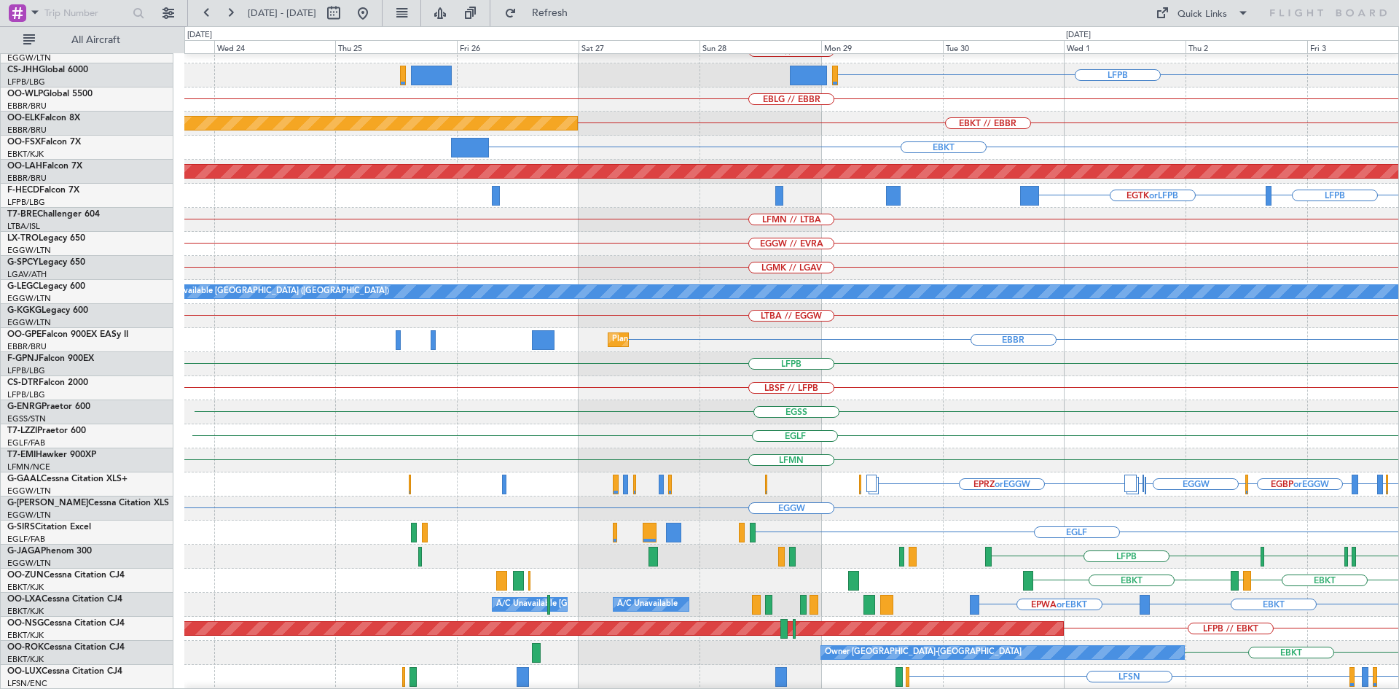
scroll to position [134, 0]
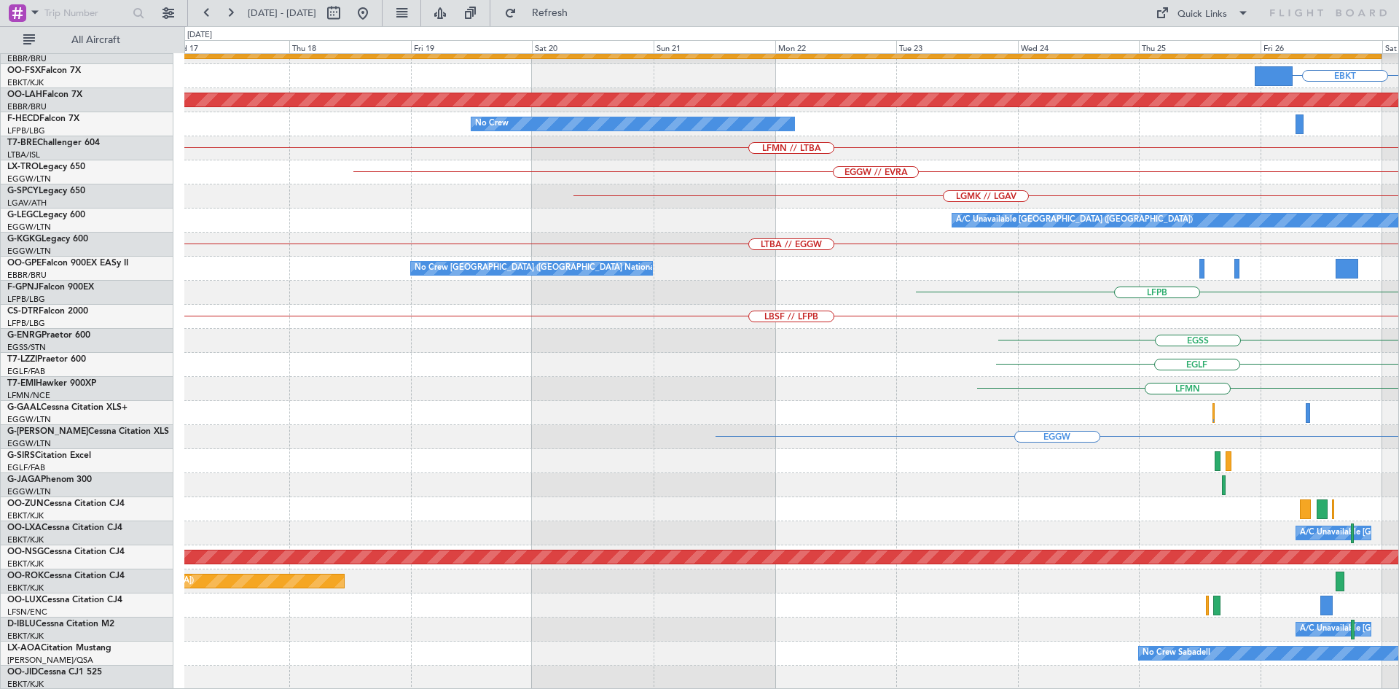
click at [1398, 286] on html "01 Oct 2025 - 11 Oct 2025 Refresh Quick Links All Aircraft EBLG // EBBR EBKT //…" at bounding box center [699, 344] width 1399 height 689
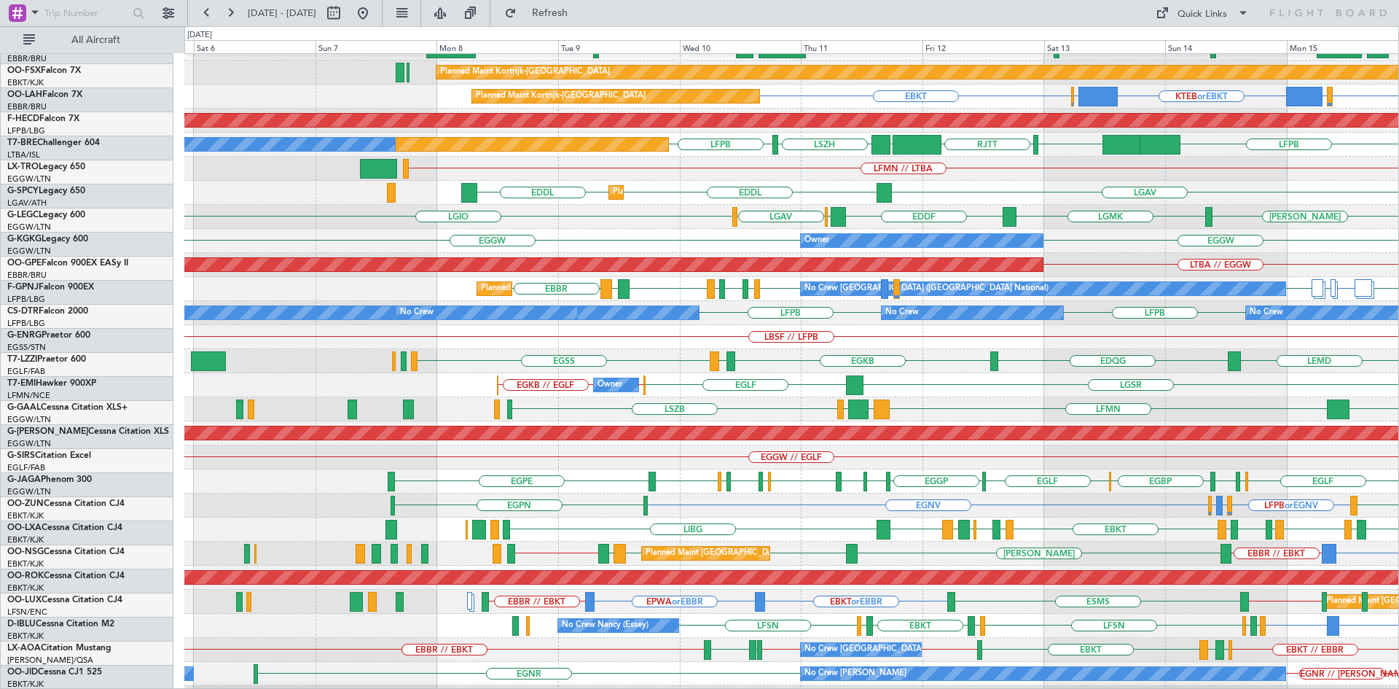
click at [687, 244] on div "Owner EGGW EGGW" at bounding box center [791, 241] width 1214 height 24
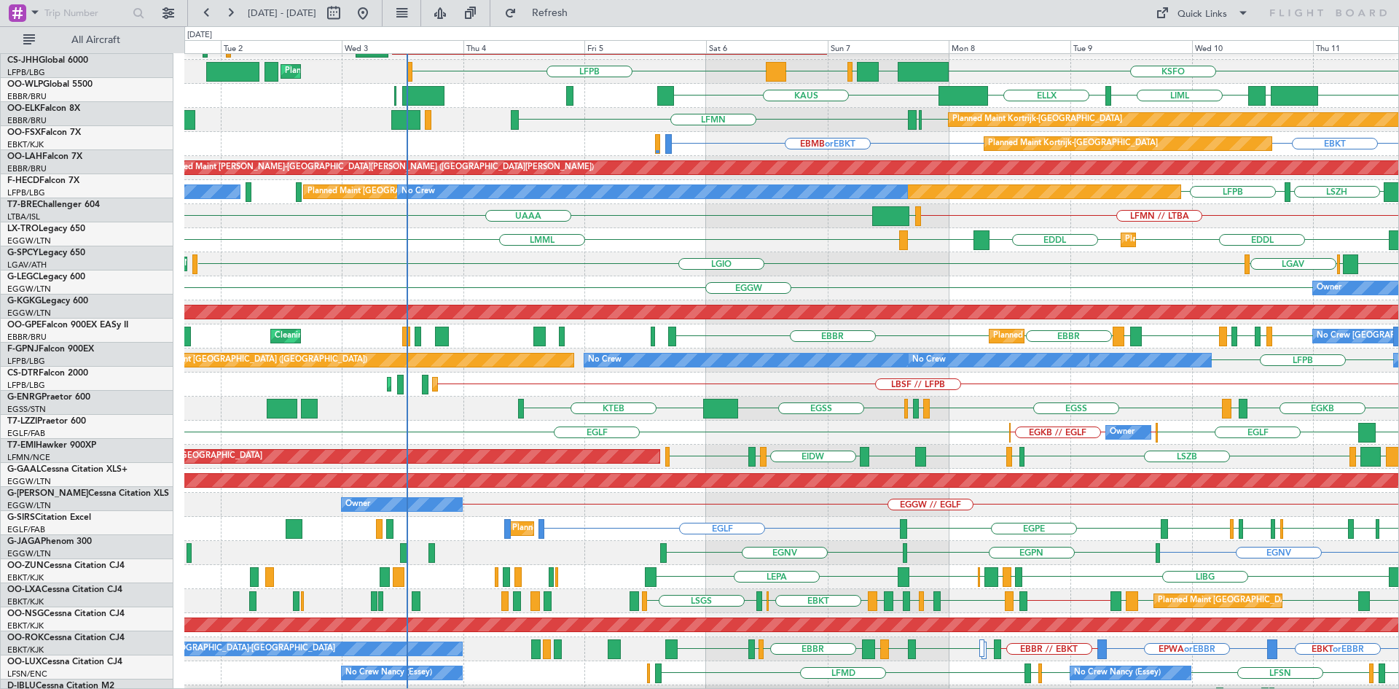
scroll to position [66, 0]
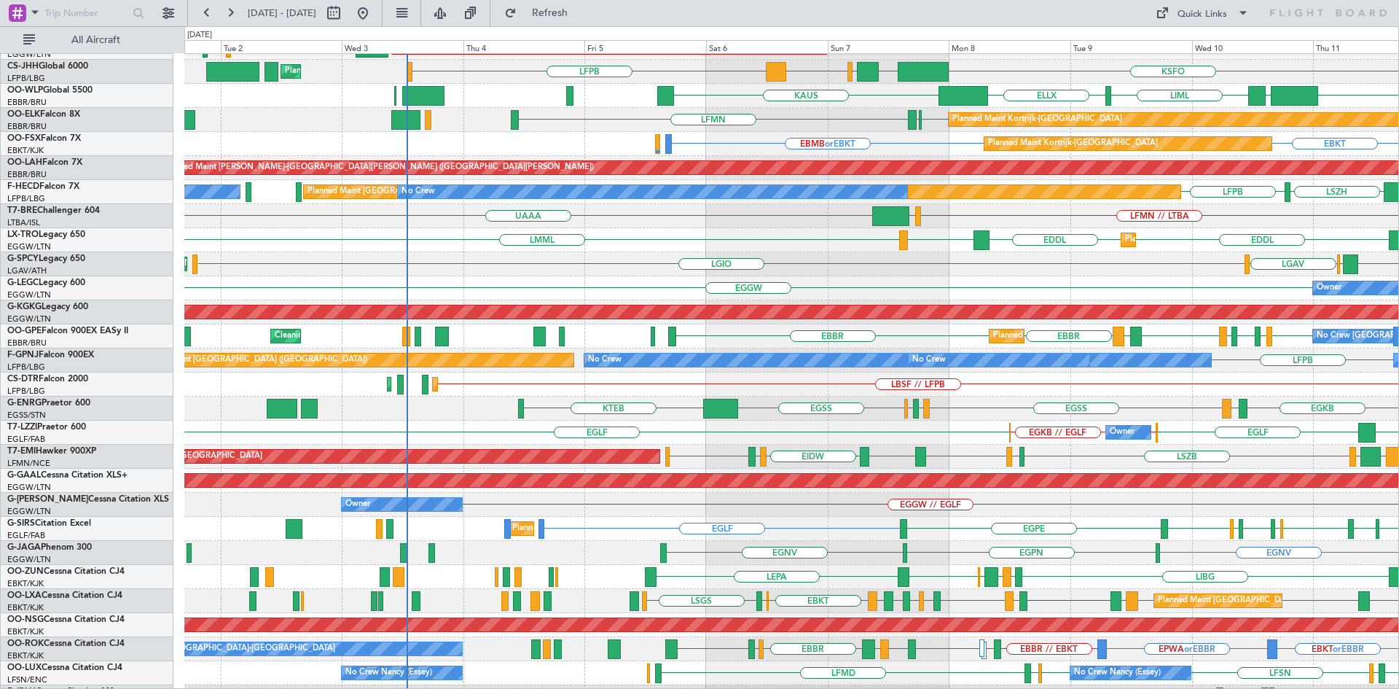
click at [938, 292] on div "Owner EGGW EGGW Owner" at bounding box center [791, 288] width 1214 height 24
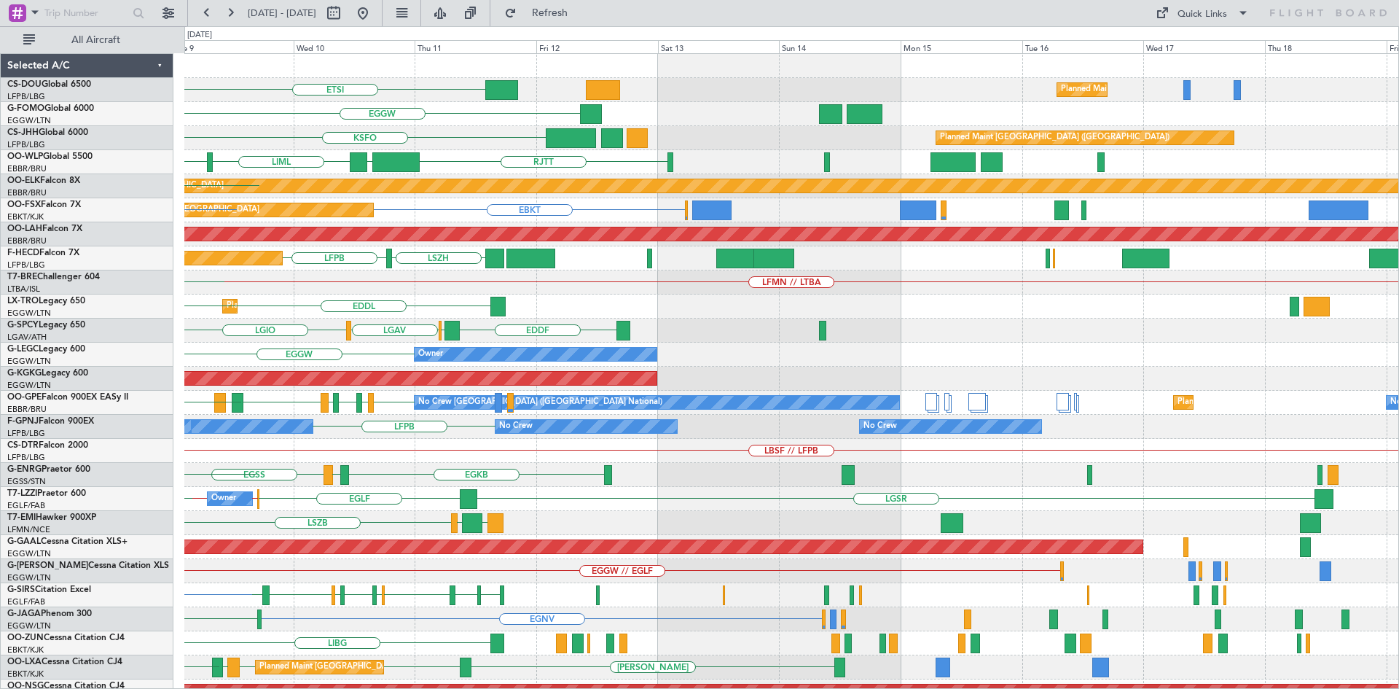
click at [211, 398] on div "ETSI Planned Maint Paris (Le Bourget) LFPB Planned Maint Paris (Le Bourget) EGG…" at bounding box center [791, 438] width 1214 height 769
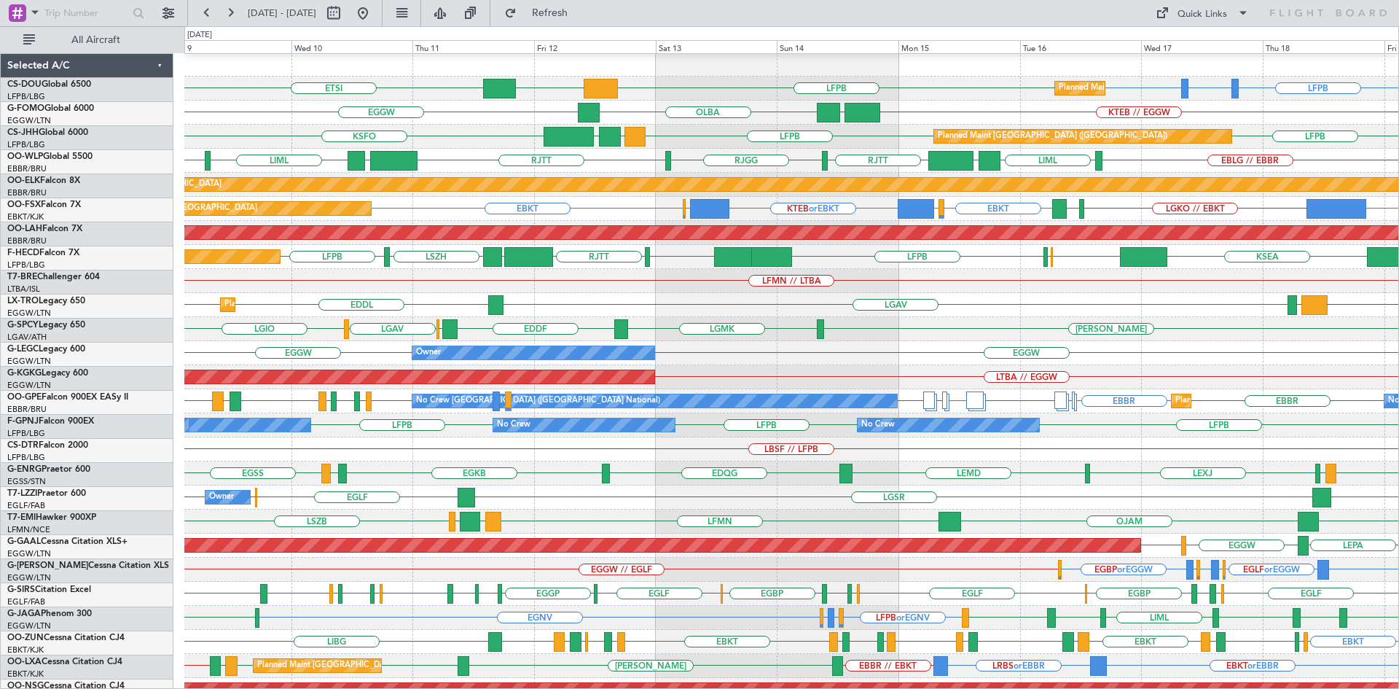
scroll to position [1, 0]
click at [364, 315] on div "Planned Maint Dusseldorf EGGW // EVRA LLBG LGAV EDDL EDDL" at bounding box center [791, 305] width 1214 height 24
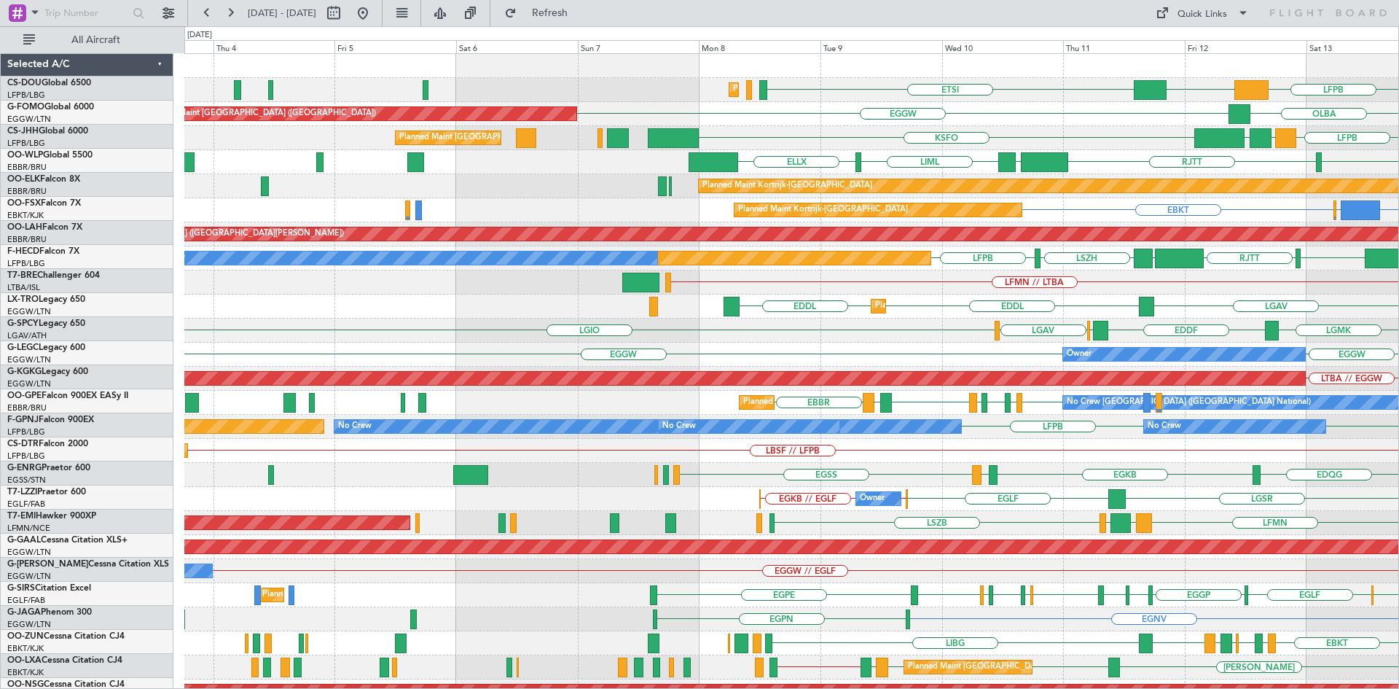
scroll to position [0, 0]
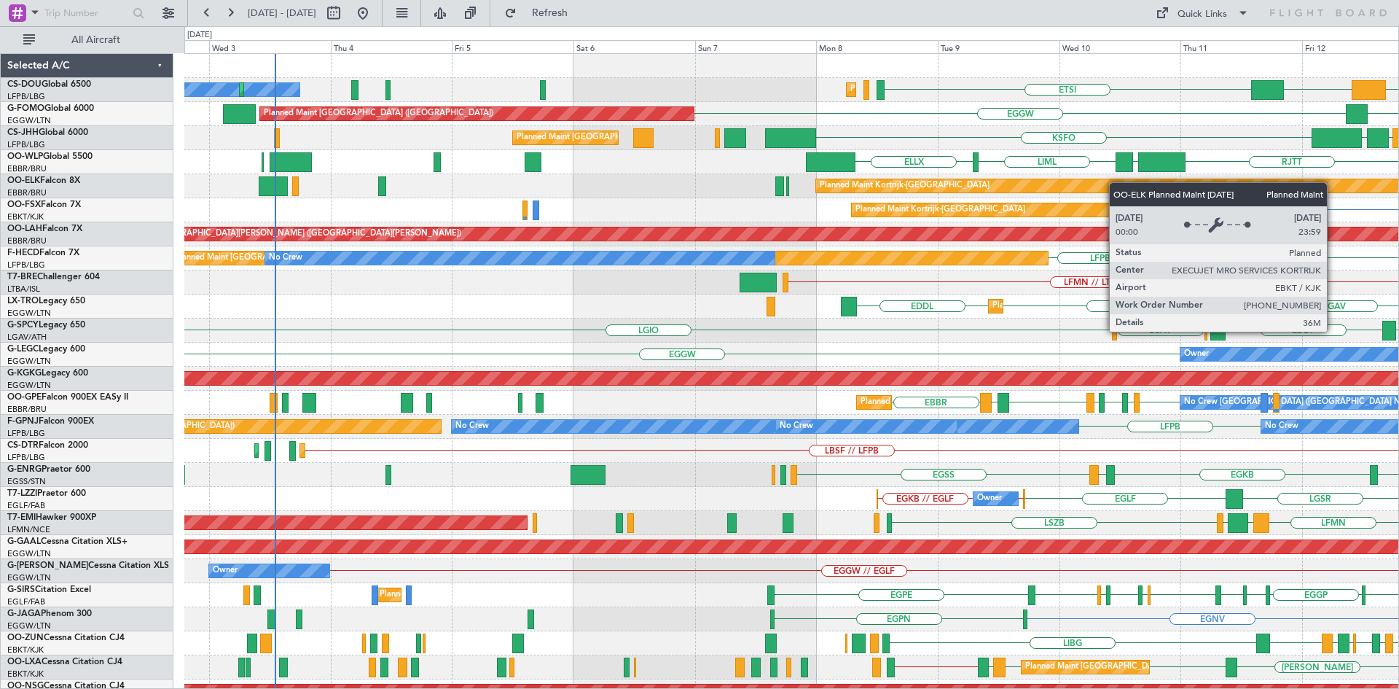
click at [1104, 187] on div "ETSI Planned Maint Paris (Le Bourget) No Crew Planned Maint Paris (Le Bourget) …" at bounding box center [791, 438] width 1214 height 769
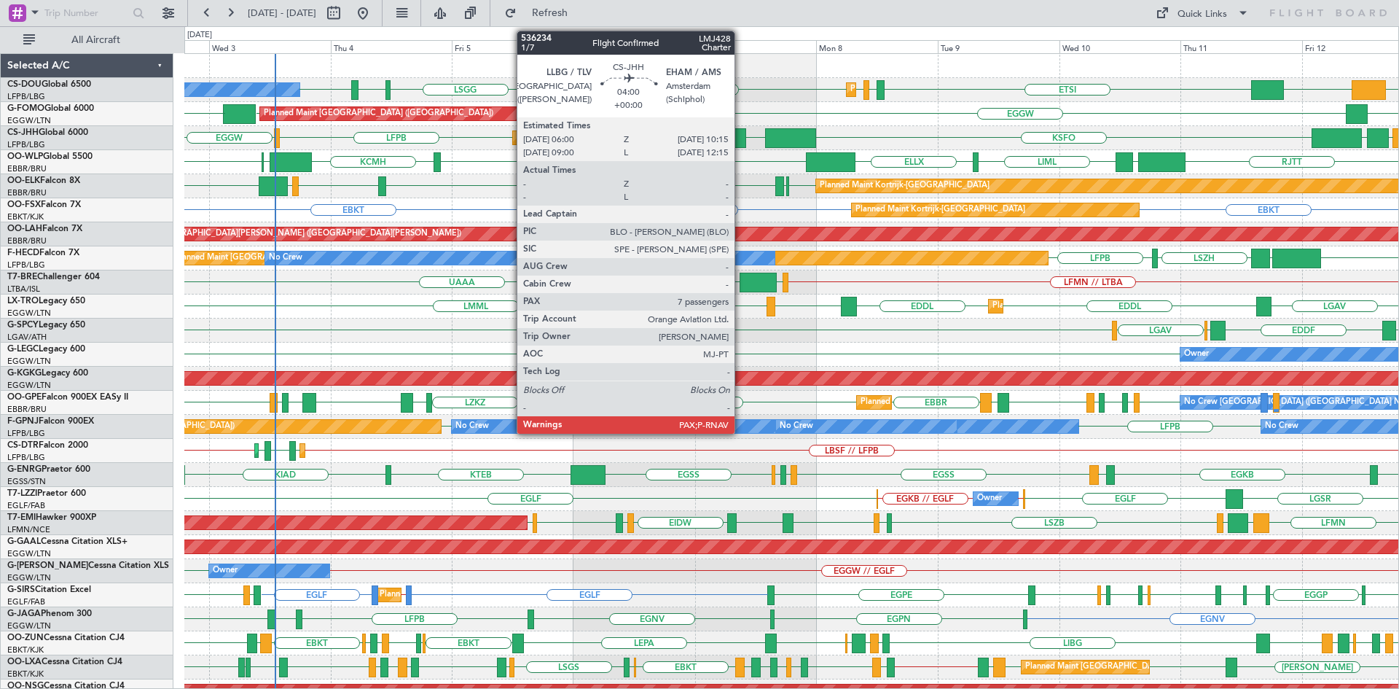
click at [741, 138] on div at bounding box center [735, 138] width 22 height 20
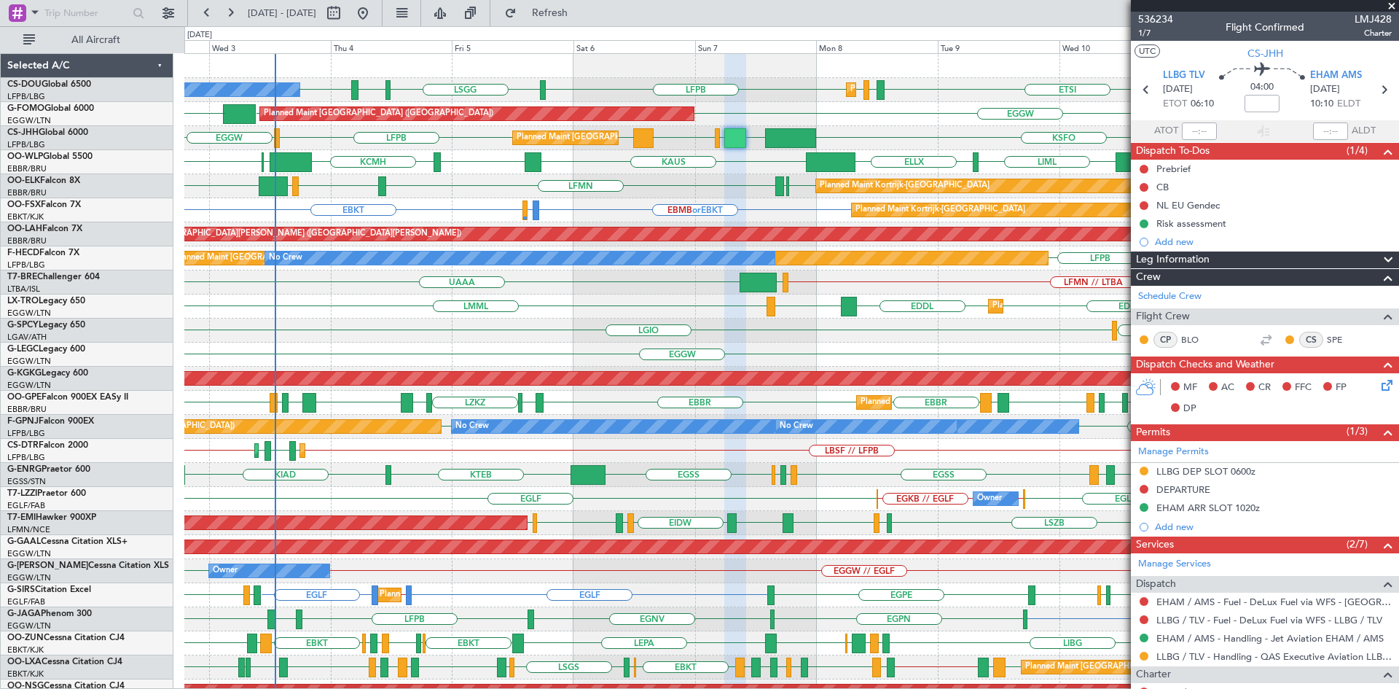
drag, startPoint x: 1391, startPoint y: 8, endPoint x: 1398, endPoint y: 4, distance: 8.5
click at [1392, 7] on span at bounding box center [1391, 6] width 15 height 13
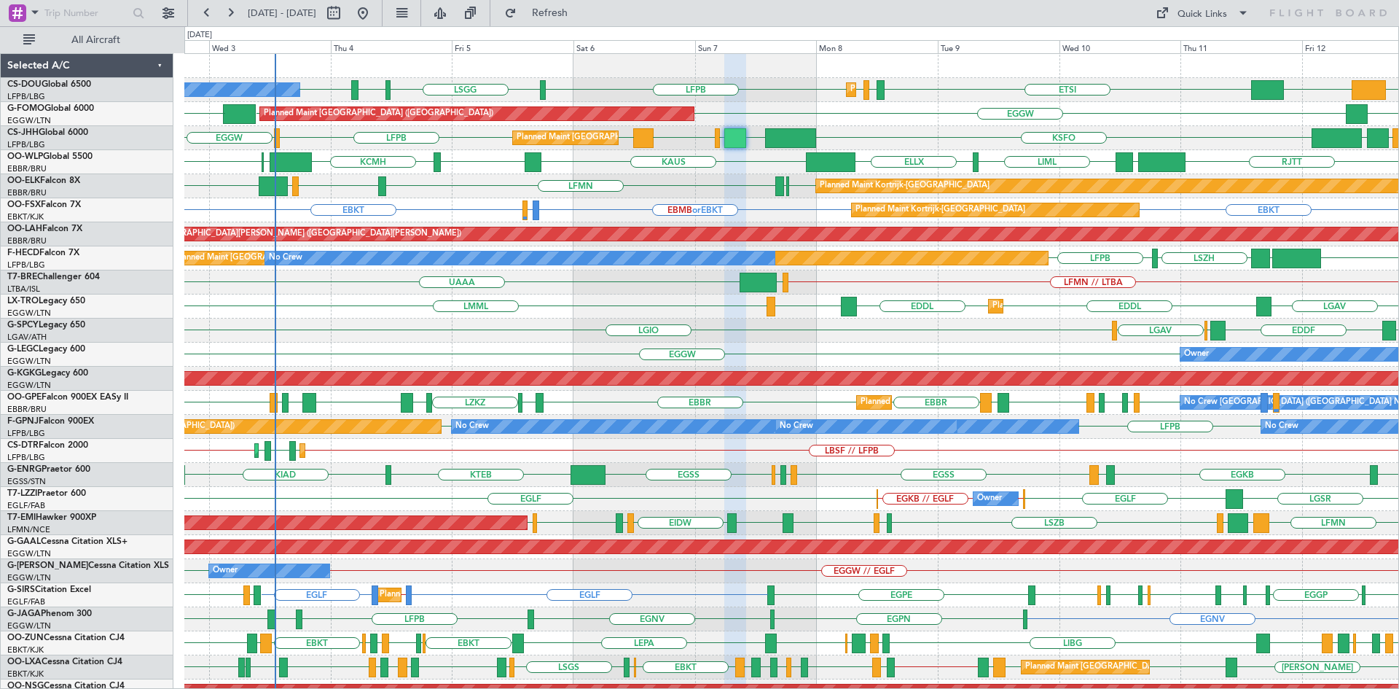
type input "0"
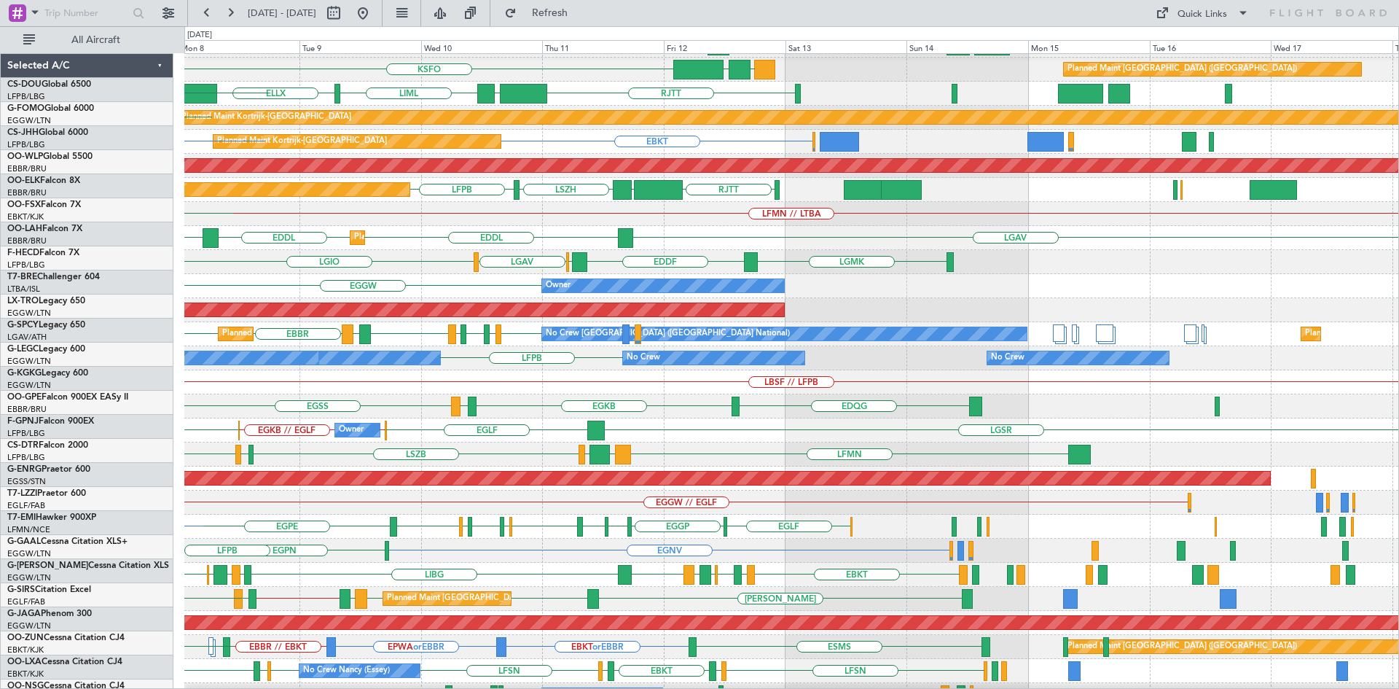
scroll to position [68, 0]
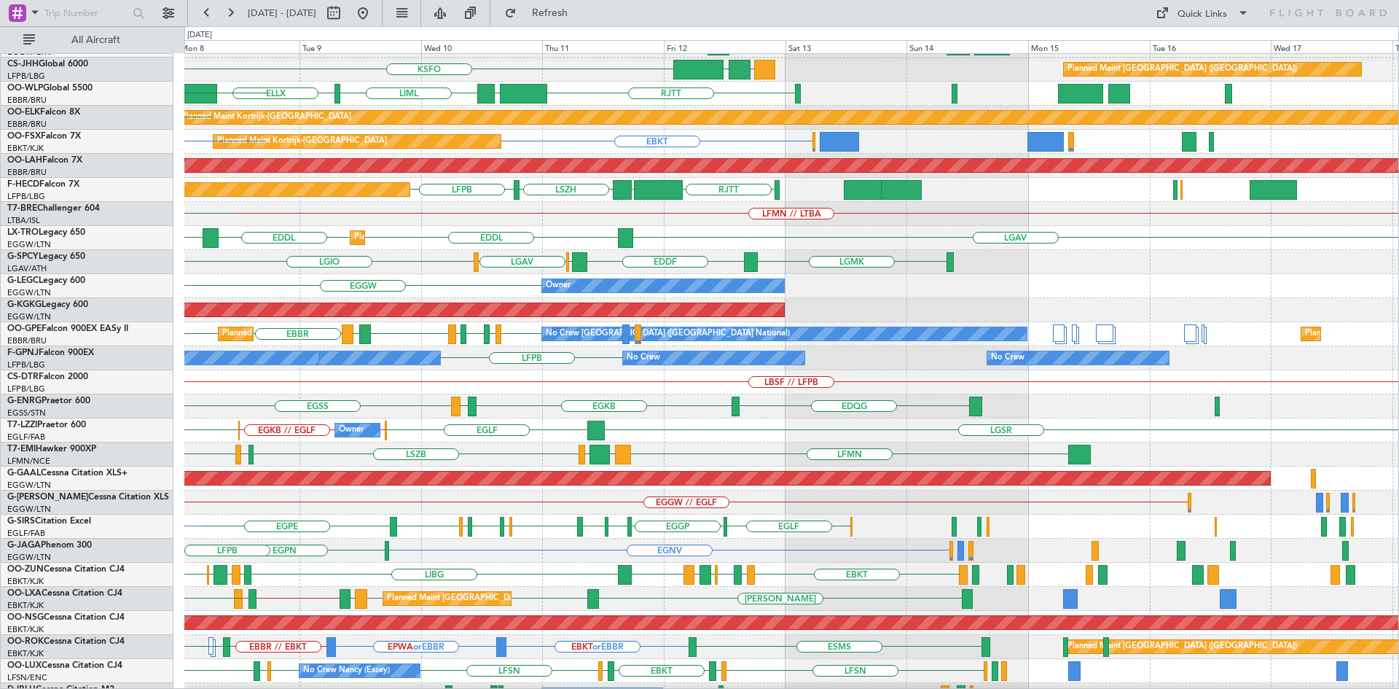
click at [371, 399] on div "EDQG EGKB LSMP EGSS EGAC EGBB EGSS KTEB" at bounding box center [791, 406] width 1214 height 24
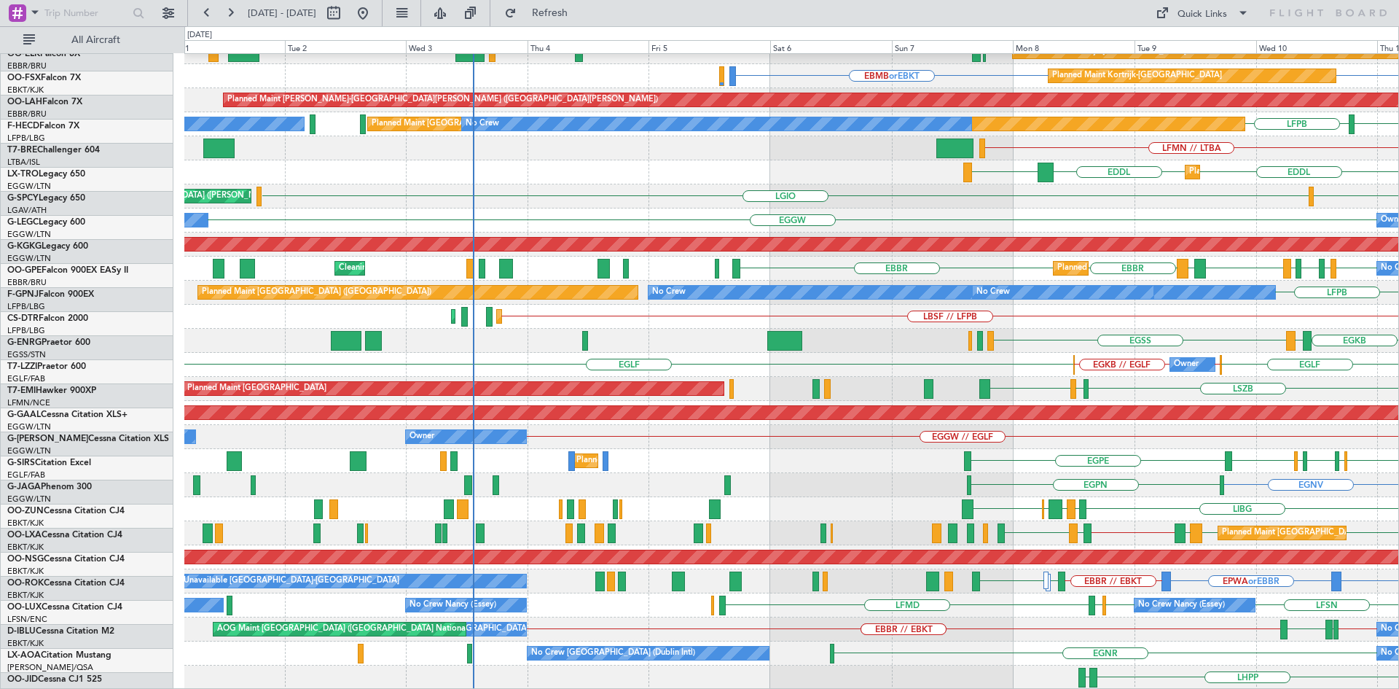
scroll to position [134, 0]
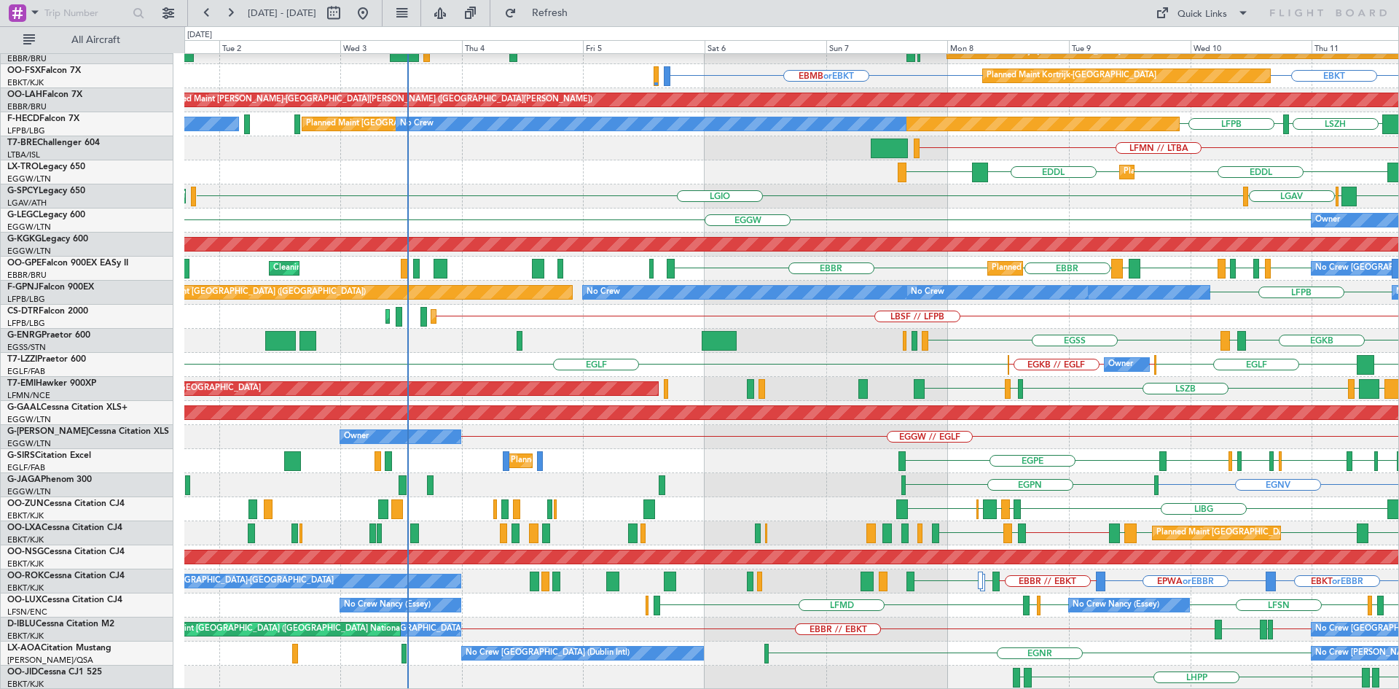
click at [1089, 281] on div "No Crew No Crew Planned Maint Paris (Le Bourget) LFPB No Crew No Crew LFPB" at bounding box center [791, 293] width 1214 height 24
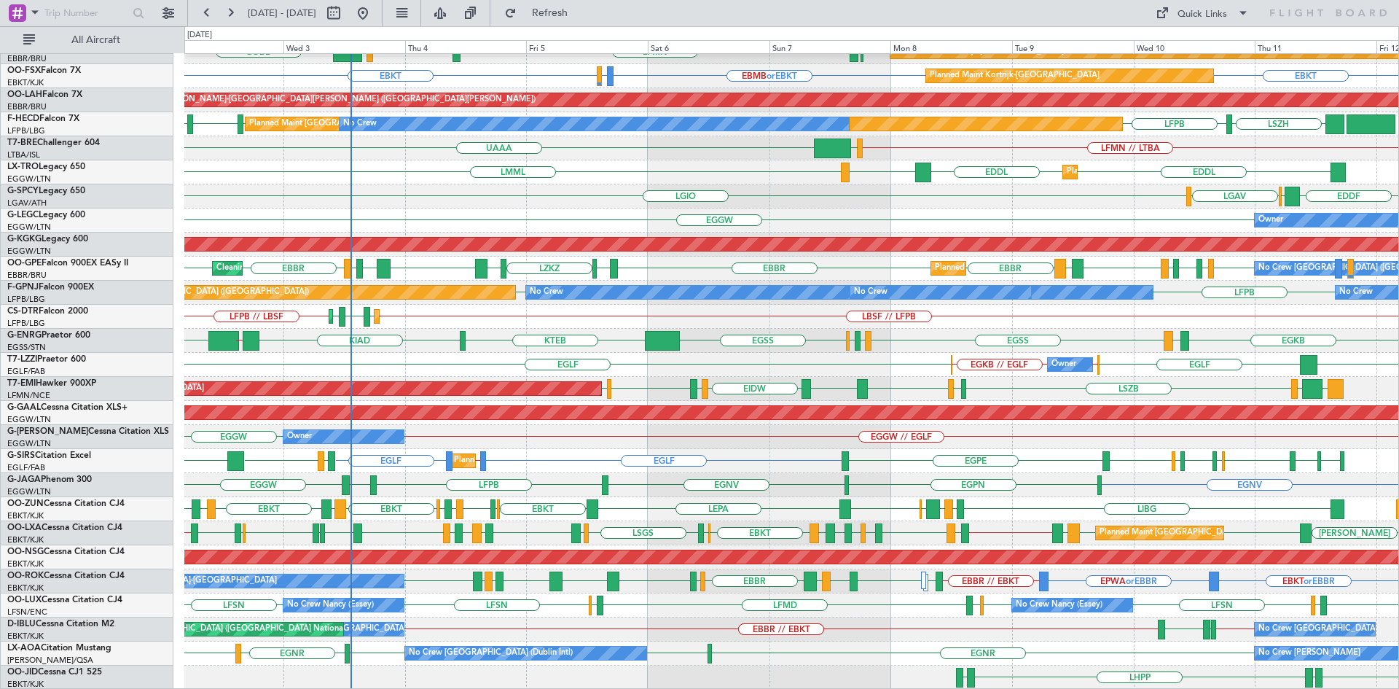
click at [767, 440] on div "RJTT LTCG LIML KTEB KCMH EBLG EBBR ELLX KAUS Planned Maint Kortrijk-Wevelgem LF…" at bounding box center [791, 304] width 1214 height 769
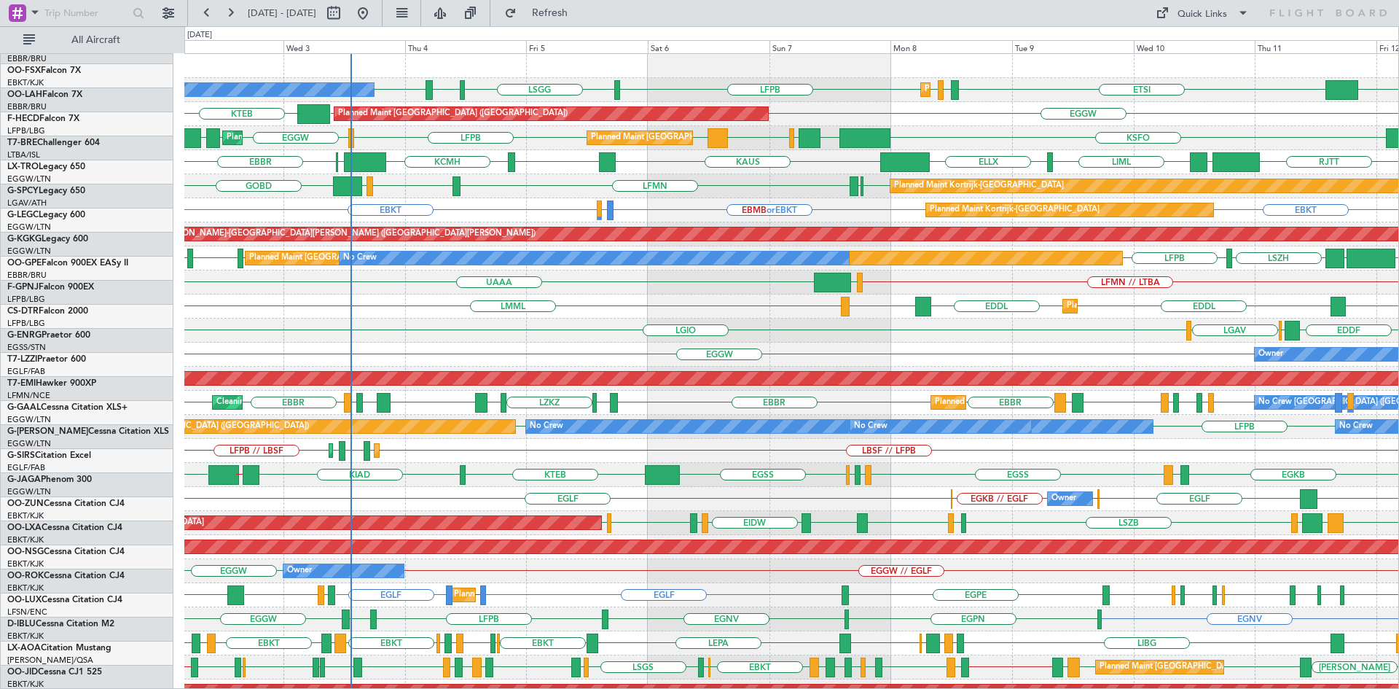
scroll to position [0, 0]
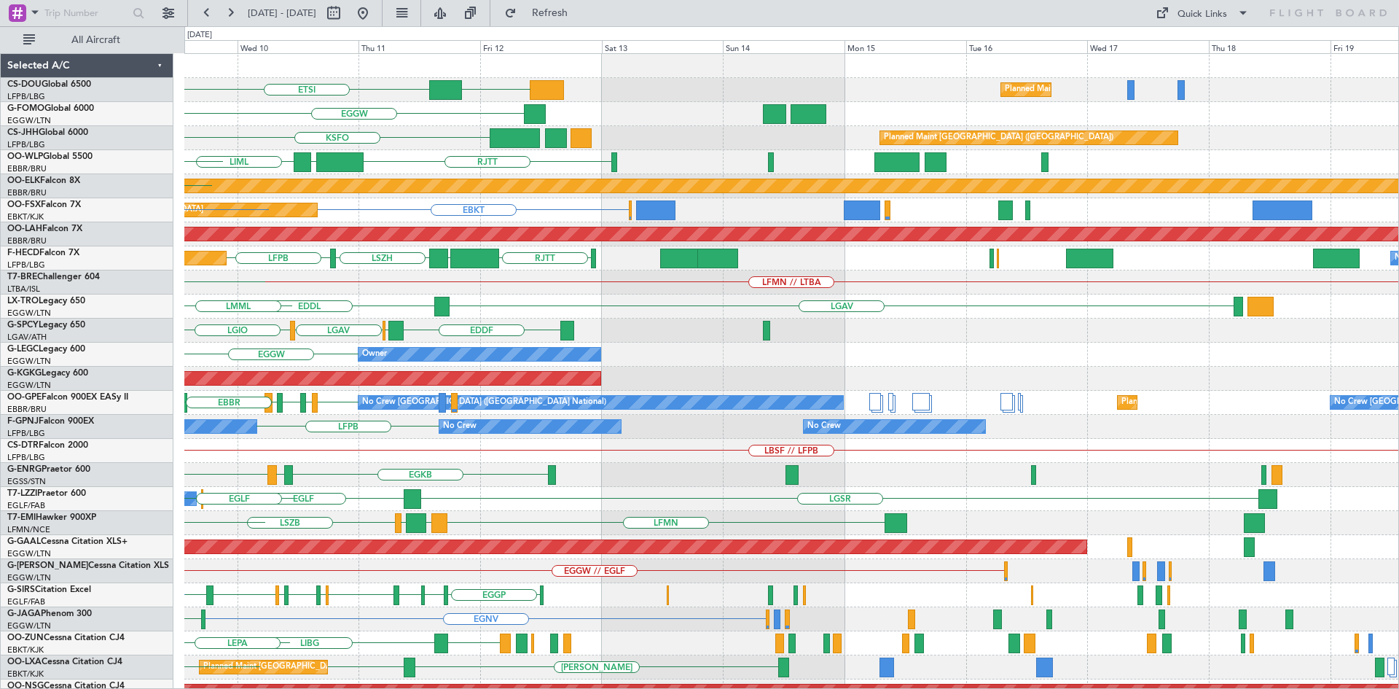
click at [162, 347] on div "DGAA ETSI Planned Maint Paris (Le Bourget) LFPB Planned Maint Paris (Le Bourget…" at bounding box center [699, 357] width 1399 height 662
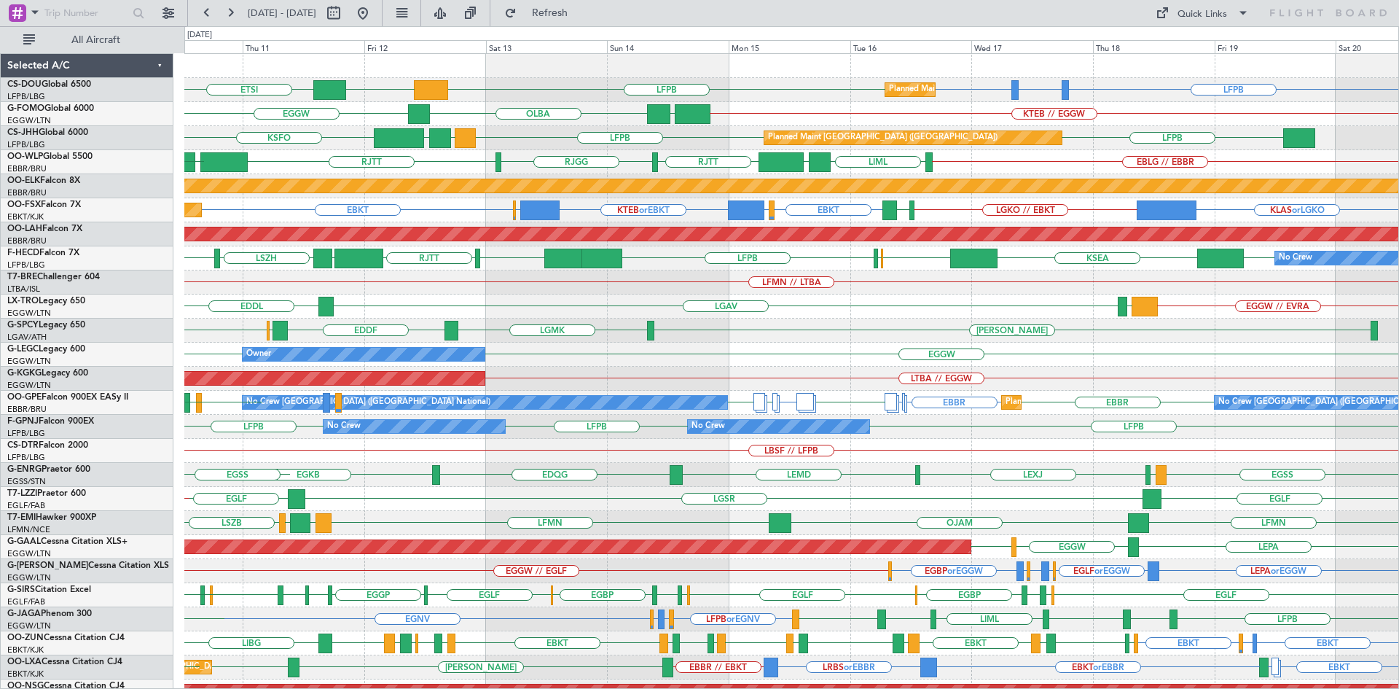
click at [227, 354] on div "Planned Maint Paris (Le Bourget) LFPB DGAA ETSI LFPB LFTH or LFPB LFPB Planned …" at bounding box center [791, 438] width 1214 height 769
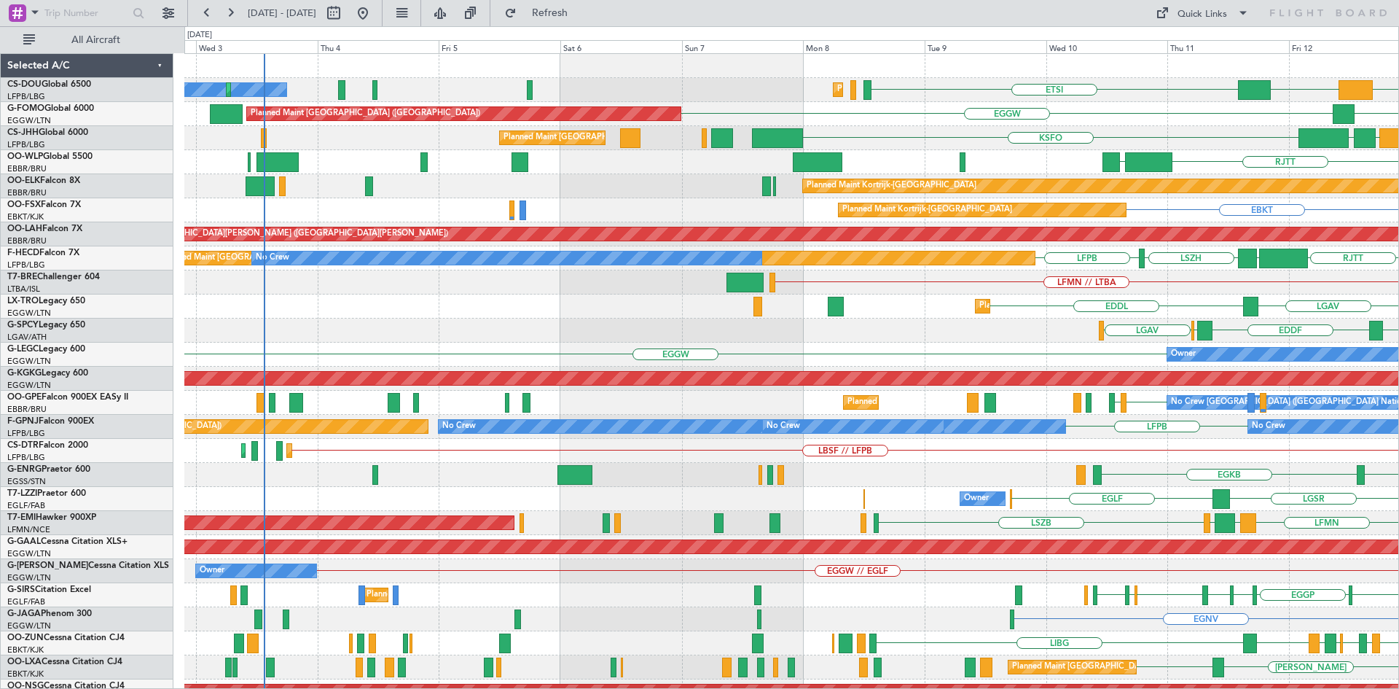
click at [1398, 356] on html "10 Sep 2025 - 20 Sep 2025 Refresh Quick Links All Aircraft DGAA ETSI Planned Ma…" at bounding box center [699, 344] width 1399 height 689
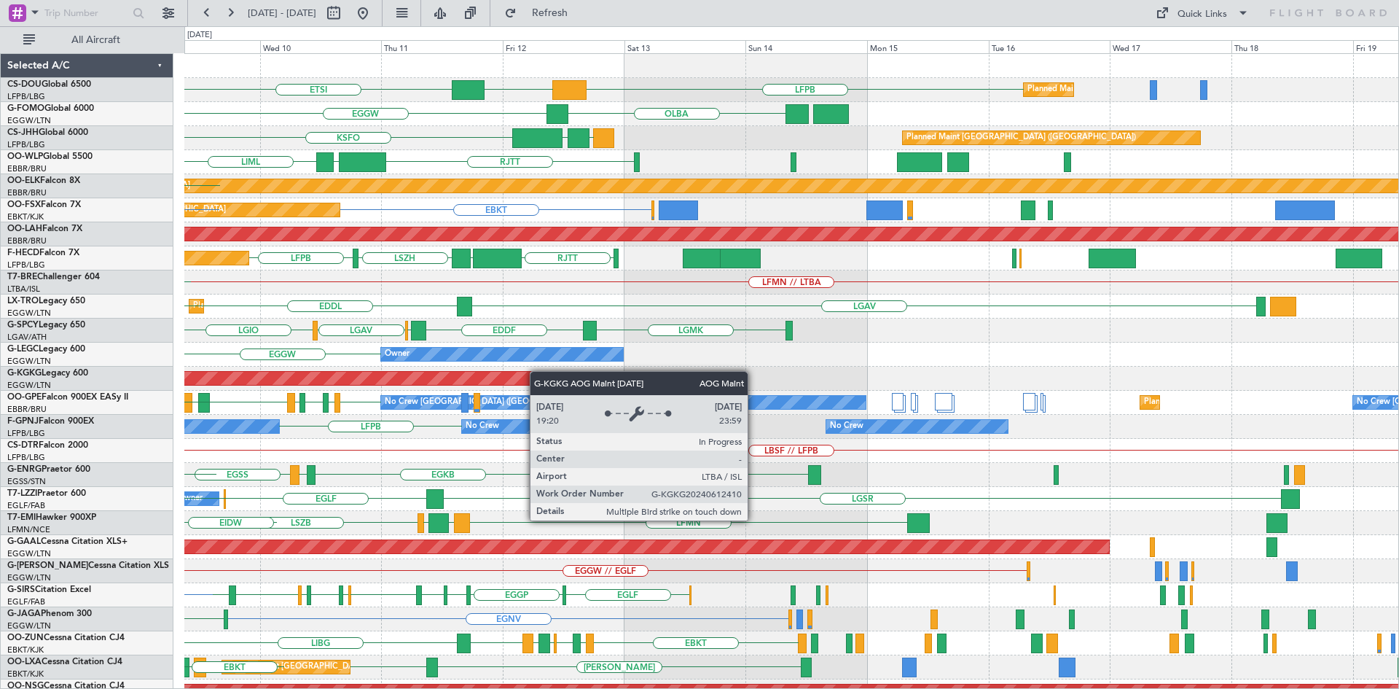
click at [365, 375] on div "LFPB DGAA ETSI Planned Maint Paris (Le Bourget) EGGW LFPB Planned Maint Paris (…" at bounding box center [791, 438] width 1214 height 769
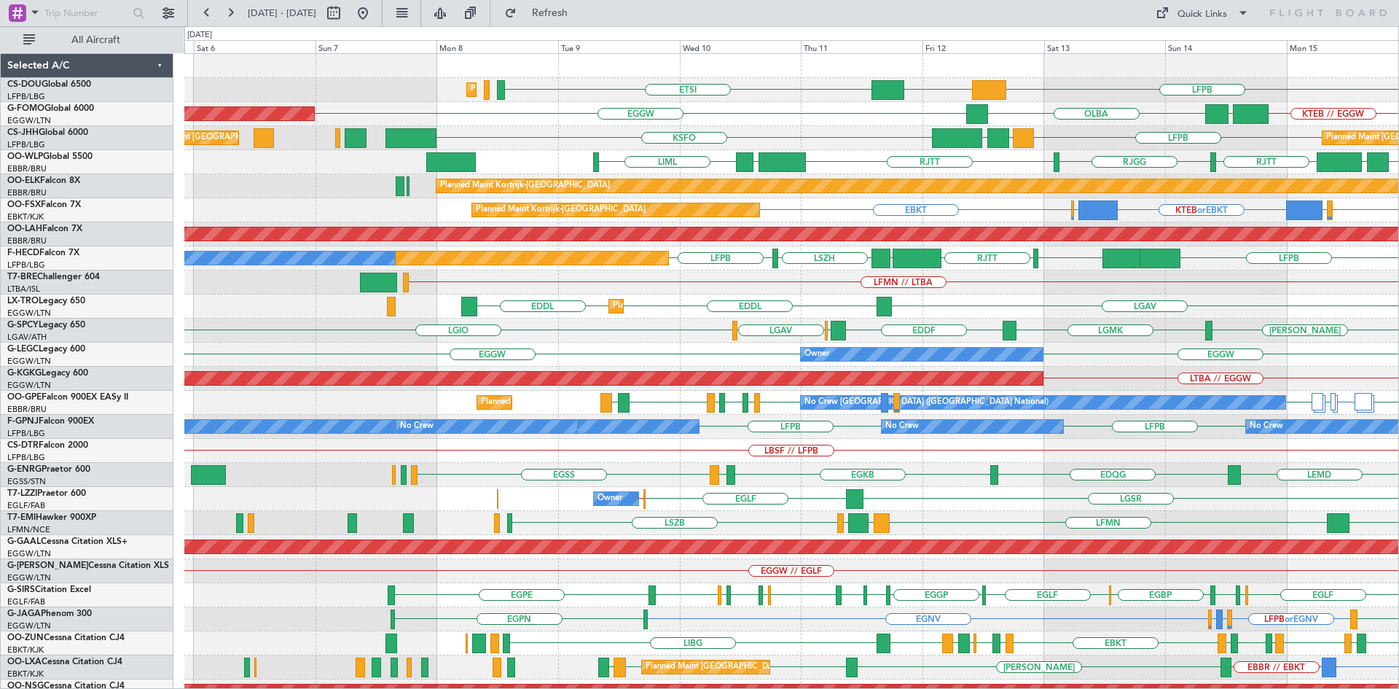
click at [868, 453] on div "LFPB DGAA ETSI Planned Maint Paris (Le Bourget) Planned Maint Paris (Le Bourget…" at bounding box center [791, 438] width 1214 height 769
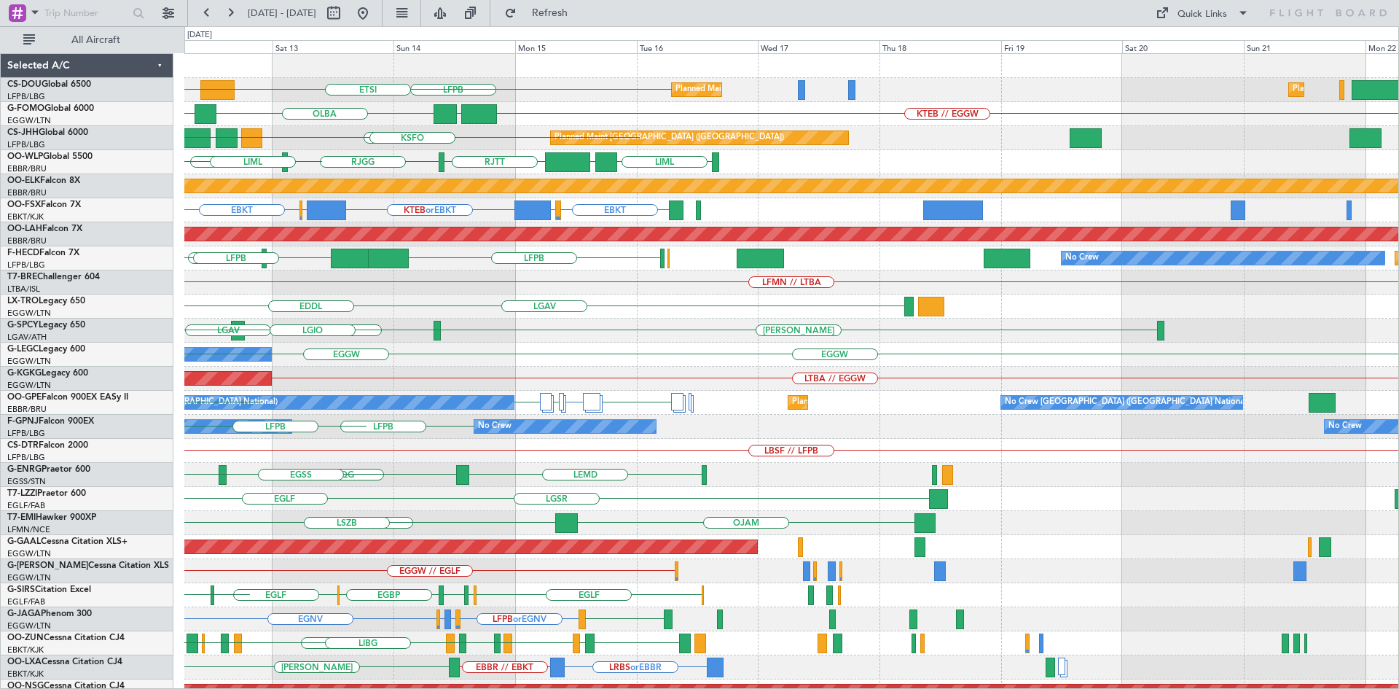
click at [212, 202] on div "LFPB DGAA Planned Maint [GEOGRAPHIC_DATA] ([GEOGRAPHIC_DATA]) Planned Maint [GE…" at bounding box center [791, 438] width 1214 height 769
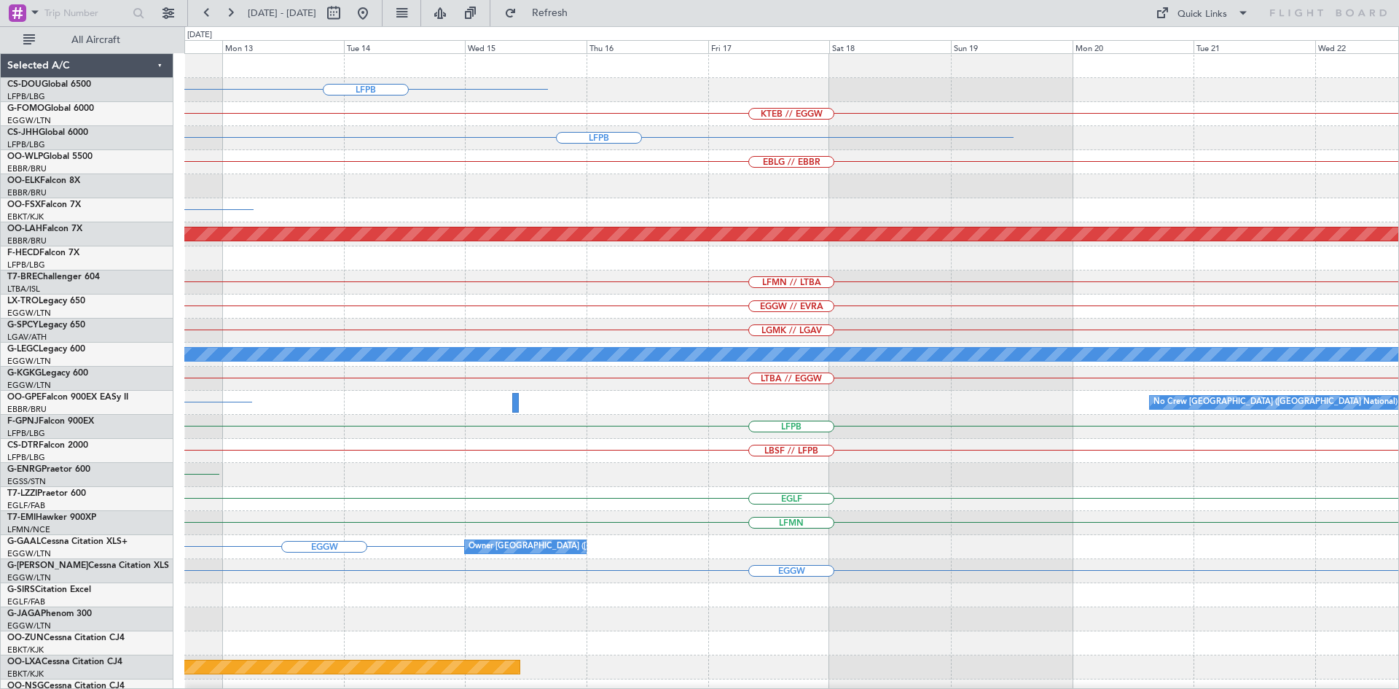
click at [0, 279] on div "LFPB KTEB // EGGW LFPB EBLG // EBBR EBKT Planned [GEOGRAPHIC_DATA][PERSON_NAME]…" at bounding box center [699, 357] width 1399 height 662
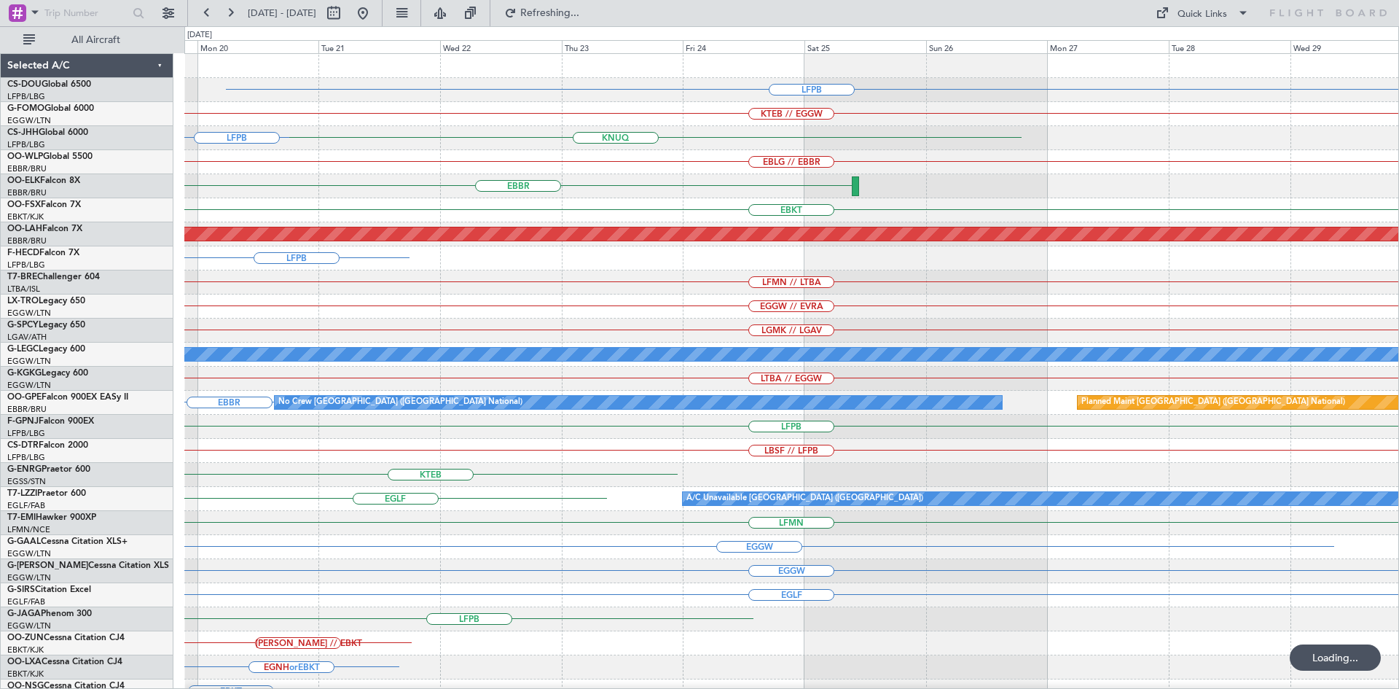
click at [0, 243] on div "LFPB KTEB // EGGW [GEOGRAPHIC_DATA] LFPB EBLG // EBBR [GEOGRAPHIC_DATA] EBKT Pl…" at bounding box center [699, 357] width 1399 height 662
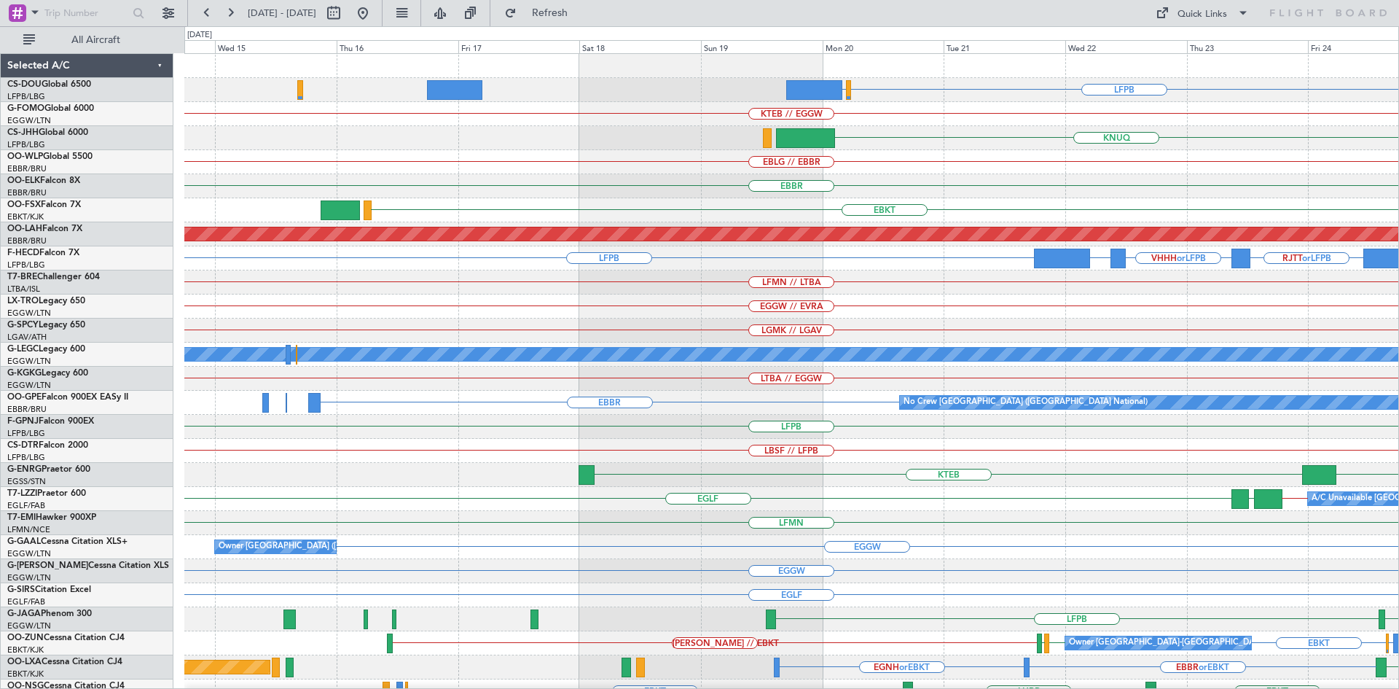
scroll to position [2, 0]
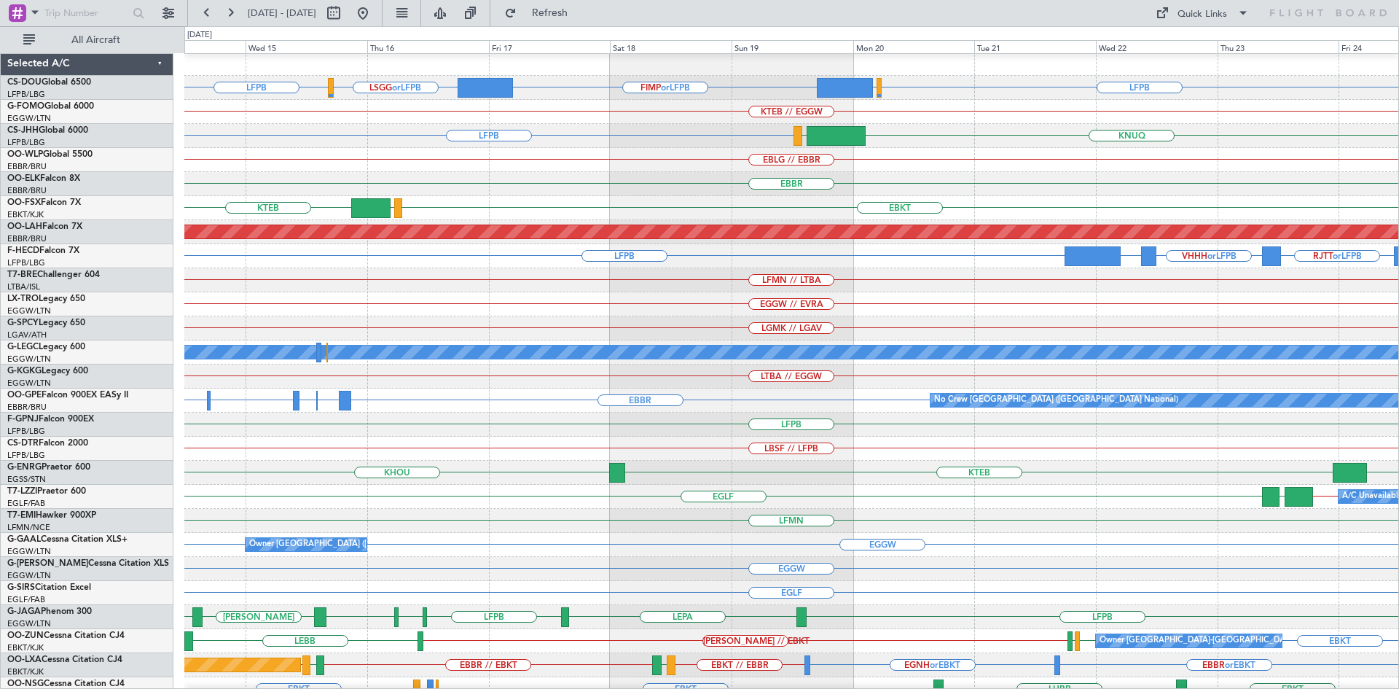
click at [1384, 207] on div "KTEB EBKT LOWS" at bounding box center [791, 208] width 1214 height 24
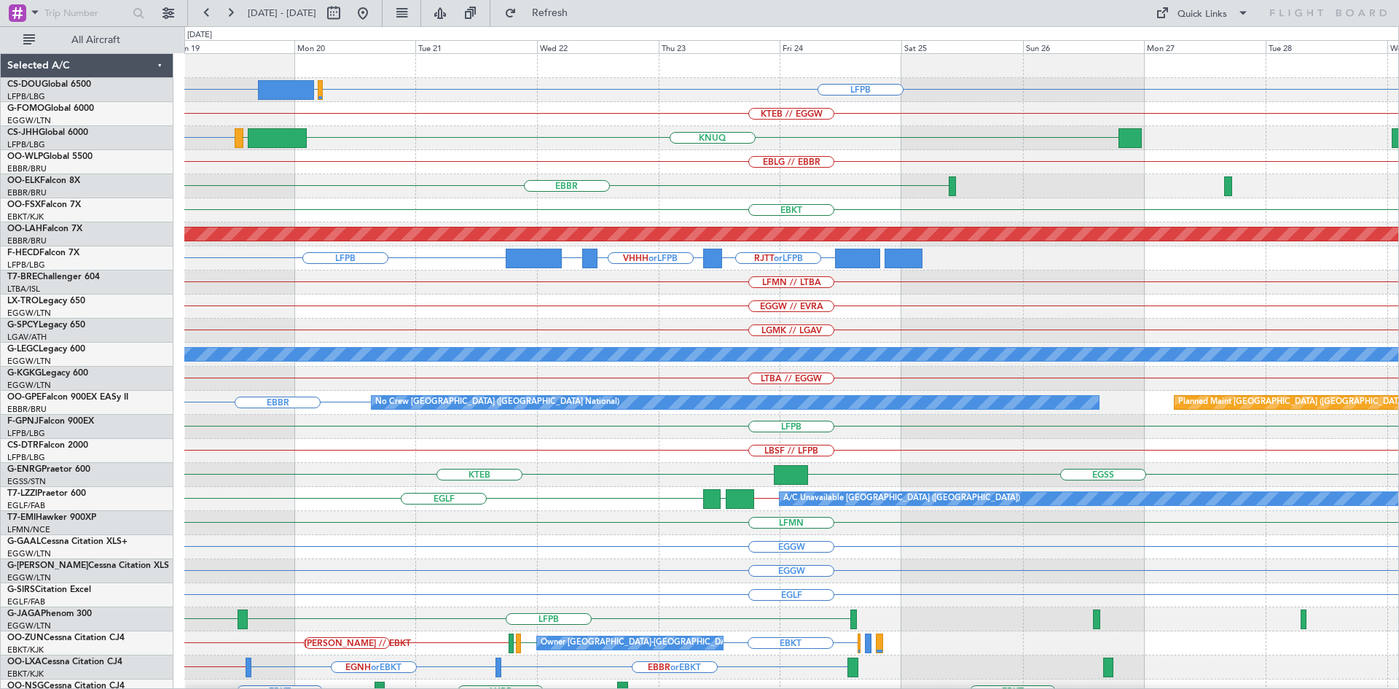
click at [439, 219] on div "EBKT" at bounding box center [791, 210] width 1214 height 24
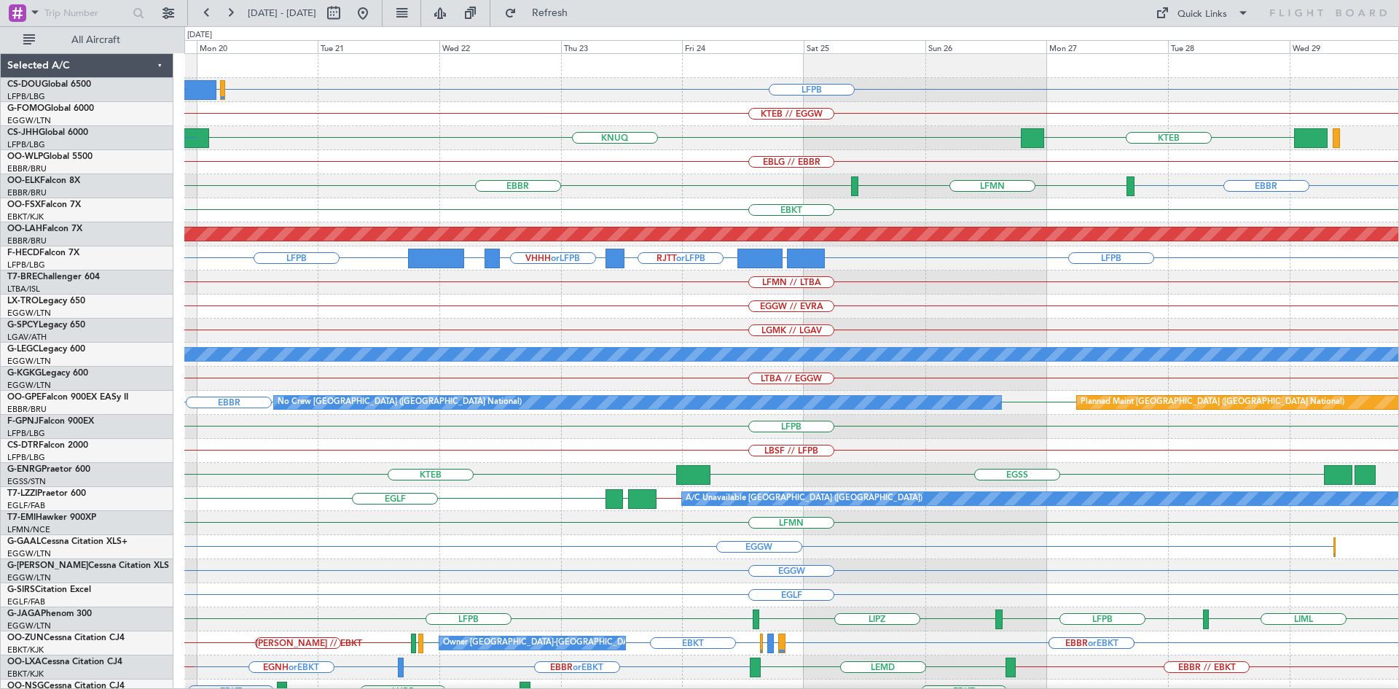
click at [832, 211] on div "EBKT" at bounding box center [791, 210] width 1214 height 24
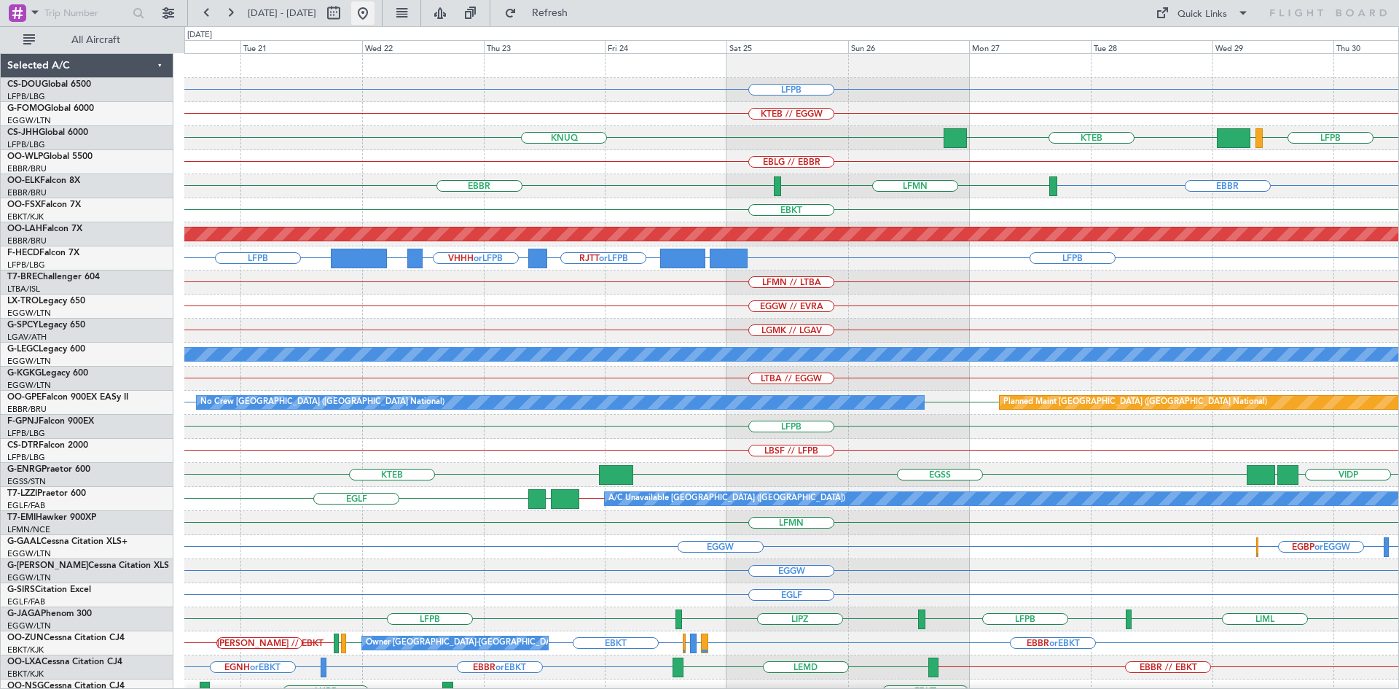
click at [375, 23] on button at bounding box center [362, 12] width 23 height 23
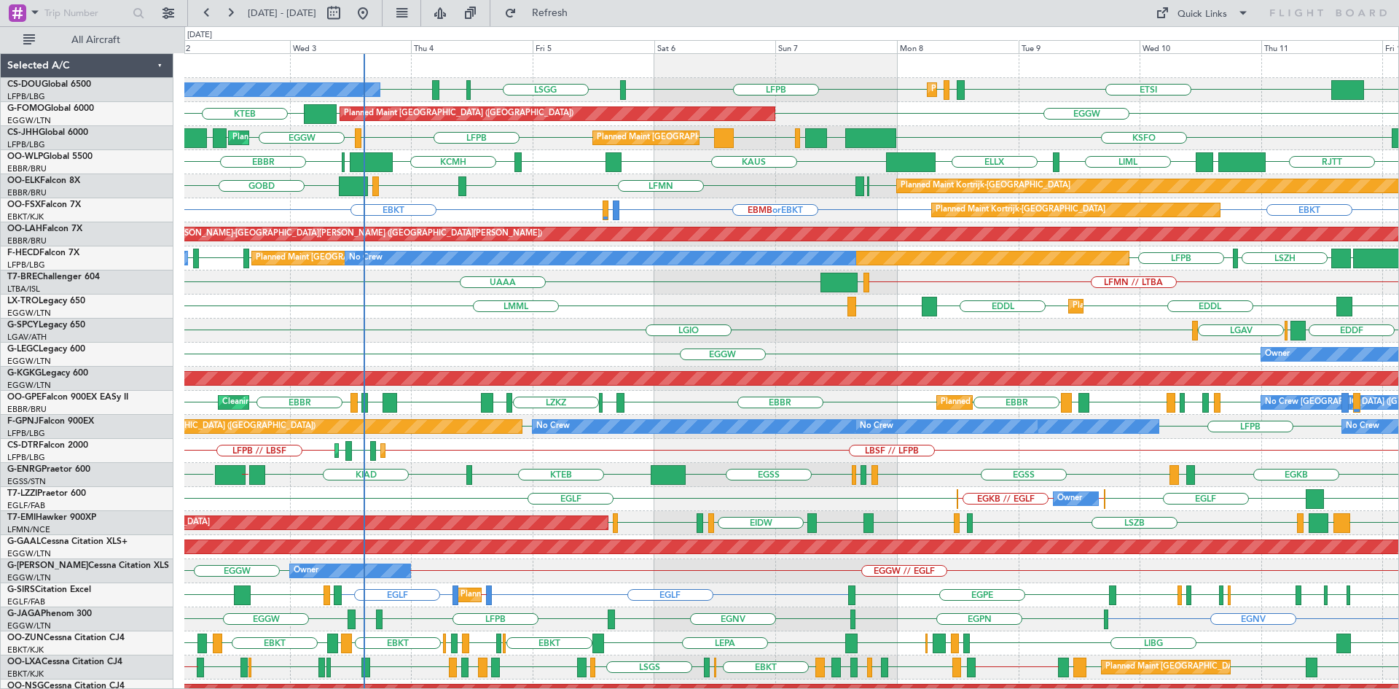
click at [659, 307] on div "LGAV EDDL EDDL LGAV LMML Planned [GEOGRAPHIC_DATA]" at bounding box center [791, 306] width 1214 height 24
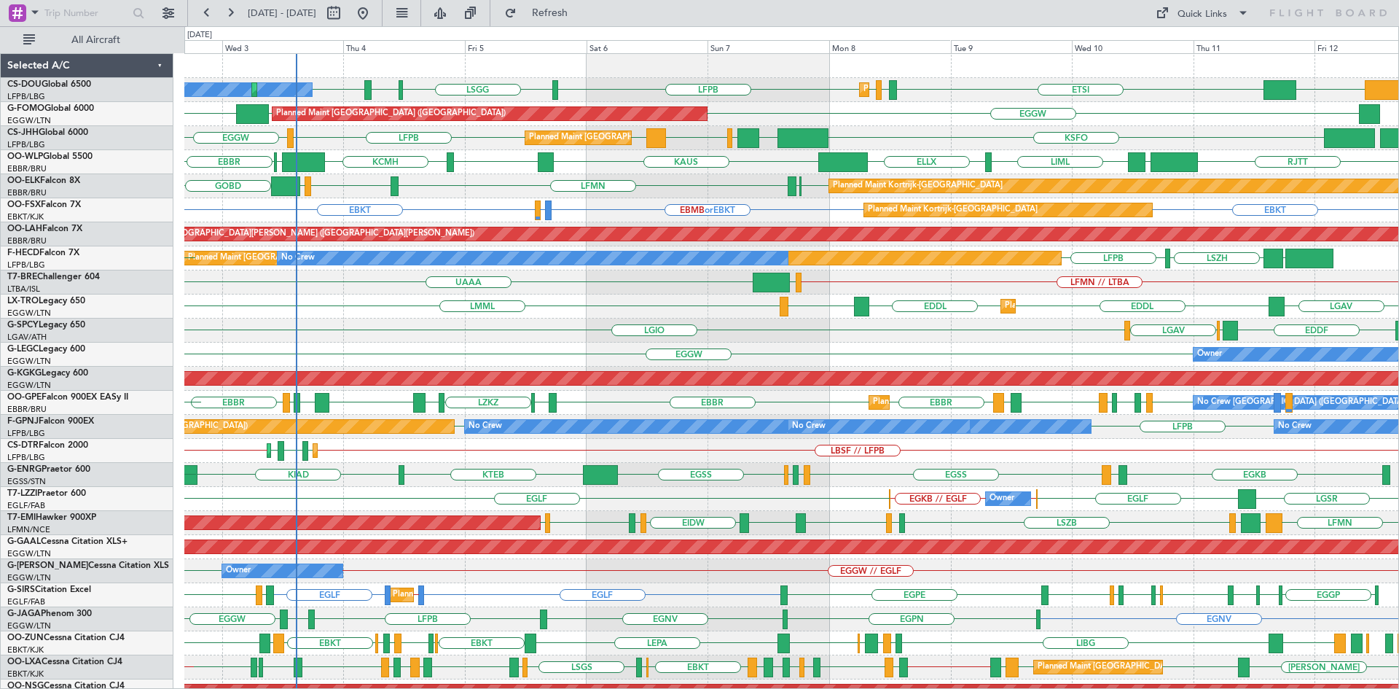
click at [976, 342] on div "LSGG LIML LFPB ETSI EGGW LFPB LFPB DGAA No Crew Planned Maint Paris (Le Bourget…" at bounding box center [791, 438] width 1214 height 769
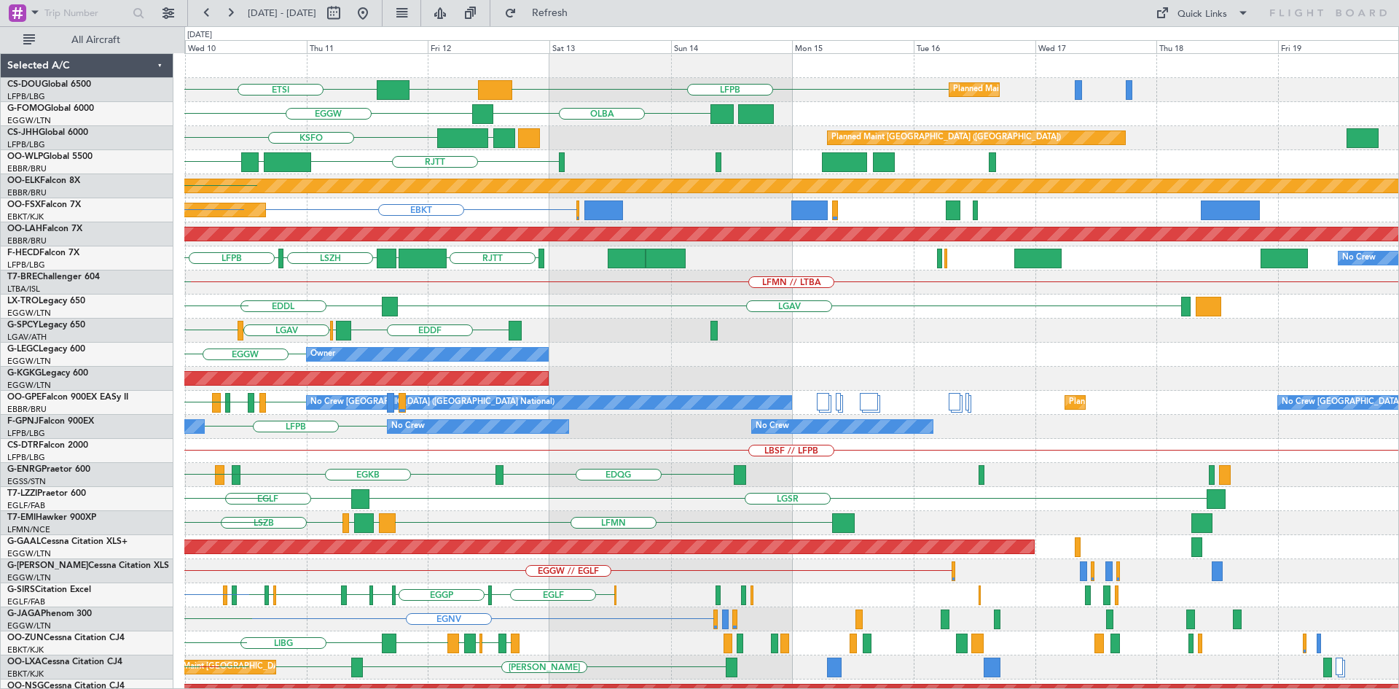
click at [105, 509] on div "ETSI LFPB DGAA Planned Maint Paris (Le Bourget) Planned Maint Paris (Le Bourget…" at bounding box center [699, 357] width 1399 height 662
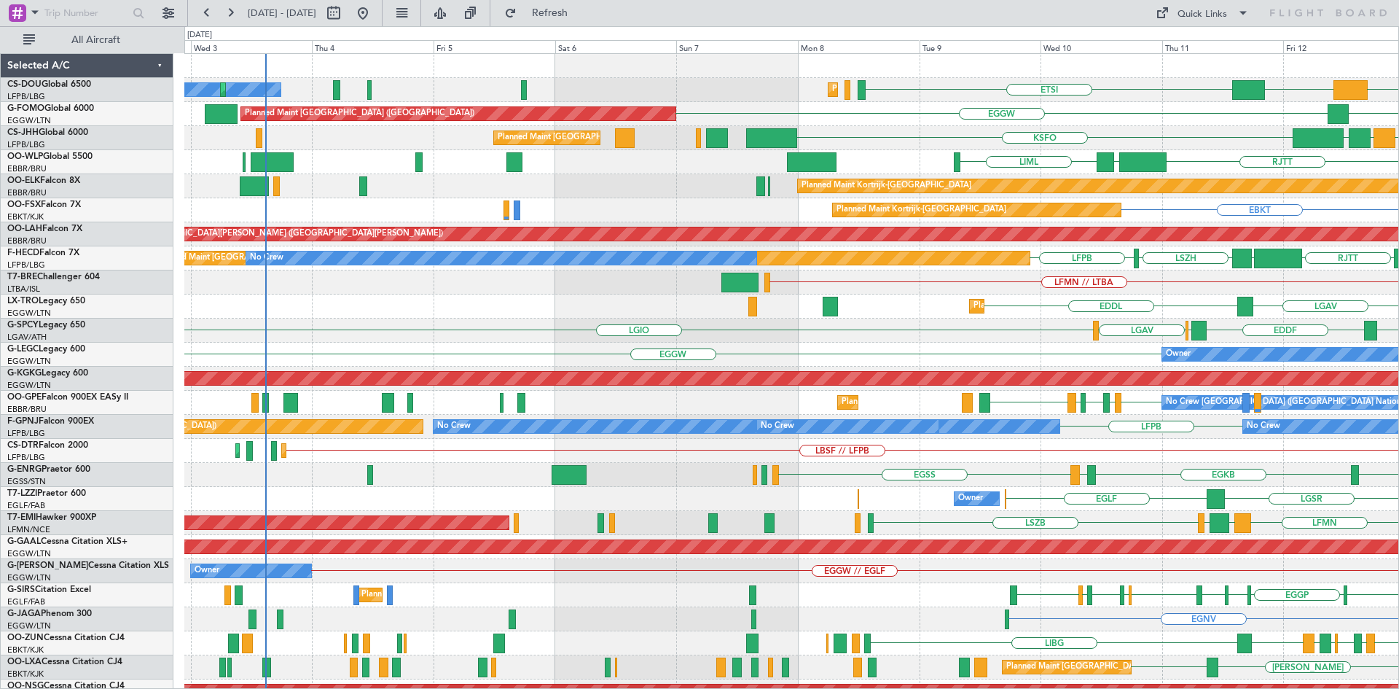
click at [1398, 375] on html "09 Sep 2025 - 19 Sep 2025 Refresh Quick Links All Aircraft ETSI Planned Maint P…" at bounding box center [699, 344] width 1399 height 689
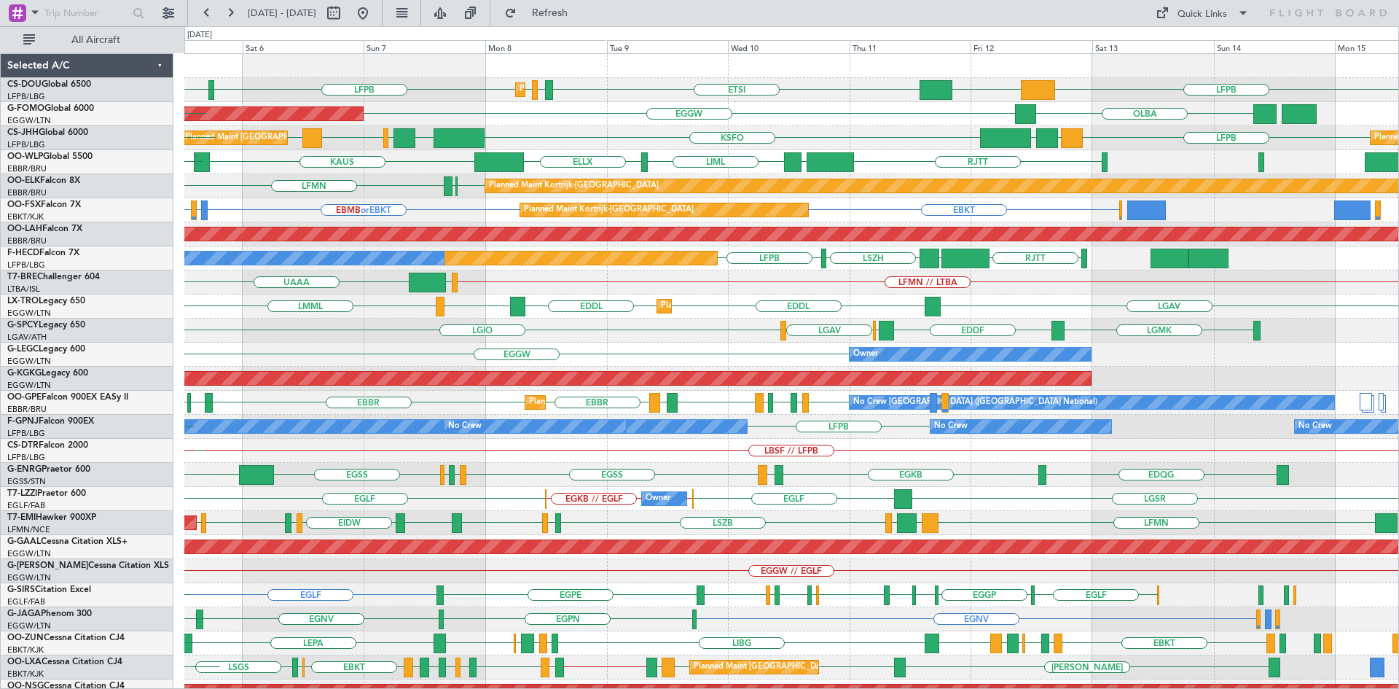
click at [720, 331] on div "LGIO LGMK EDDF LGMK LGAV" at bounding box center [791, 330] width 1214 height 24
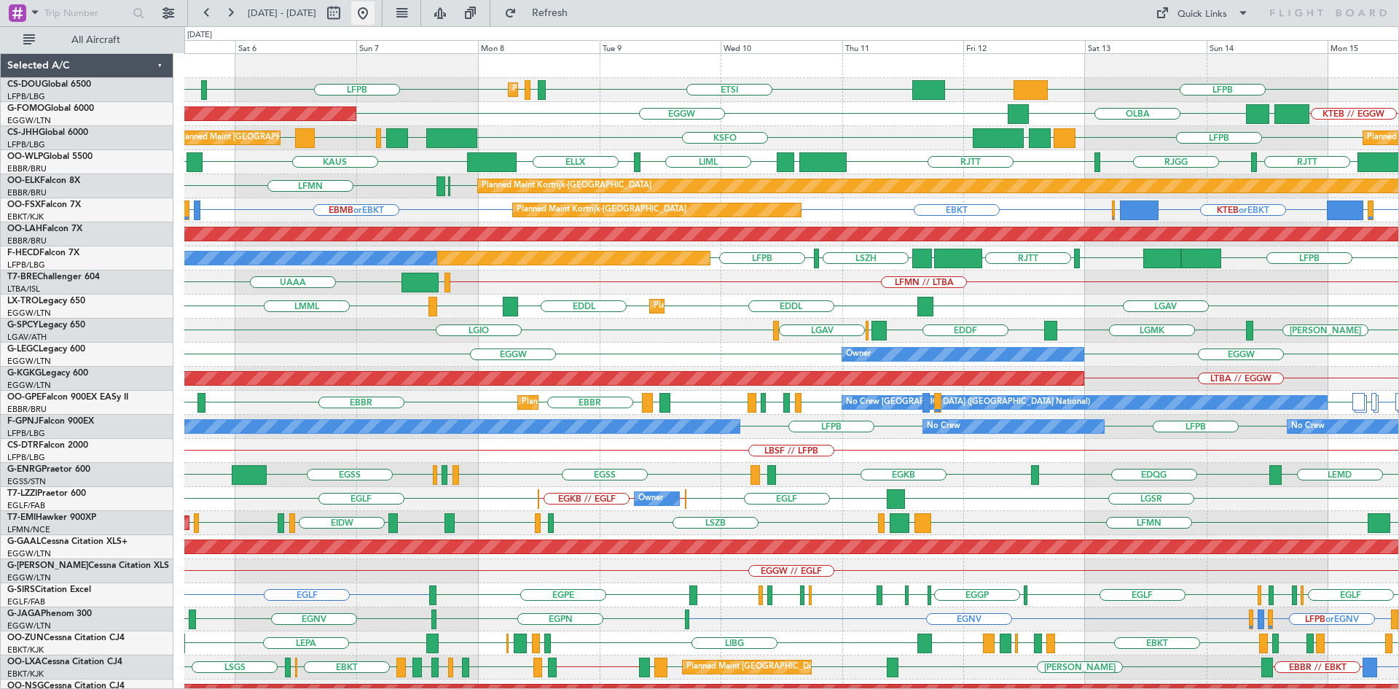
click at [375, 10] on button at bounding box center [362, 12] width 23 height 23
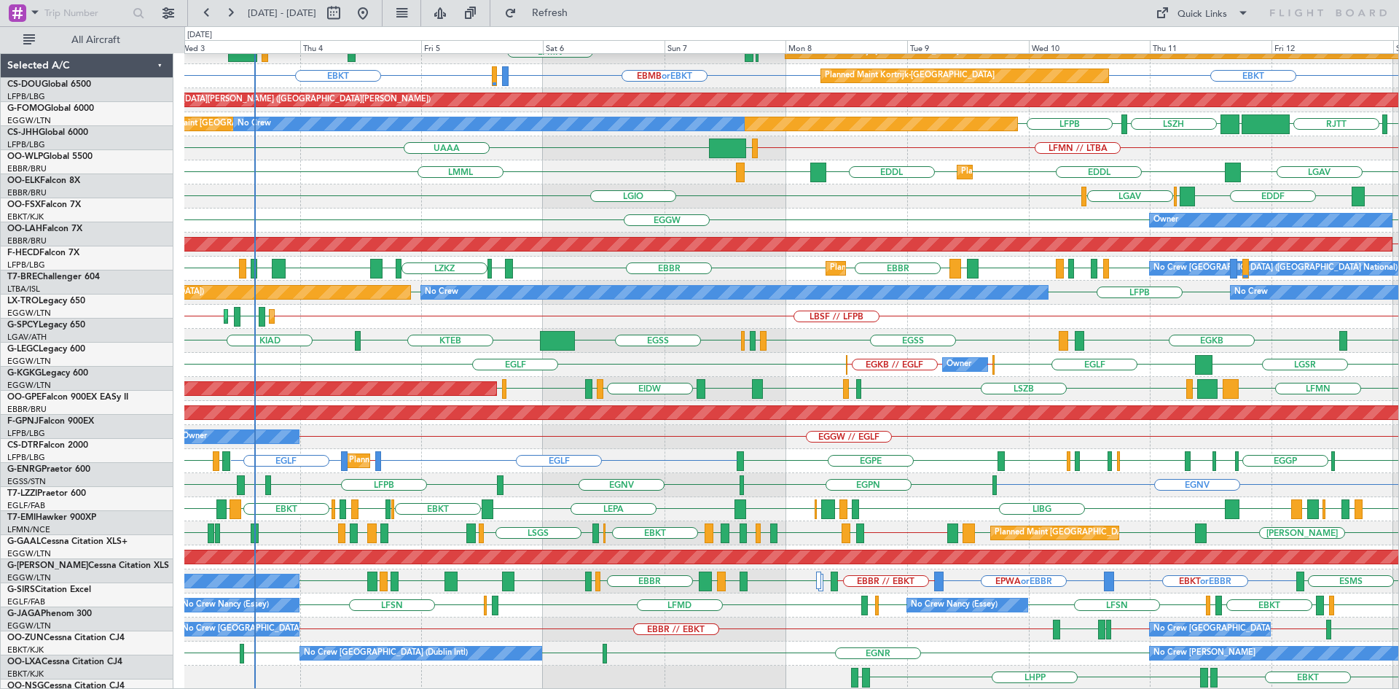
scroll to position [134, 0]
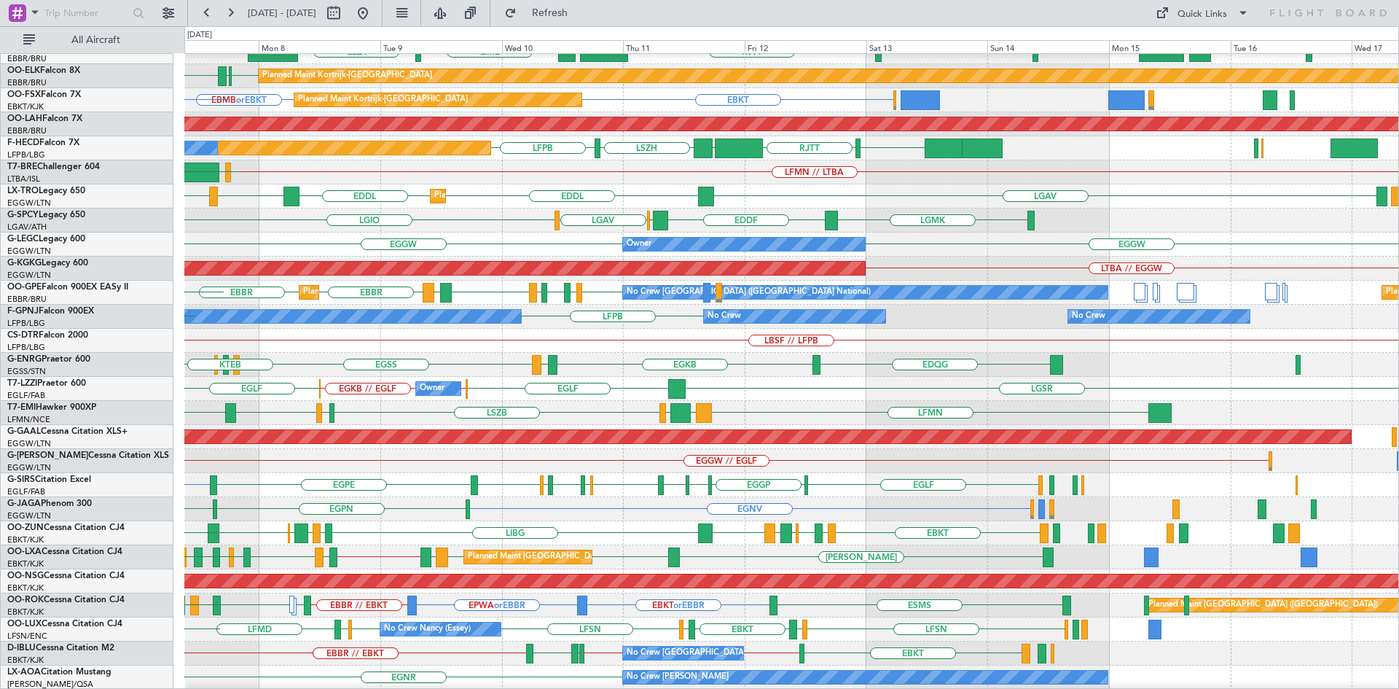
click at [497, 383] on div "EGLF EGLF // EGKB EGKB // EGLF EGLF LGSR Owner" at bounding box center [791, 389] width 1214 height 24
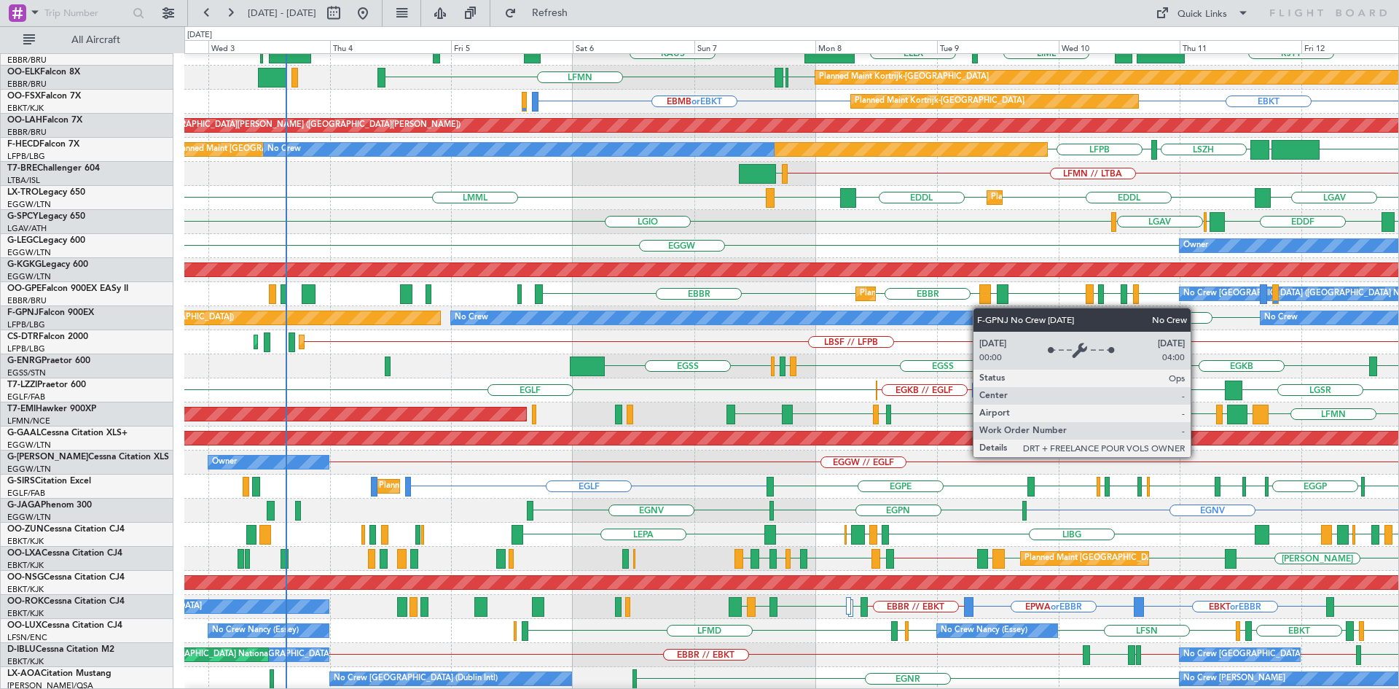
click at [952, 309] on div "LFPB No Crew No Crew No Crew Planned Maint Paris (Le Bourget) LFPB No Crew No C…" at bounding box center [791, 318] width 1214 height 24
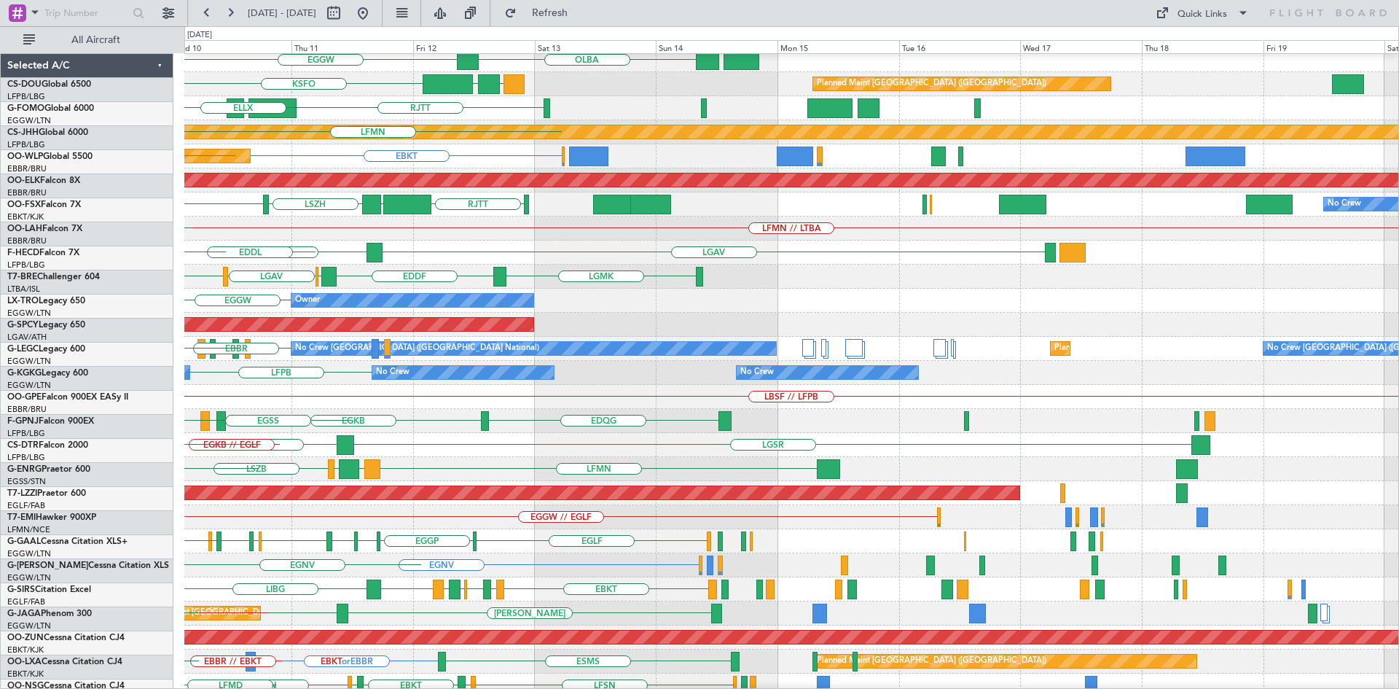
scroll to position [54, 0]
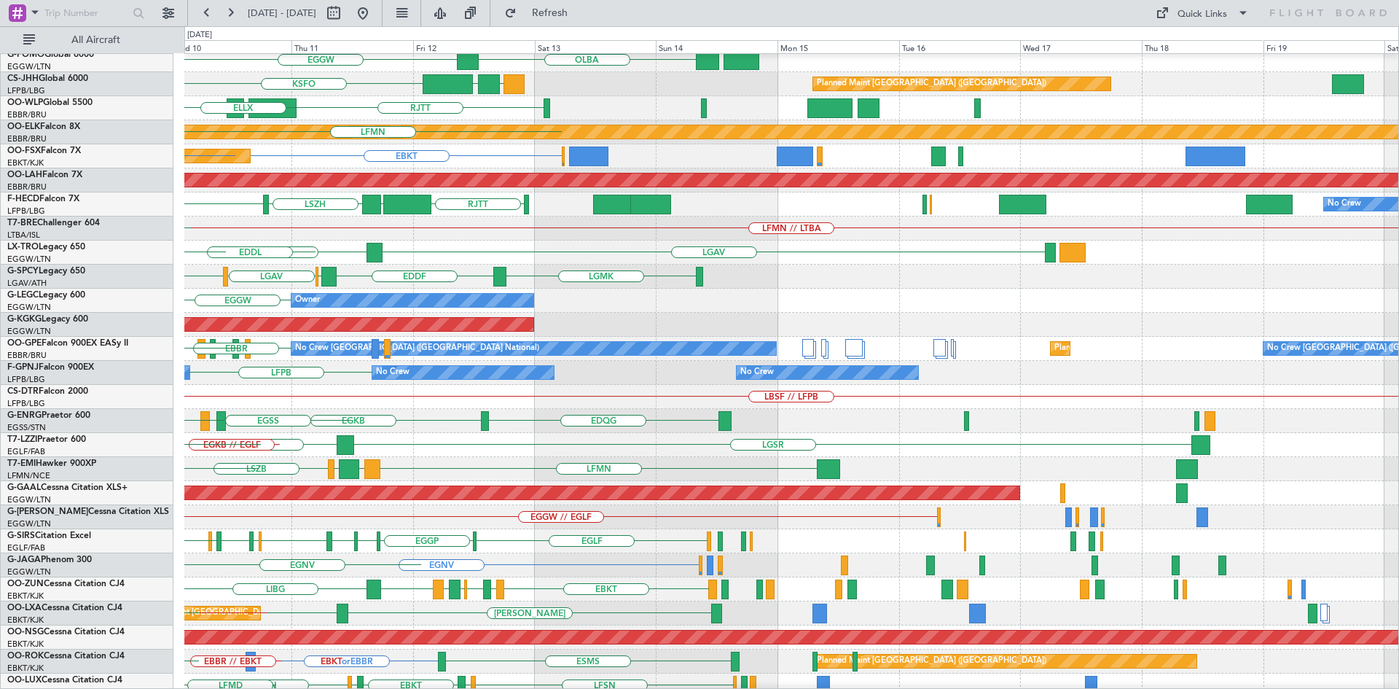
click at [0, 363] on div "LFPB ETSI DGAA Planned Maint Paris (Le Bourget) LFPB Planned Maint Paris (Le Bo…" at bounding box center [699, 357] width 1399 height 662
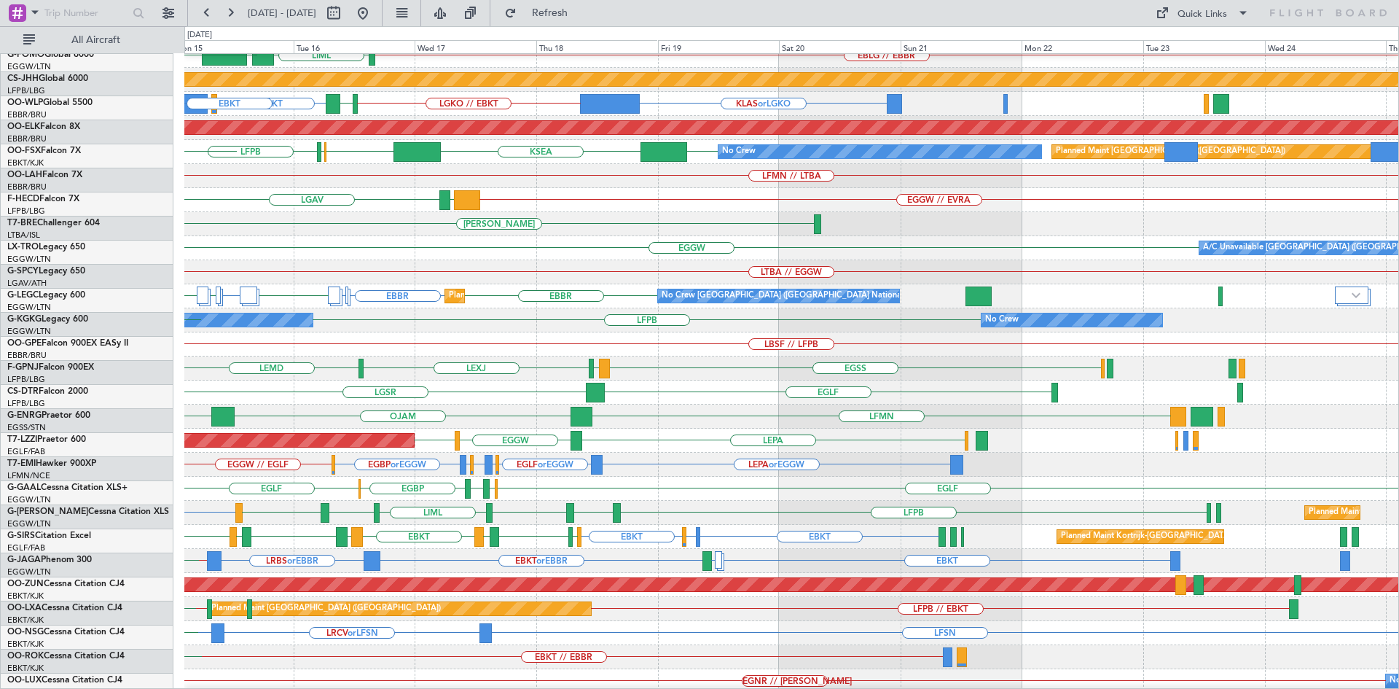
scroll to position [106, 0]
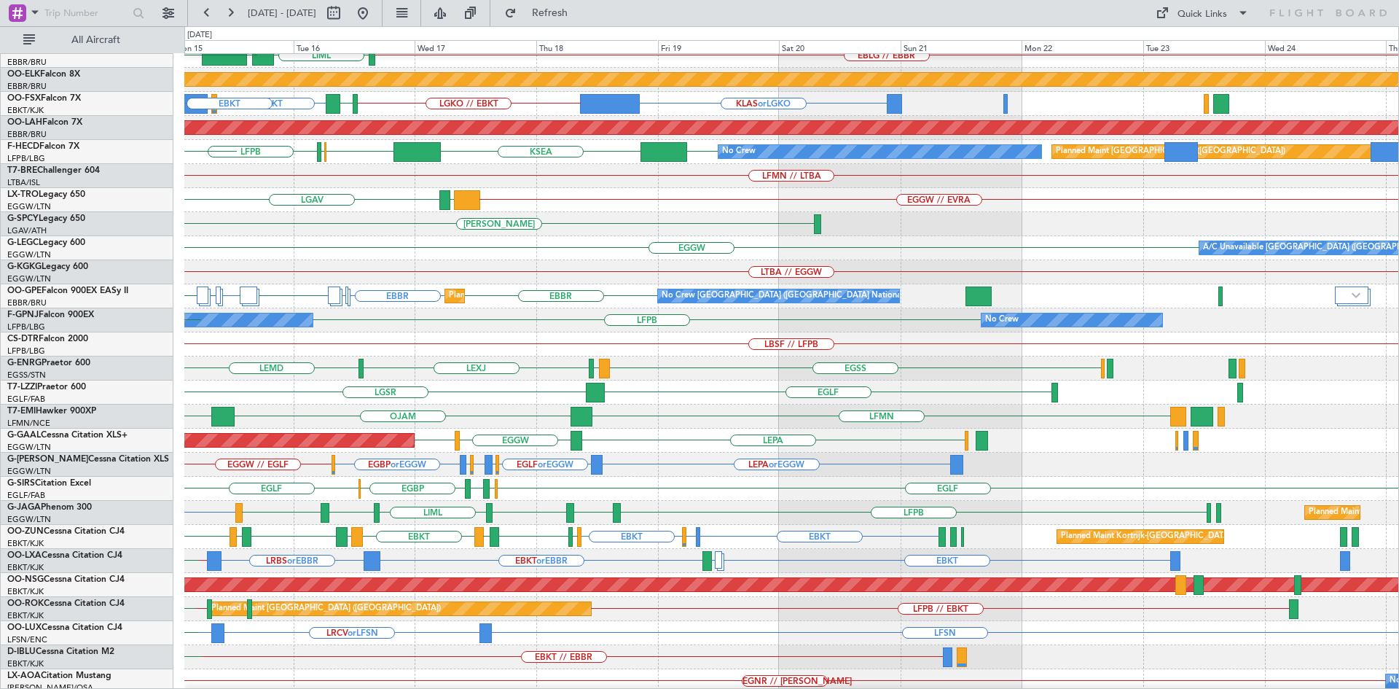
click at [268, 420] on div "LFMN OJAM LFMN" at bounding box center [791, 416] width 1214 height 24
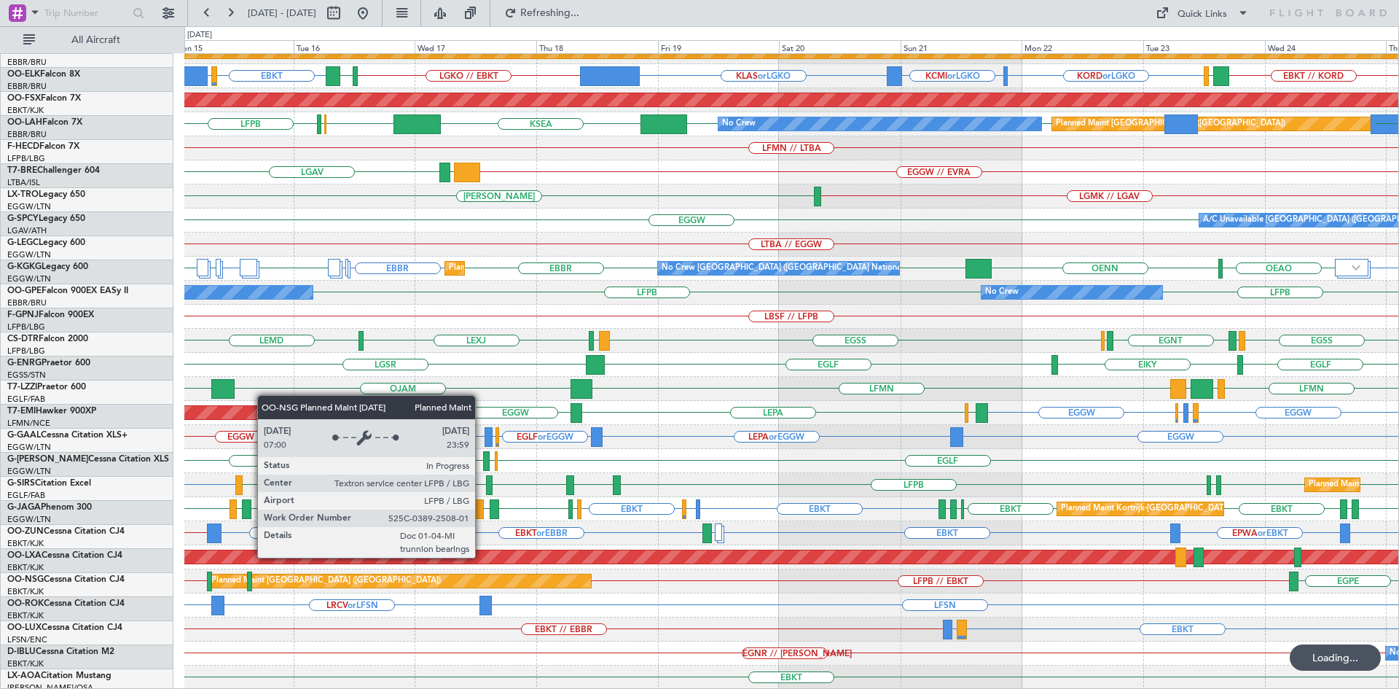
scroll to position [134, 0]
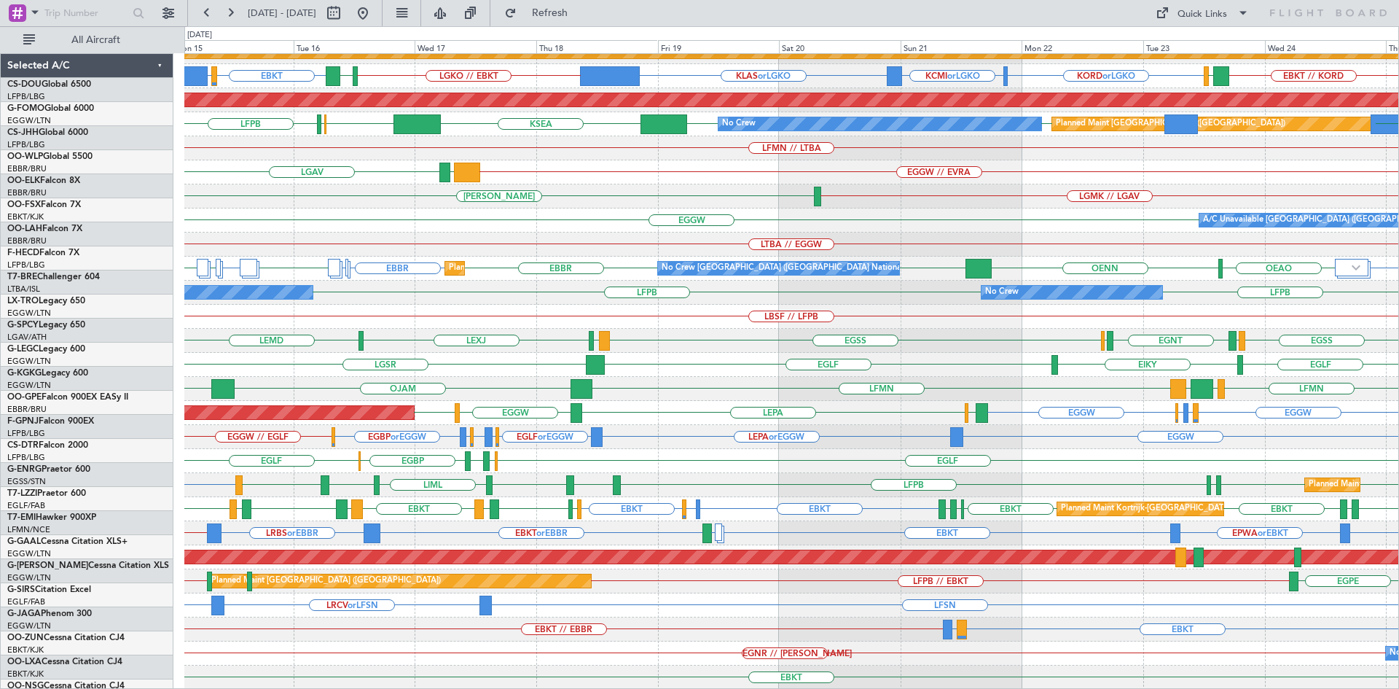
scroll to position [134, 0]
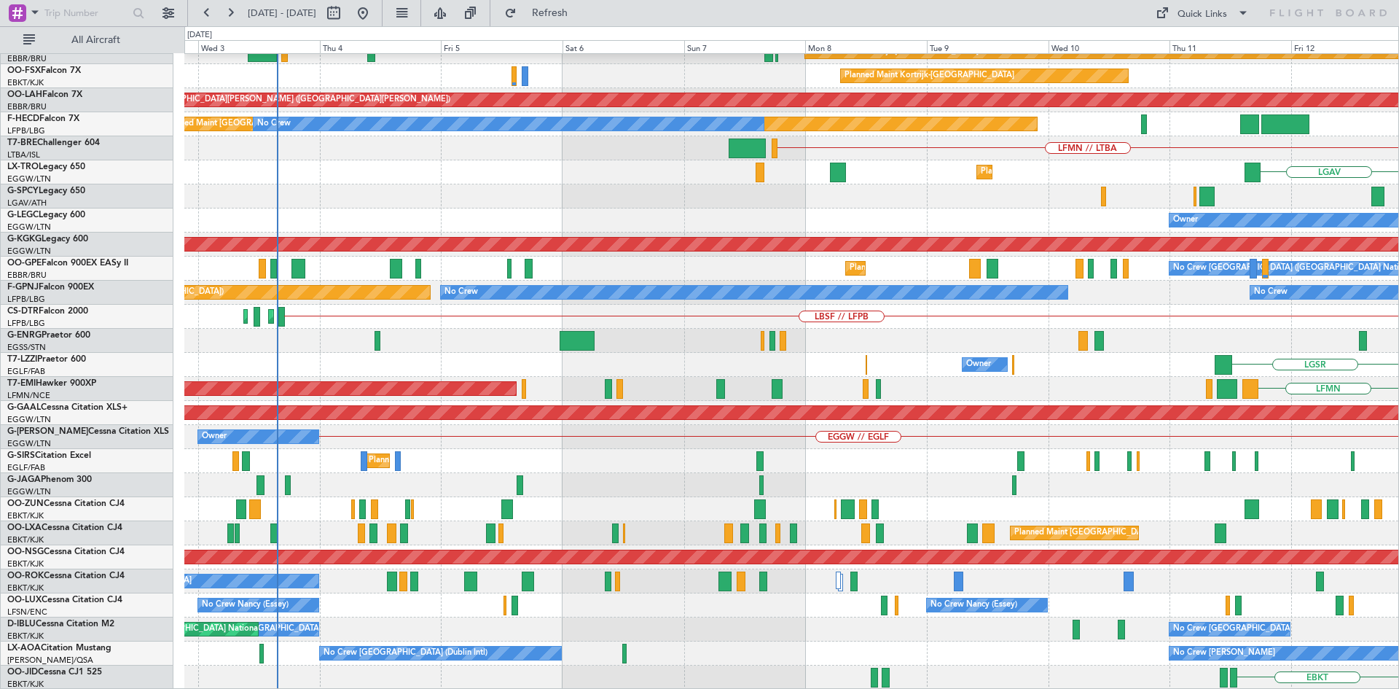
click at [1398, 253] on html "[DATE] - [DATE] Refresh Quick Links All Aircraft [GEOGRAPHIC_DATA] Planned Main…" at bounding box center [699, 344] width 1399 height 689
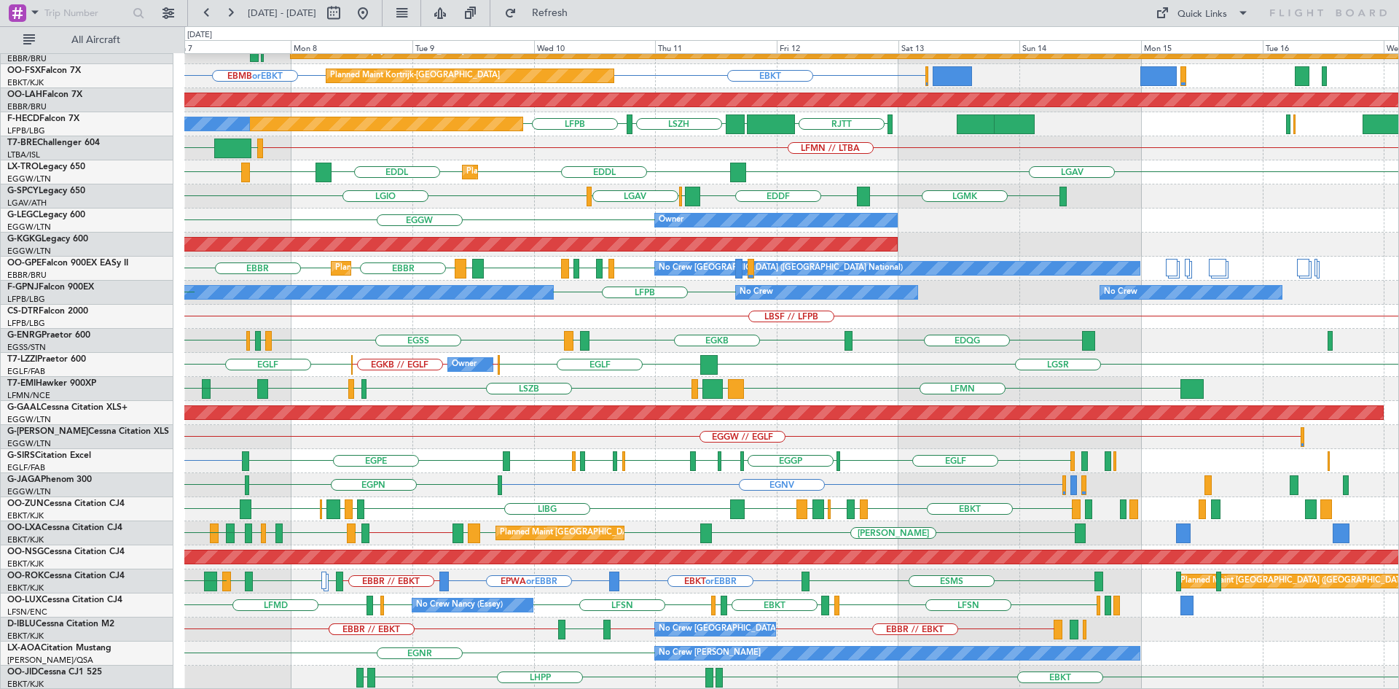
click at [734, 643] on div "LIML ELLX [PERSON_NAME] [GEOGRAPHIC_DATA] LTCG KTEB KCMH EBKT [GEOGRAPHIC_DATA]…" at bounding box center [791, 304] width 1214 height 769
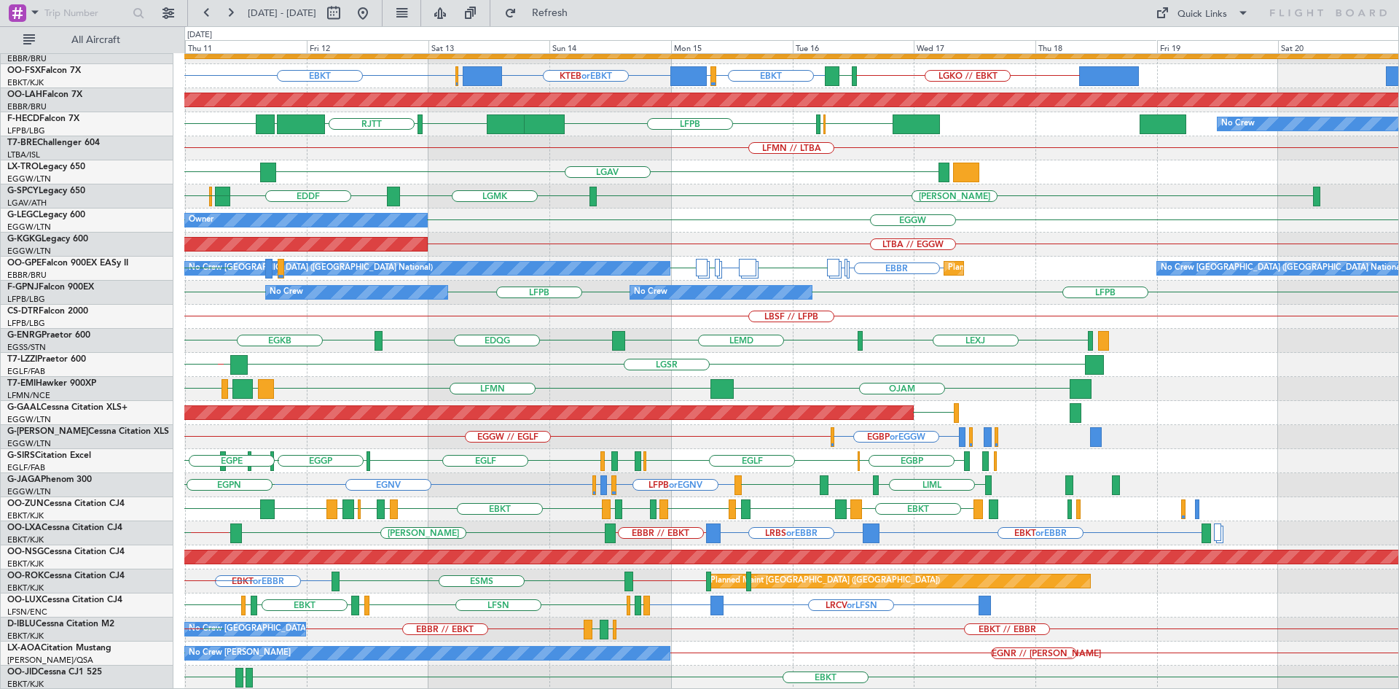
click at [676, 617] on div "No Crew [GEOGRAPHIC_DATA] ([GEOGRAPHIC_DATA] National) EBKT // EBBR [GEOGRAPHIC…" at bounding box center [791, 629] width 1214 height 24
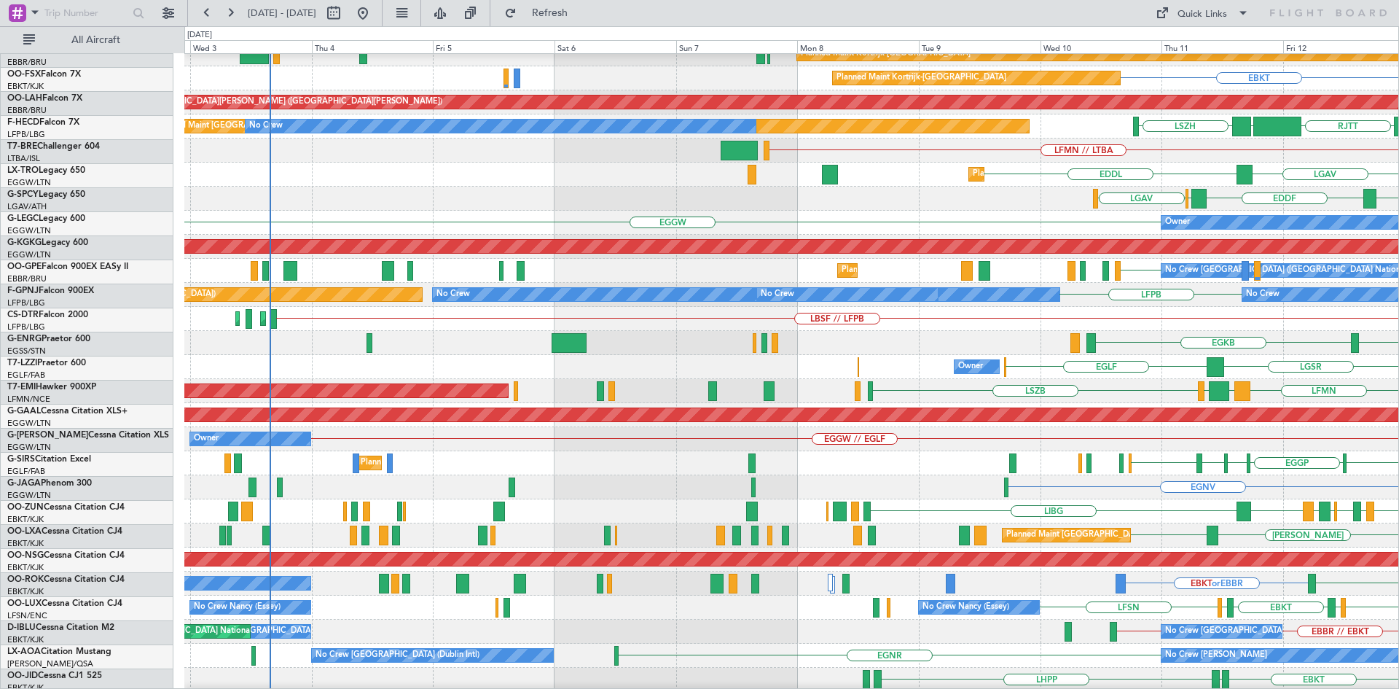
scroll to position [132, 0]
click at [1396, 332] on div "EDQG EGKB LEMD" at bounding box center [791, 343] width 1214 height 24
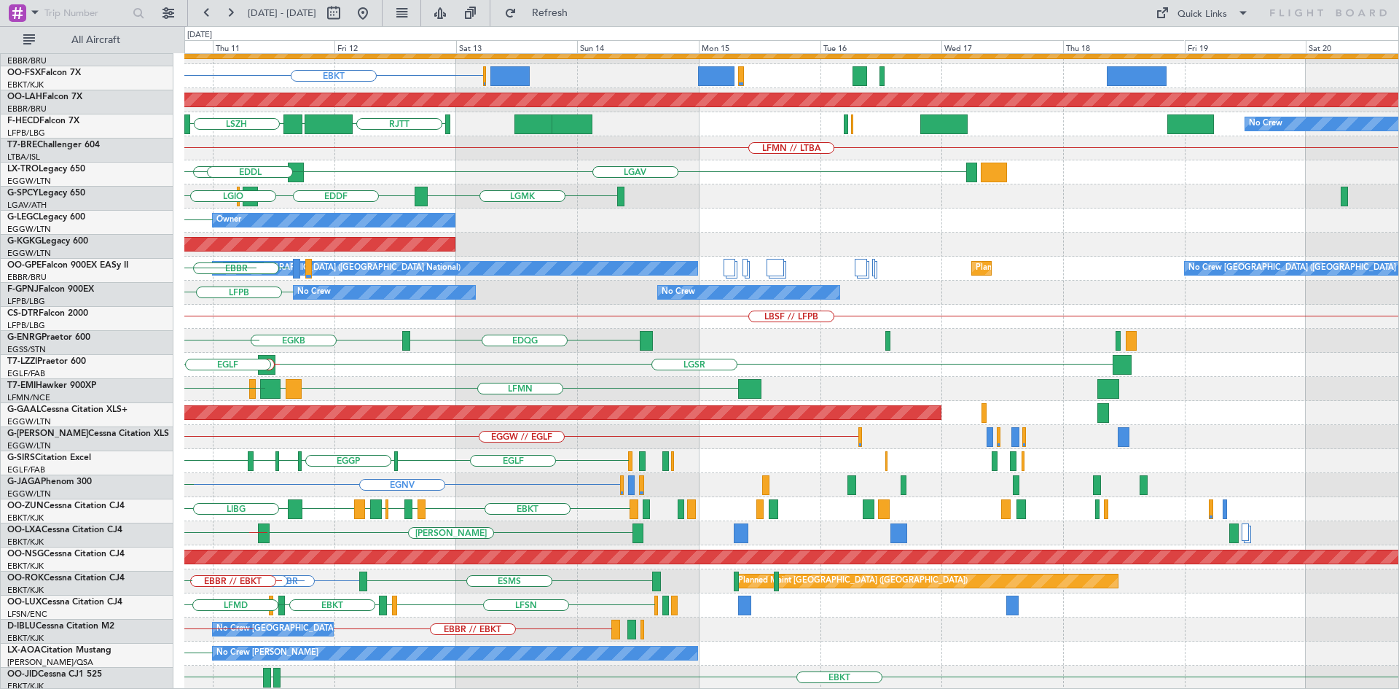
click at [0, 264] on div "RJTT LTCG LIML ELLX Planned Maint [GEOGRAPHIC_DATA]-[GEOGRAPHIC_DATA] EBKT Plan…" at bounding box center [699, 357] width 1399 height 662
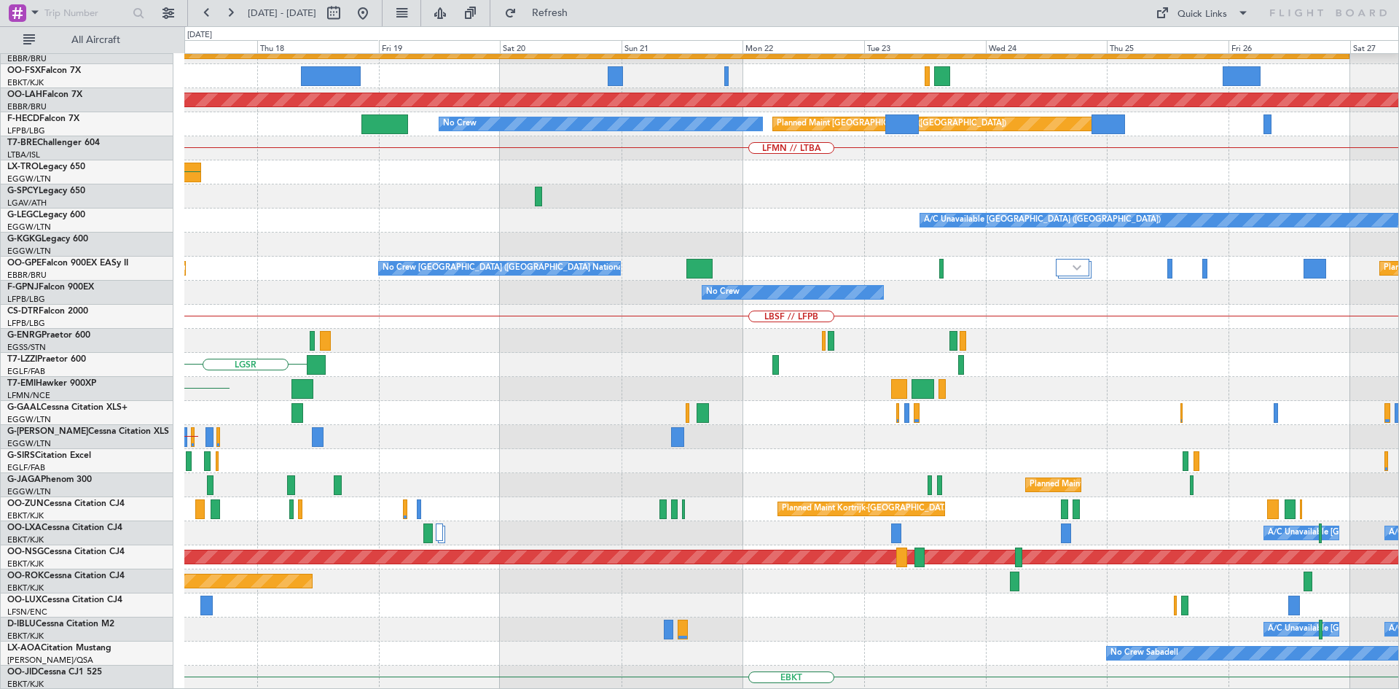
click at [74, 380] on div "Planned Maint Kortrijk-[GEOGRAPHIC_DATA] Planned [GEOGRAPHIC_DATA][PERSON_NAME]…" at bounding box center [699, 357] width 1399 height 662
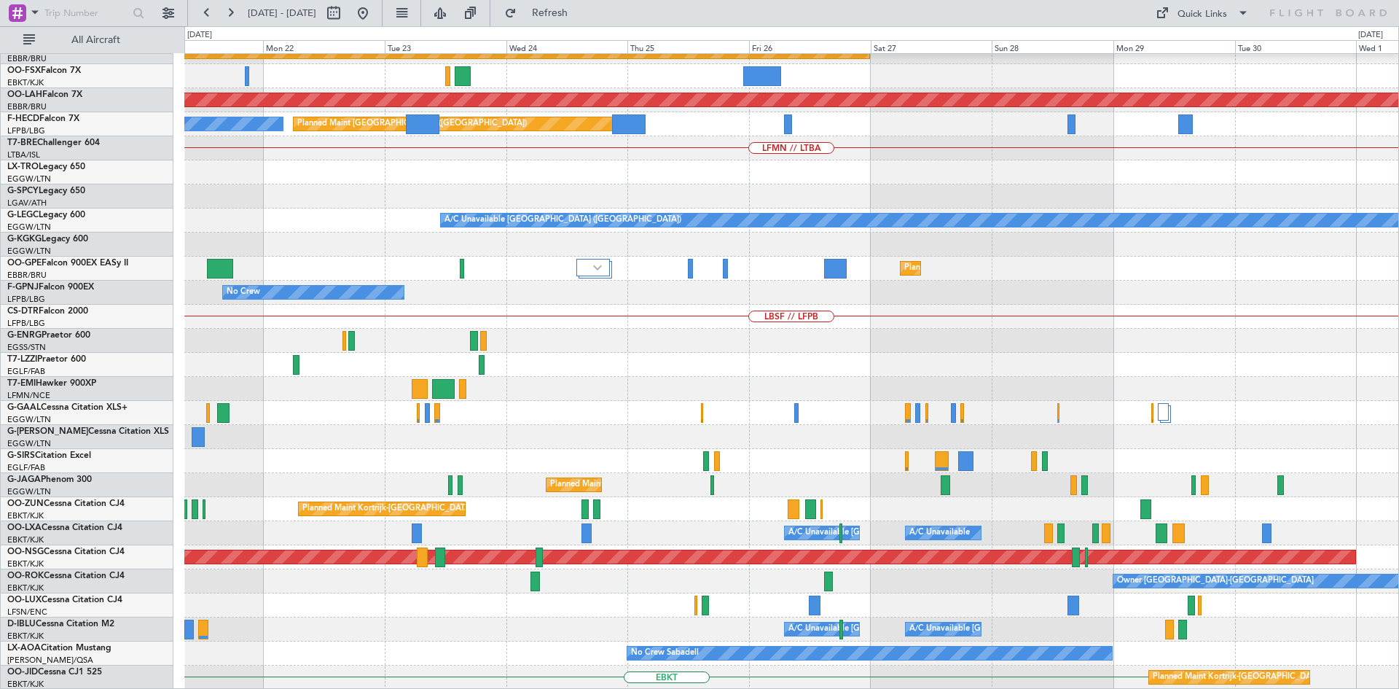
click at [767, 438] on div "Planned Maint Kortrijk-[GEOGRAPHIC_DATA] Planned [GEOGRAPHIC_DATA][PERSON_NAME]…" at bounding box center [791, 304] width 1214 height 769
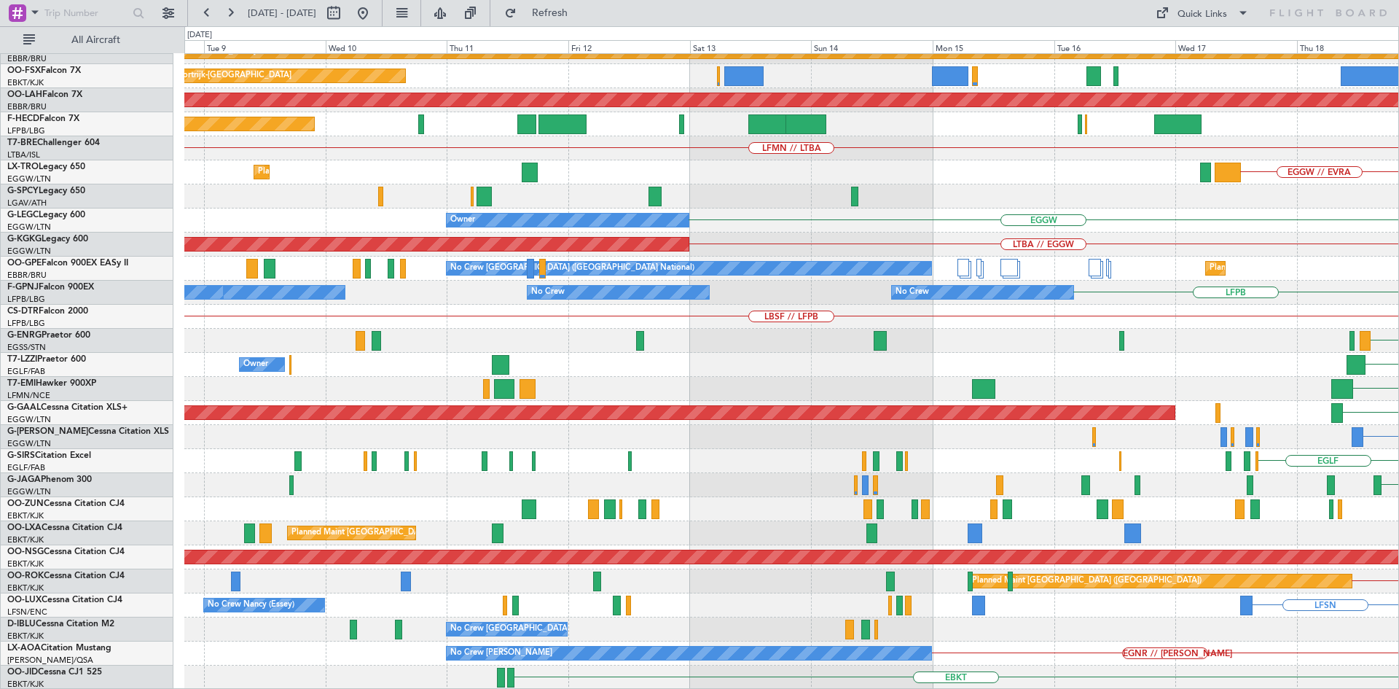
click at [1398, 143] on html "[DATE] - [DATE] Refresh Quick Links All Aircraft EBLG // EBBR Planned Maint [GE…" at bounding box center [699, 344] width 1399 height 689
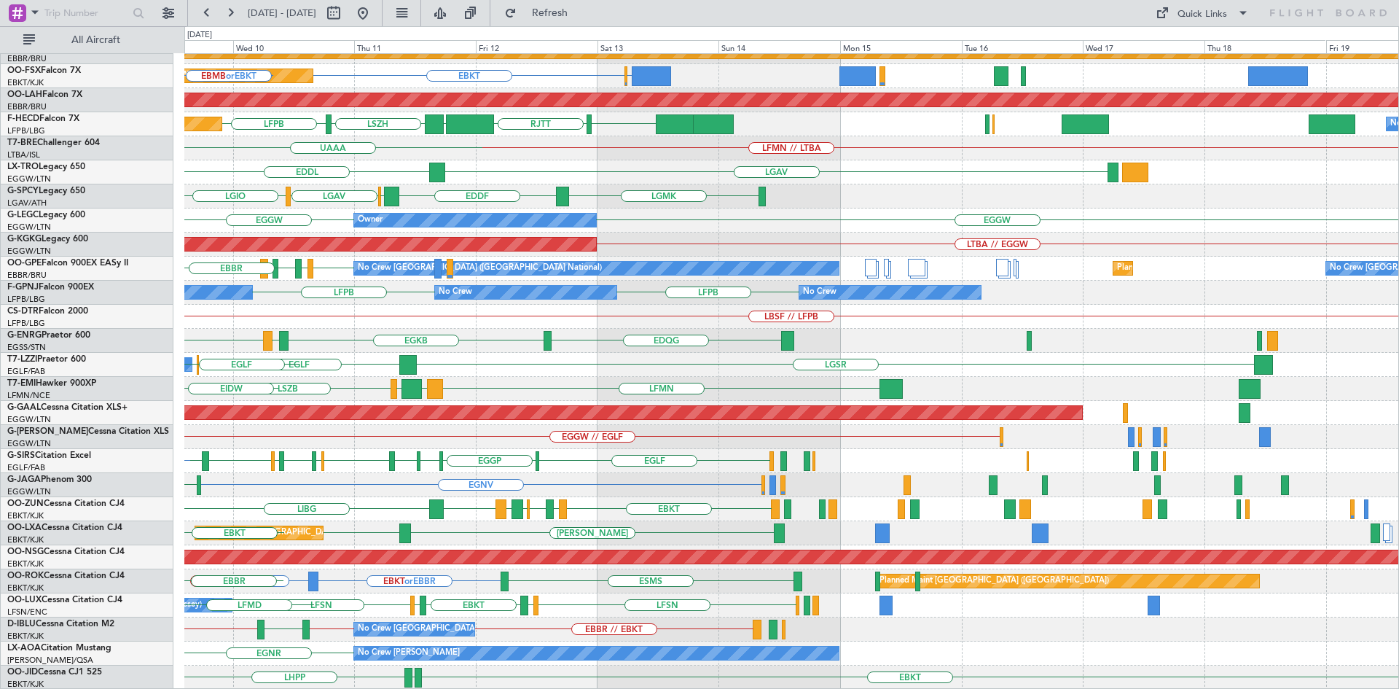
click at [0, 259] on div "LIML RJGG RJTT LTCG ELLX KAUS Planned Maint Kortrijk-Wevelgem EBKT EBBR LFMN EB…" at bounding box center [699, 357] width 1399 height 662
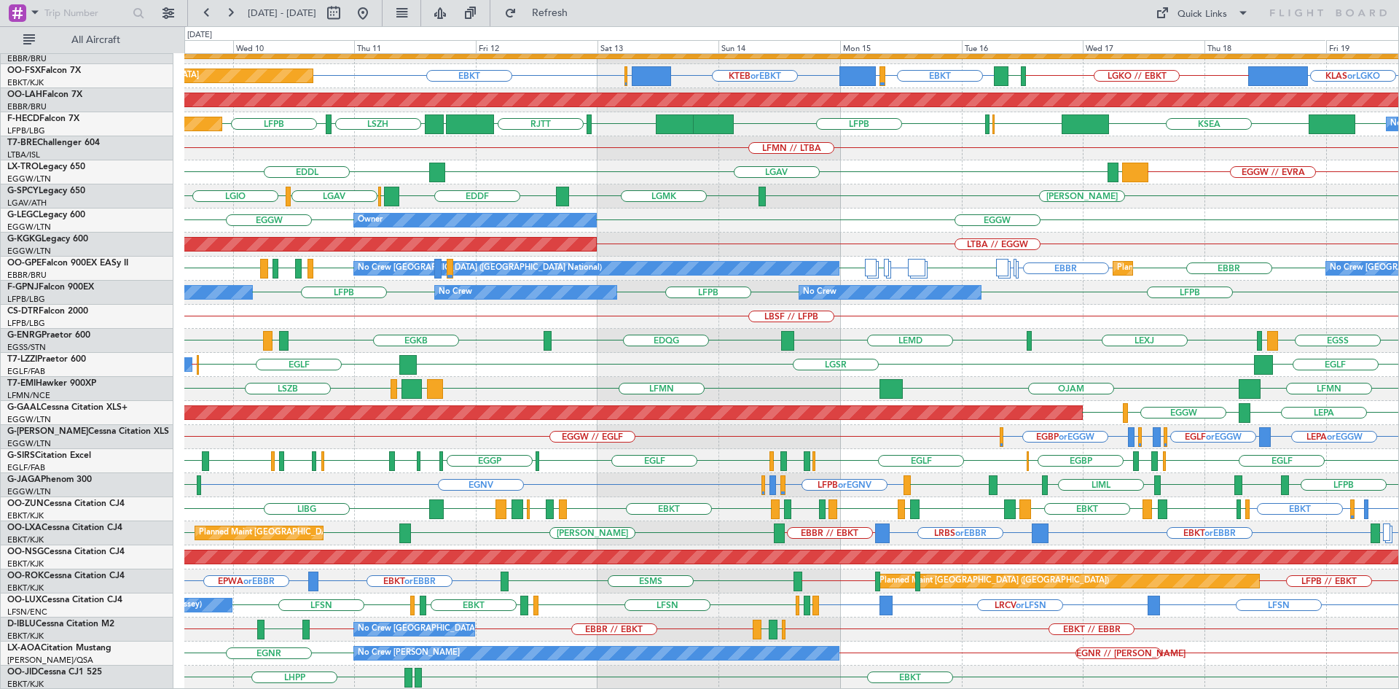
click at [1379, 358] on div "EBLG // EBBR LIML UBBB LIML RJTT RJGG RJTT LTCG Planned Maint Kortrijk-Wevelgem…" at bounding box center [791, 304] width 1214 height 769
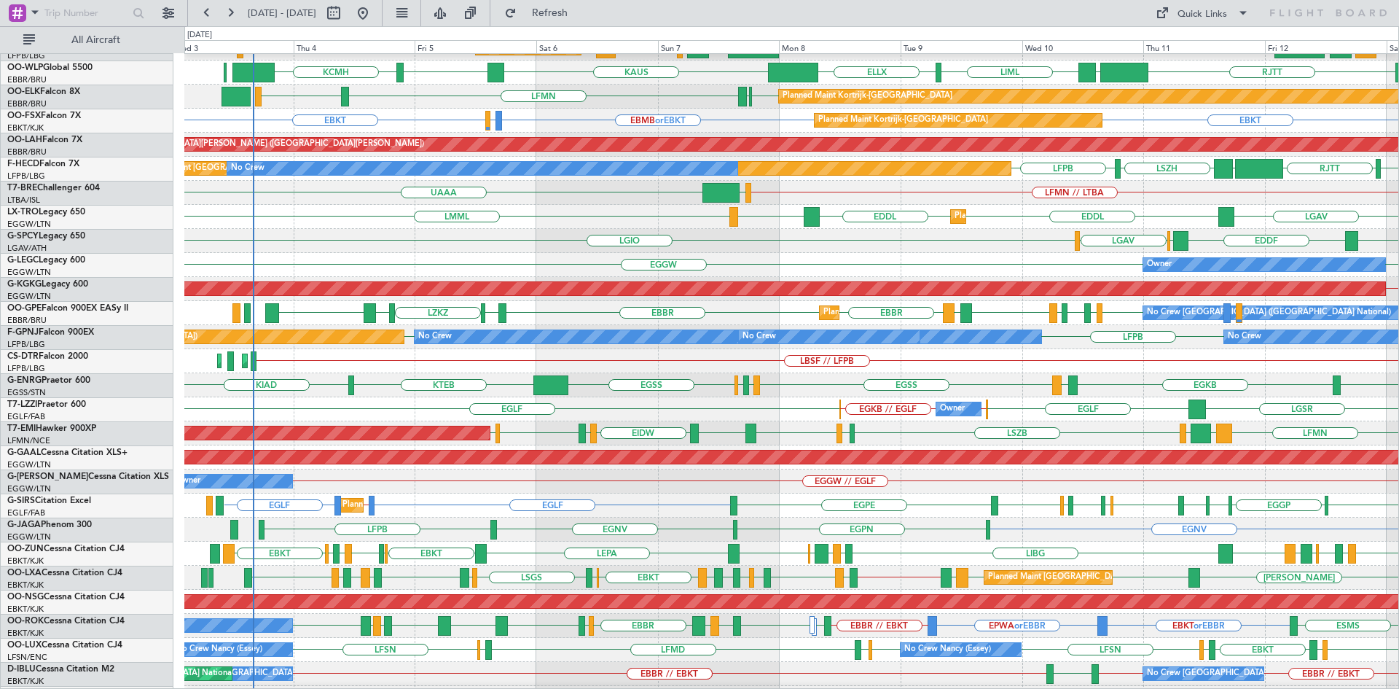
scroll to position [90, 0]
click at [580, 267] on div "EGGW Owner EGGW Owner" at bounding box center [791, 265] width 1214 height 24
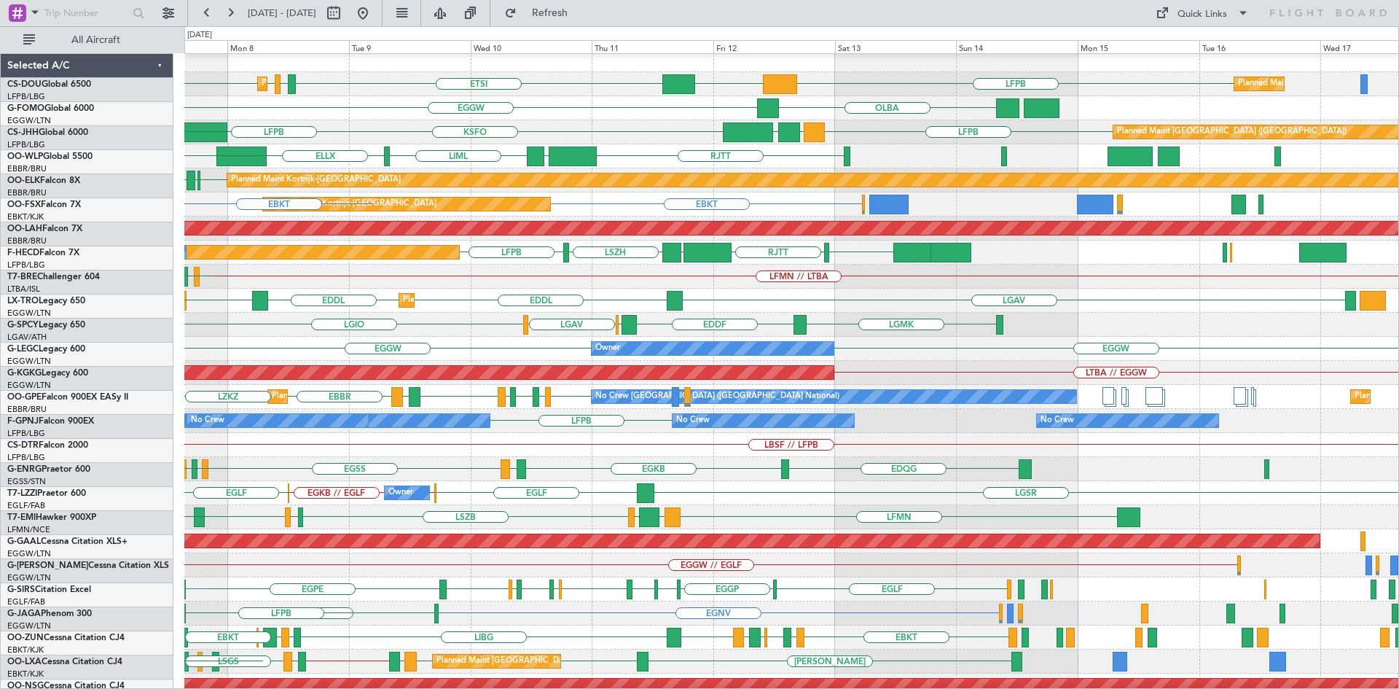
scroll to position [0, 0]
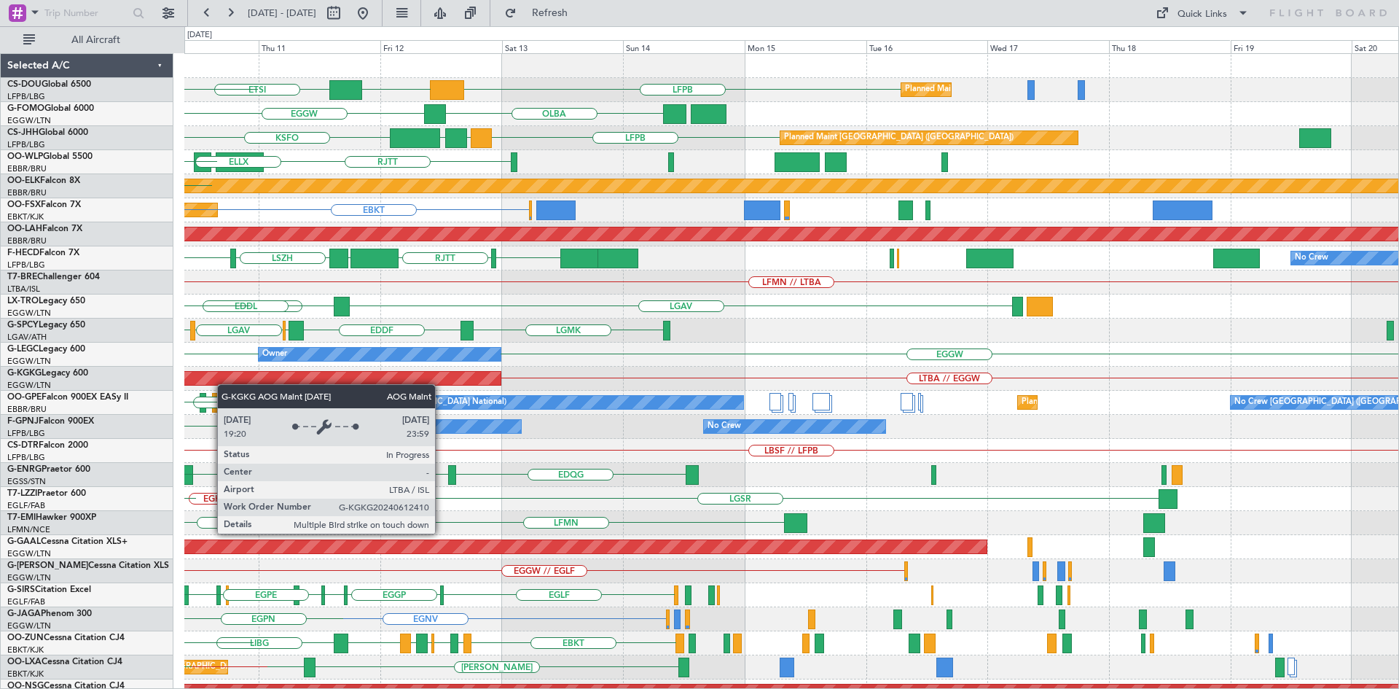
click at [224, 384] on div "LFPB DGAA ETSI Planned Maint Paris (Le Bourget) EGGW LFPB Planned Maint Paris (…" at bounding box center [791, 438] width 1214 height 769
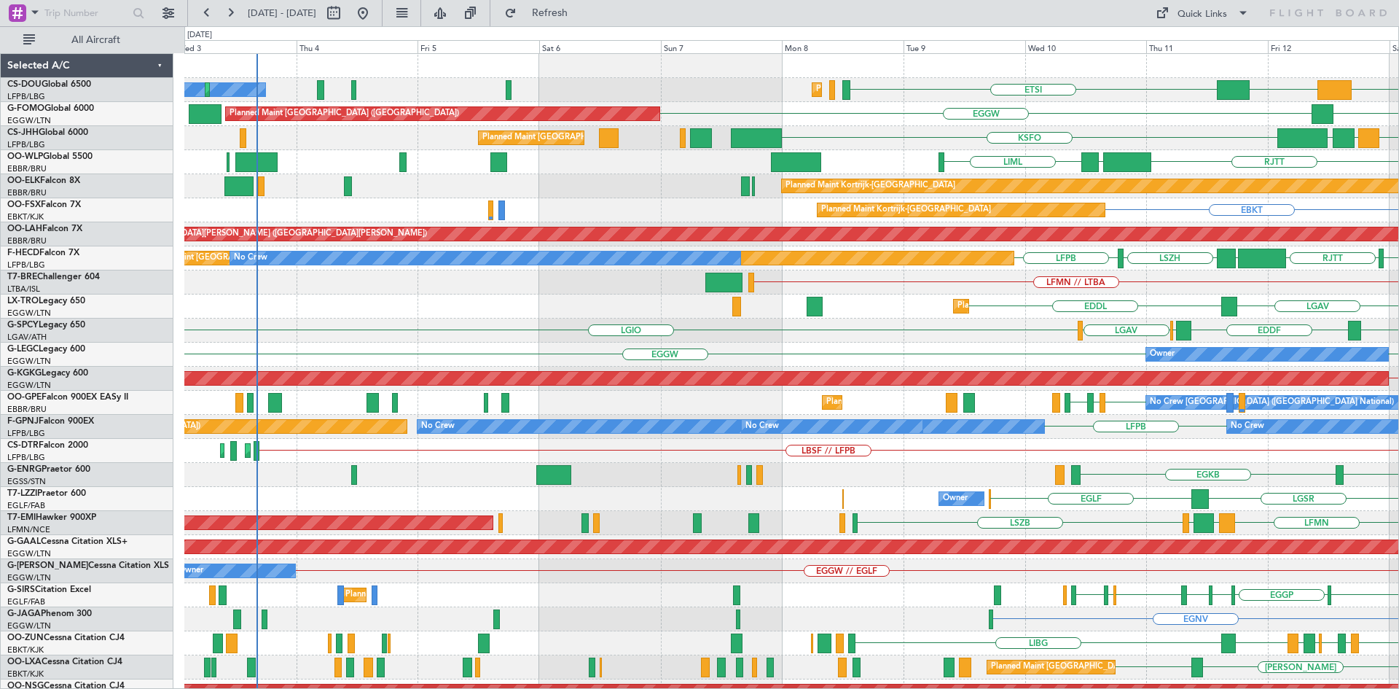
click at [1398, 432] on html "10 Sep 2025 - 20 Sep 2025 Refresh Quick Links All Aircraft ETSI Planned Maint P…" at bounding box center [699, 344] width 1399 height 689
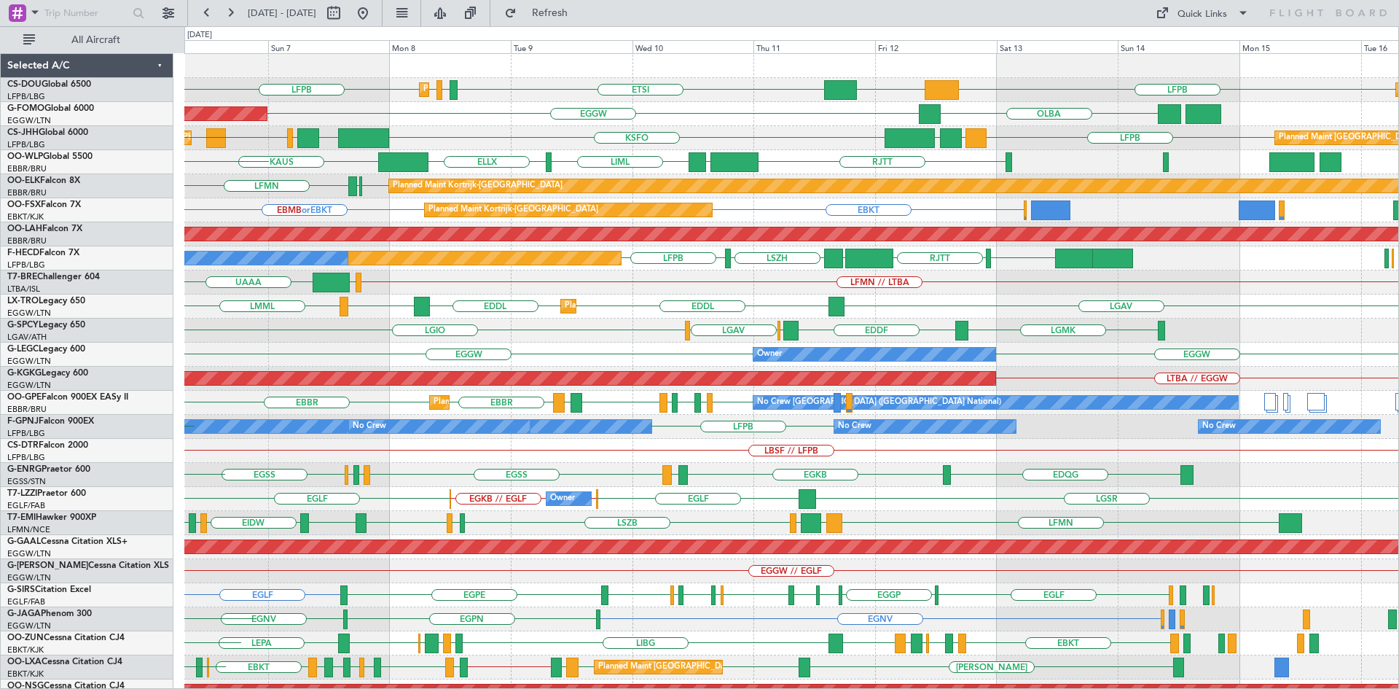
click at [753, 309] on div "LFPB DGAA ETSI EGGW LFPB LFPB Planned Maint Paris (Le Bourget) Planned Maint Pa…" at bounding box center [791, 438] width 1214 height 769
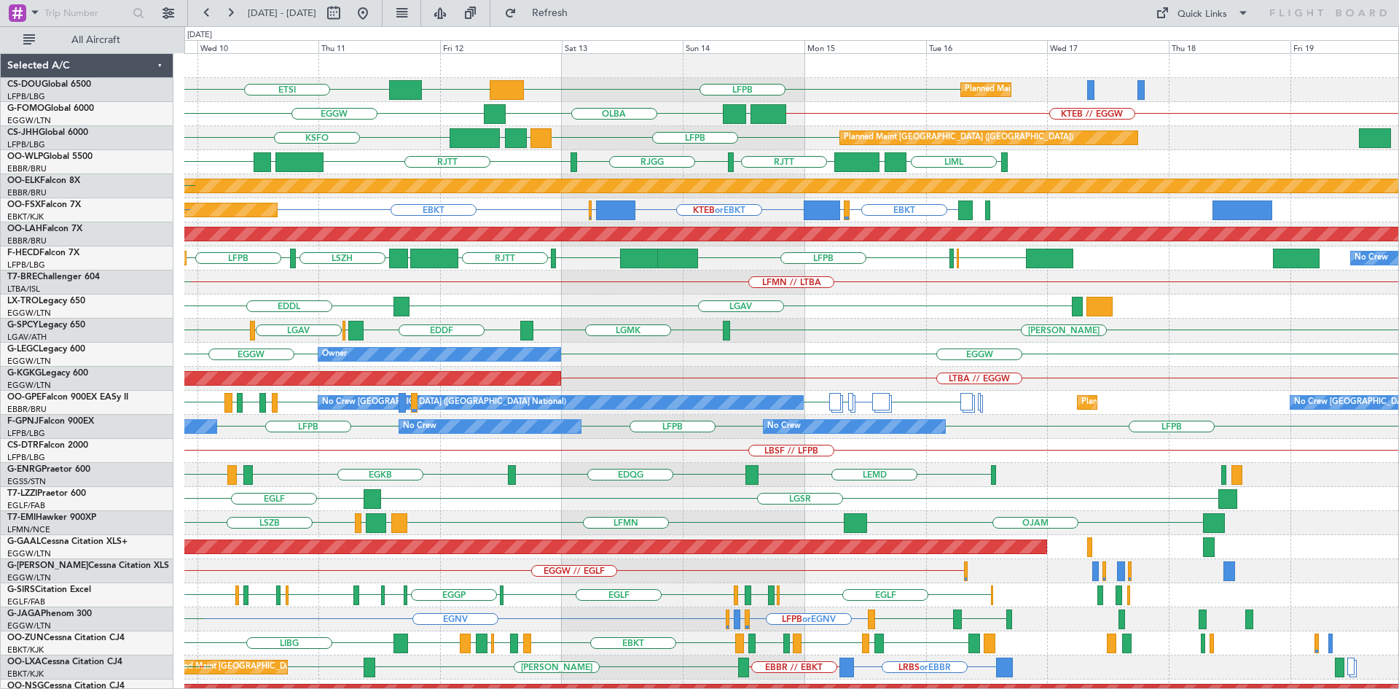
click at [699, 211] on div "Planned Maint Paris (Le Bourget) LFPB DGAA ETSI EGGW LFPB Planned Maint Paris (…" at bounding box center [791, 438] width 1214 height 769
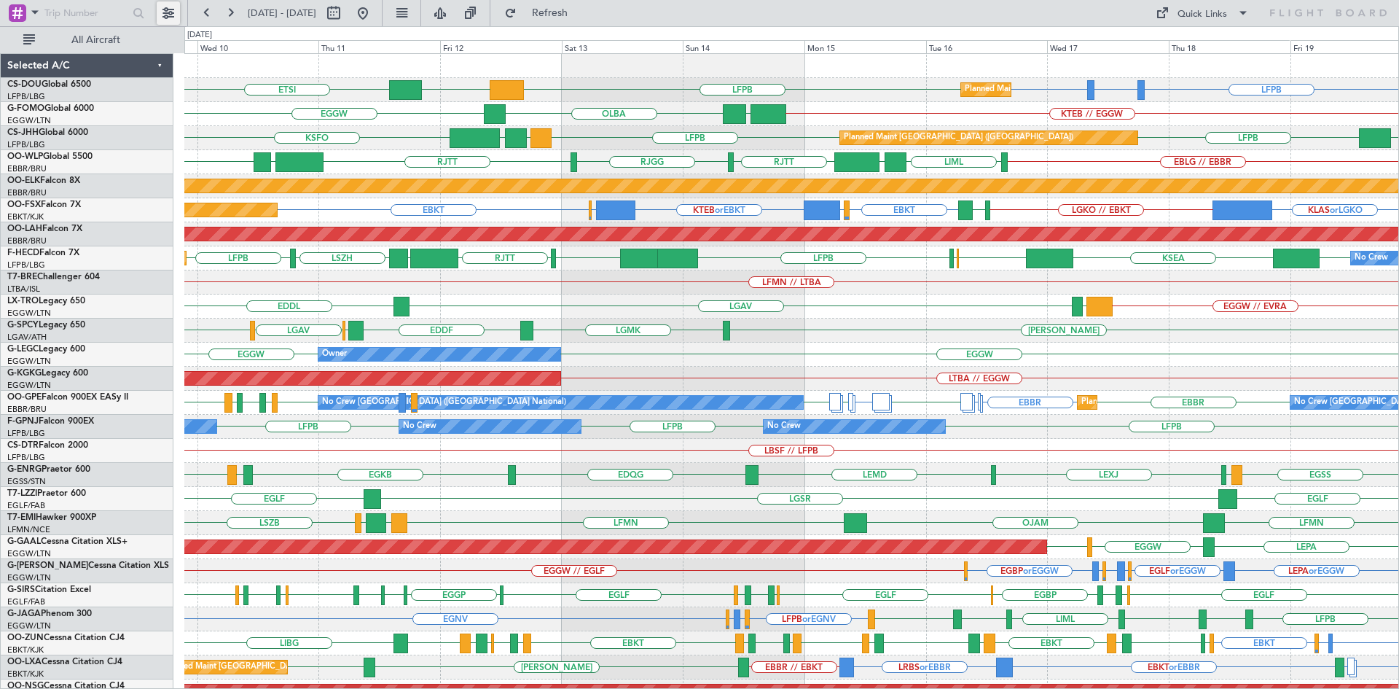
click at [171, 10] on button at bounding box center [168, 12] width 23 height 23
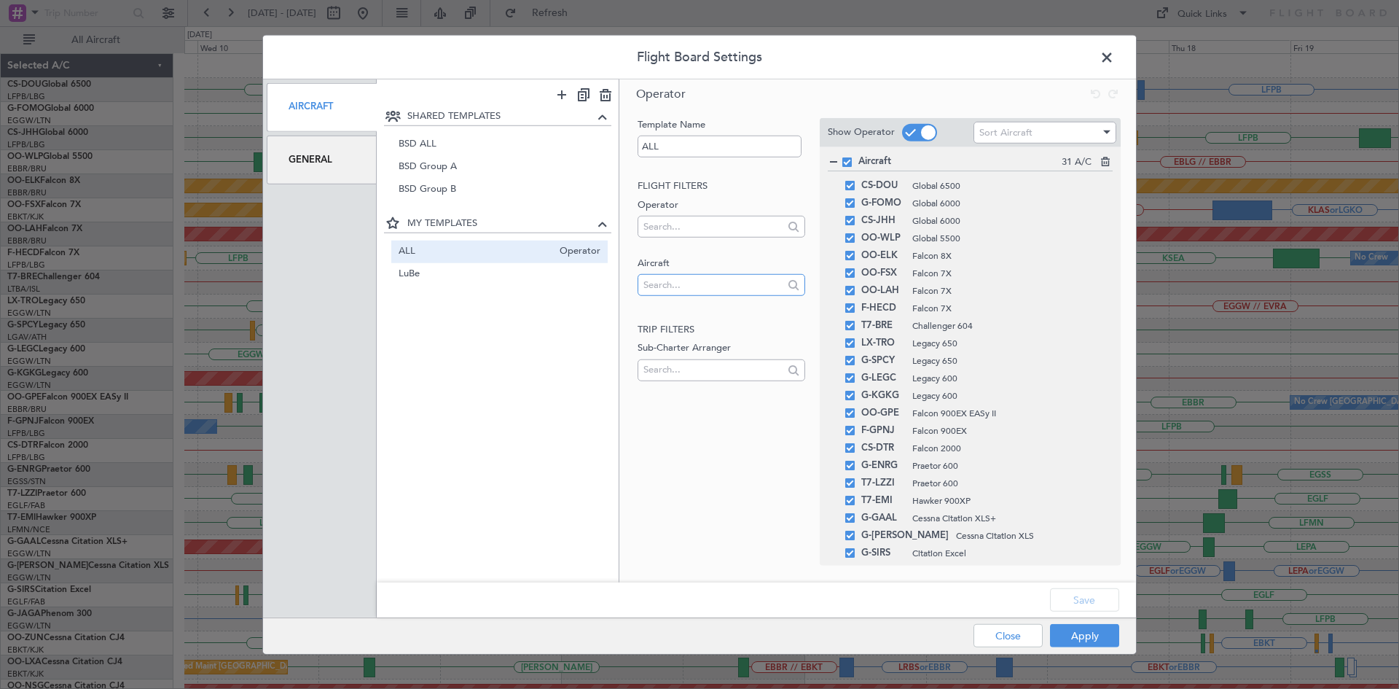
click at [683, 286] on input "text" at bounding box center [712, 284] width 139 height 22
type input "aie"
click at [678, 302] on span "OO-AIE" at bounding box center [721, 308] width 144 height 22
click at [1086, 634] on button "Apply" at bounding box center [1084, 635] width 69 height 23
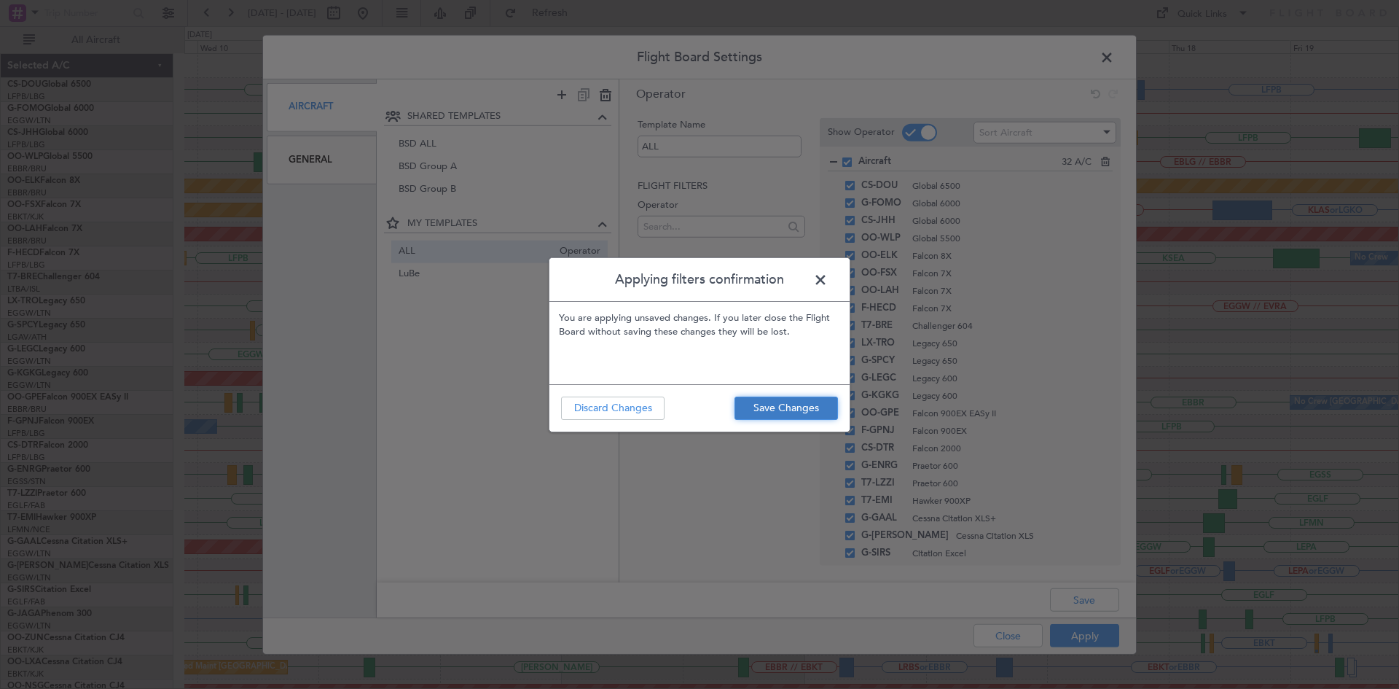
click at [799, 410] on button "Save Changes" at bounding box center [785, 407] width 103 height 23
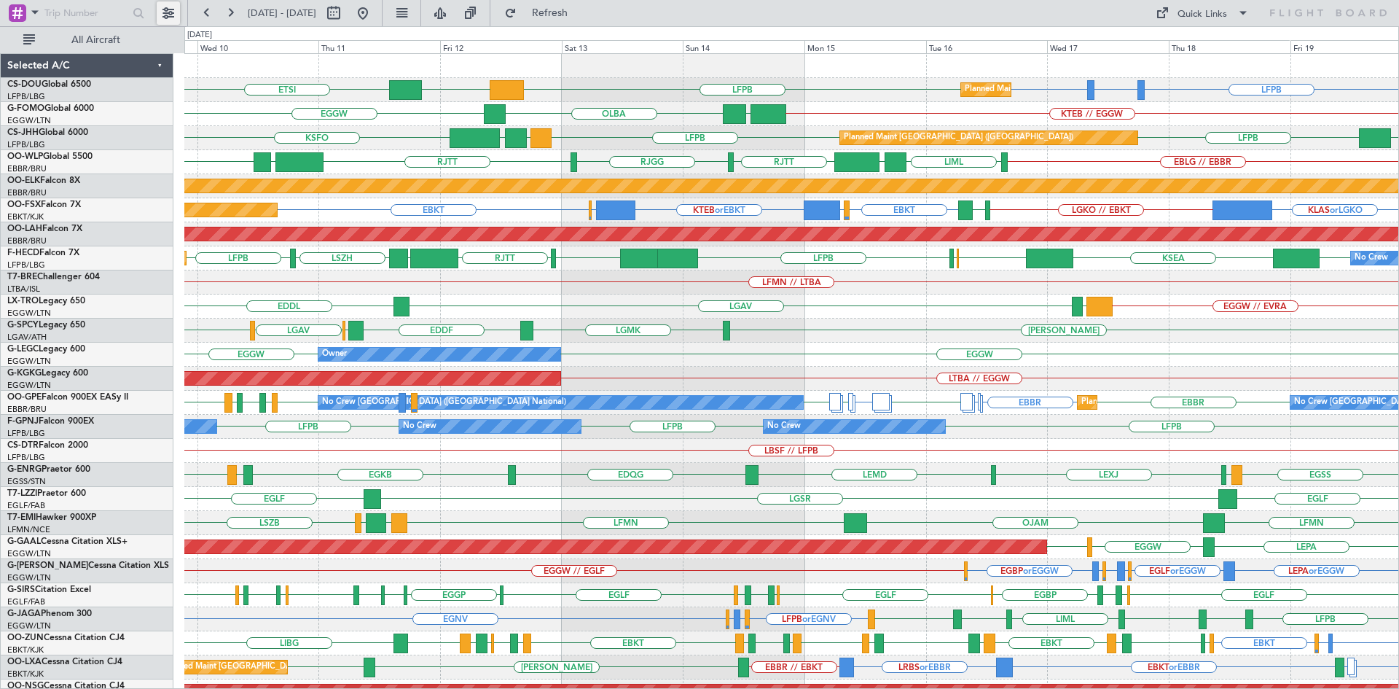
click at [167, 14] on button at bounding box center [168, 12] width 23 height 23
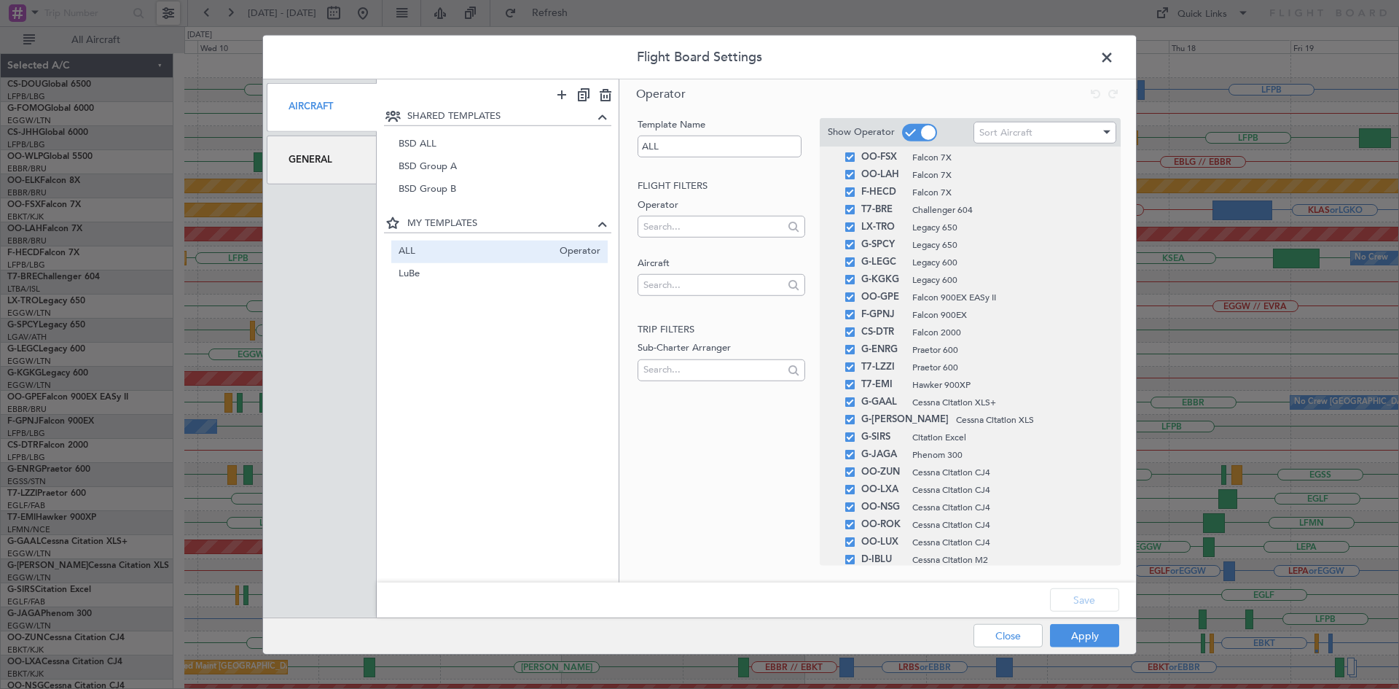
scroll to position [226, 0]
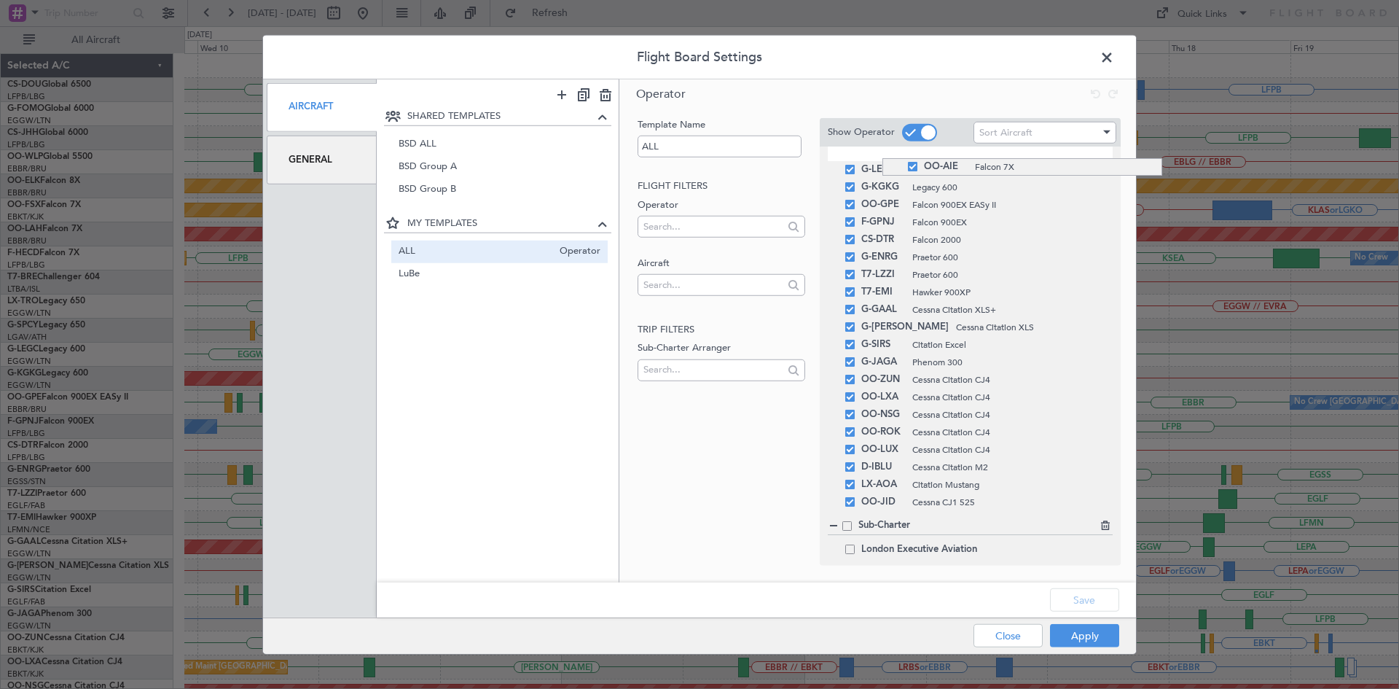
drag, startPoint x: 882, startPoint y: 506, endPoint x: 877, endPoint y: 160, distance: 346.9
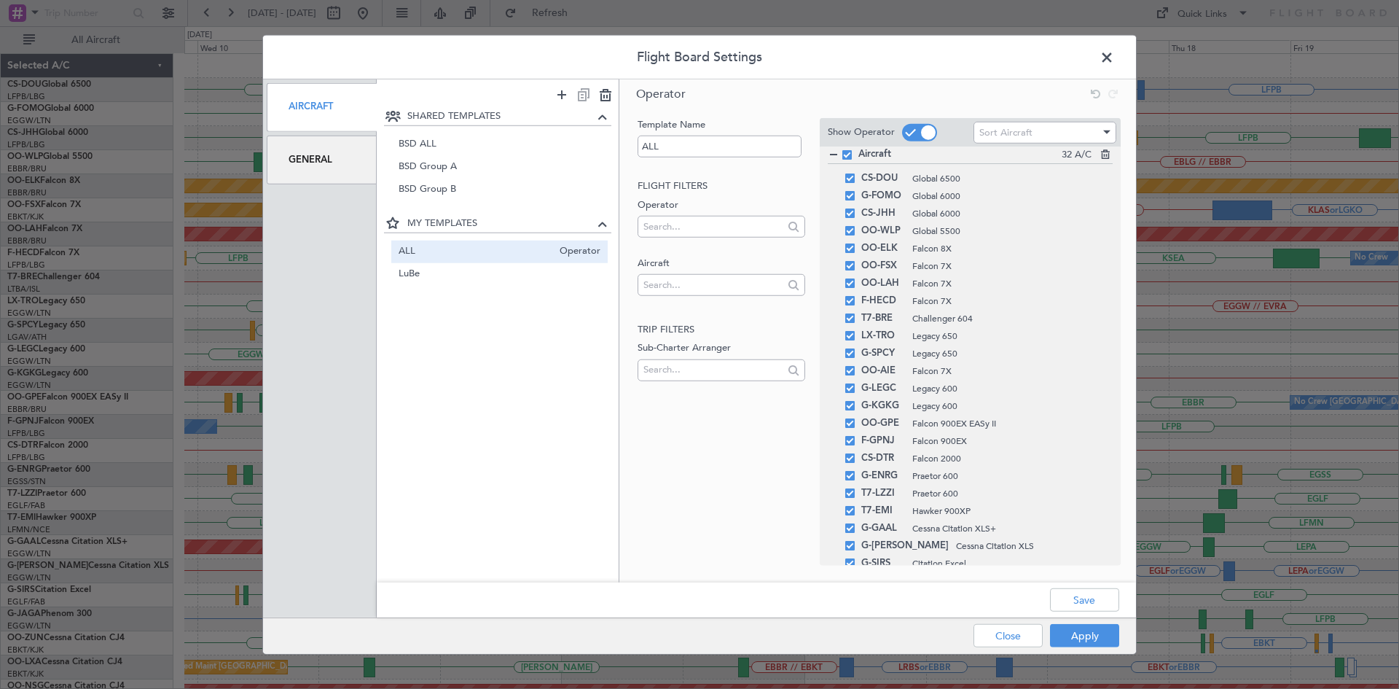
scroll to position [0, 0]
drag, startPoint x: 885, startPoint y: 382, endPoint x: 900, endPoint y: 291, distance: 91.6
click at [1071, 632] on button "Apply" at bounding box center [1084, 635] width 69 height 23
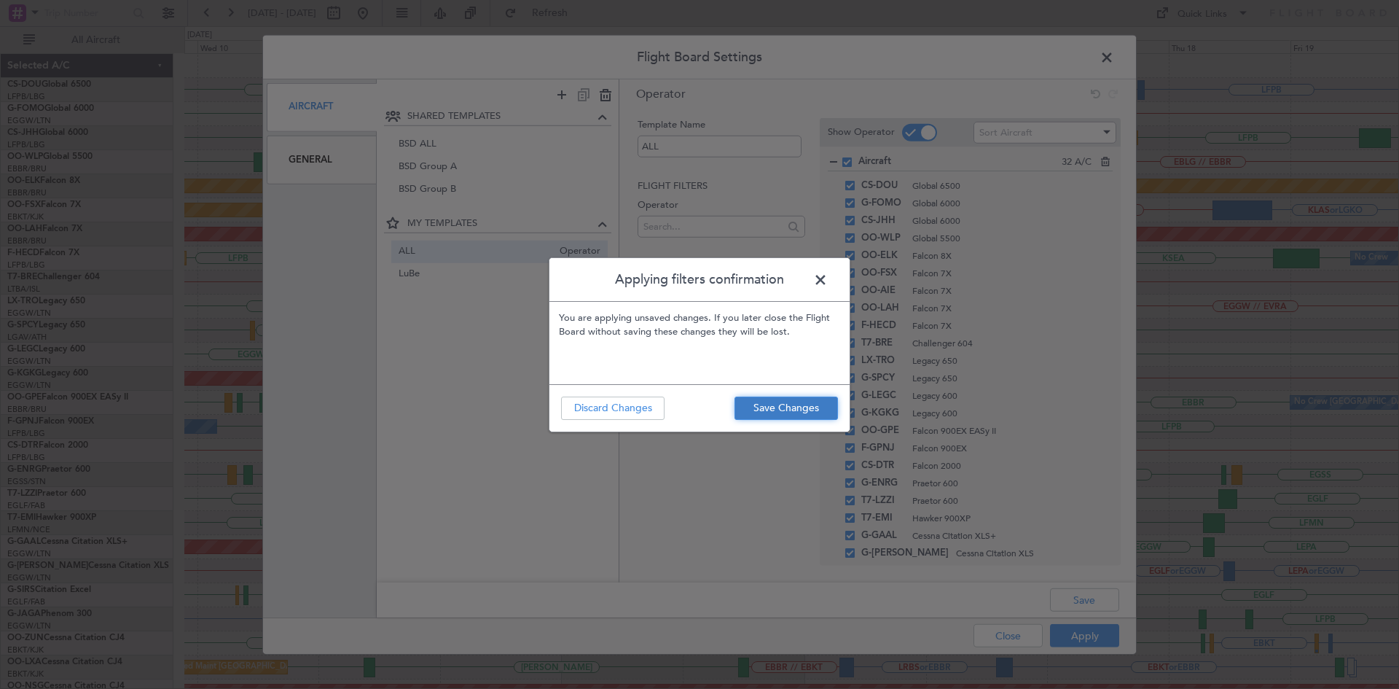
click at [791, 407] on button "Save Changes" at bounding box center [785, 407] width 103 height 23
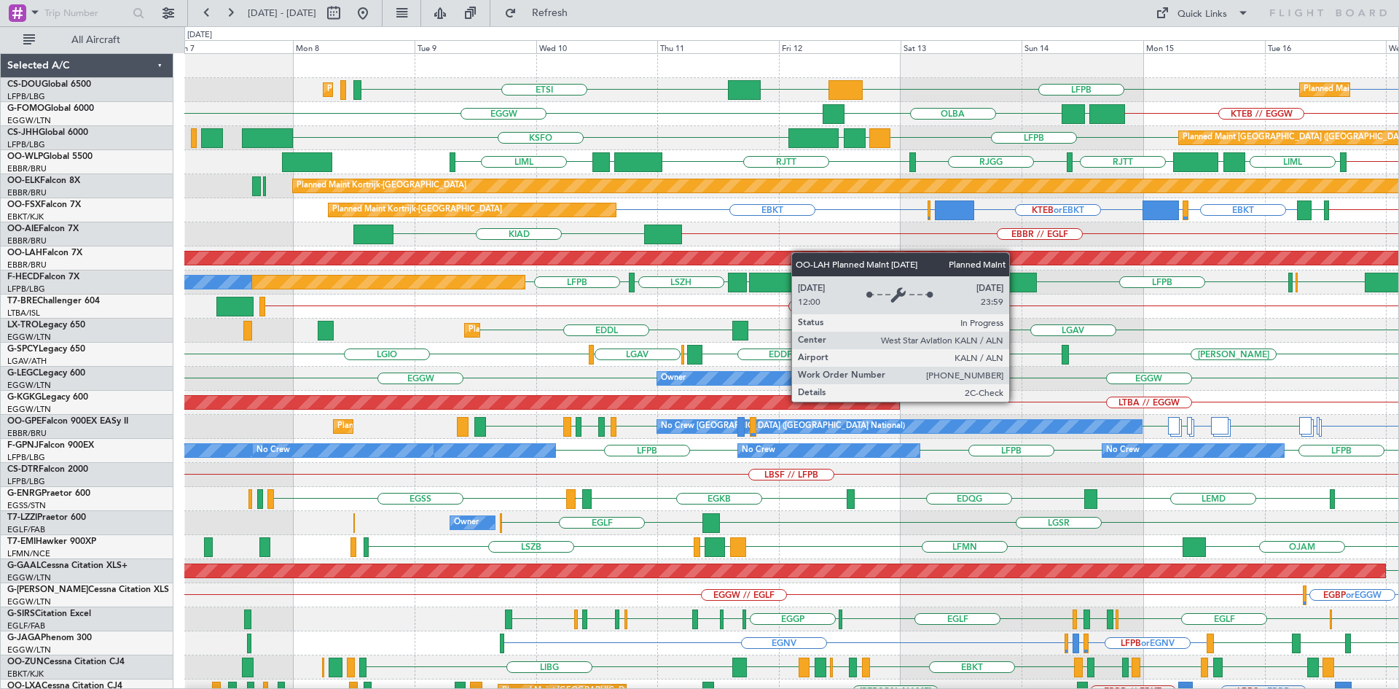
click at [835, 252] on div "LFPB LFPB DGAA ETSI Planned Maint [GEOGRAPHIC_DATA] ([GEOGRAPHIC_DATA]) Planned…" at bounding box center [791, 450] width 1214 height 793
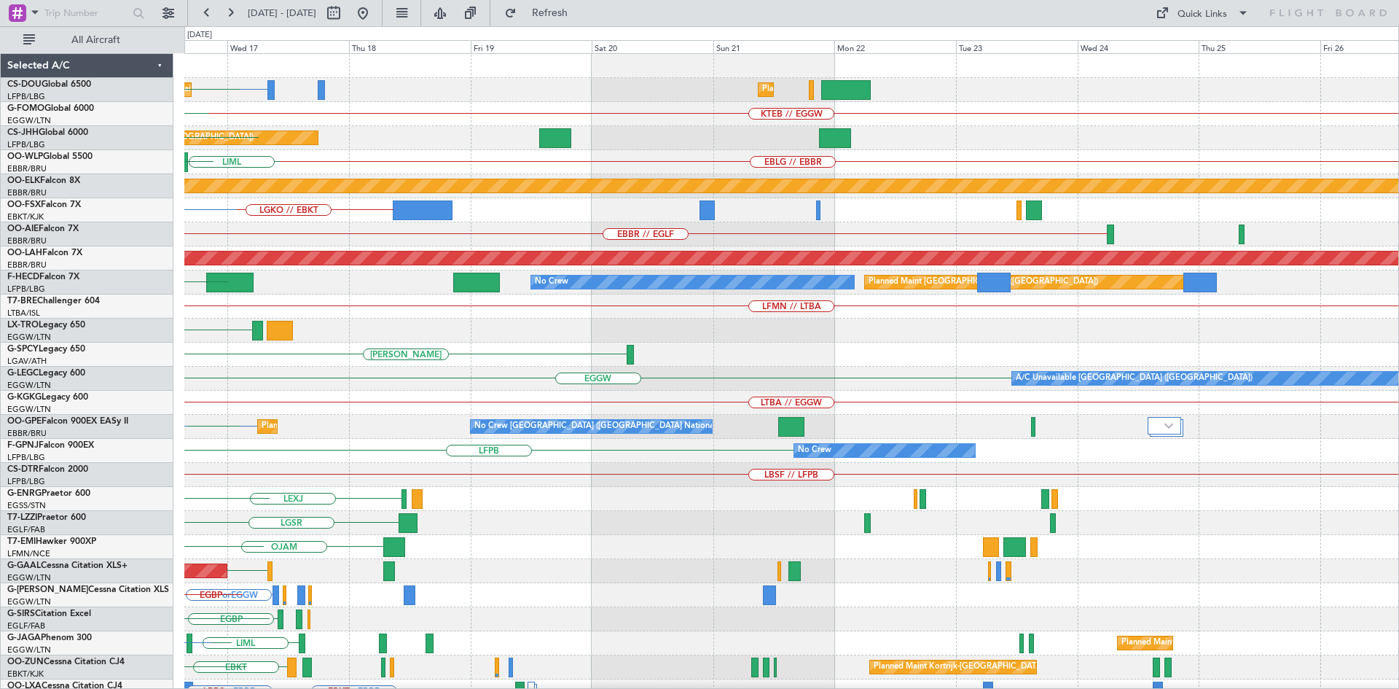
click at [5, 397] on div "Planned Maint [GEOGRAPHIC_DATA] ([GEOGRAPHIC_DATA]) LFPB Planned Maint [GEOGRAP…" at bounding box center [699, 357] width 1399 height 662
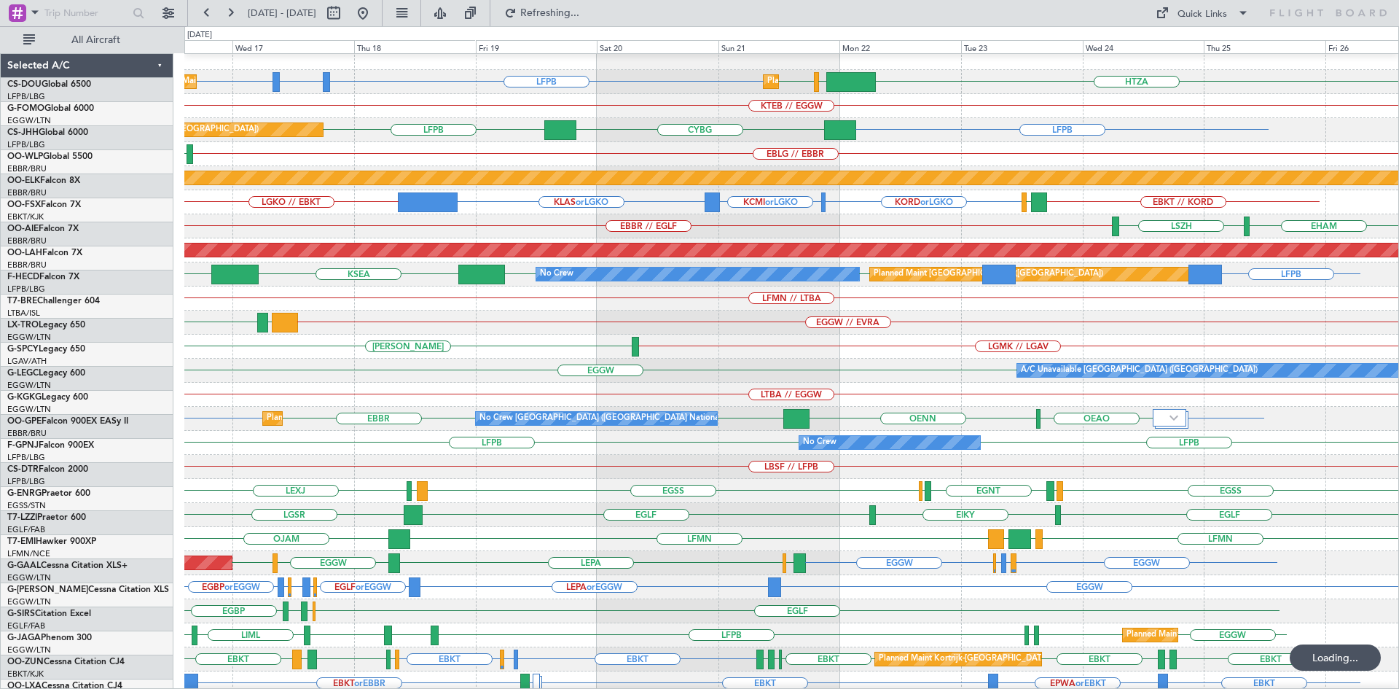
scroll to position [8, 0]
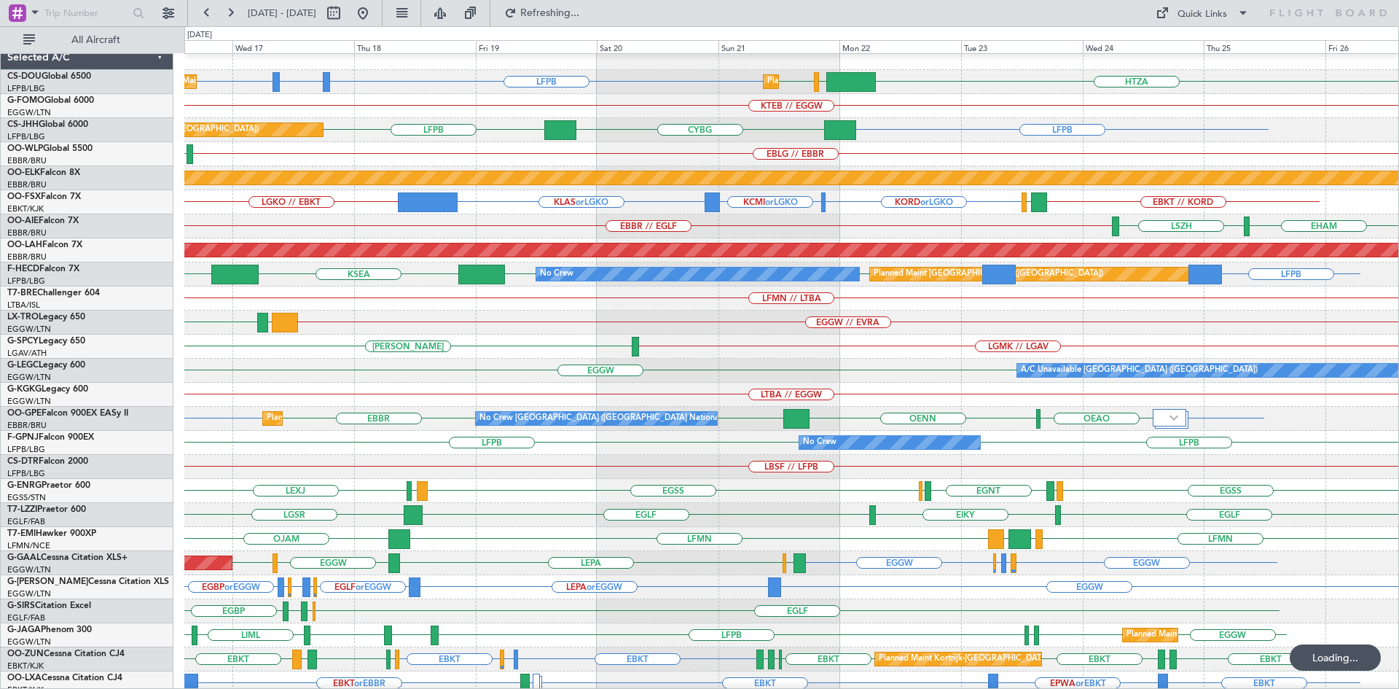
click at [1141, 358] on div "A/C Unavailable [GEOGRAPHIC_DATA] ([GEOGRAPHIC_DATA]) EGGW" at bounding box center [791, 370] width 1214 height 24
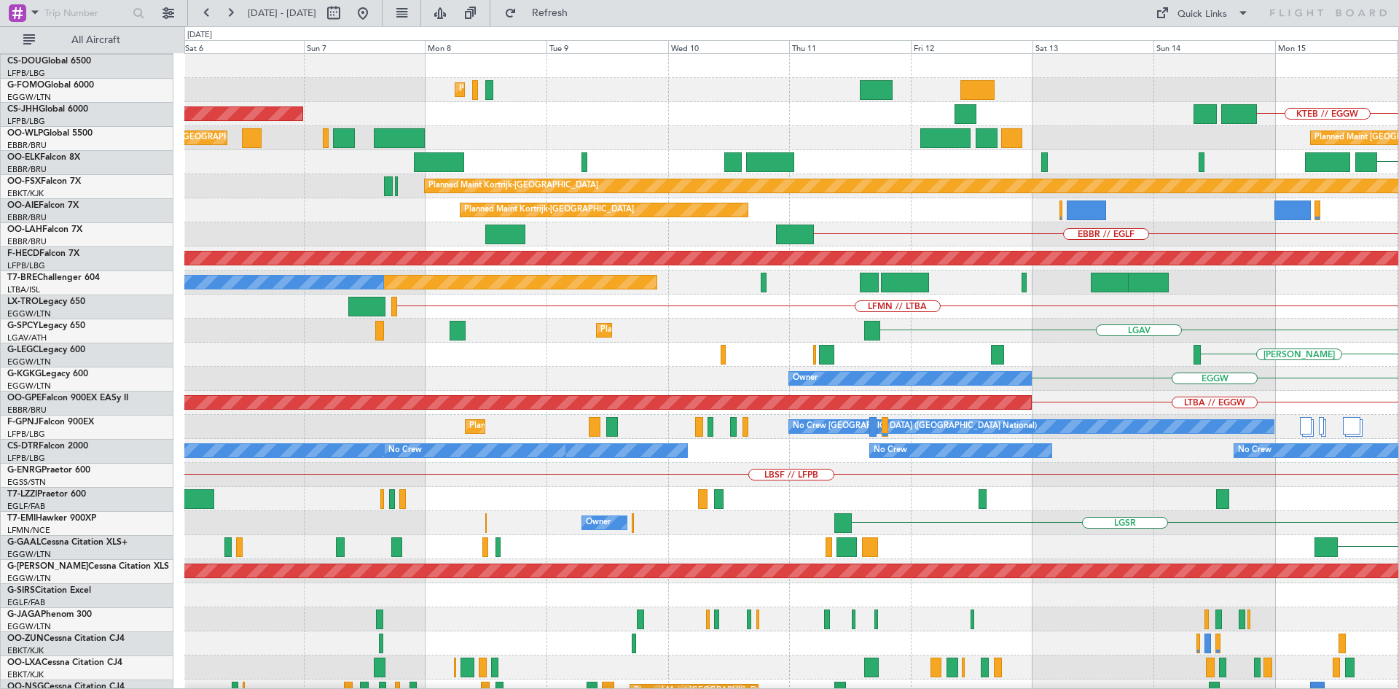
scroll to position [0, 0]
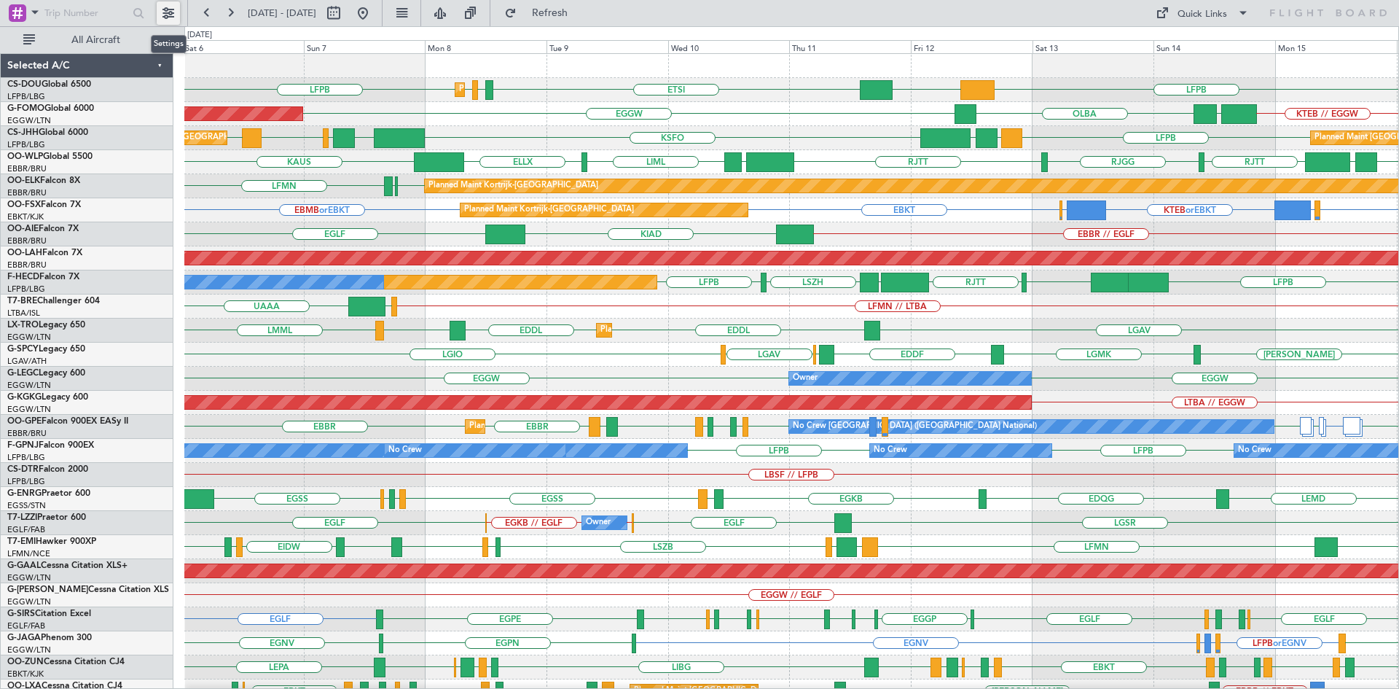
click at [170, 15] on button at bounding box center [168, 12] width 23 height 23
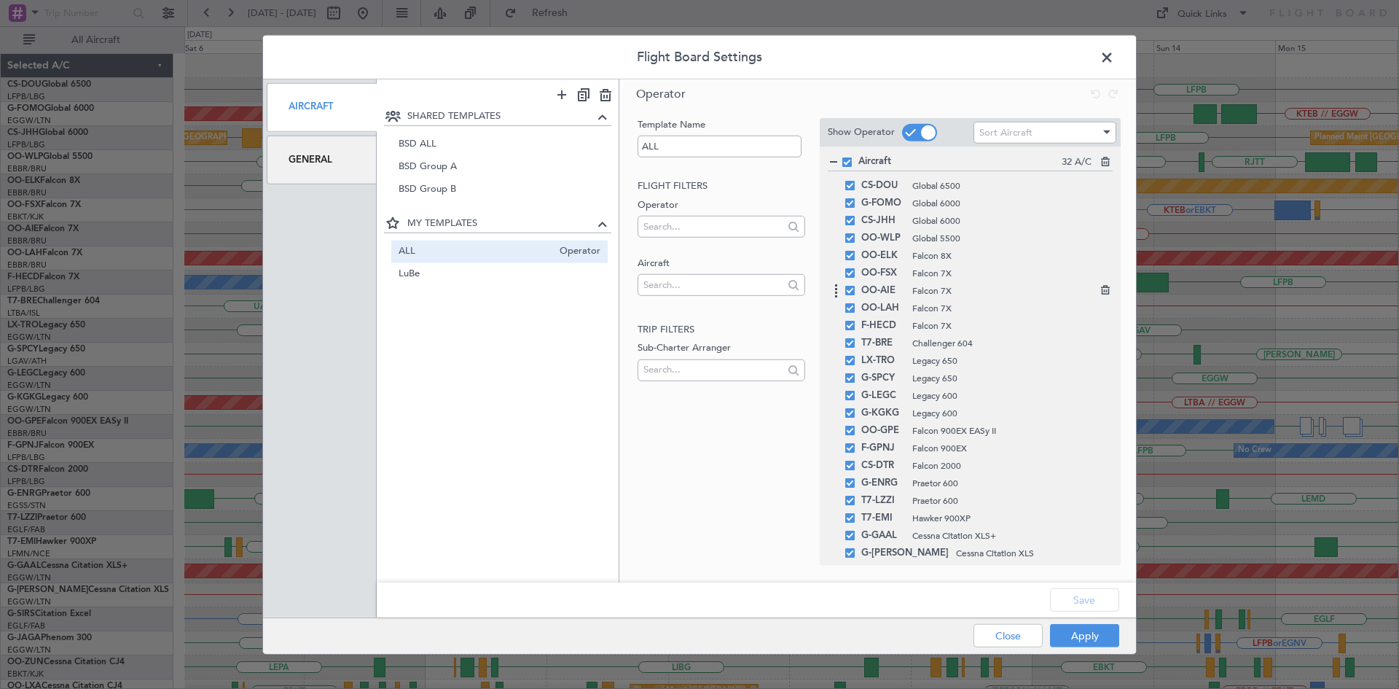
click at [1099, 289] on icon at bounding box center [1104, 287] width 10 height 10
click at [1070, 604] on button "Save" at bounding box center [1084, 599] width 69 height 23
click at [1080, 630] on button "Apply" at bounding box center [1084, 635] width 69 height 23
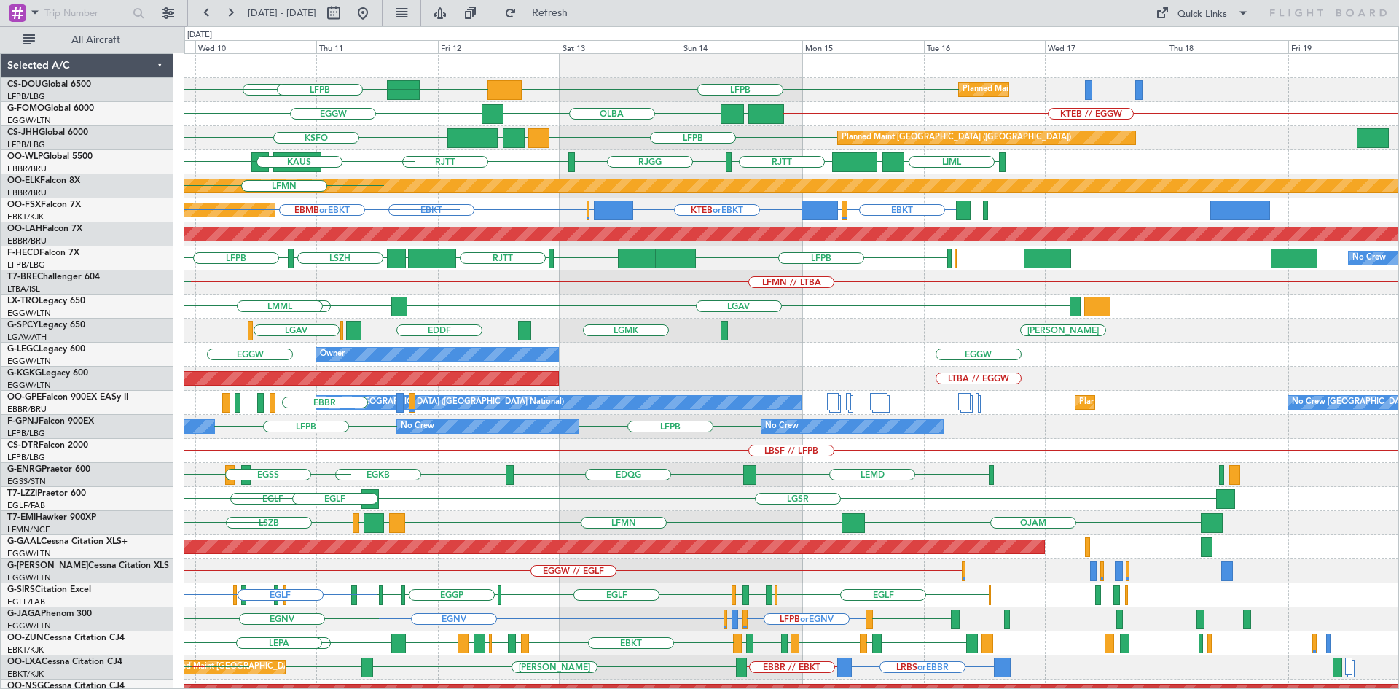
click at [764, 272] on div "LFPB ETSI DGAA Planned Maint [GEOGRAPHIC_DATA] ([GEOGRAPHIC_DATA]) EGGW LFPB Pl…" at bounding box center [791, 438] width 1214 height 769
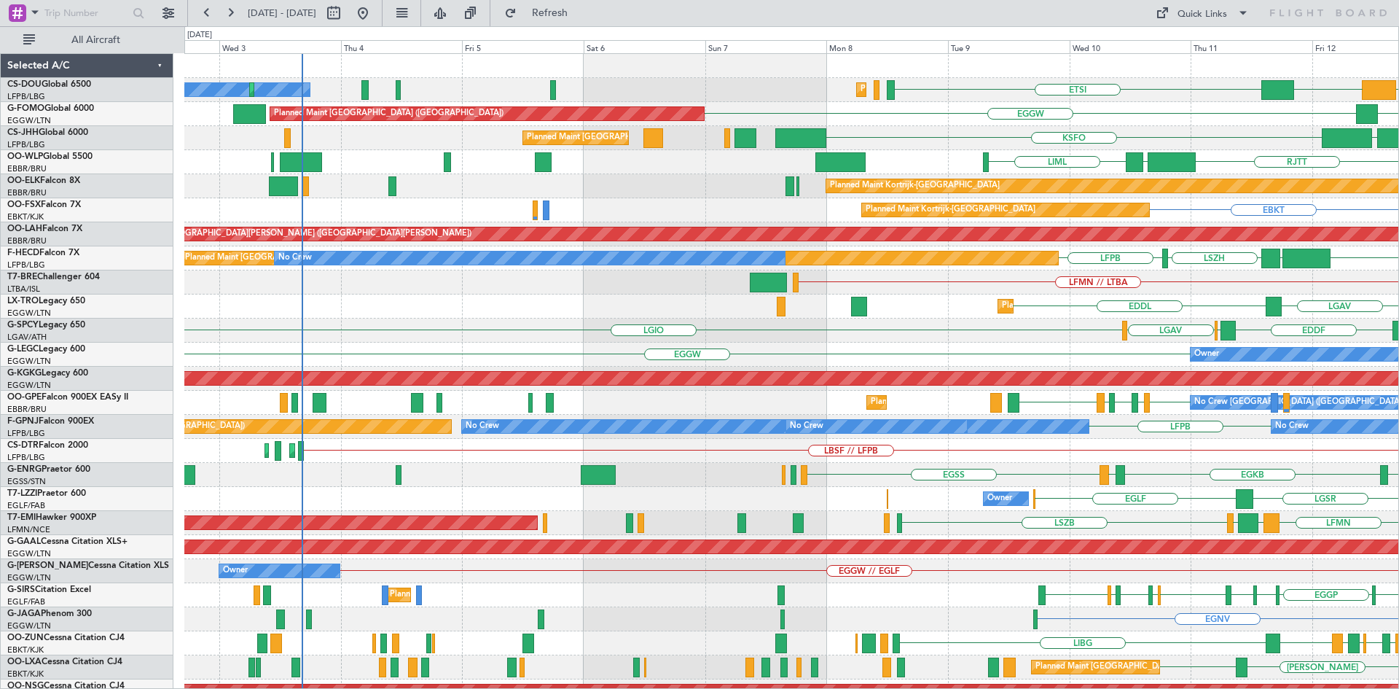
click at [1359, 514] on div "ETSI DGAA Planned Maint [GEOGRAPHIC_DATA] ([GEOGRAPHIC_DATA]) No Crew Planned M…" at bounding box center [791, 438] width 1214 height 769
